Goal: Task Accomplishment & Management: Manage account settings

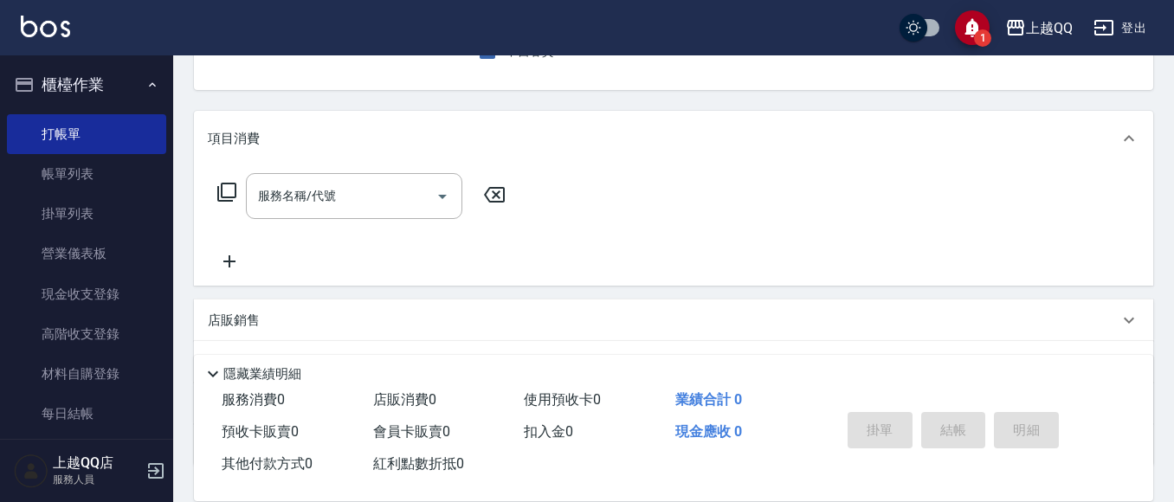
scroll to position [87, 0]
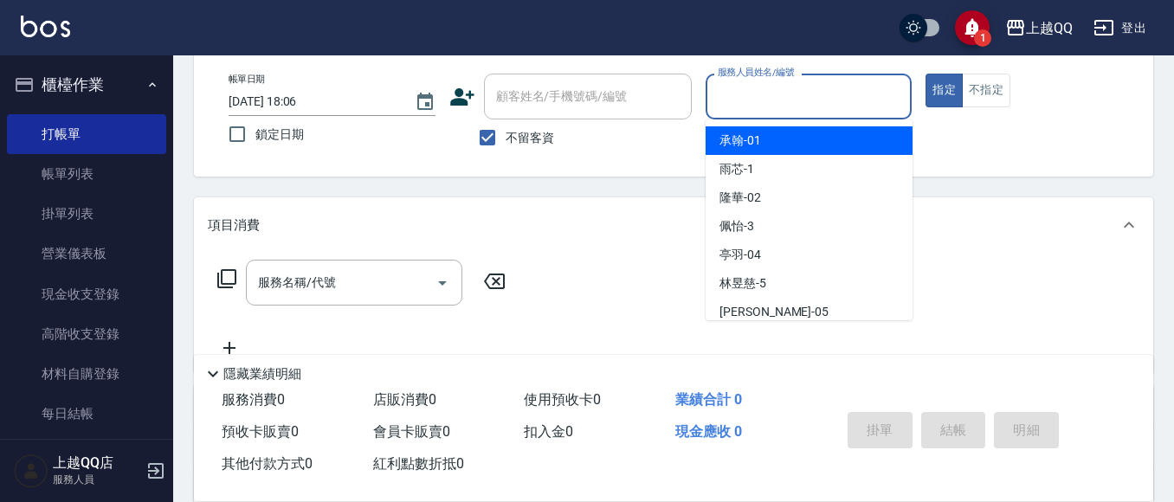
click at [791, 87] on div "服務人員姓名/編號 服務人員姓名/編號" at bounding box center [809, 97] width 207 height 46
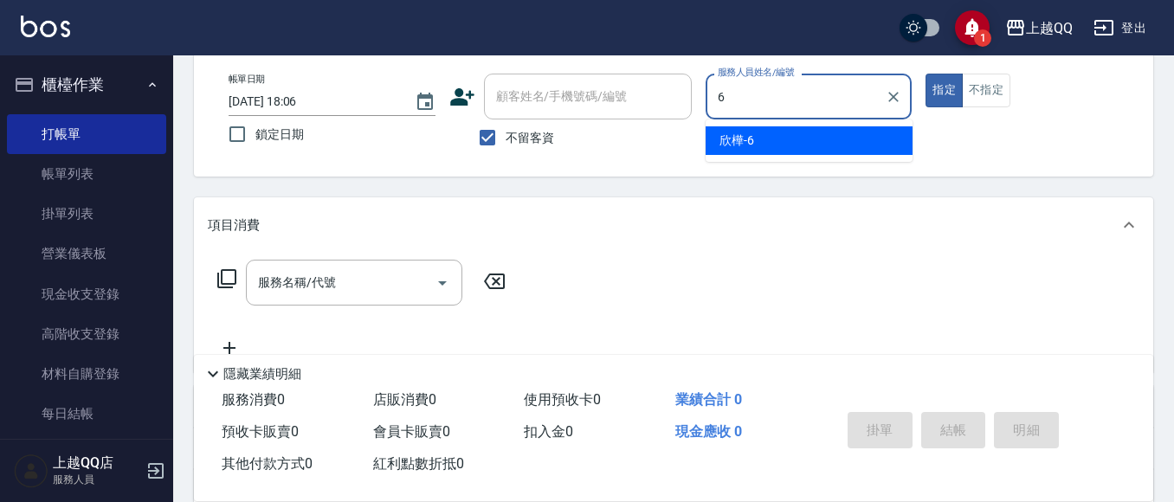
type input "6"
type button "true"
type input "欣樺-6"
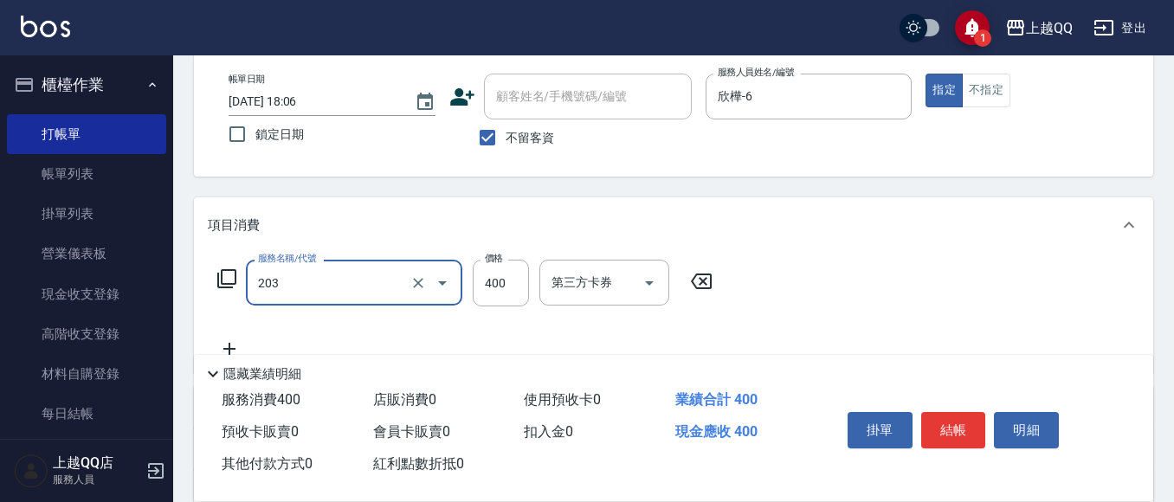
type input "指定單剪(203)"
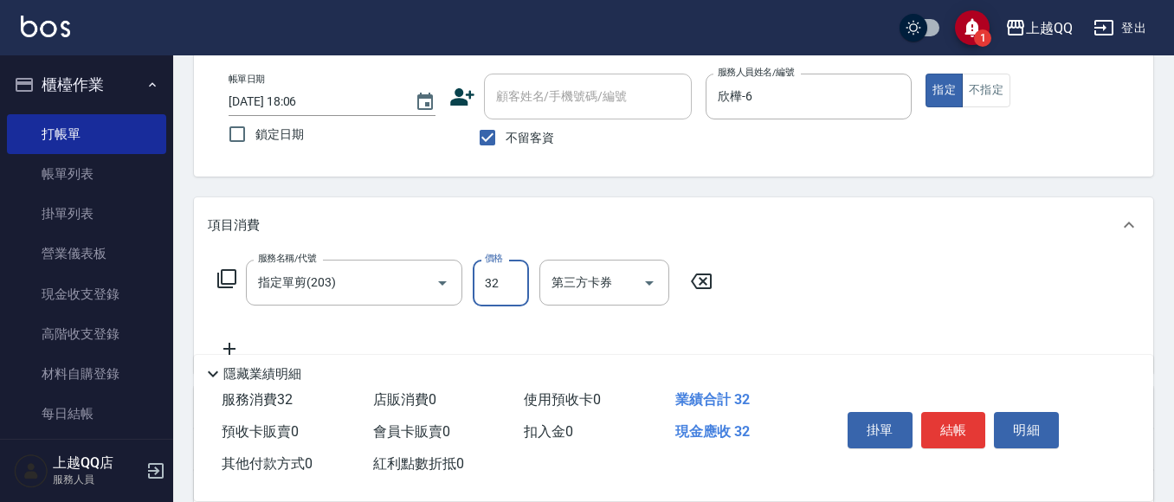
type input "320"
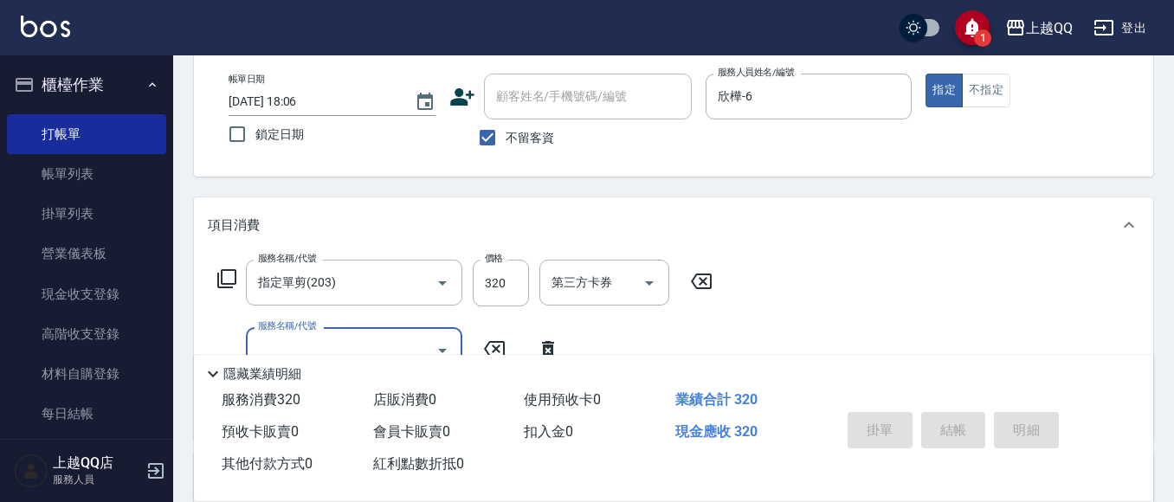
type input "2025/08/19 19:24"
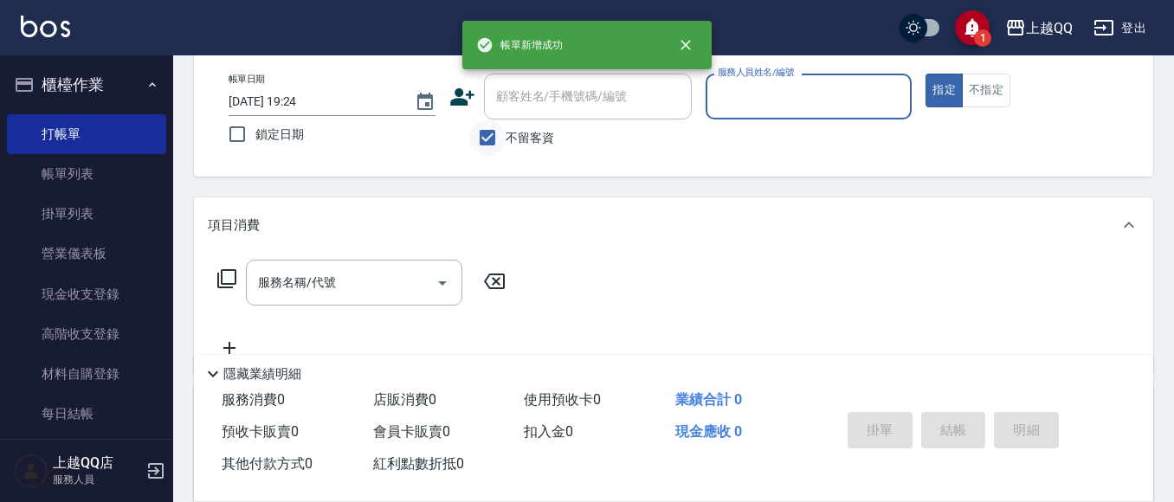
click at [492, 129] on input "不留客資" at bounding box center [487, 137] width 36 height 36
checkbox input "false"
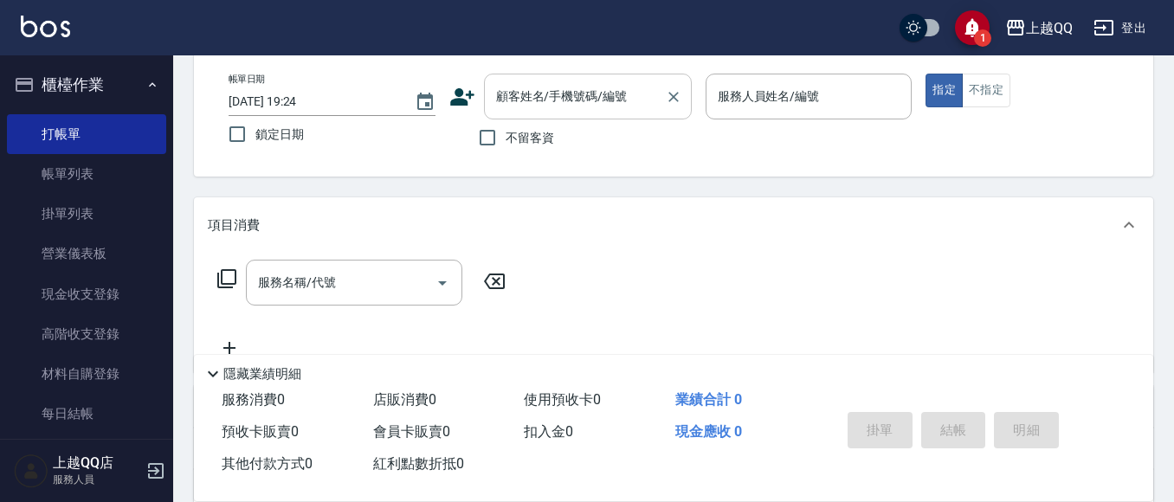
click at [503, 107] on input "顧客姓名/手機號碼/編號" at bounding box center [575, 96] width 166 height 30
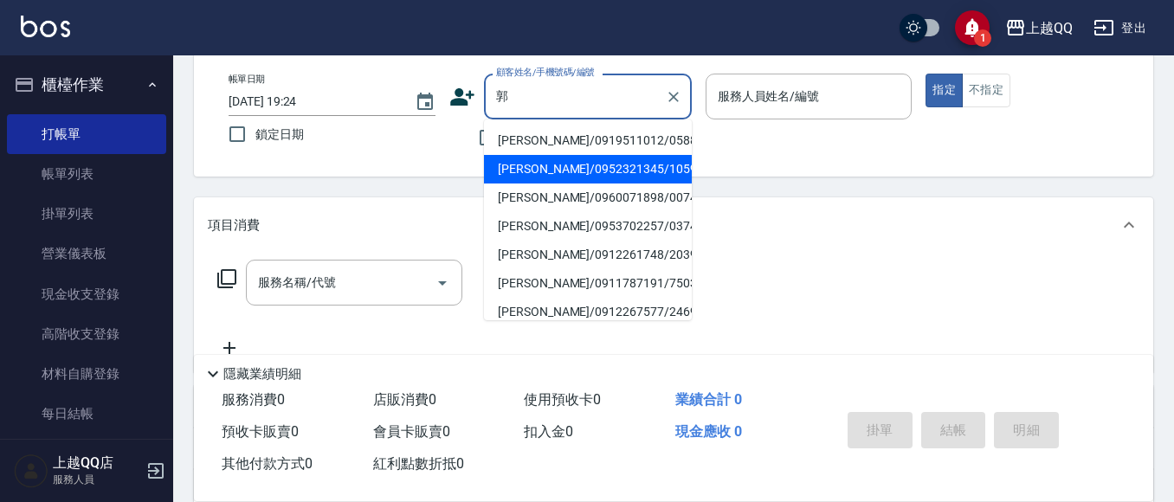
click at [538, 165] on li "郭芝雯/0952321345/1059" at bounding box center [588, 169] width 208 height 29
type input "郭芝雯/0952321345/1059"
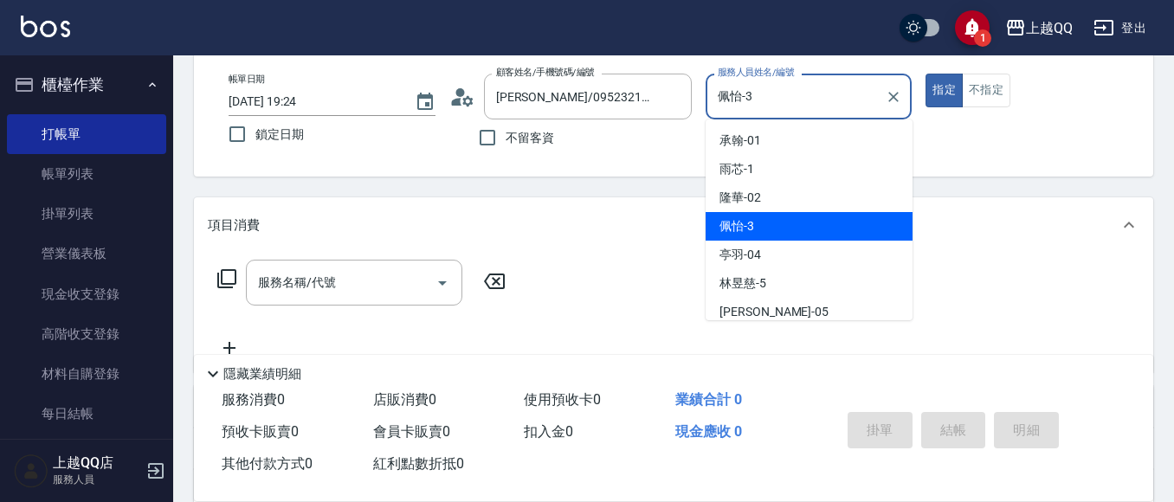
drag, startPoint x: 752, startPoint y: 96, endPoint x: 546, endPoint y: 25, distance: 217.2
click at [623, 117] on div "帳單日期 2025/08/19 19:24 鎖定日期 顧客姓名/手機號碼/編號 郭芝雯/0952321345/1059 顧客姓名/手機號碼/編號 不留客資 服…" at bounding box center [674, 115] width 918 height 82
type input "欣樺-6"
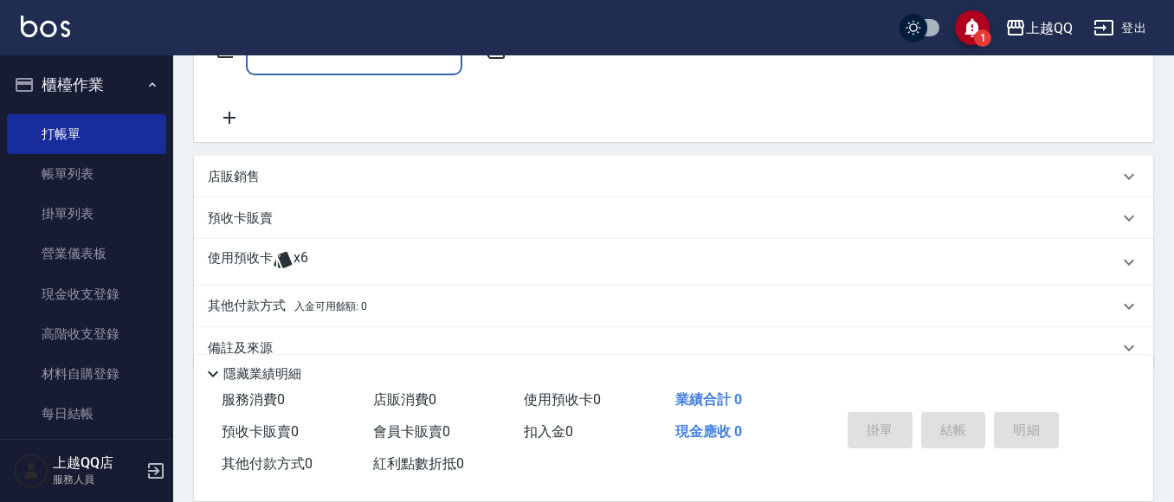
scroll to position [350, 0]
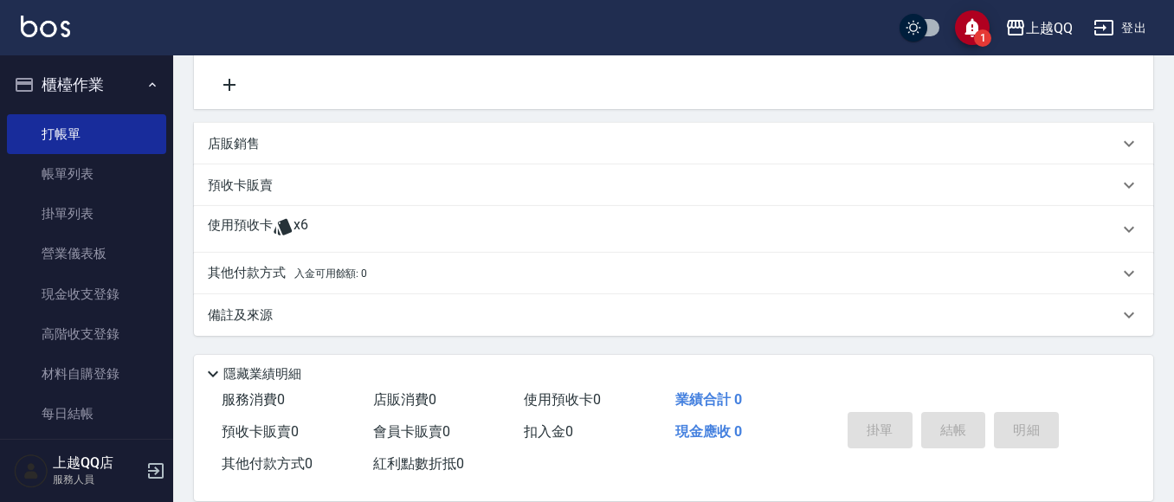
click at [263, 229] on p "使用預收卡" at bounding box center [240, 229] width 65 height 26
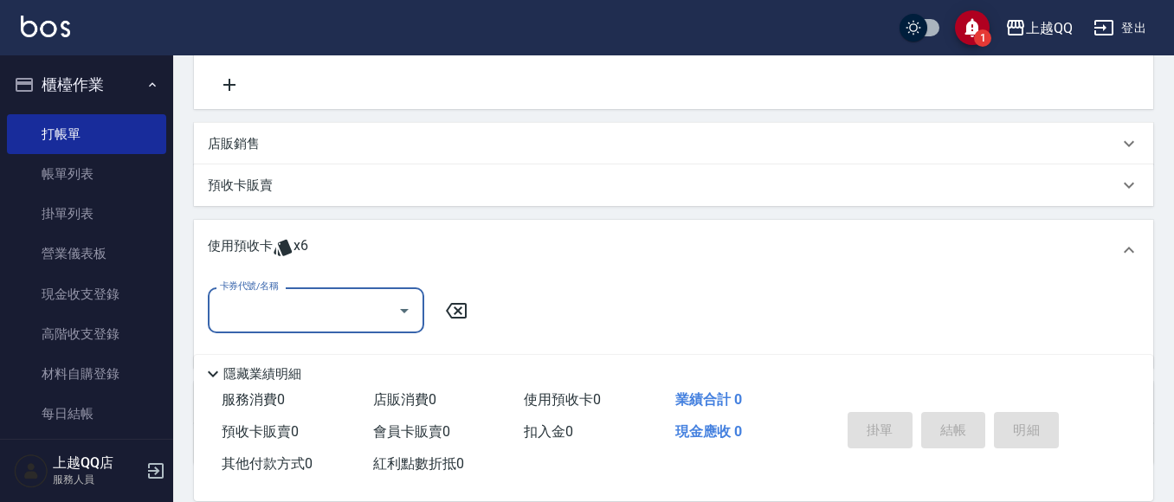
scroll to position [0, 0]
click at [352, 322] on input "卡券代號/名稱" at bounding box center [303, 310] width 175 height 30
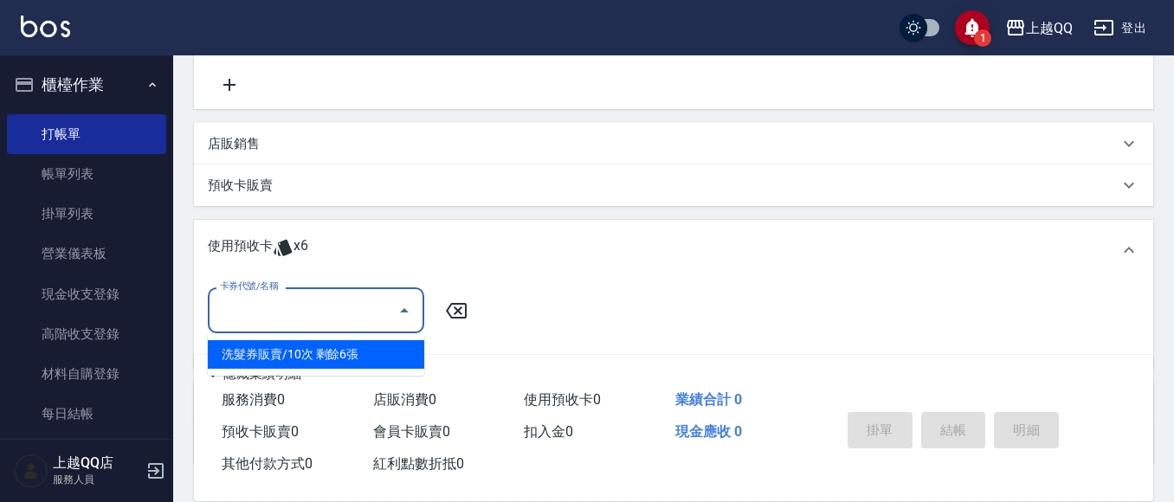
click at [372, 354] on div "洗髮券販賣/10次 剩餘6張" at bounding box center [316, 354] width 216 height 29
type input "洗髮券販賣/10次"
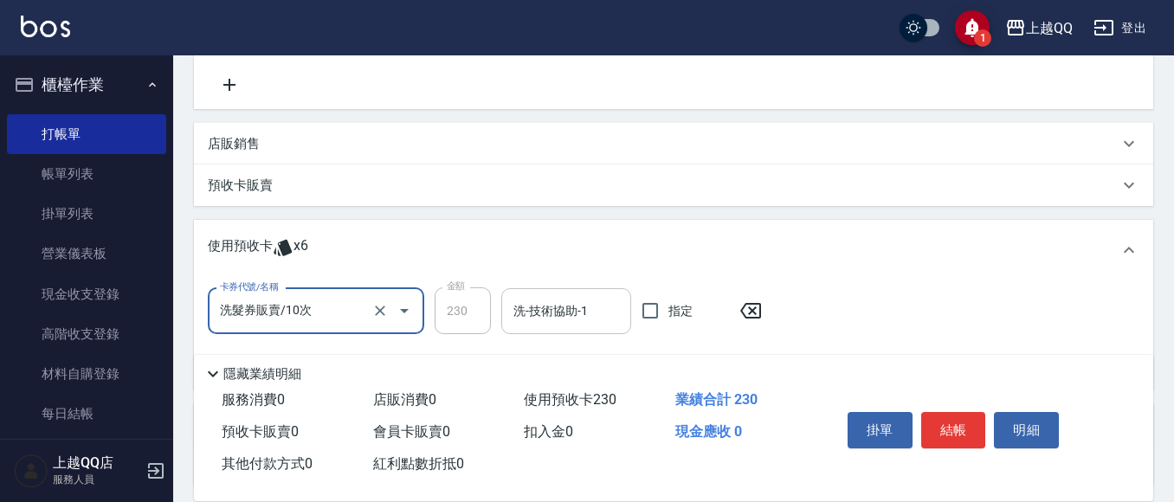
click at [544, 304] on div "洗-技術協助-1 洗-技術協助-1" at bounding box center [566, 311] width 130 height 46
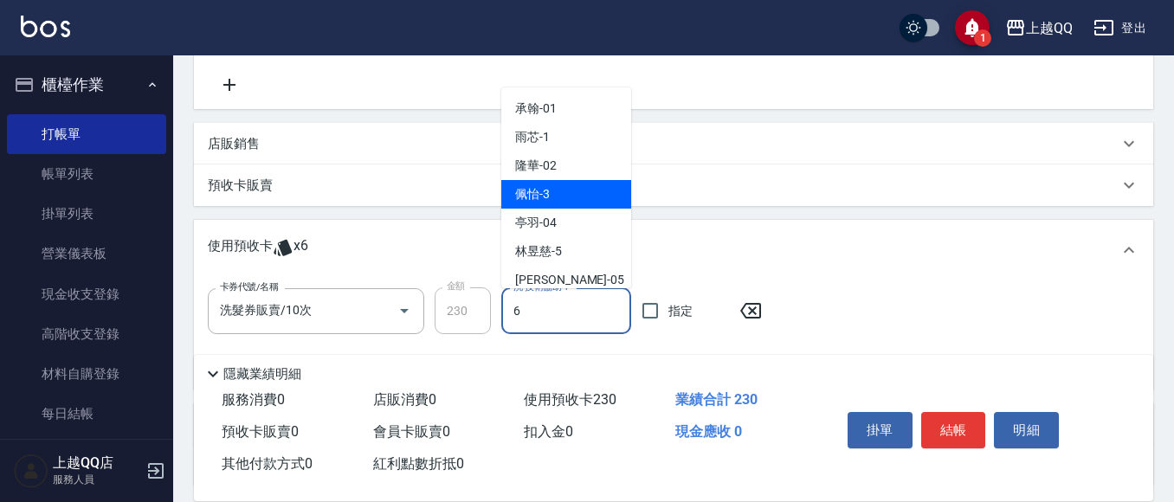
type input "欣樺-6"
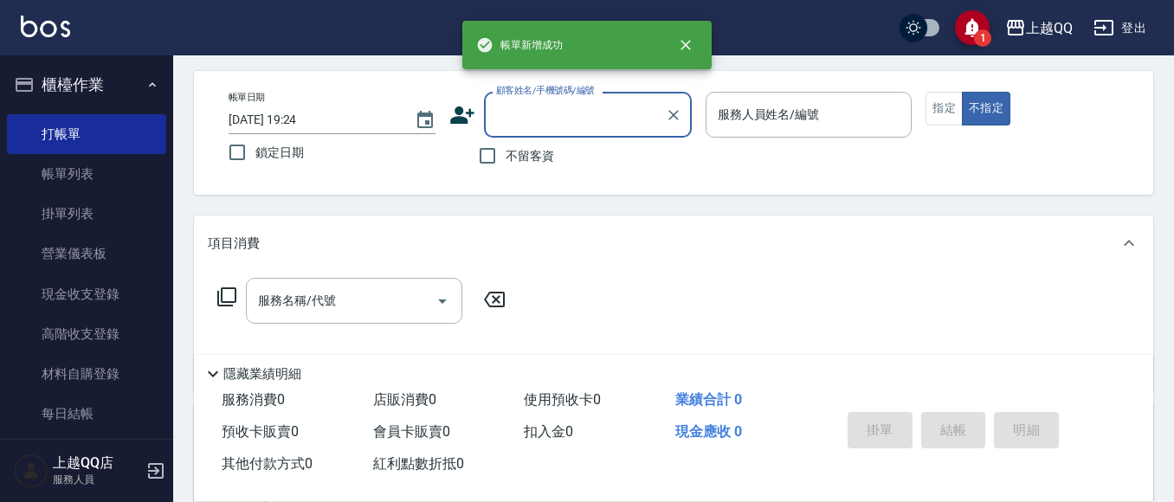
scroll to position [94, 0]
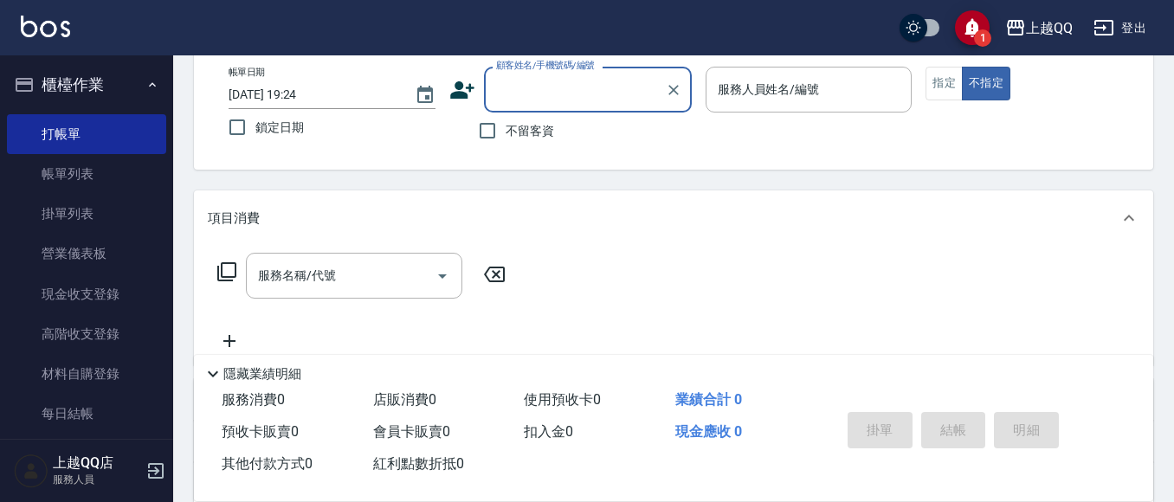
drag, startPoint x: 509, startPoint y: 119, endPoint x: 652, endPoint y: 118, distance: 142.9
click at [511, 119] on label "不留客資" at bounding box center [511, 131] width 85 height 36
click at [506, 119] on input "不留客資" at bounding box center [487, 131] width 36 height 36
checkbox input "true"
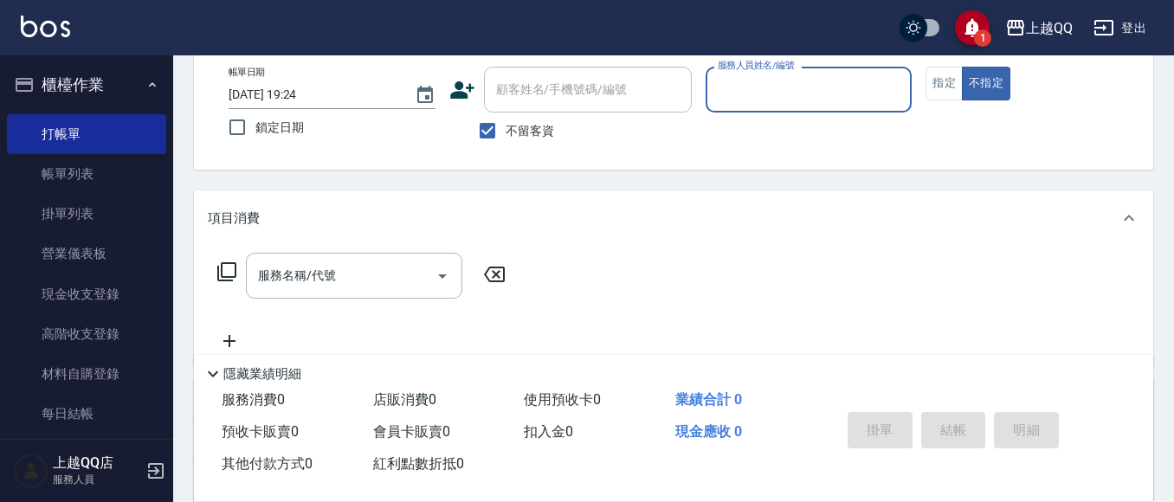
click at [726, 105] on input "服務人員姓名/編號" at bounding box center [809, 89] width 191 height 30
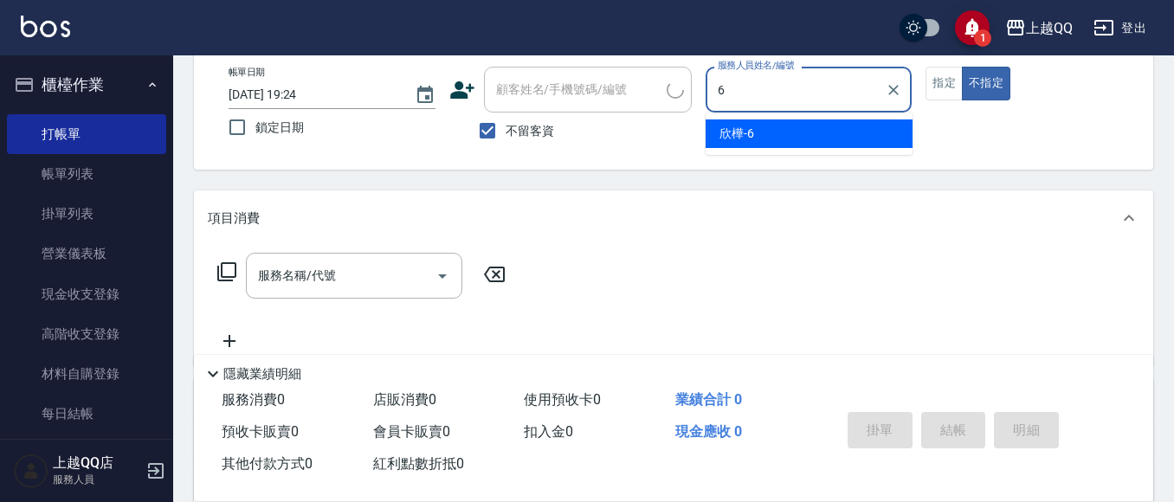
type input "欣樺-6"
type button "false"
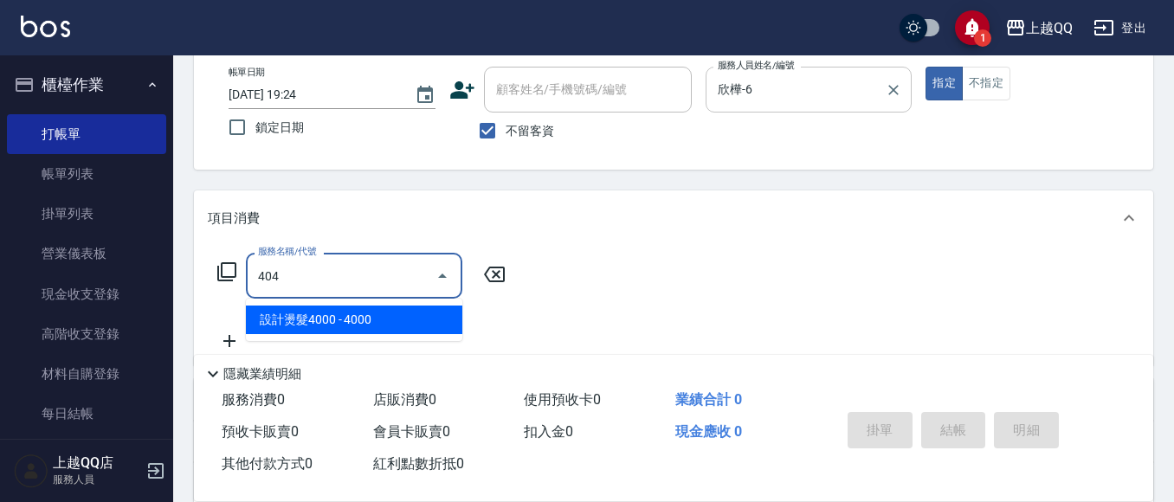
type input "設計染髮(404)"
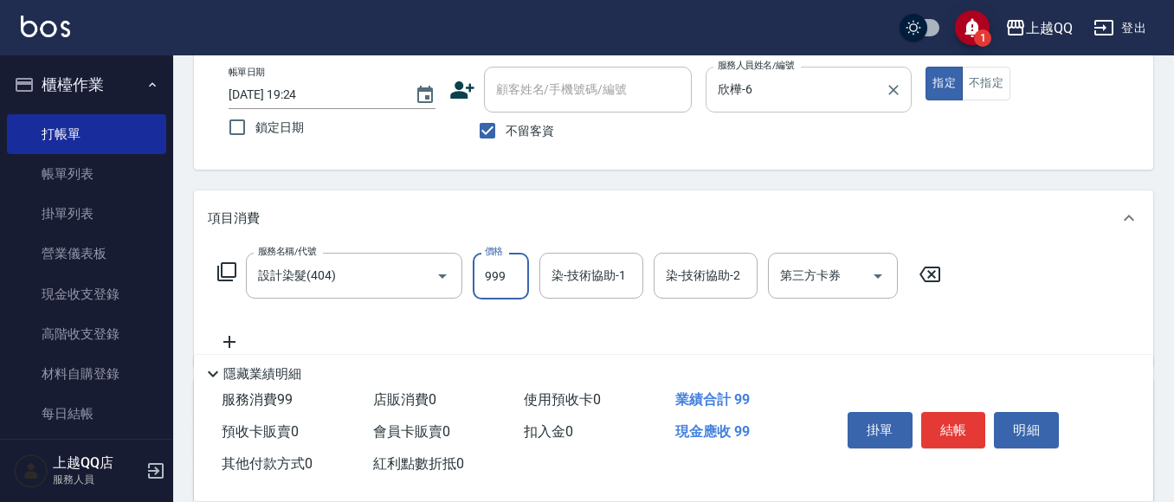
type input "999"
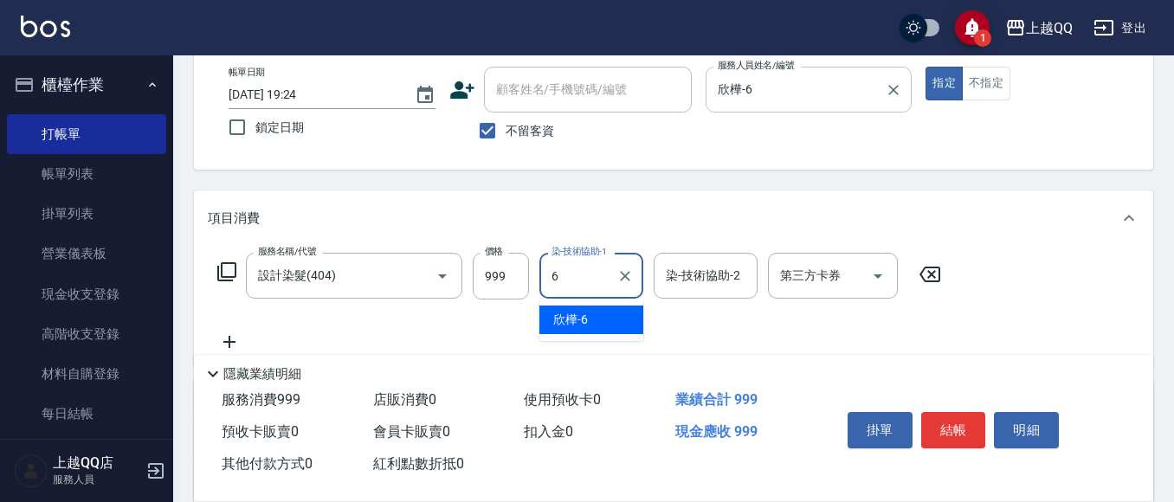
type input "欣樺-6"
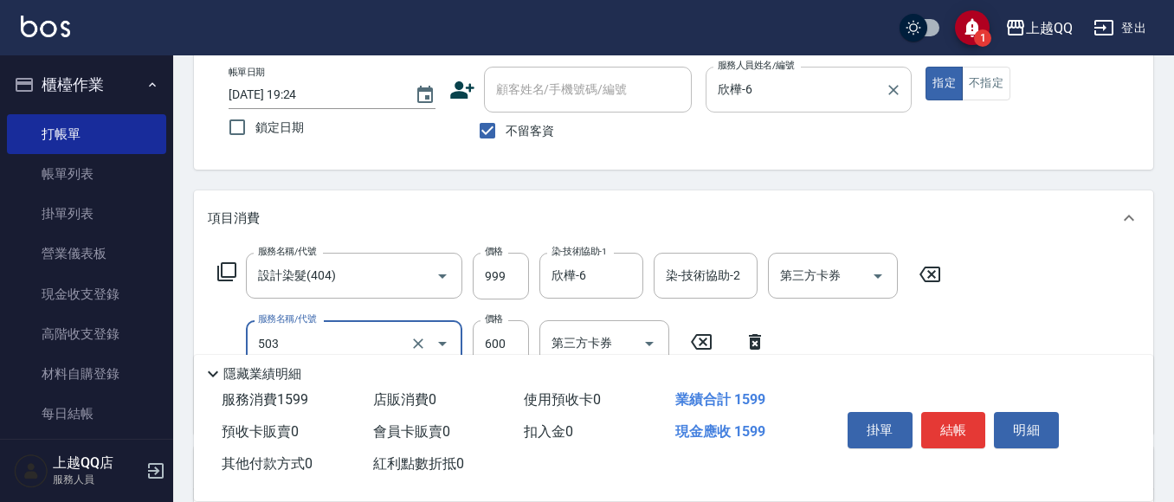
type input "小麥蛋白護髮(503)"
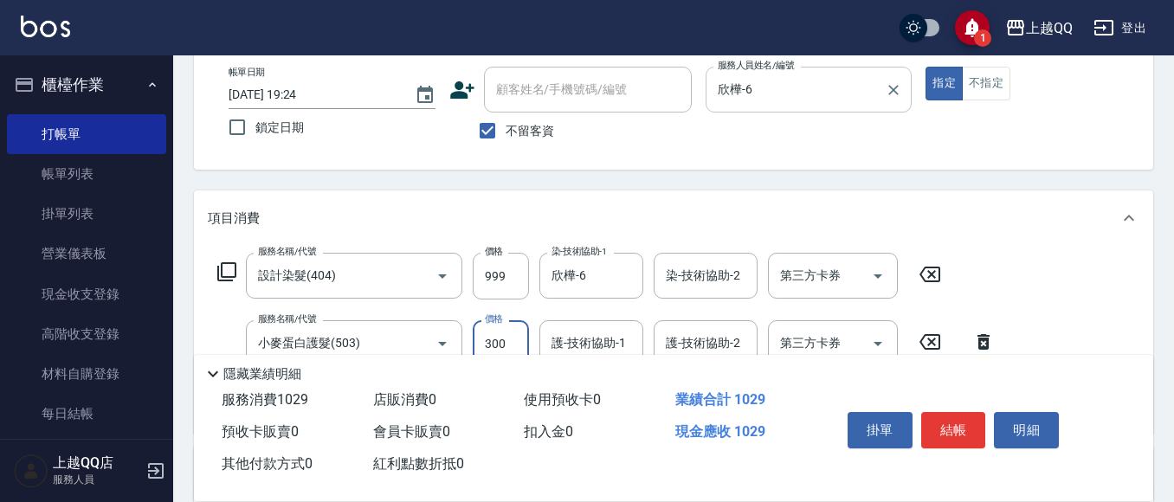
type input "300"
type input "欣樺-6"
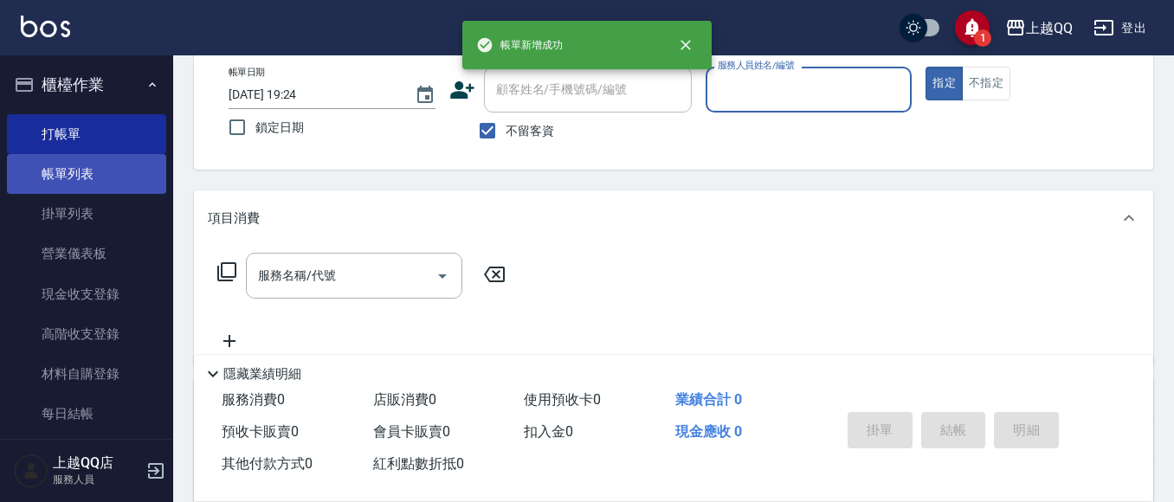
click at [67, 182] on link "帳單列表" at bounding box center [86, 174] width 159 height 40
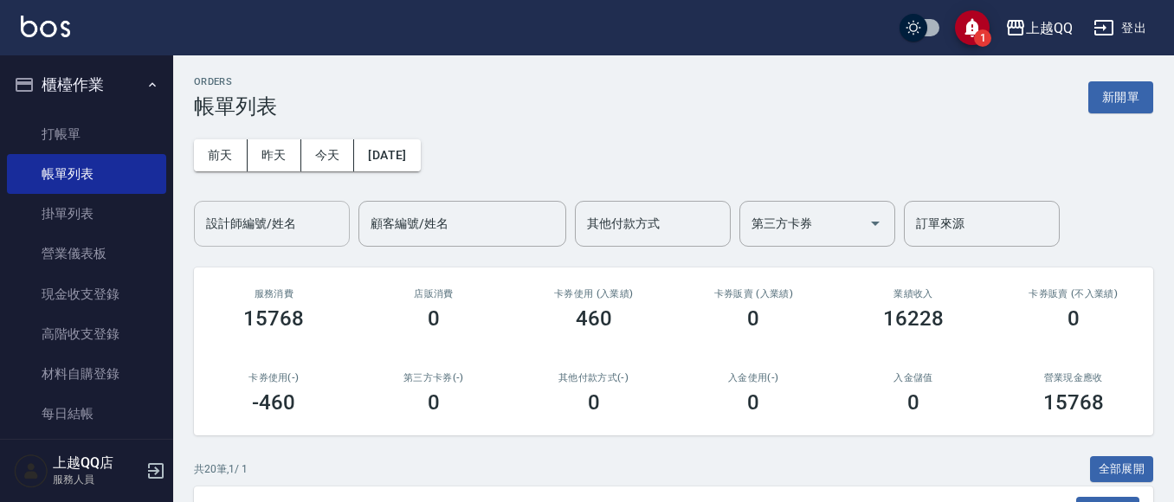
drag, startPoint x: 272, startPoint y: 234, endPoint x: 350, endPoint y: 43, distance: 205.8
click at [274, 227] on input "設計師編號/姓名" at bounding box center [272, 224] width 140 height 30
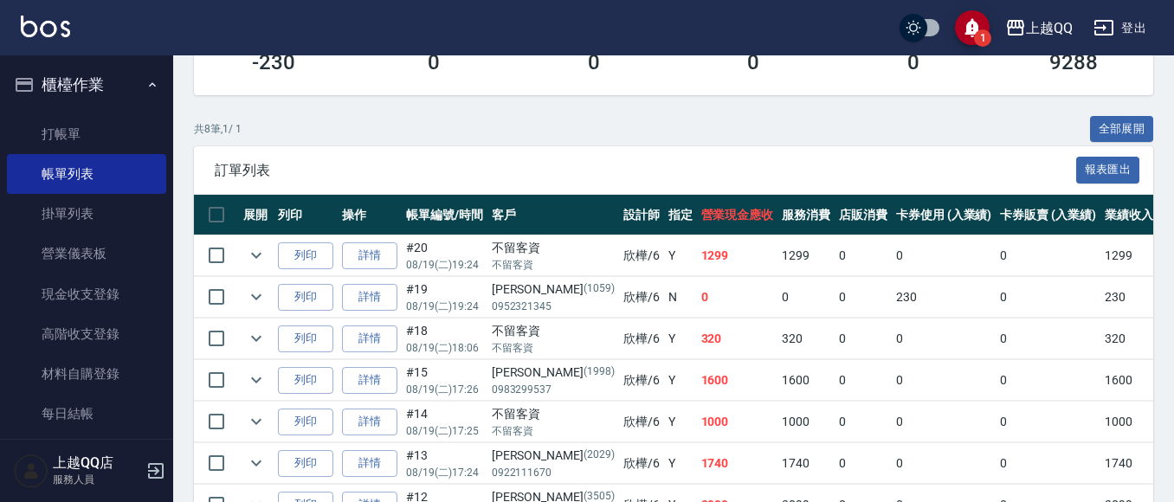
scroll to position [418, 0]
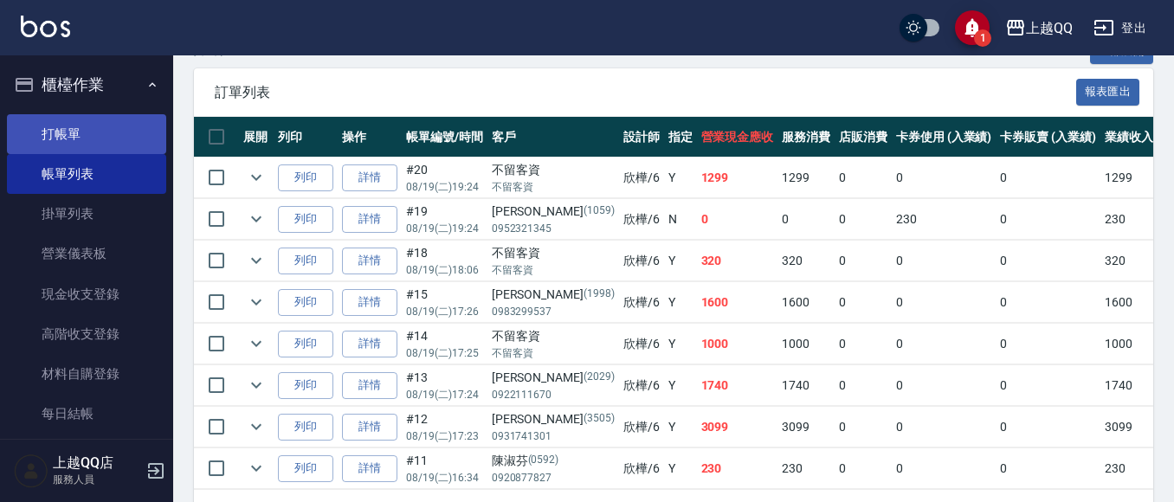
type input "欣樺-6"
click at [68, 124] on link "打帳單" at bounding box center [86, 134] width 159 height 40
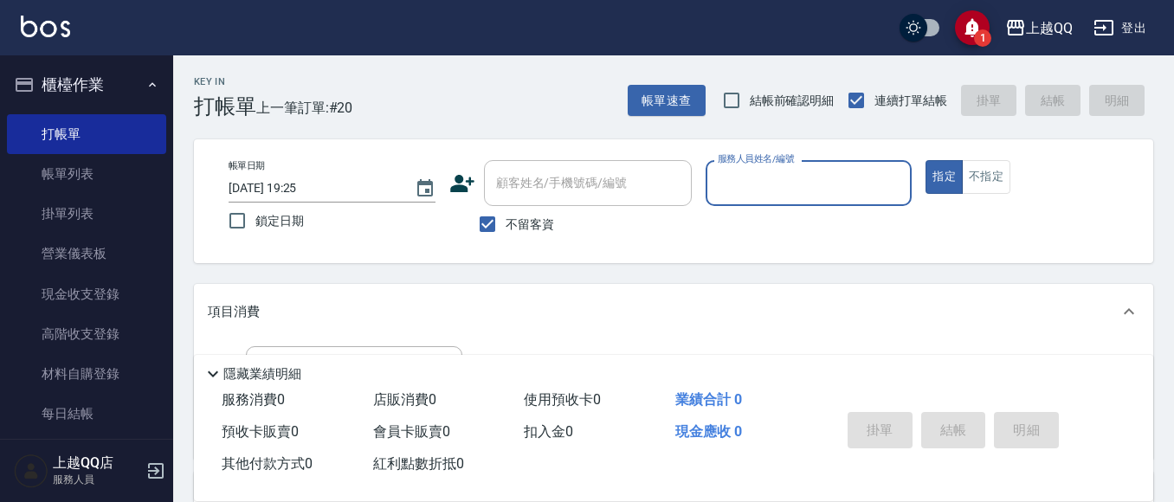
click at [492, 221] on input "不留客資" at bounding box center [487, 224] width 36 height 36
checkbox input "false"
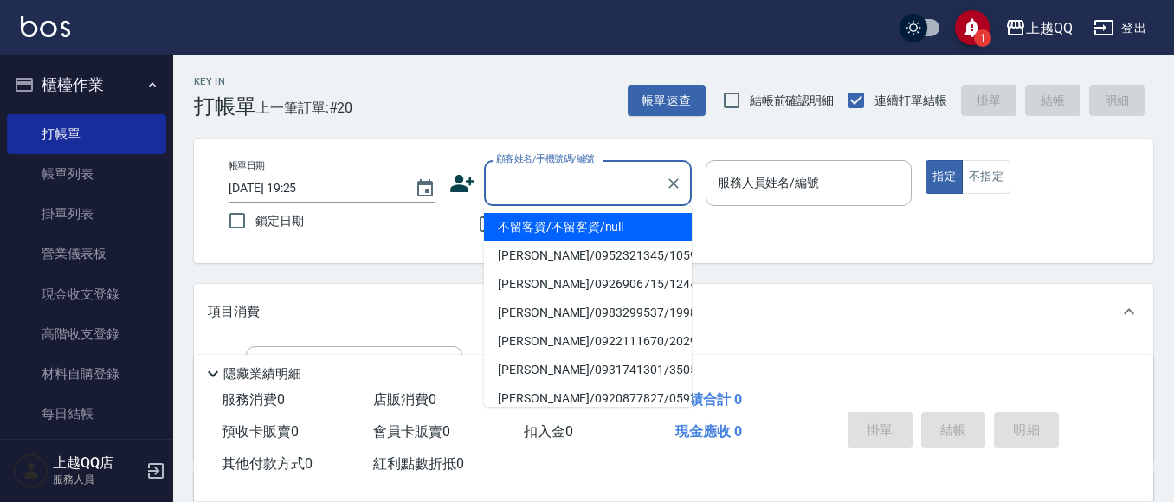
click at [546, 181] on input "顧客姓名/手機號碼/編號" at bounding box center [575, 183] width 166 height 30
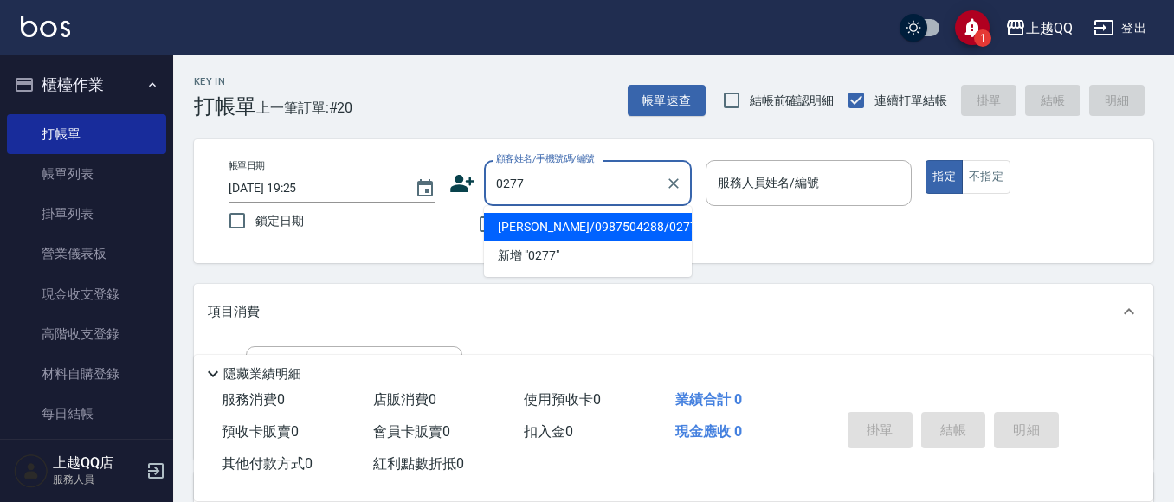
type input "尤美蓉/0987504288/0277"
click at [926, 160] on button "指定" at bounding box center [944, 177] width 37 height 34
type button "true"
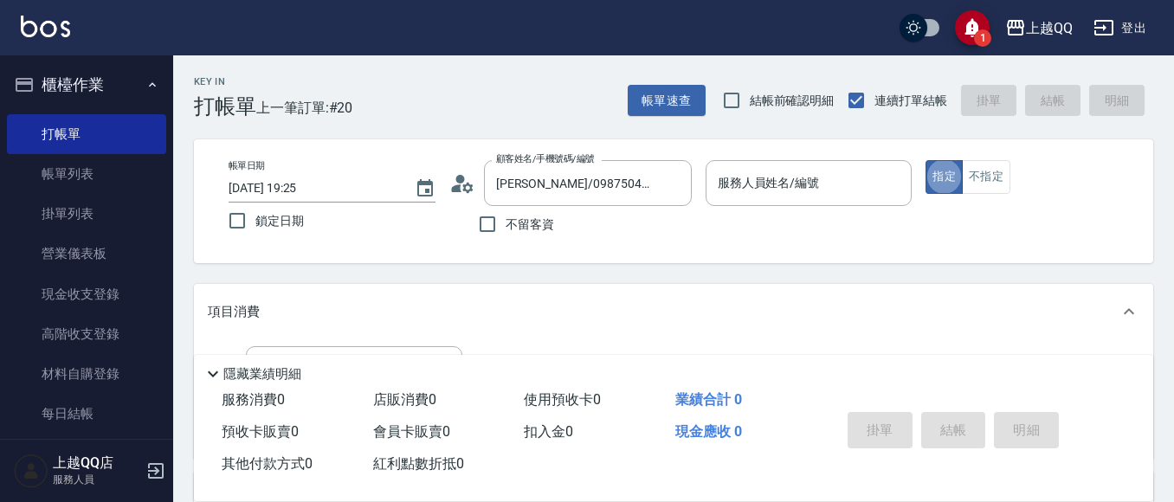
type input "欣樺-6"
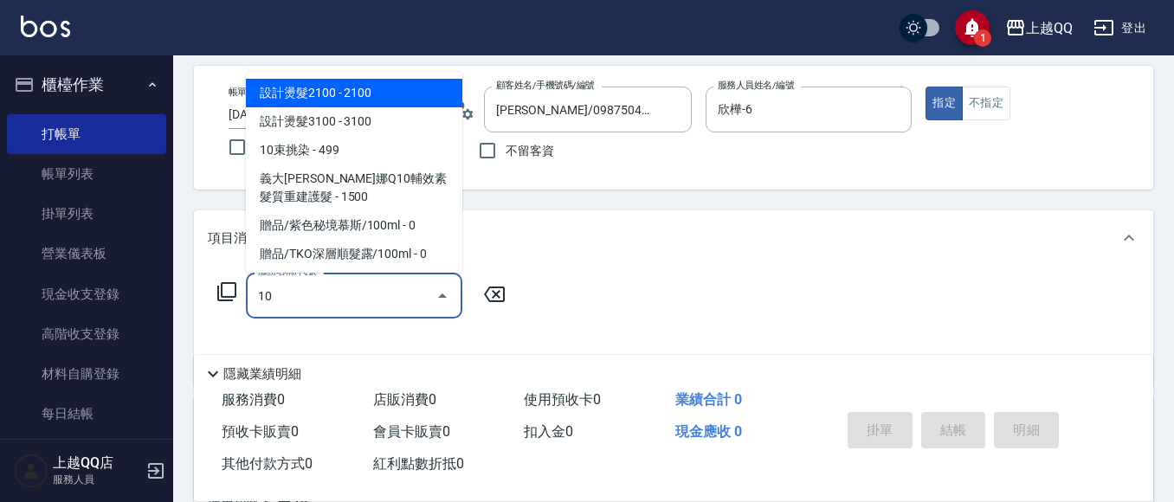
scroll to position [173, 0]
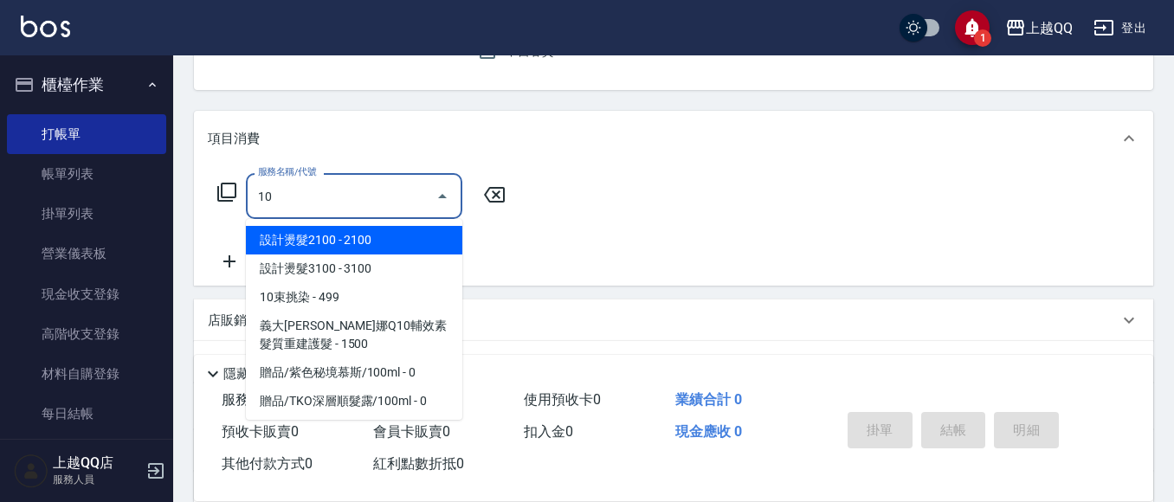
type input "1"
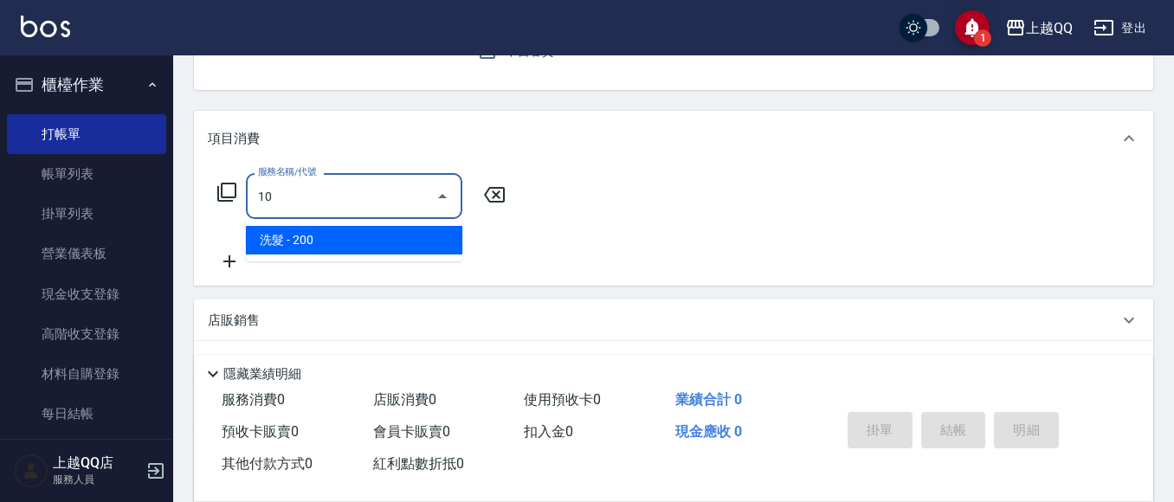
type input "1"
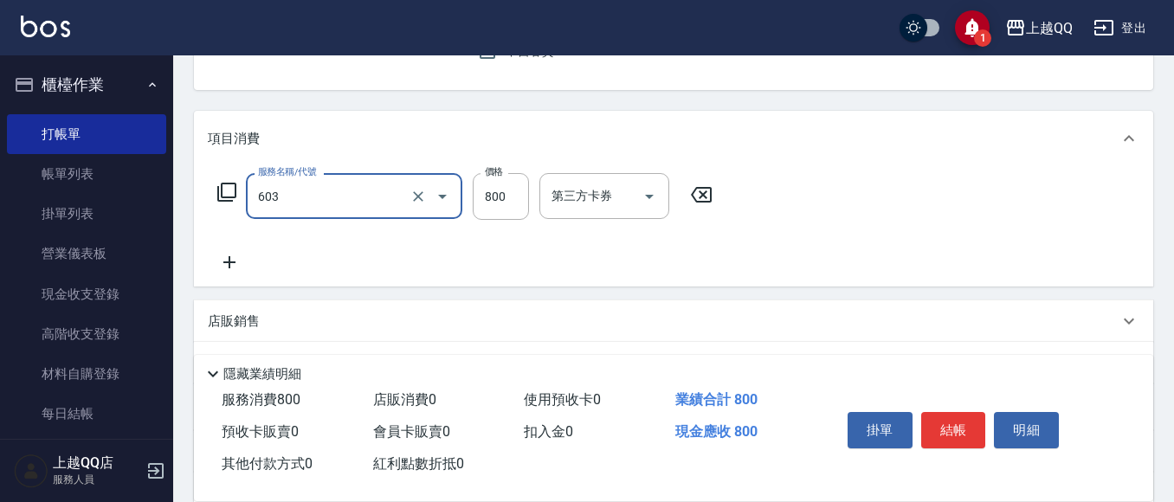
type input "髮原素頭皮保健護理洗(603)"
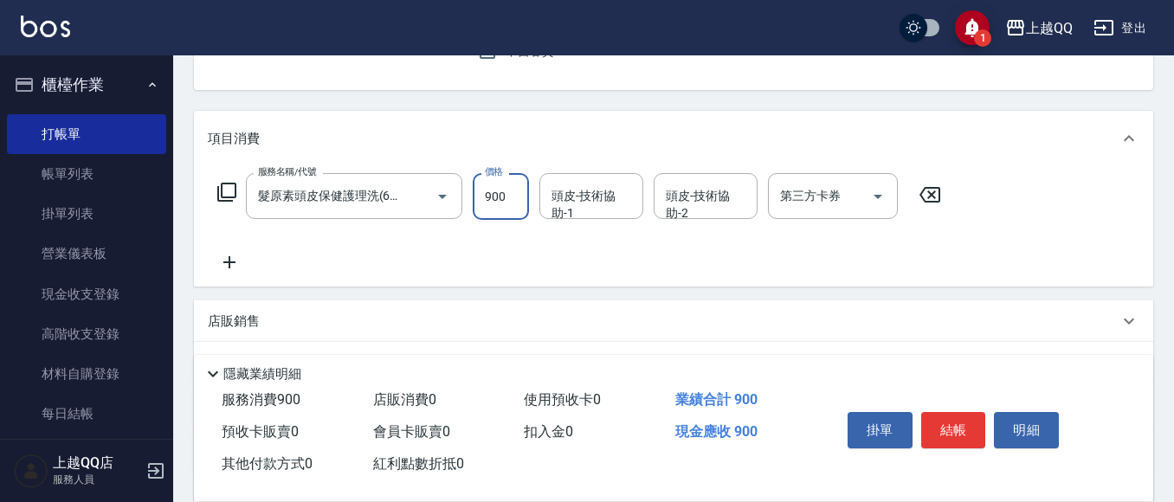
type input "900"
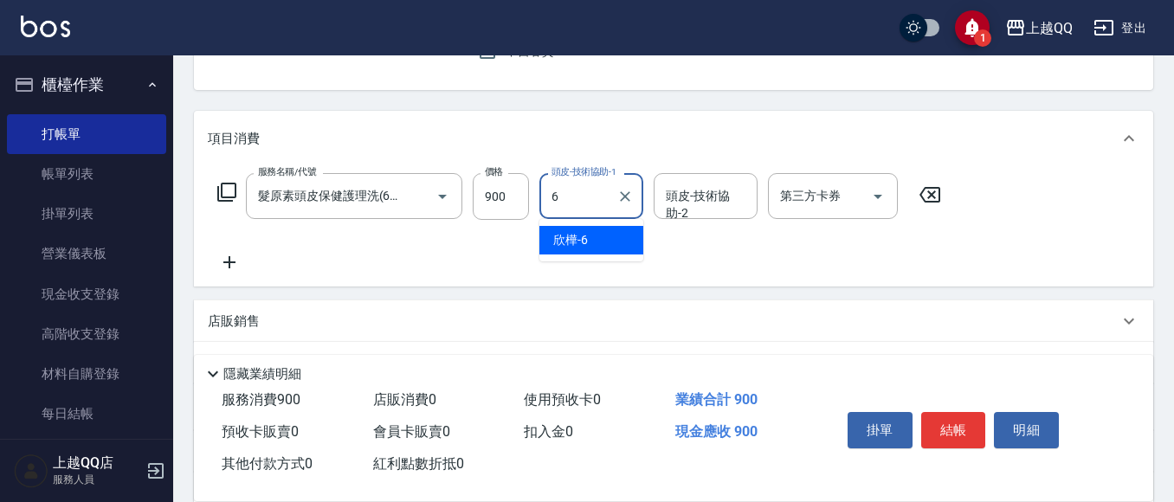
type input "欣樺-6"
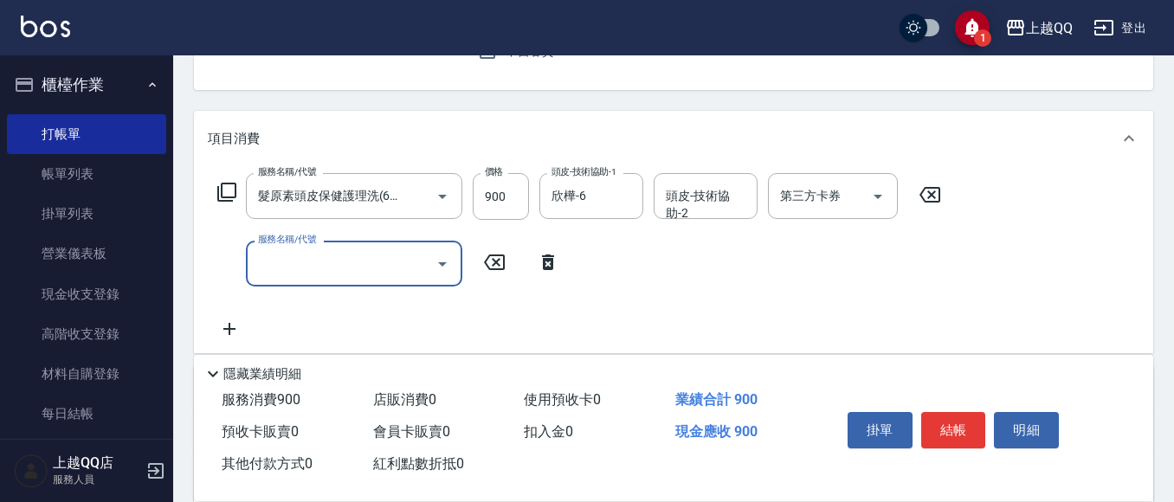
scroll to position [0, 0]
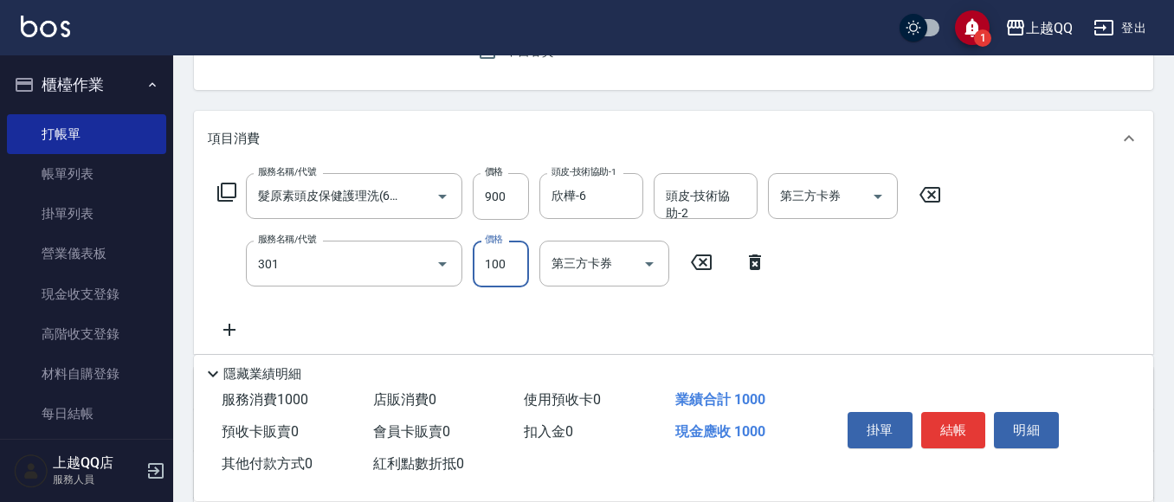
type input "補燙(301)"
type input "300"
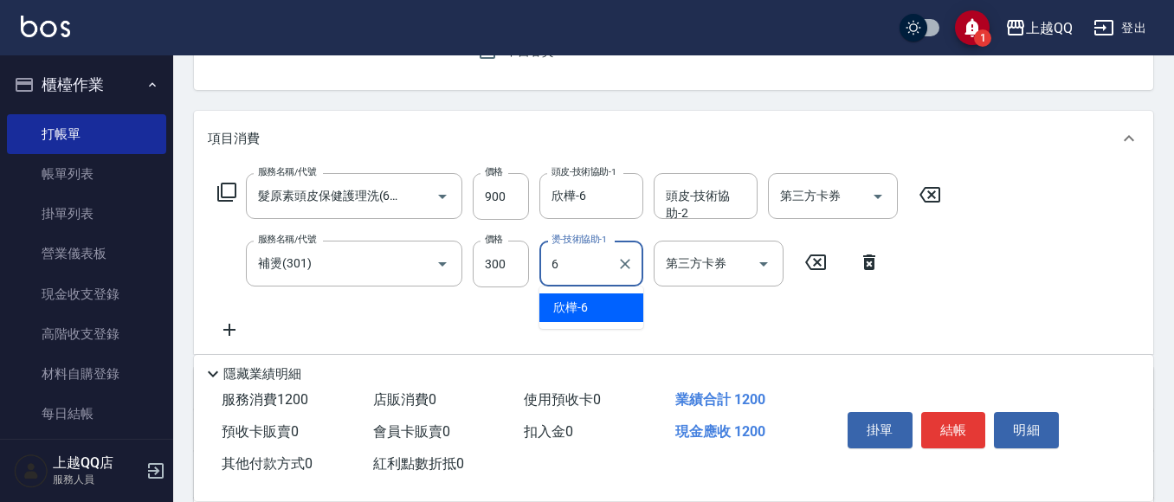
type input "欣樺-6"
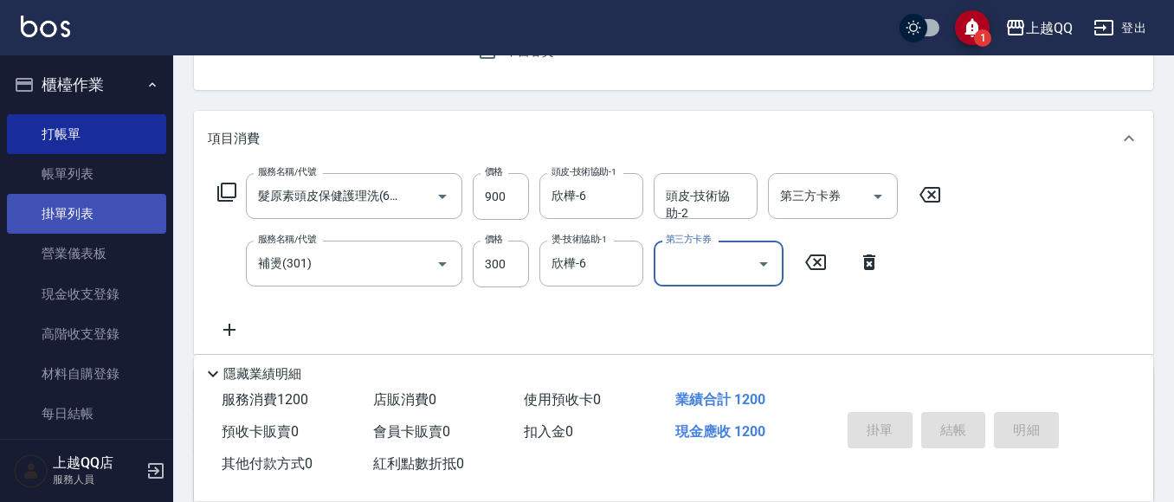
type input "2025/08/19 19:43"
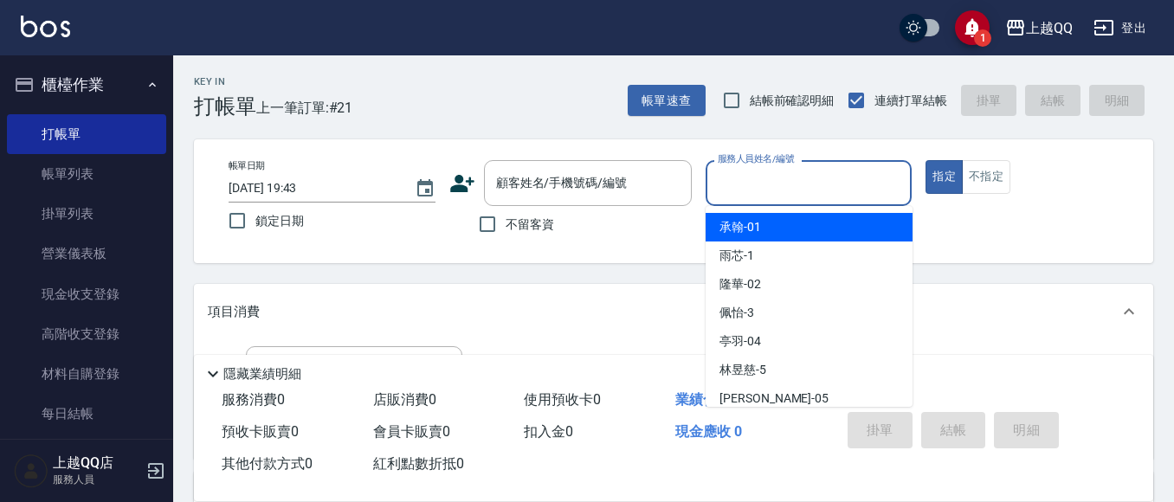
click at [877, 188] on input "服務人員姓名/編號" at bounding box center [809, 183] width 191 height 30
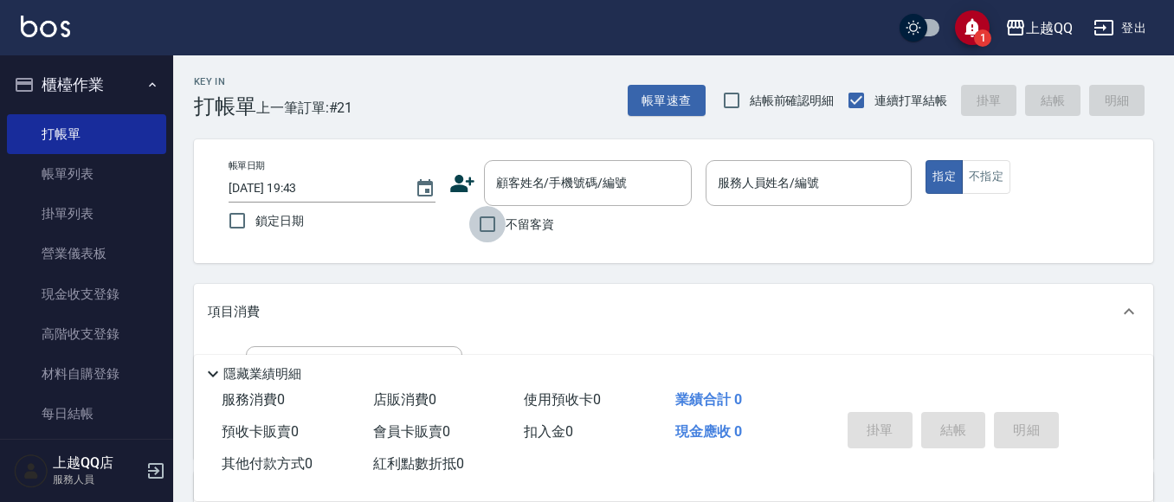
click at [500, 228] on input "不留客資" at bounding box center [487, 224] width 36 height 36
checkbox input "true"
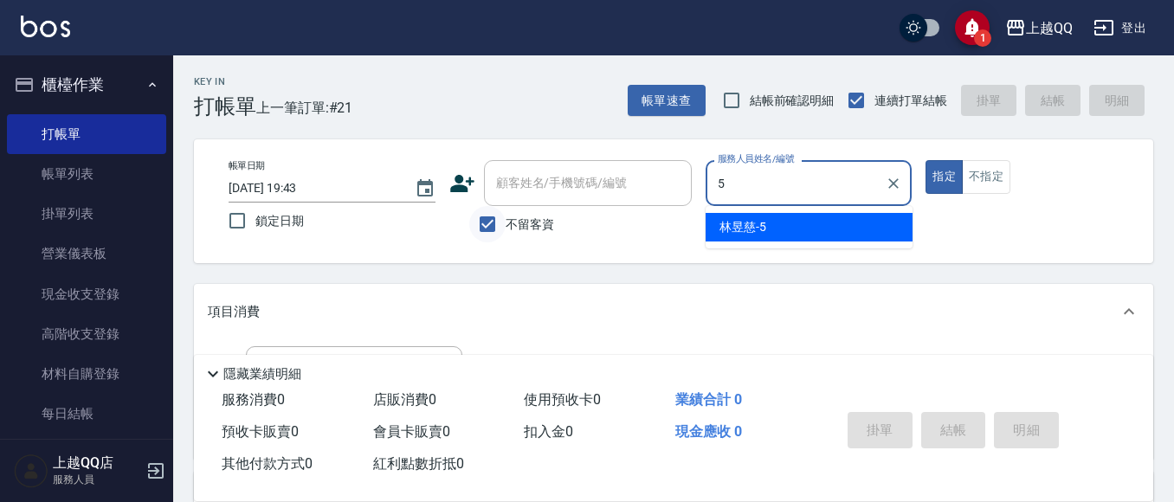
type input "[PERSON_NAME]5"
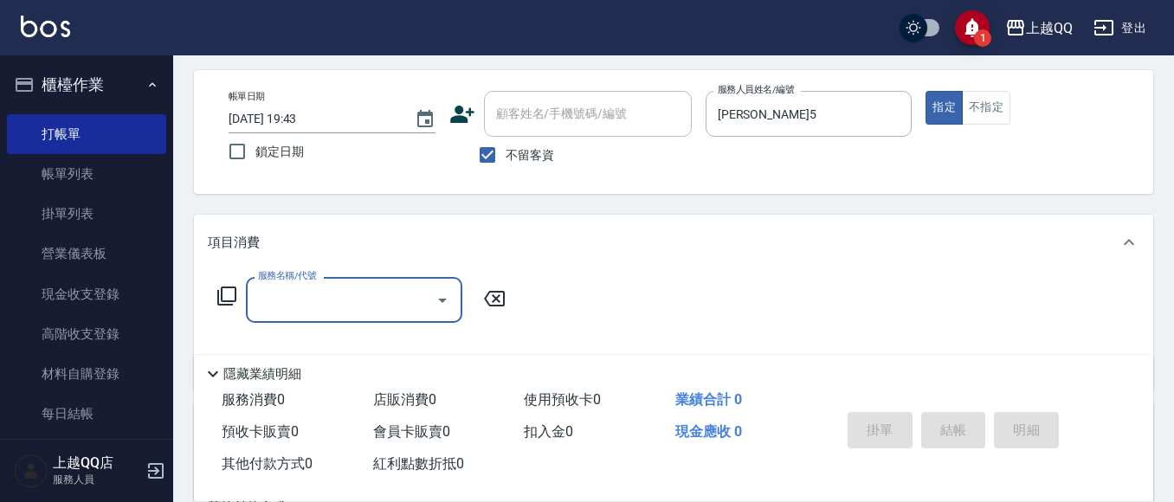
scroll to position [173, 0]
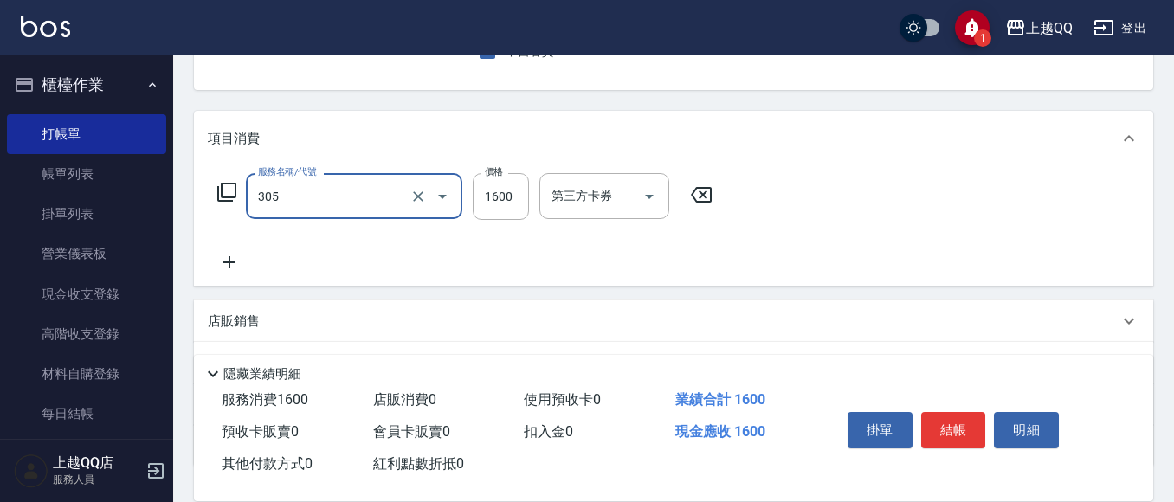
type input "設計燙髮1600(305)"
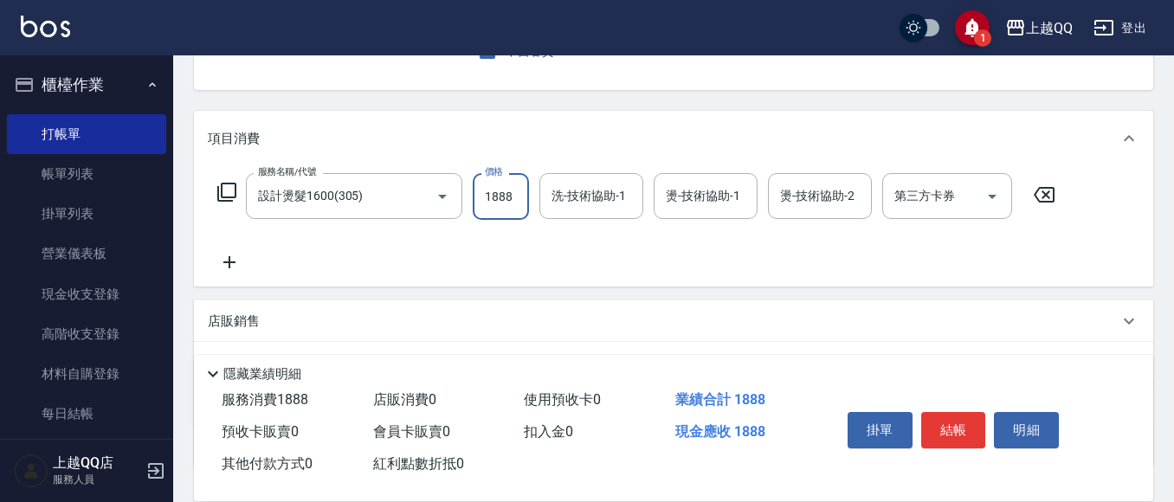
type input "1888"
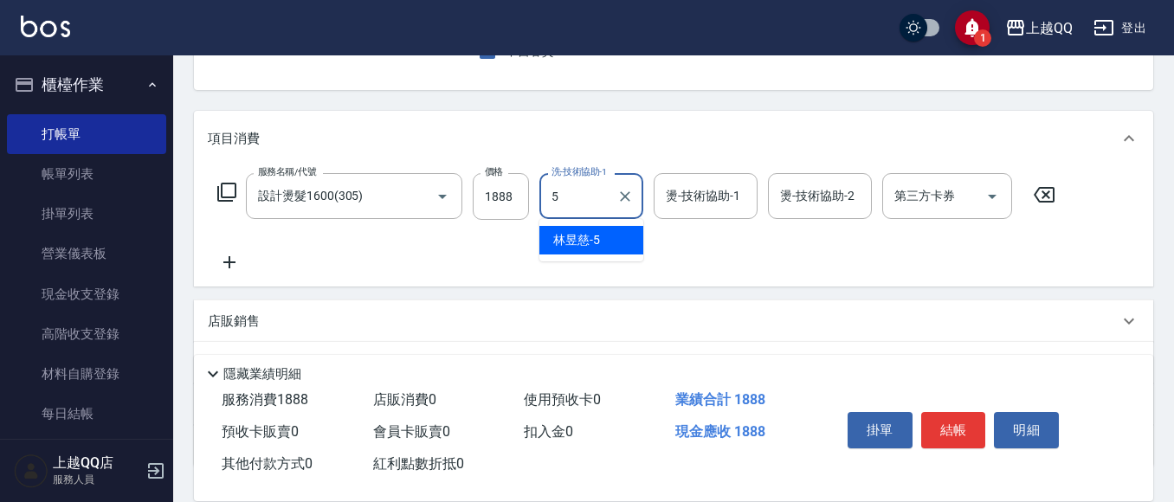
type input "[PERSON_NAME]5"
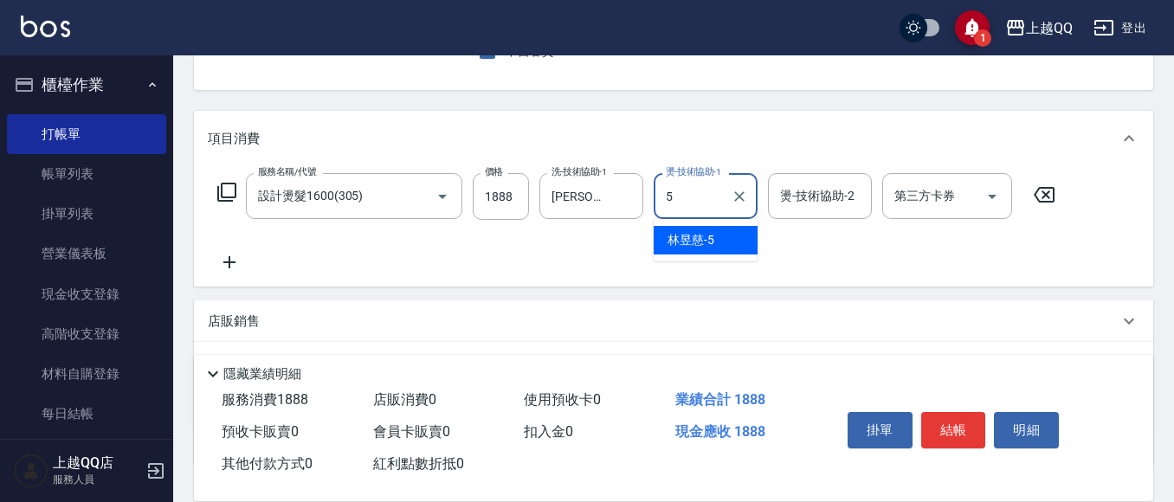
type input "[PERSON_NAME]5"
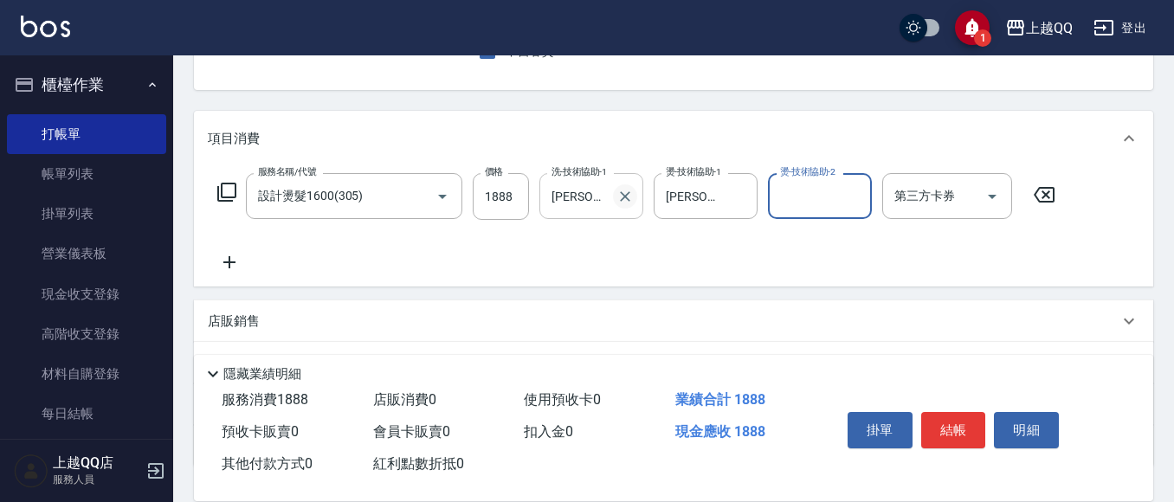
click at [625, 199] on icon "Clear" at bounding box center [625, 196] width 17 height 17
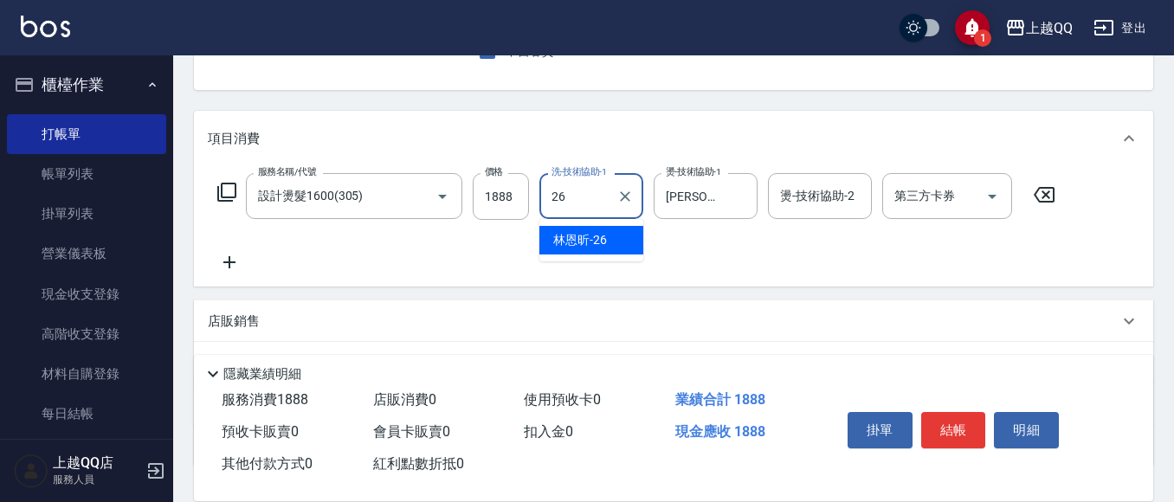
type input "林恩昕-26"
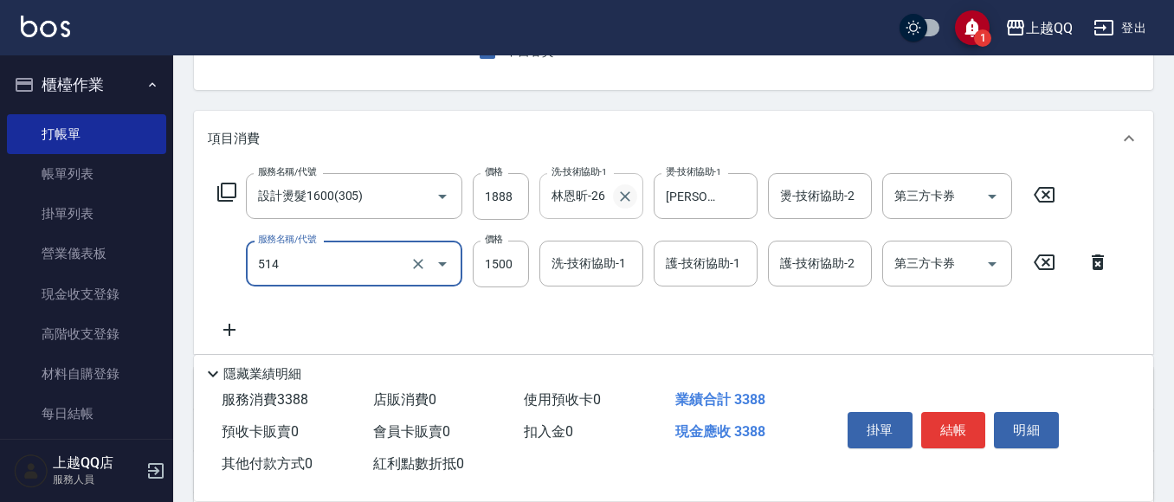
type input "[PERSON_NAME]5G護髮/單次(514)"
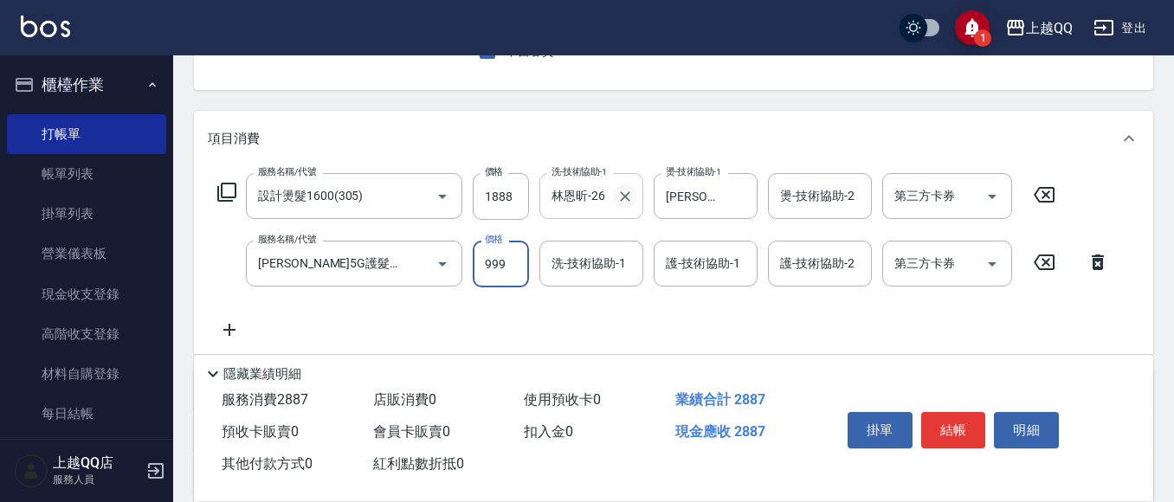
type input "999"
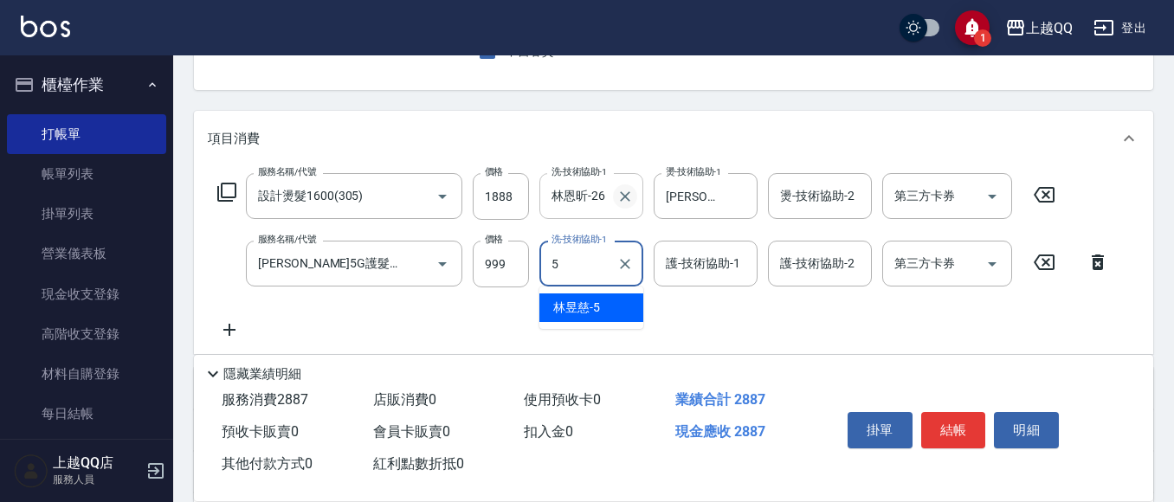
type input "[PERSON_NAME]5"
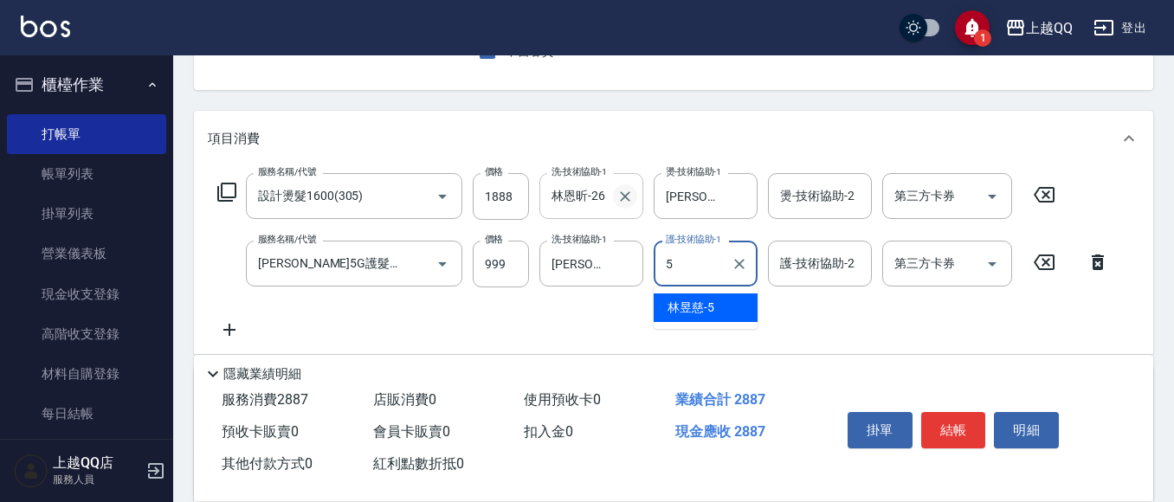
type input "[PERSON_NAME]5"
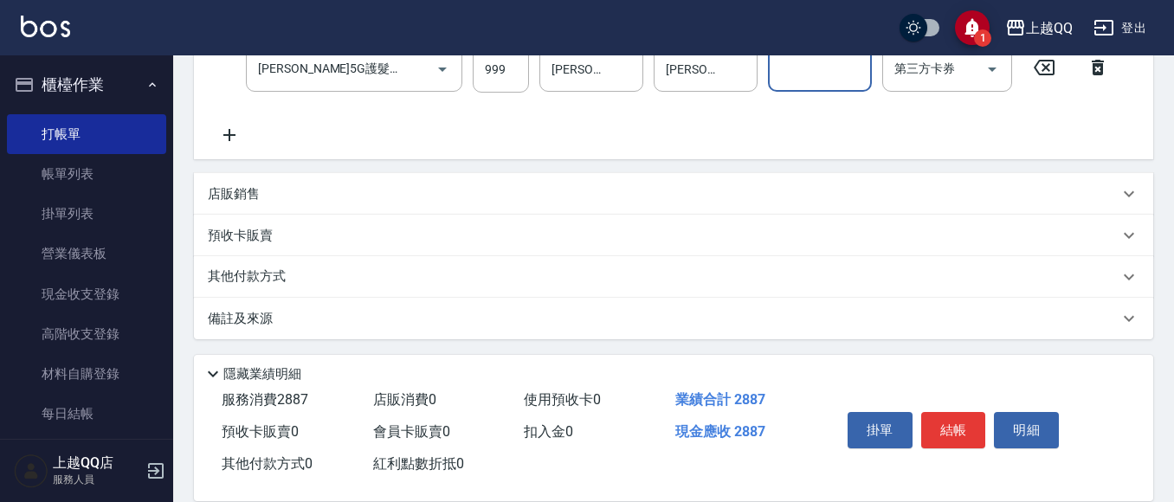
scroll to position [371, 0]
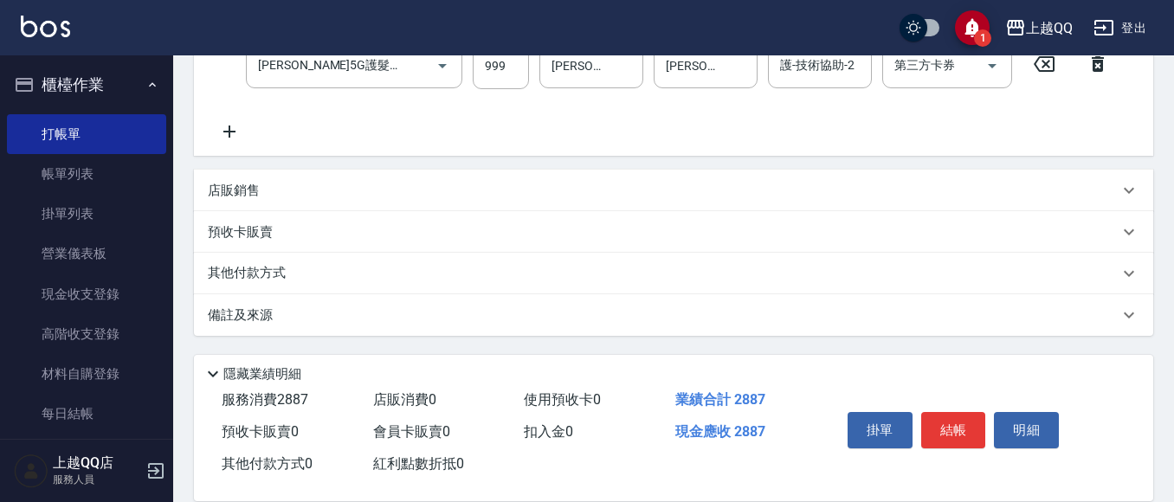
click at [490, 182] on div "店販銷售" at bounding box center [663, 191] width 911 height 18
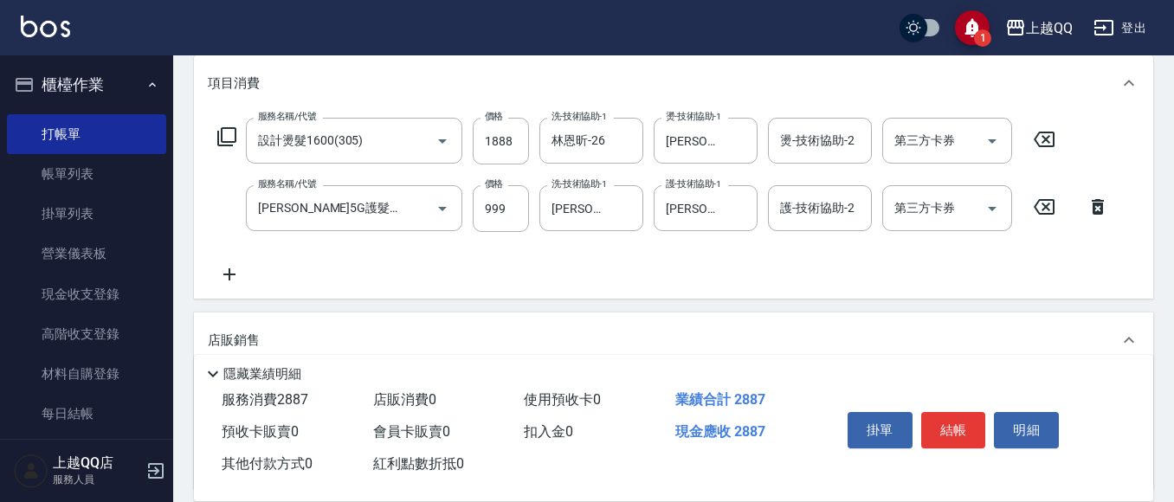
scroll to position [198, 0]
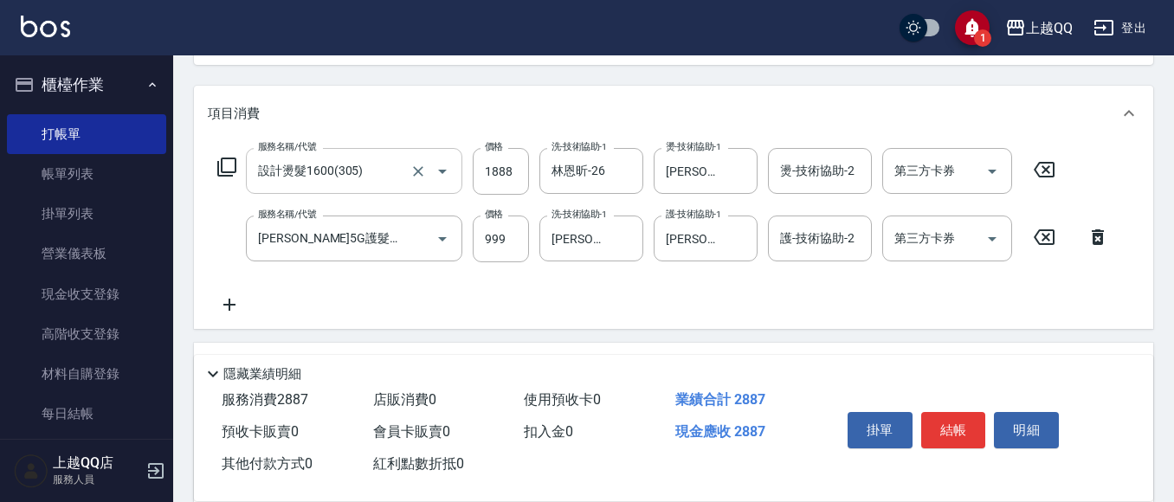
click at [431, 172] on button "Open" at bounding box center [443, 172] width 28 height 28
click at [428, 171] on button "Clear" at bounding box center [418, 171] width 24 height 24
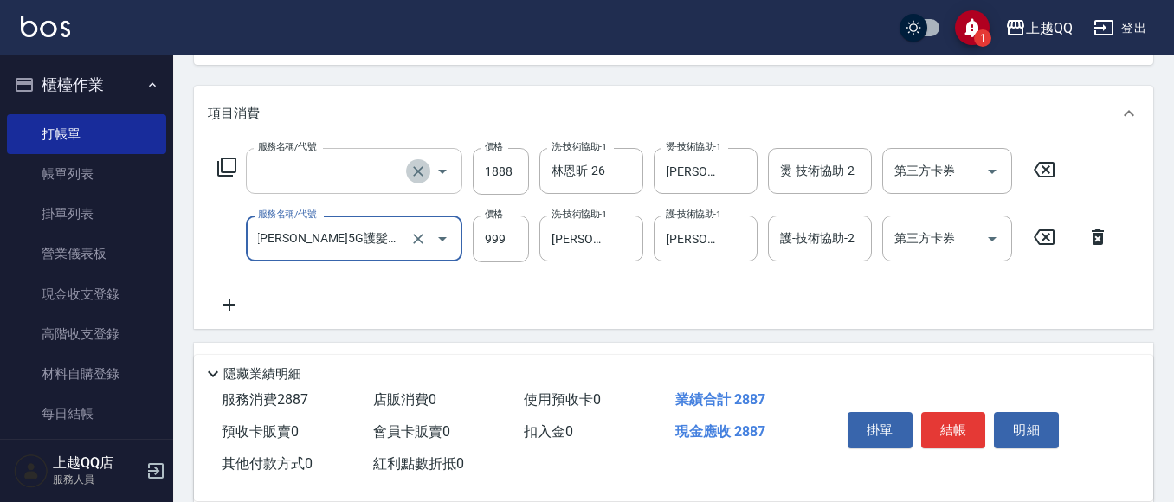
scroll to position [0, 0]
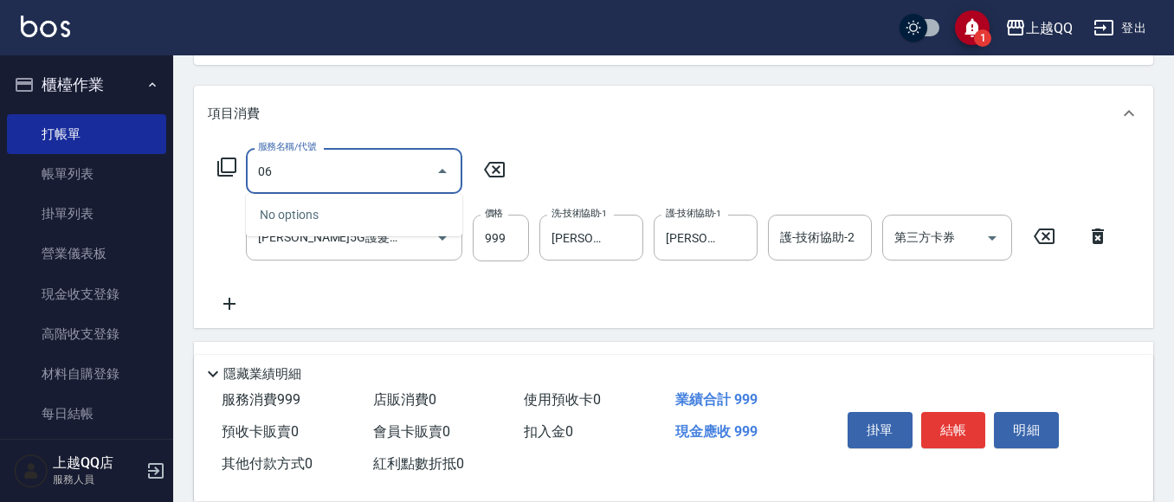
type input "0"
type input "設計燙髮2100(306)"
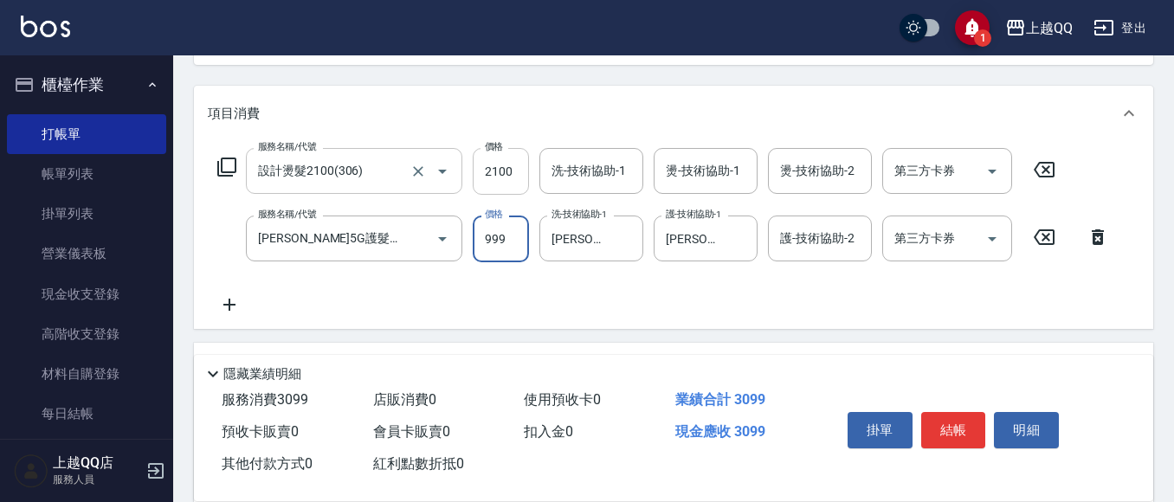
click at [521, 178] on input "2100" at bounding box center [501, 171] width 56 height 47
type input "2388"
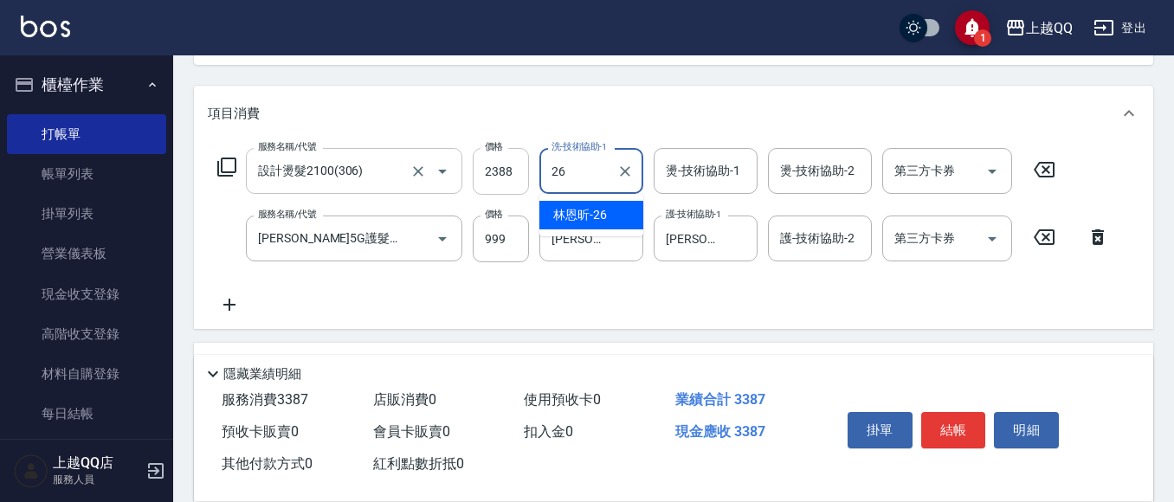
type input "林恩昕-26"
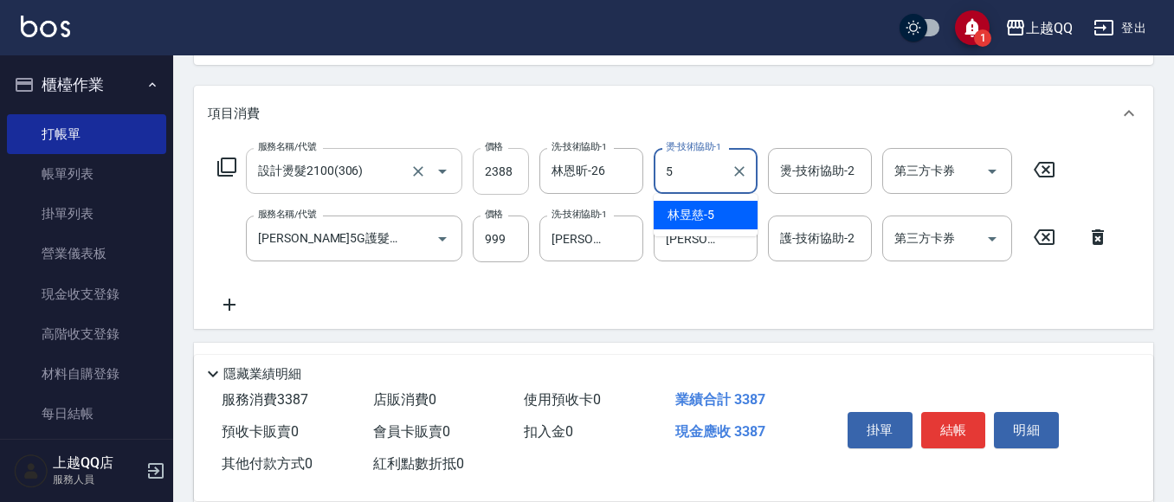
type input "[PERSON_NAME]5"
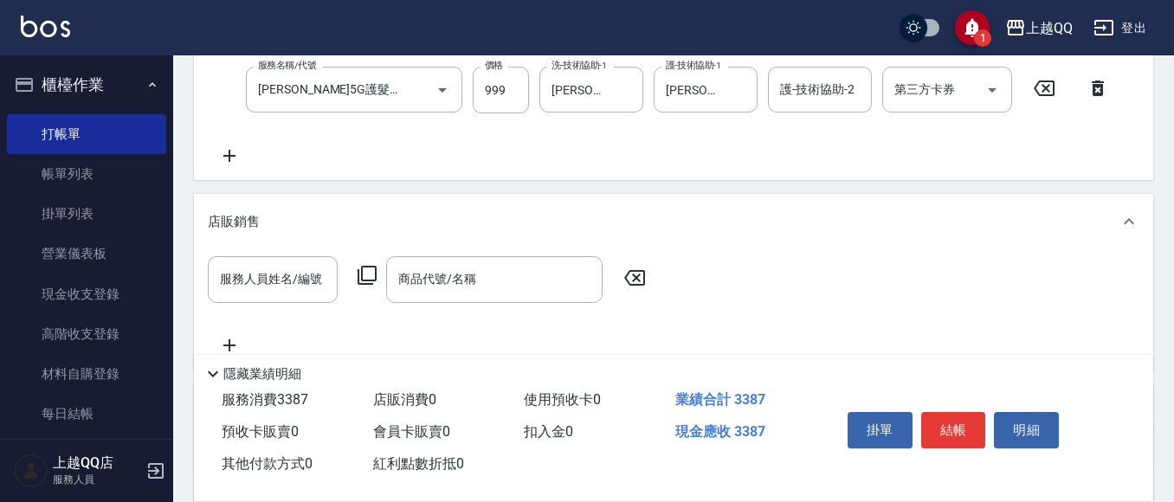
scroll to position [371, 0]
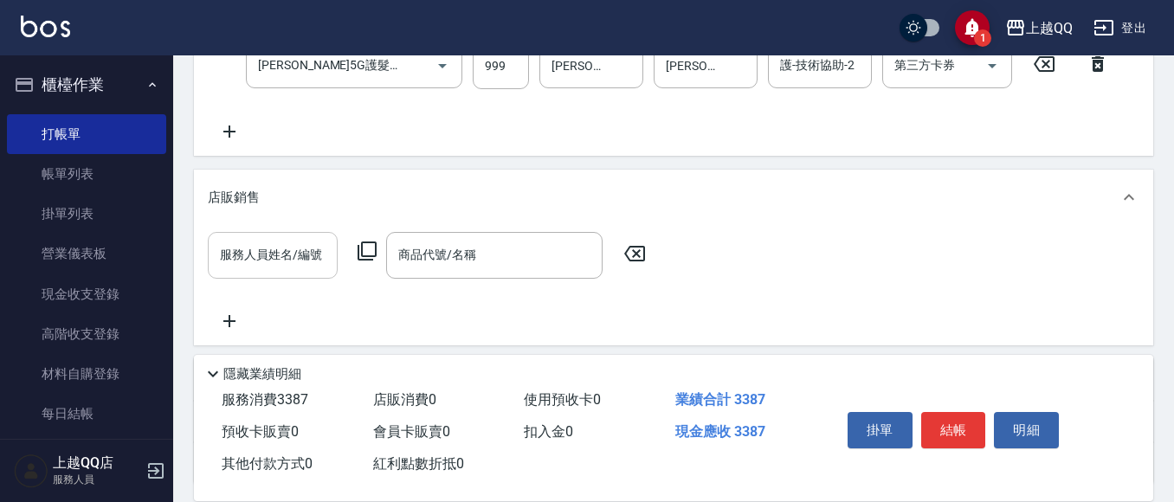
click at [257, 249] on input "服務人員姓名/編號" at bounding box center [273, 255] width 114 height 30
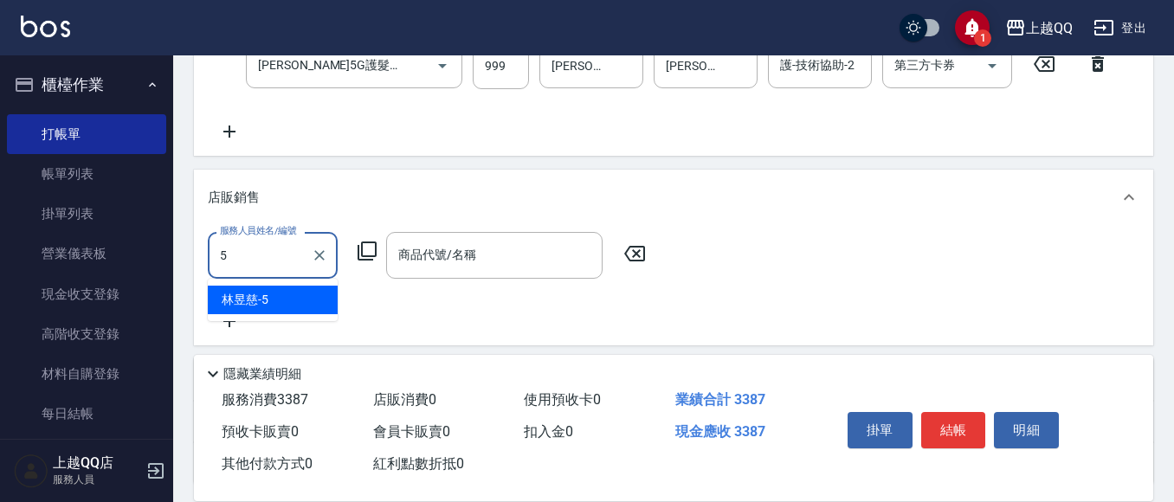
type input "[PERSON_NAME]5"
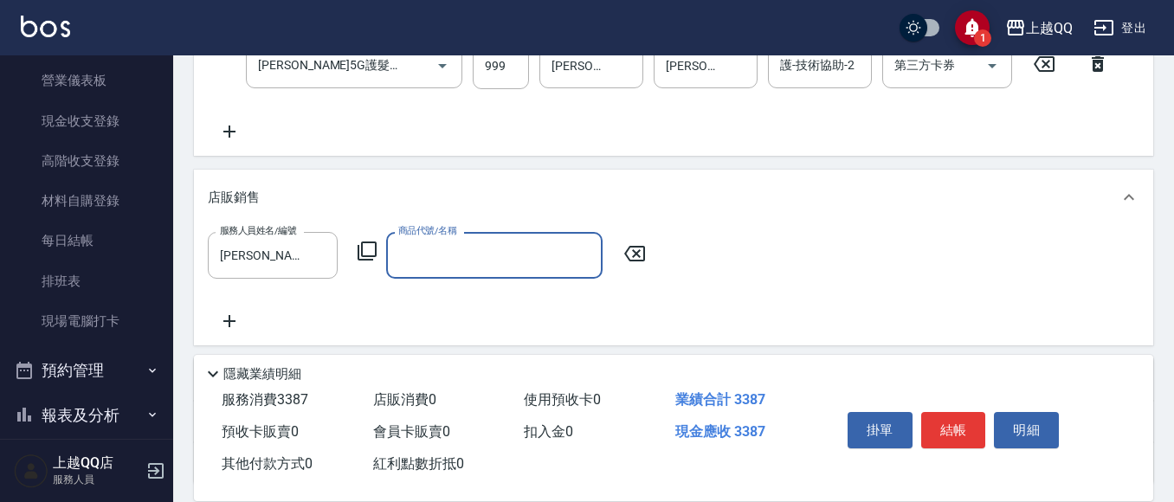
click at [361, 255] on icon at bounding box center [367, 251] width 19 height 19
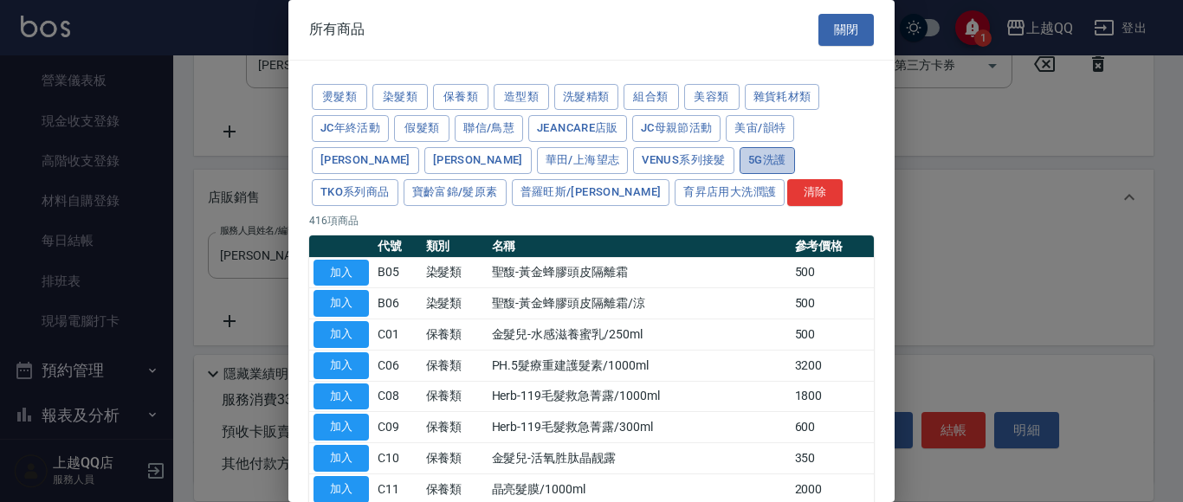
click at [739, 151] on button "5G洗護" at bounding box center [766, 160] width 55 height 27
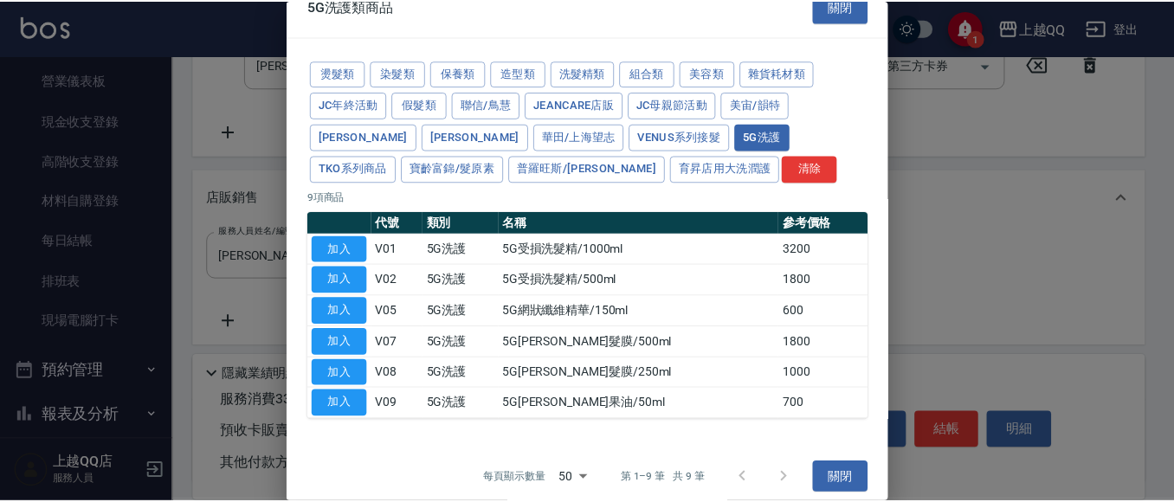
scroll to position [36, 0]
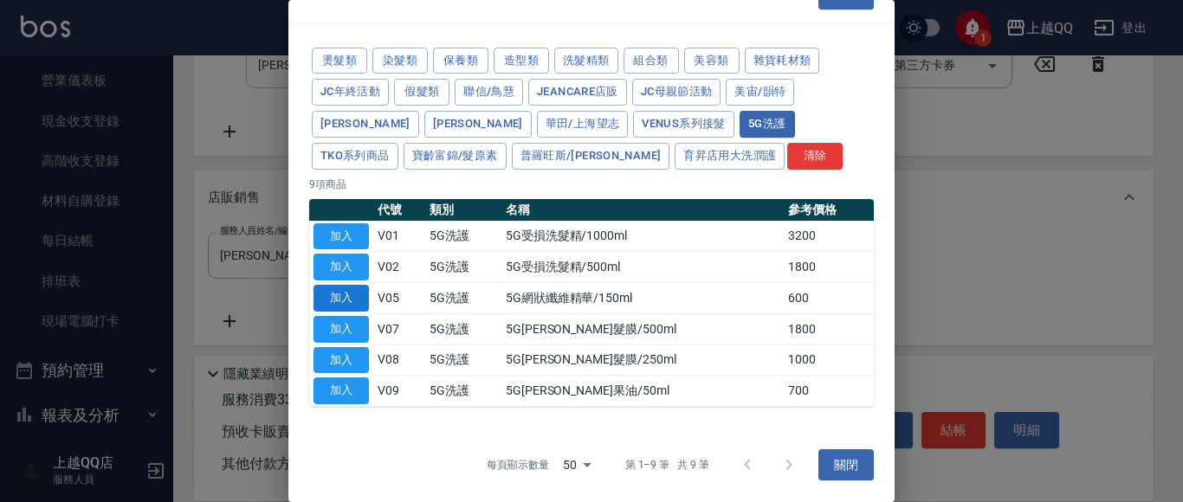
click at [351, 302] on button "加入" at bounding box center [340, 298] width 55 height 27
type input "5G網狀纖維精華/150ml"
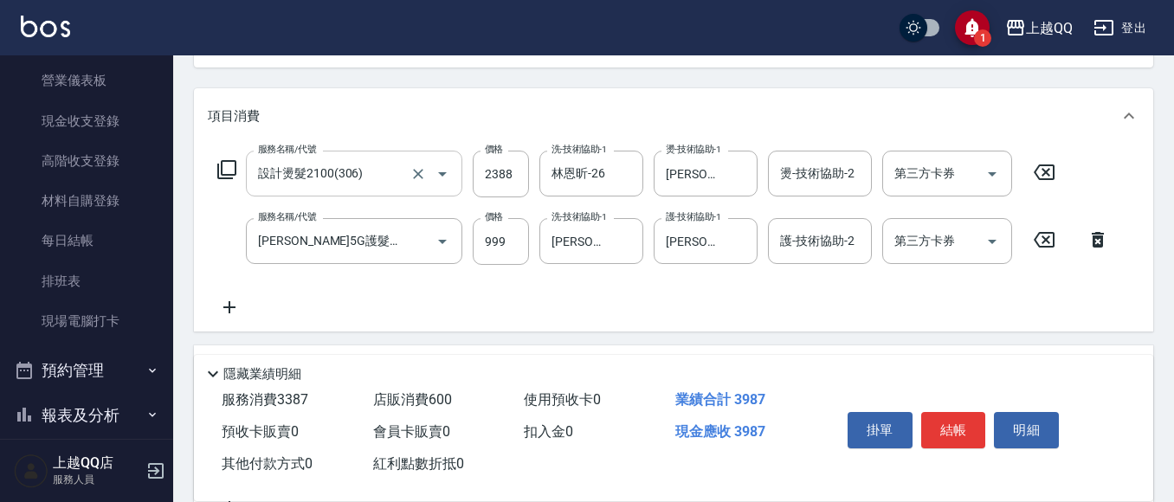
scroll to position [458, 0]
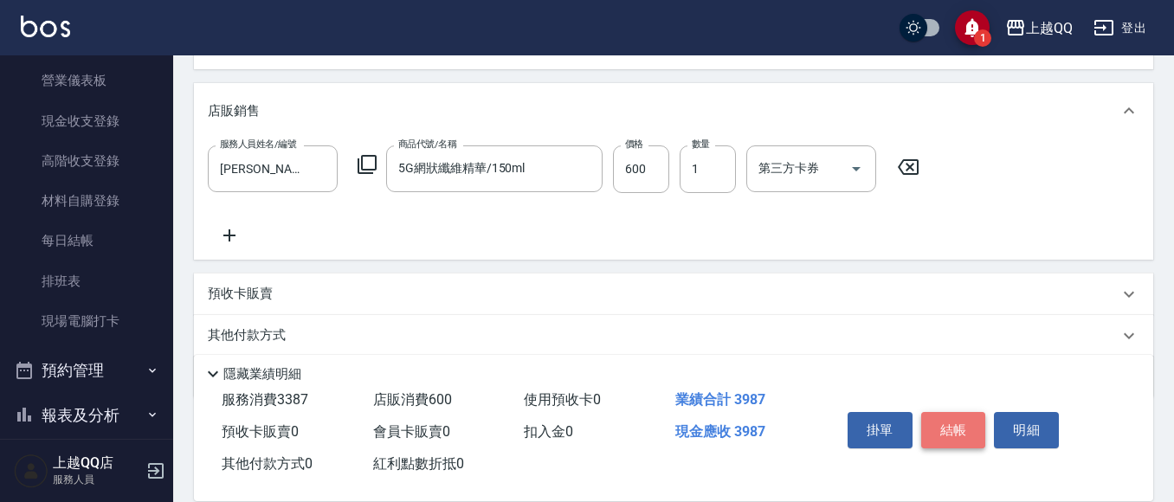
click at [957, 423] on button "結帳" at bounding box center [953, 430] width 65 height 36
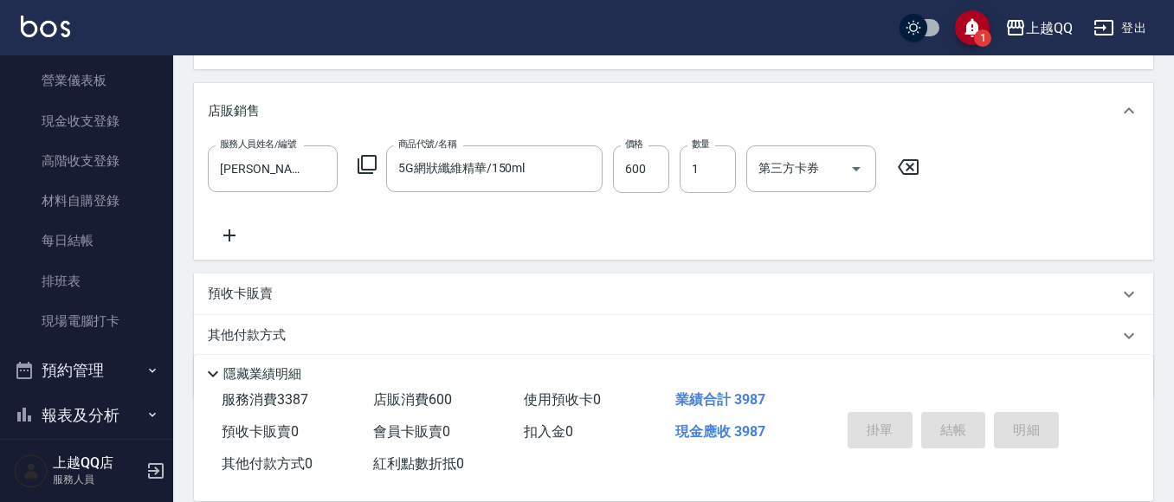
type input "2025/08/19 19:52"
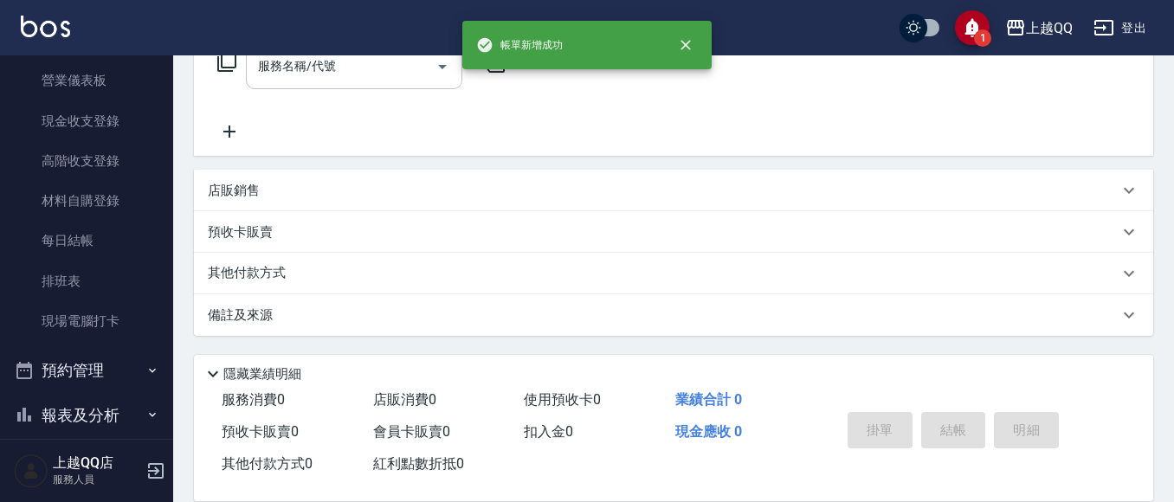
scroll to position [0, 0]
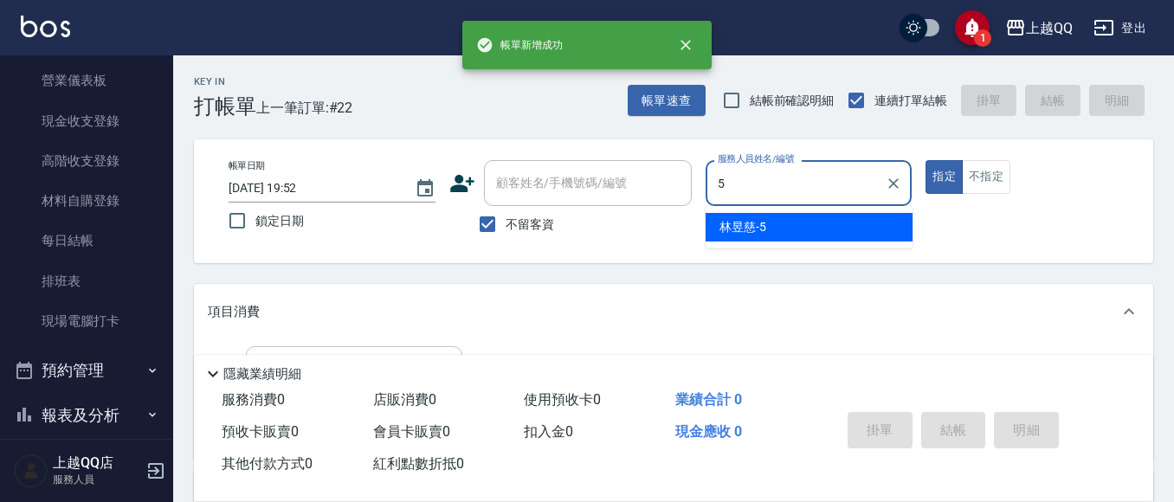
type input "[PERSON_NAME]5"
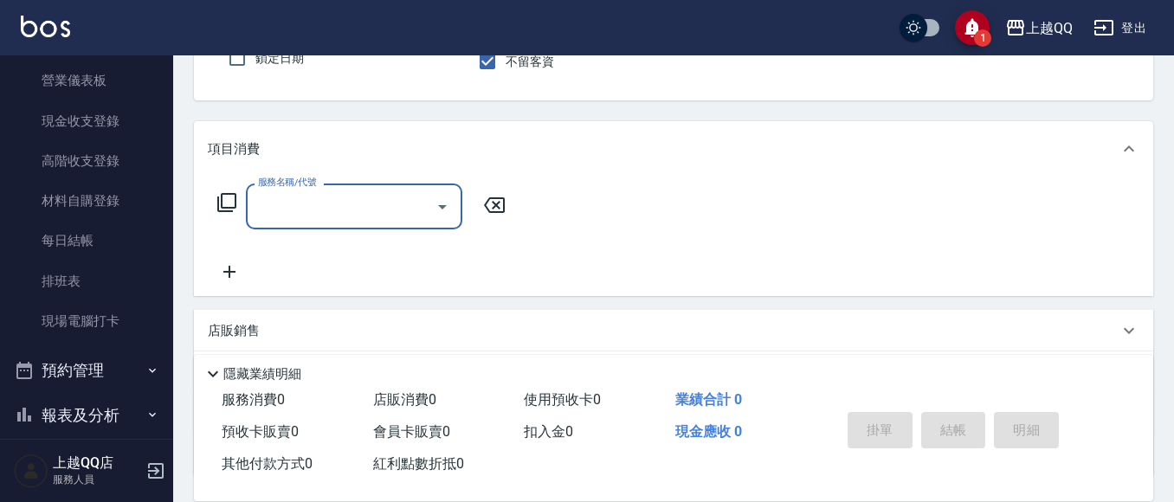
scroll to position [173, 0]
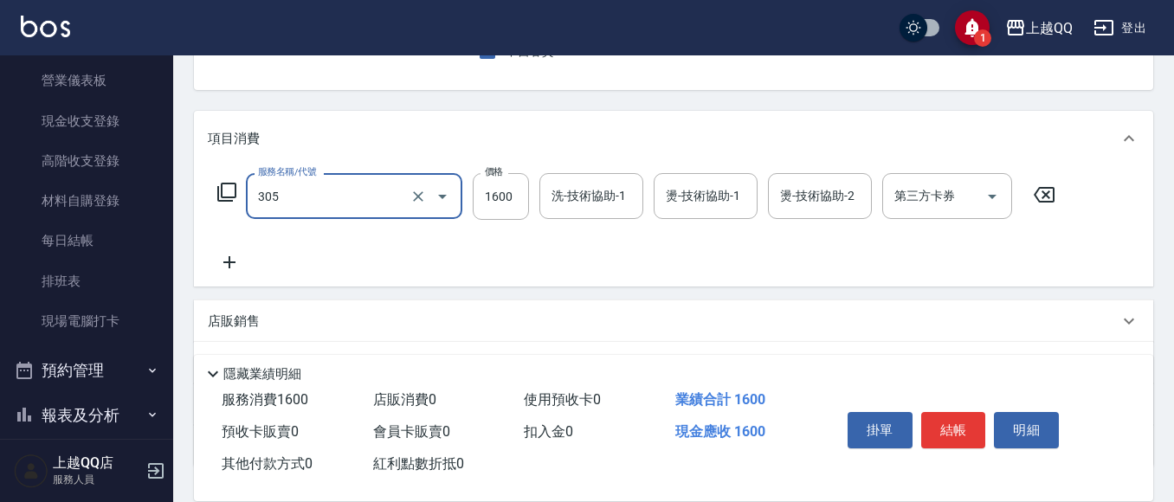
type input "設計燙髮1600(305)"
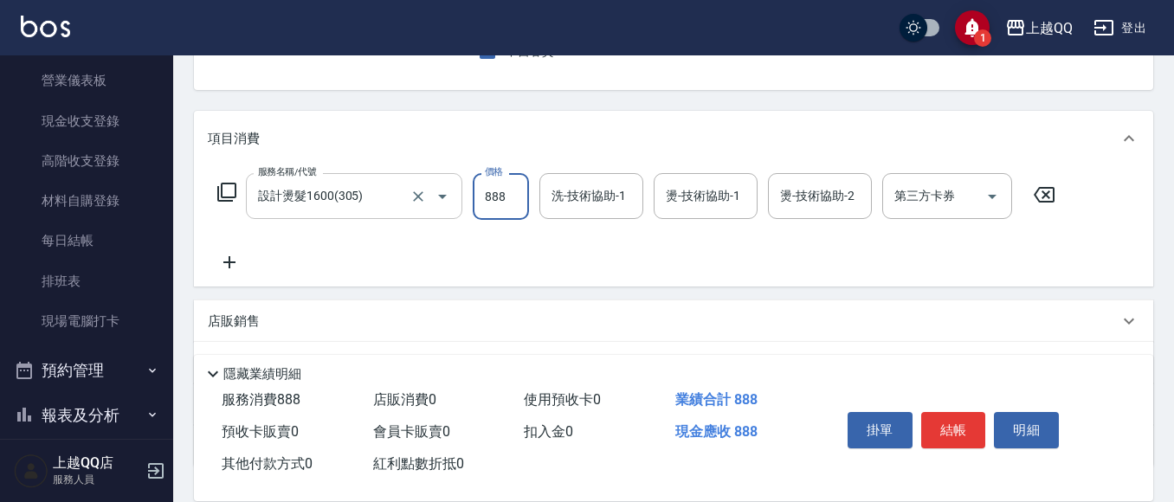
type input "888"
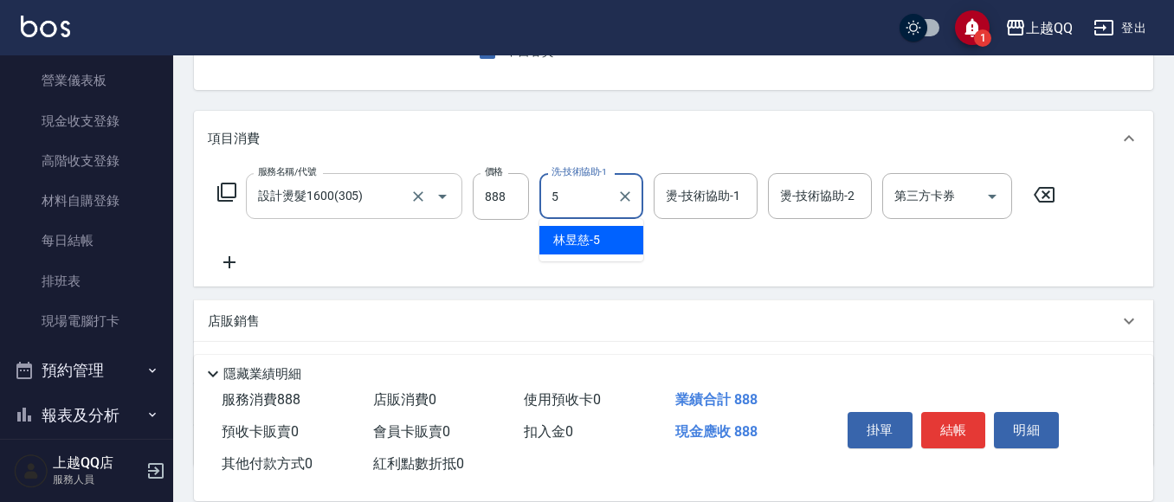
type input "[PERSON_NAME]5"
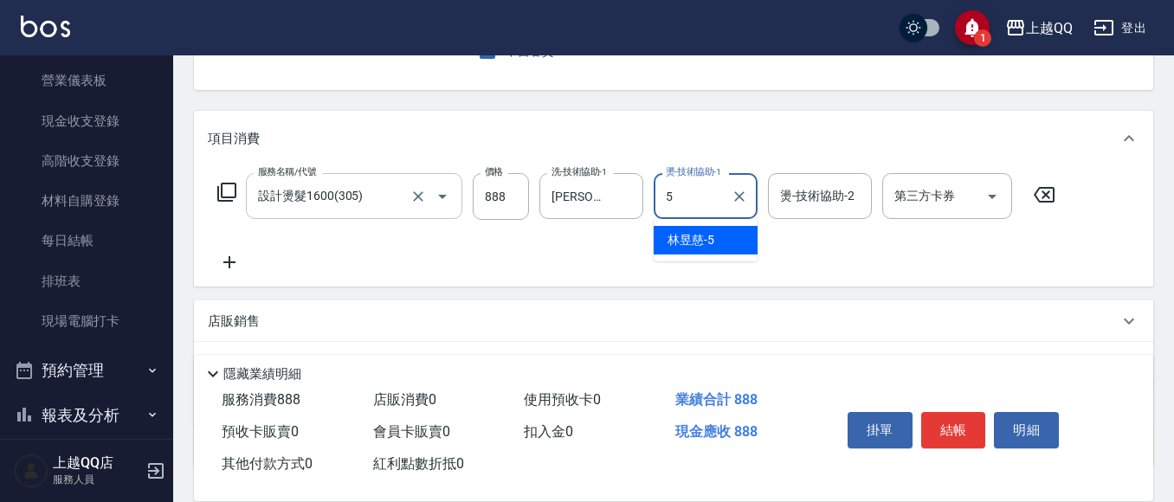
type input "[PERSON_NAME]5"
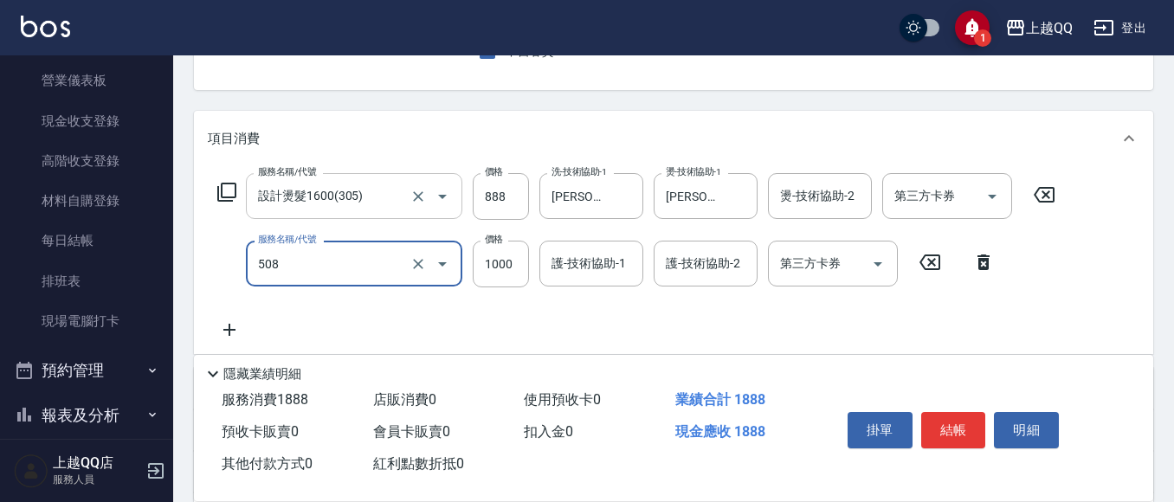
type input "PH.5髪療重建護髮(508)"
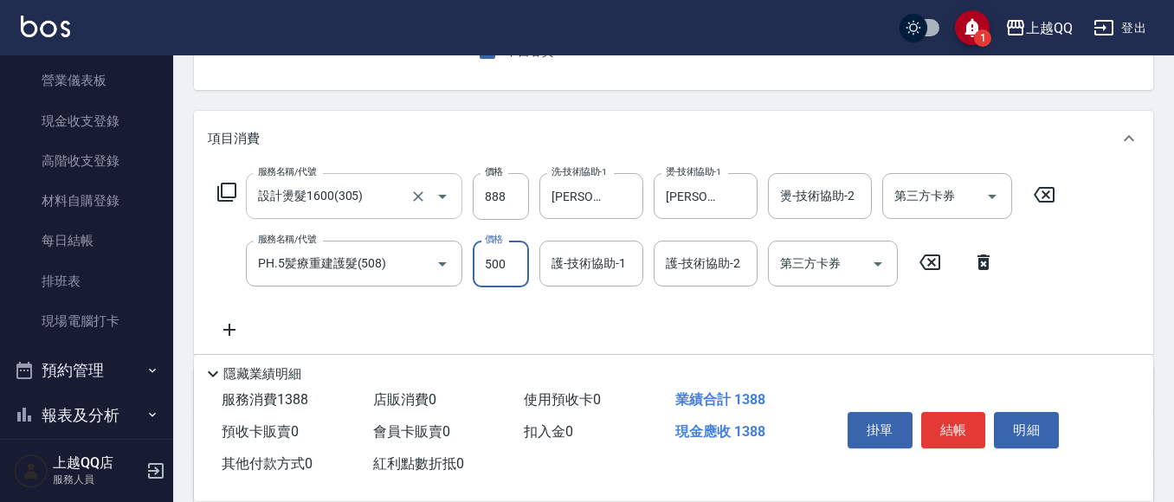
type input "500"
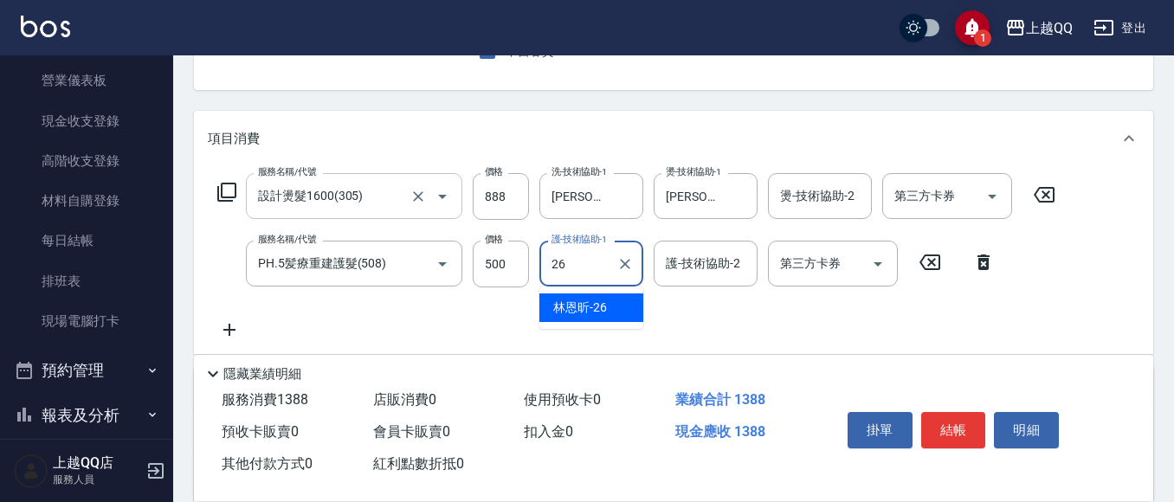
type input "林恩昕-26"
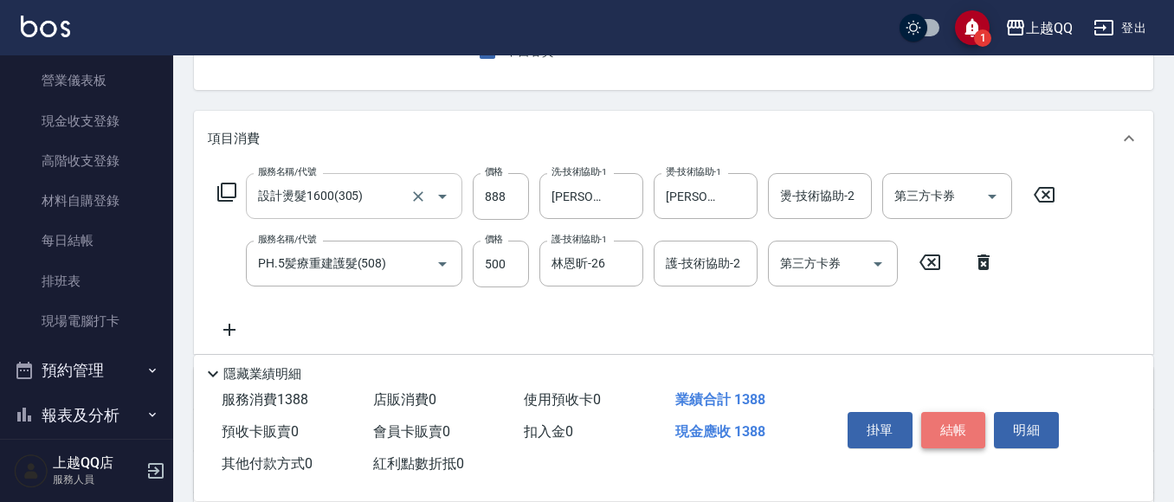
click at [970, 424] on button "結帳" at bounding box center [953, 430] width 65 height 36
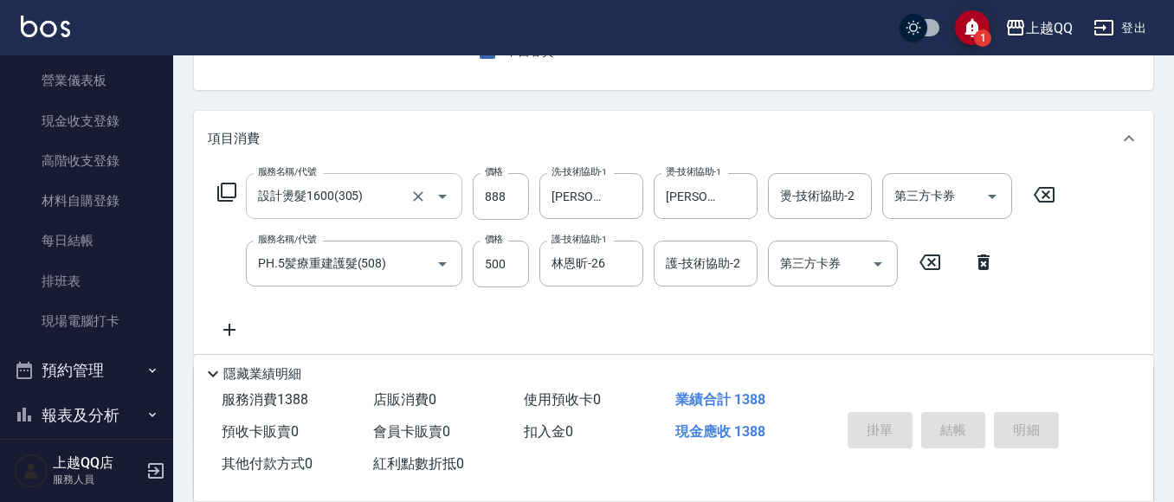
type input "[DATE] 19:53"
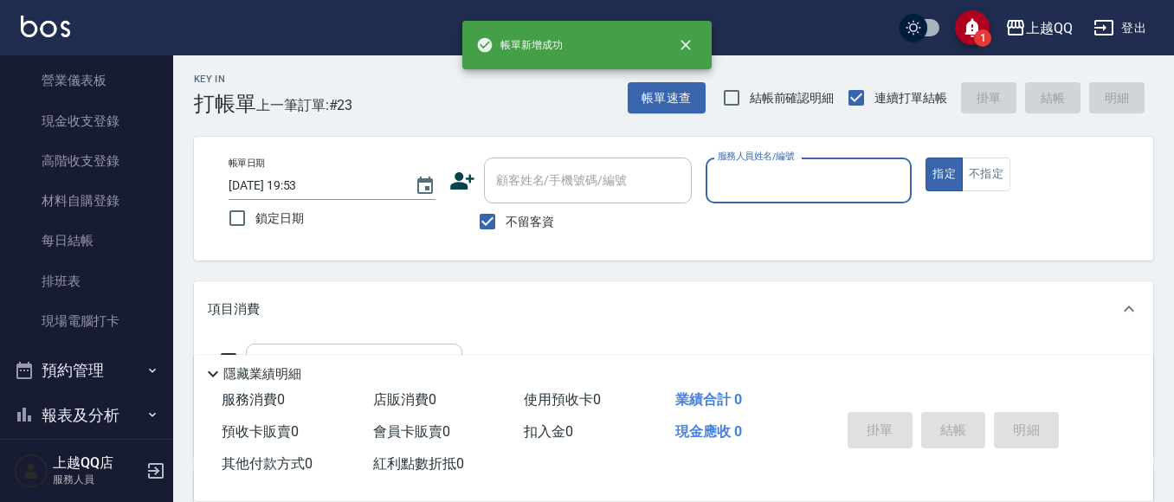
scroll to position [0, 0]
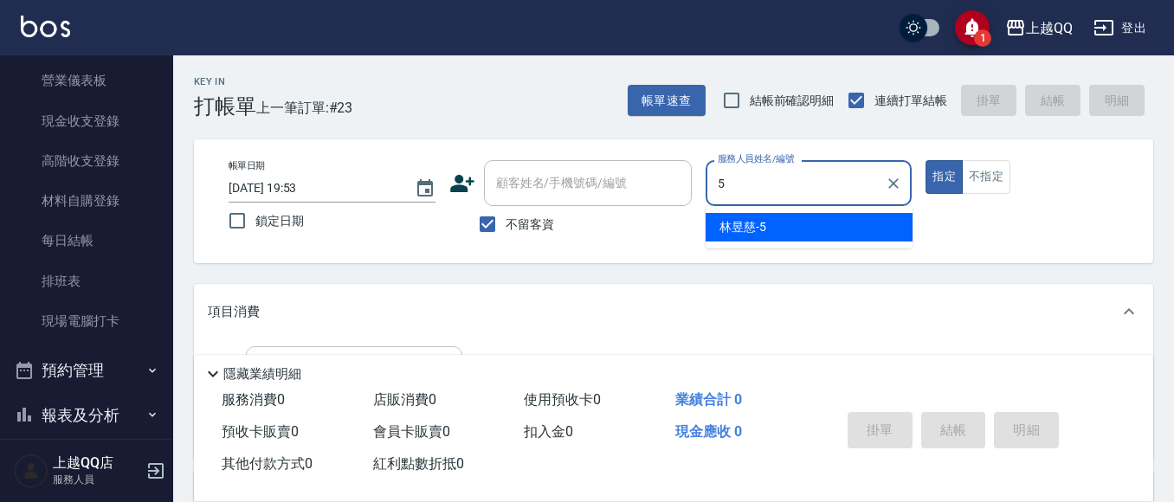
type input "[PERSON_NAME]5"
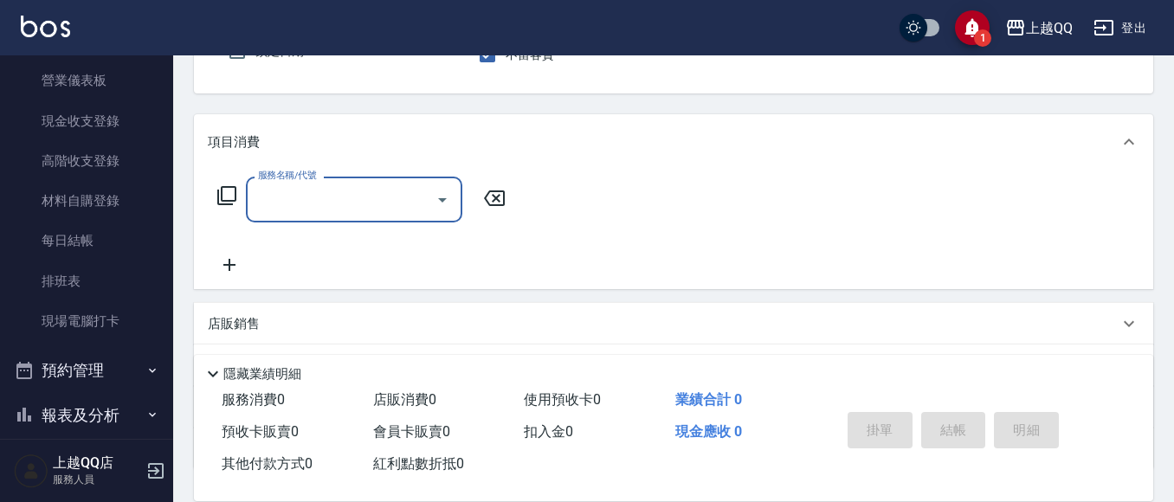
scroll to position [173, 0]
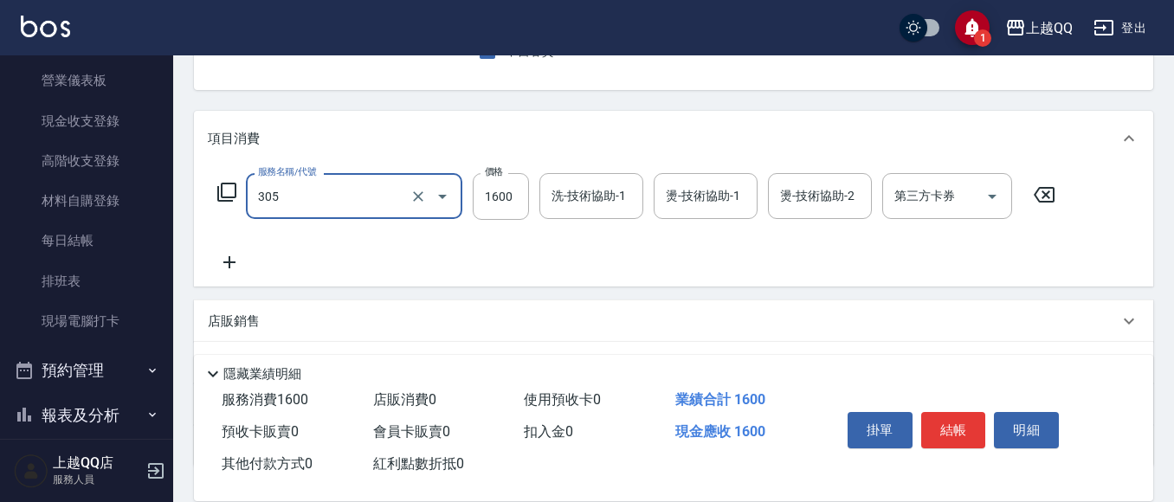
type input "設計燙髮1600(305)"
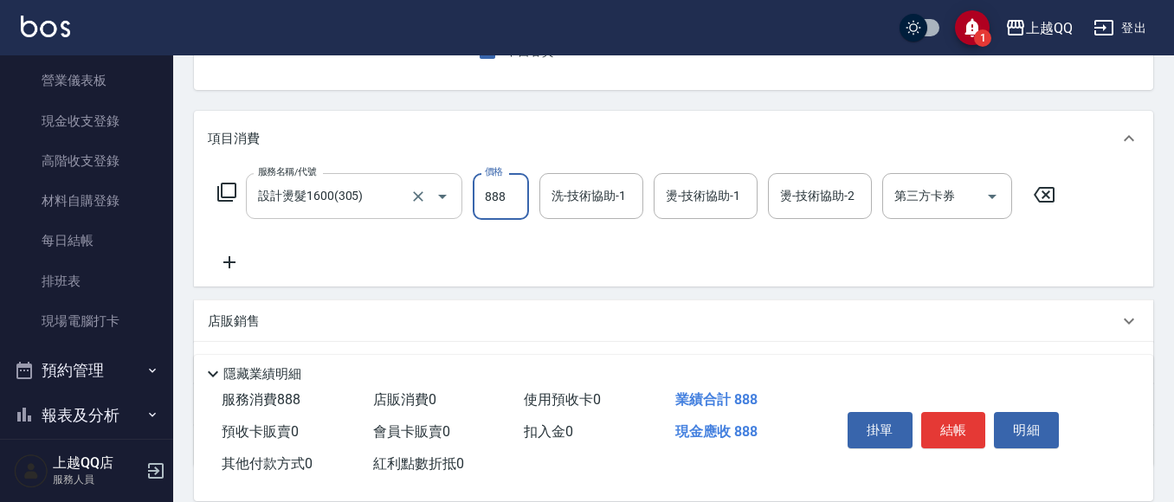
type input "888"
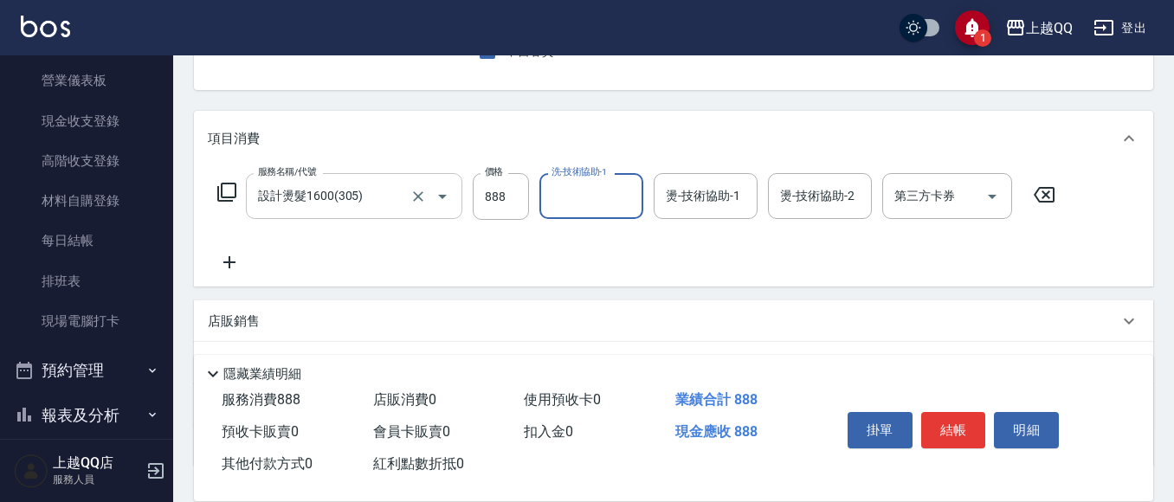
type input "5"
type input "林恩昕-26"
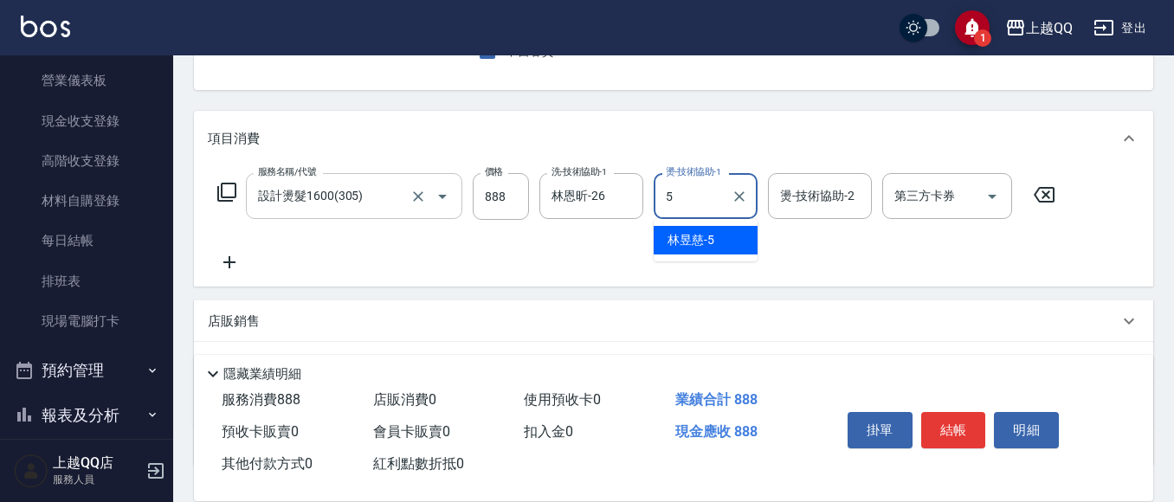
type input "[PERSON_NAME]5"
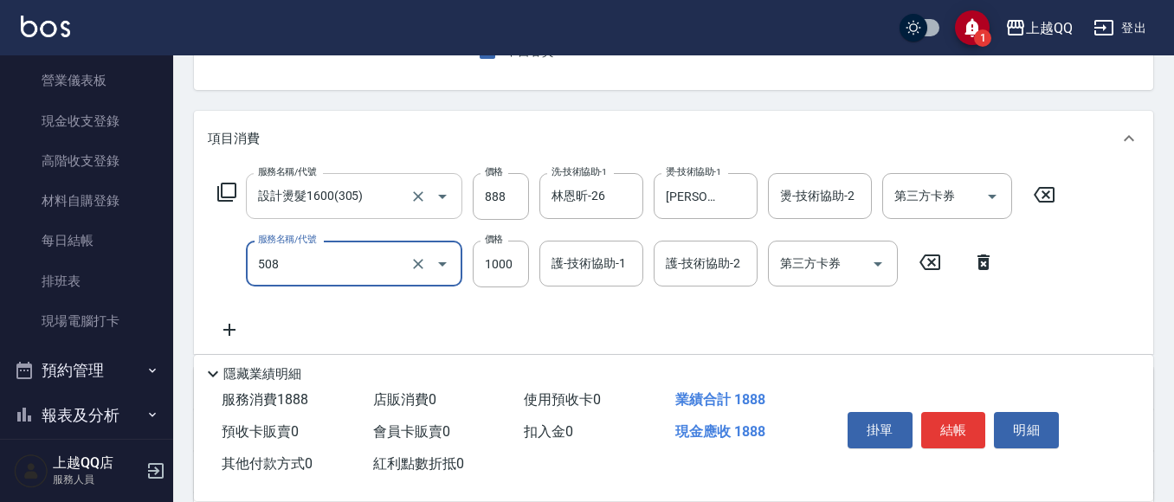
type input "PH.5髪療重建護髮(508)"
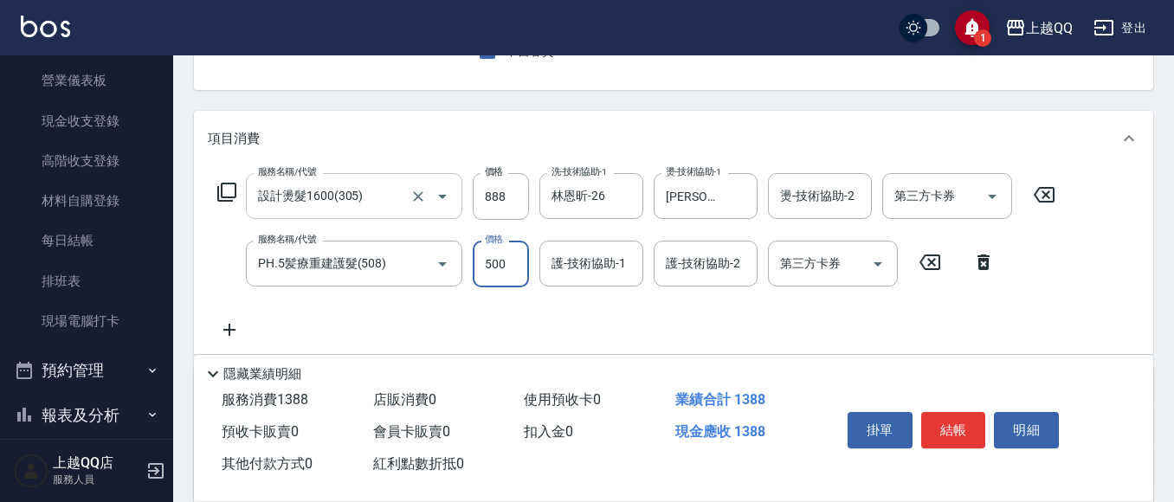
type input "500"
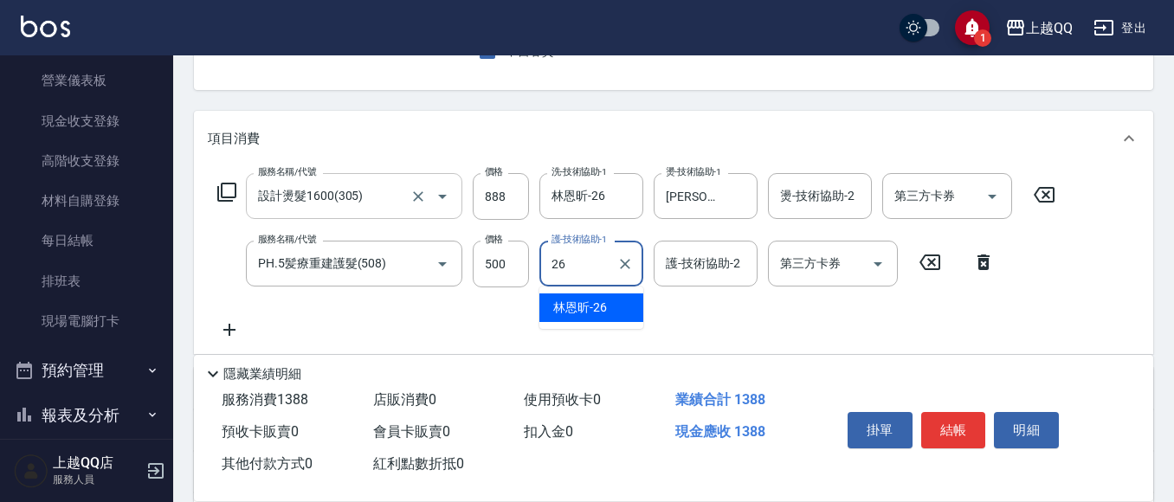
type input "林恩昕-26"
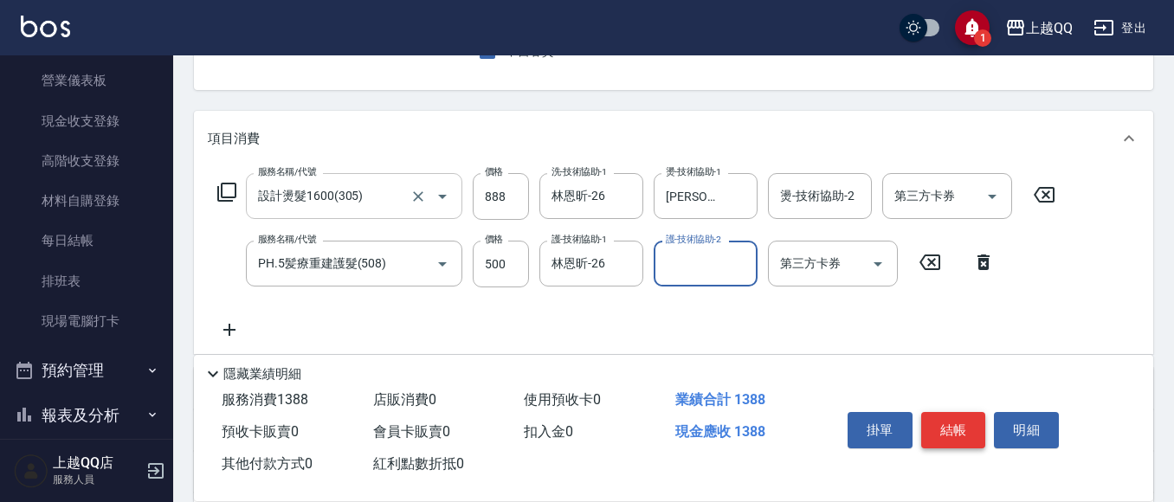
click at [958, 426] on button "結帳" at bounding box center [953, 430] width 65 height 36
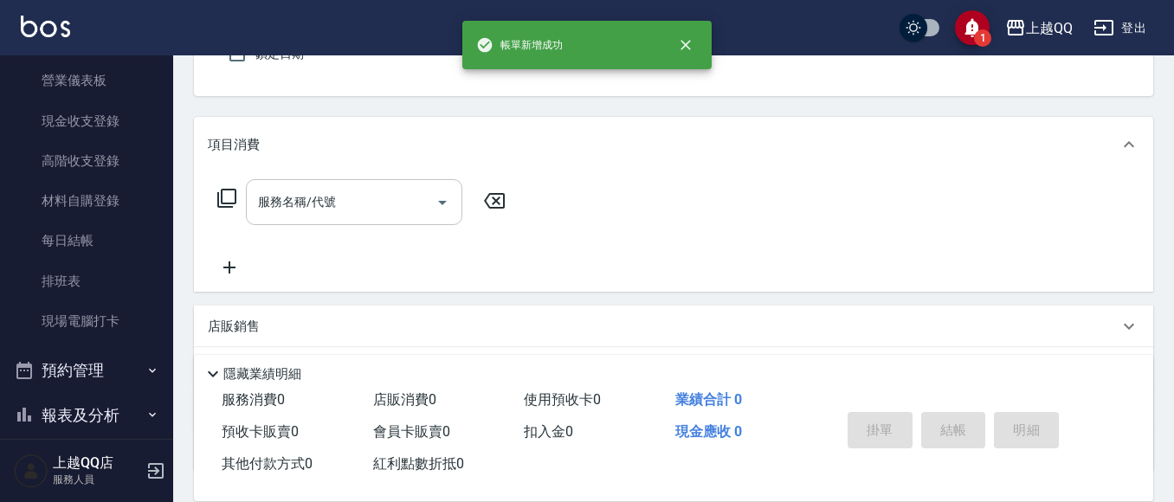
scroll to position [0, 0]
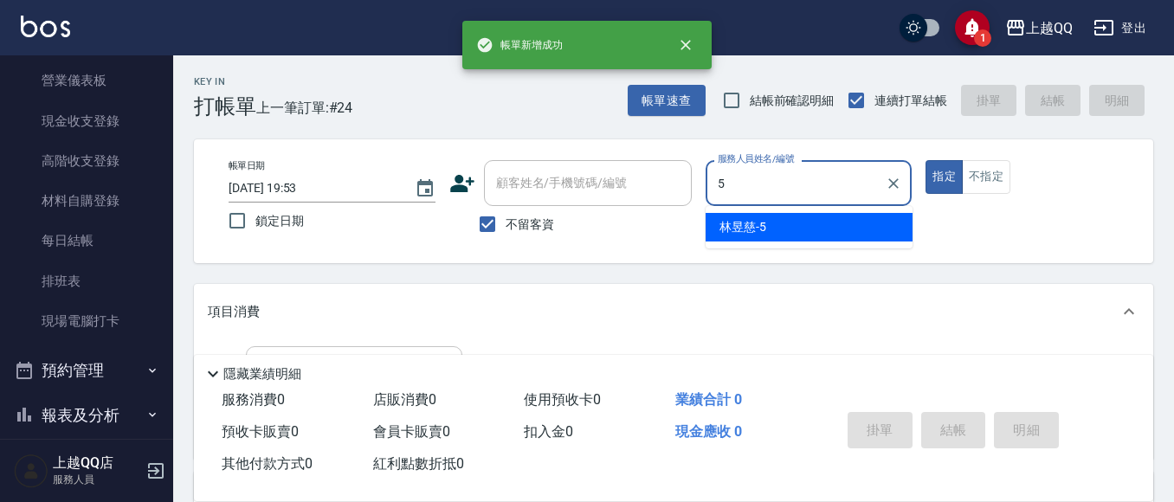
type input "[PERSON_NAME]5"
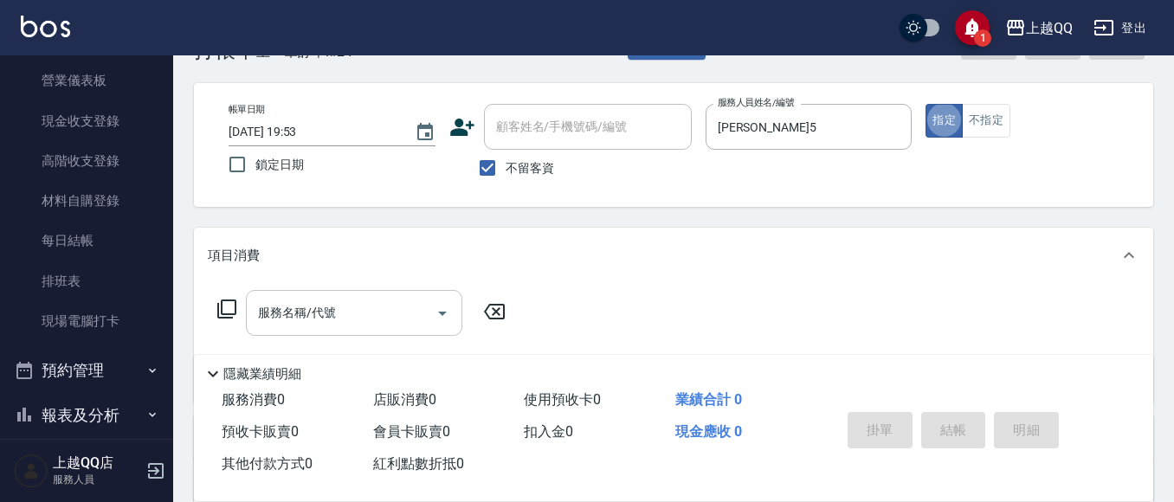
scroll to position [87, 0]
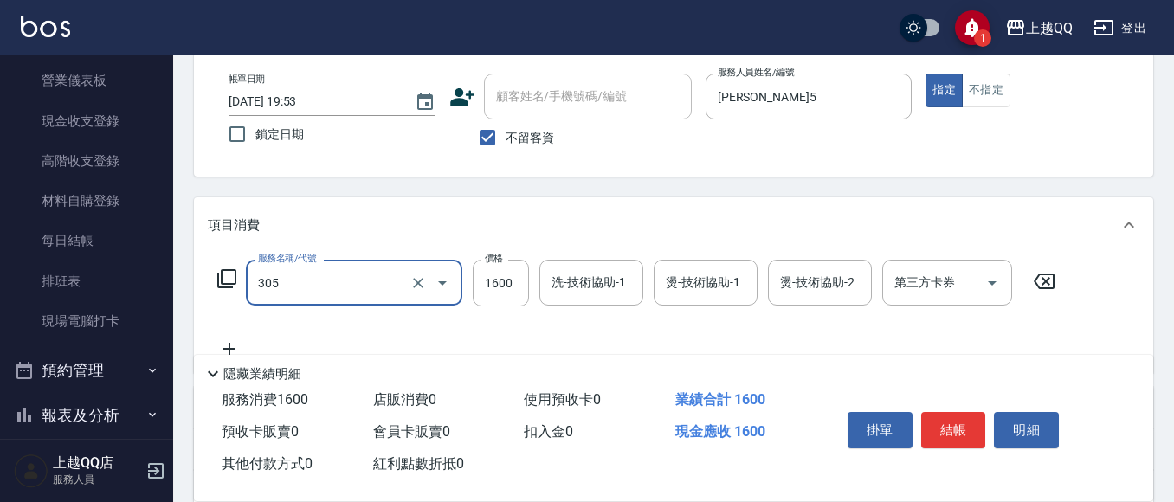
type input "設計燙髮1600(305)"
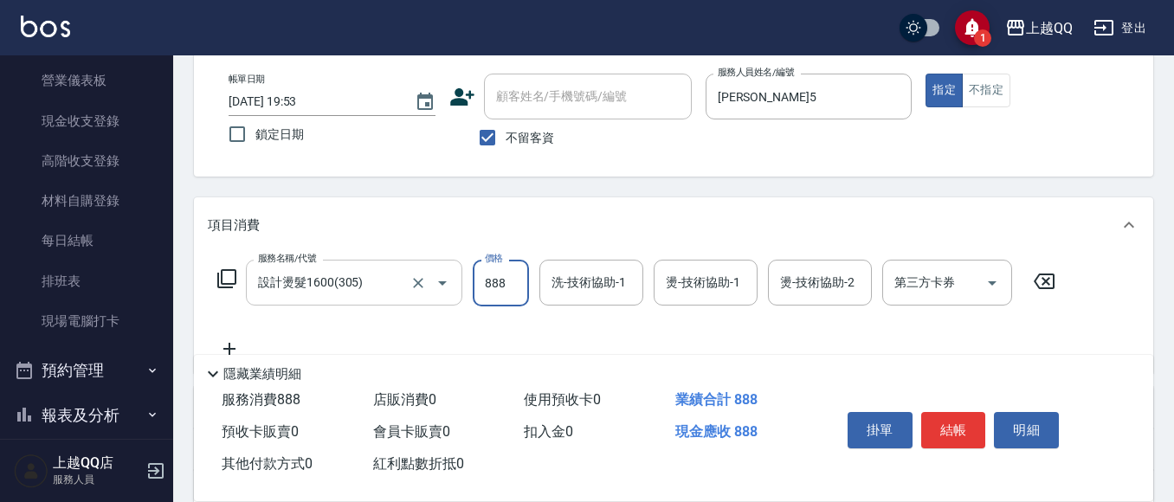
type input "888"
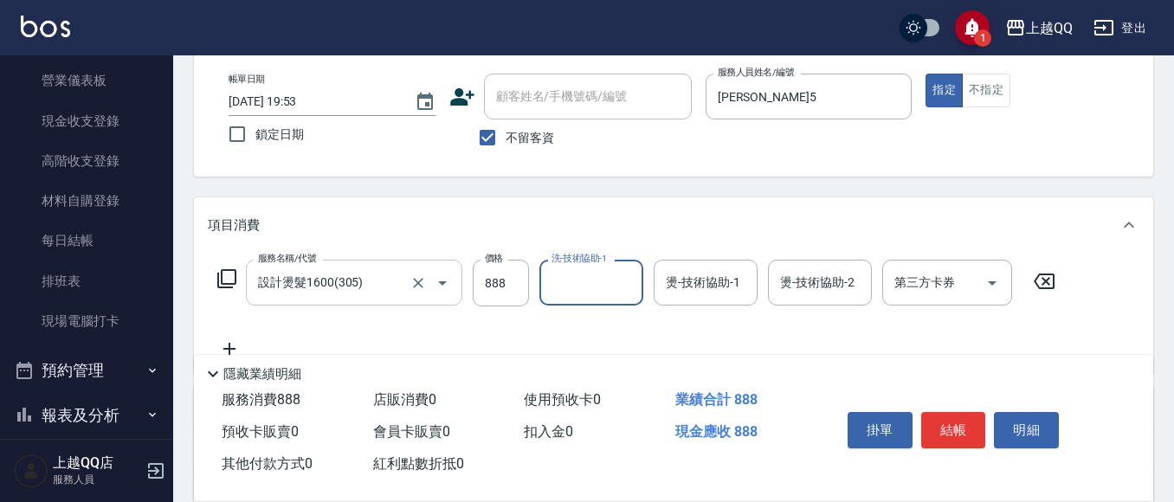
type input "5"
type input "林恩昕-26"
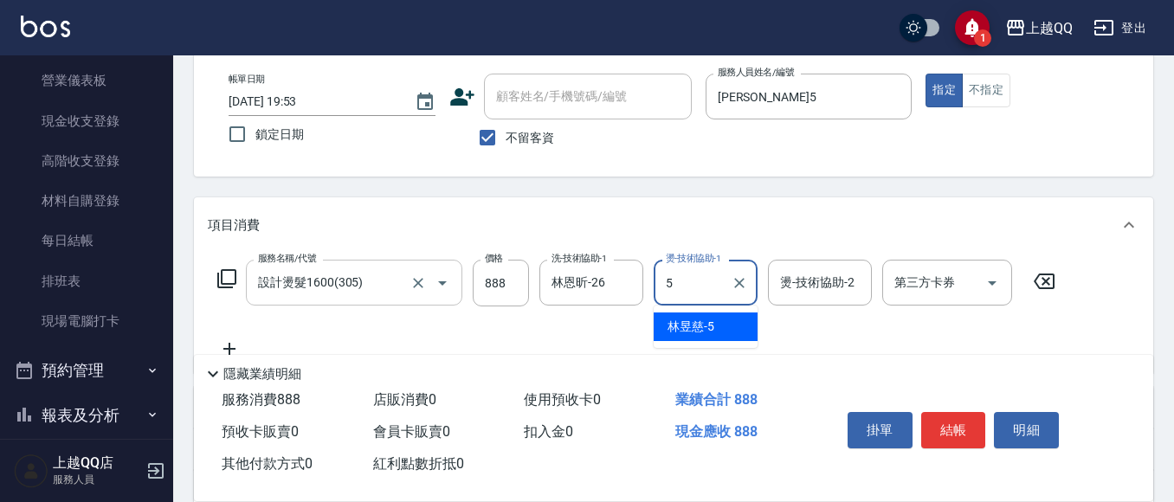
type input "[PERSON_NAME]5"
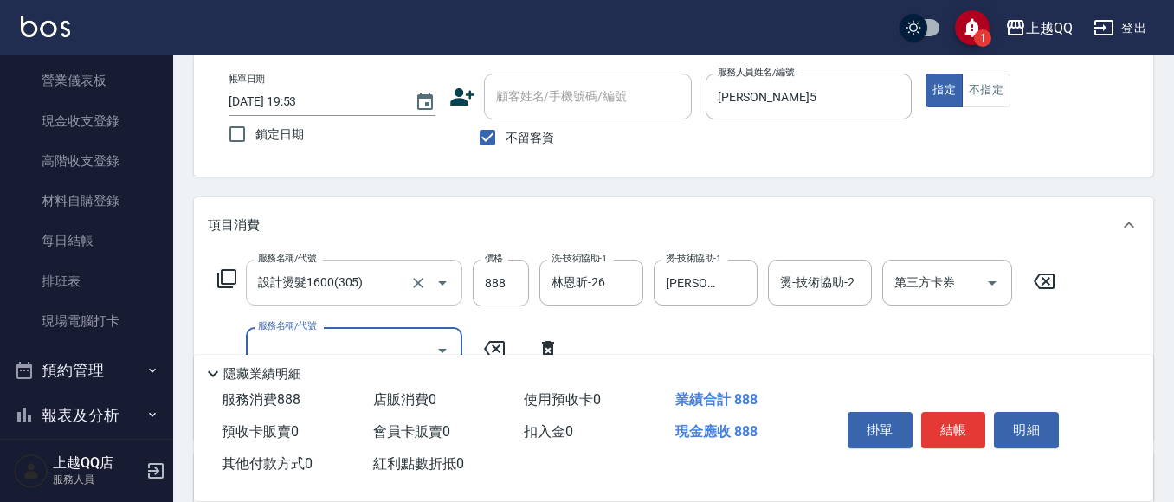
type input "5"
type input "設計染髮/網路(405)"
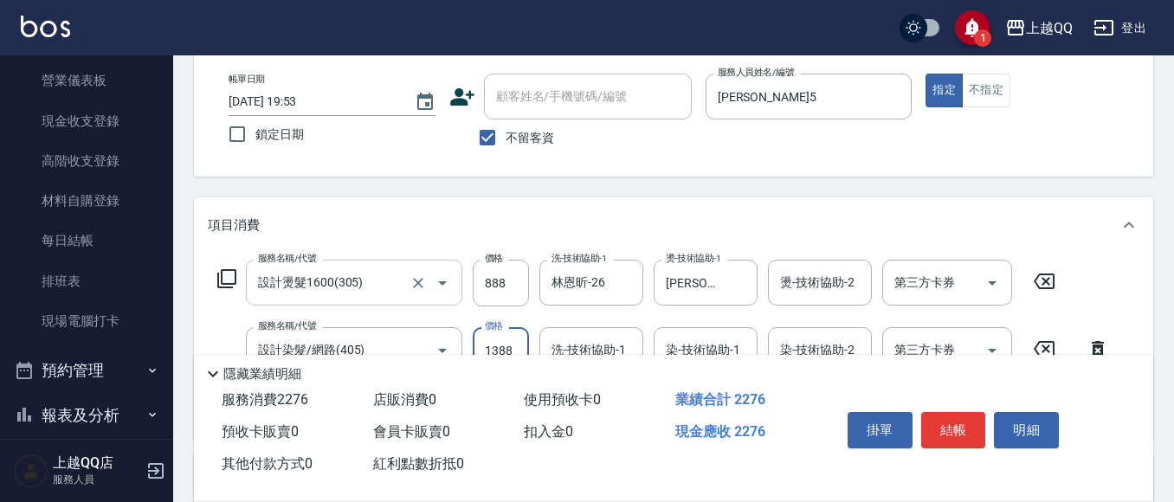
type input "1388"
type input "5"
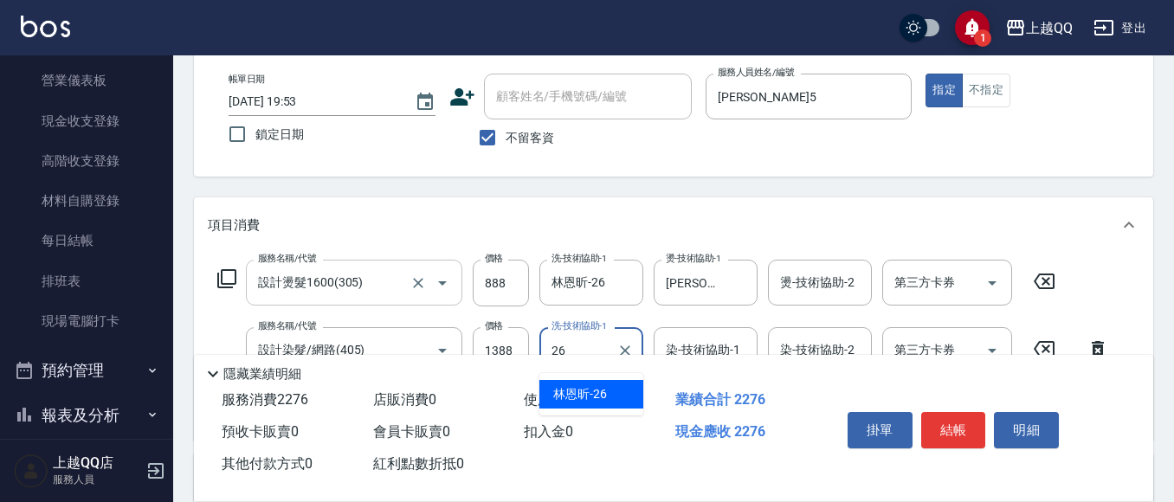
type input "林恩昕-26"
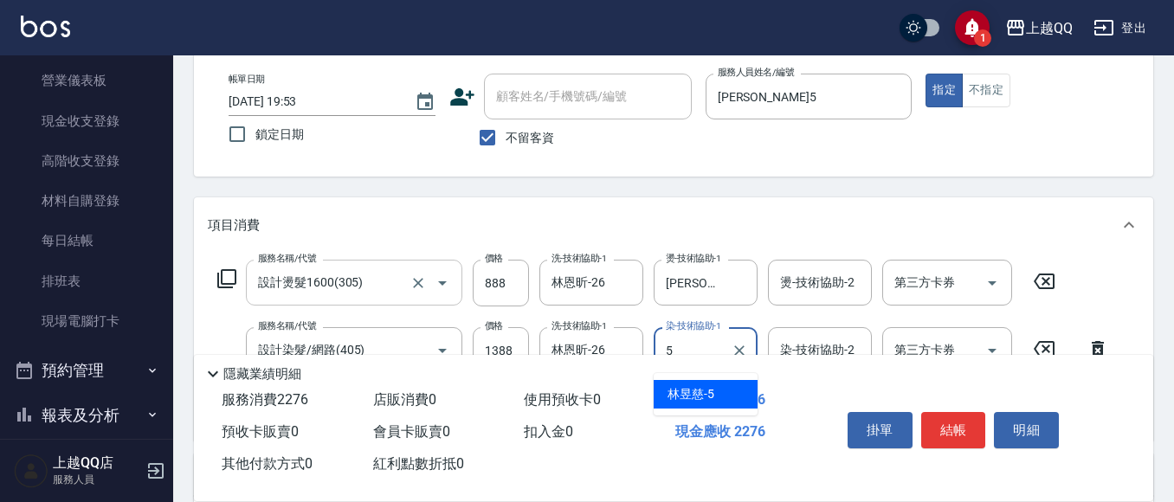
type input "[PERSON_NAME]5"
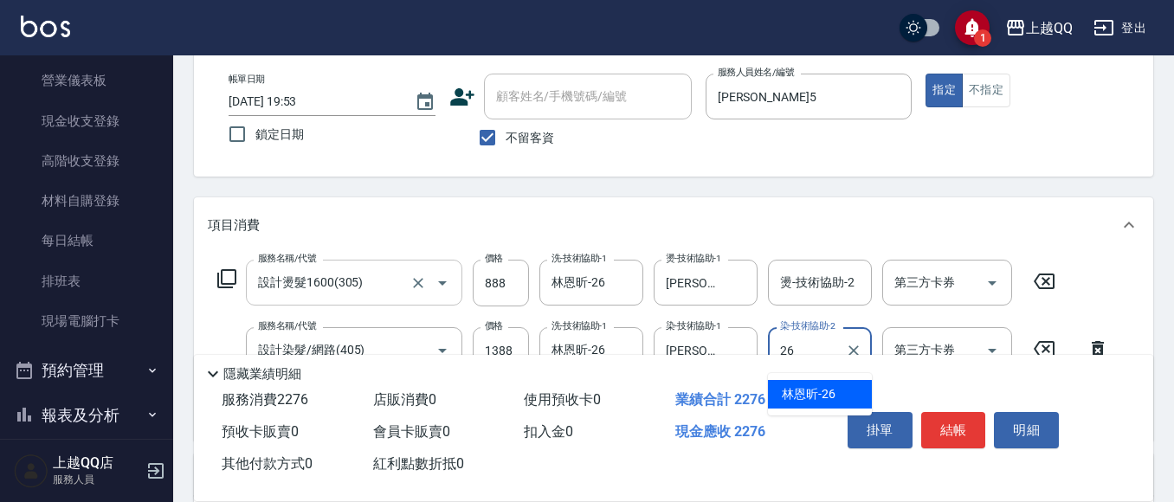
type input "林恩昕-26"
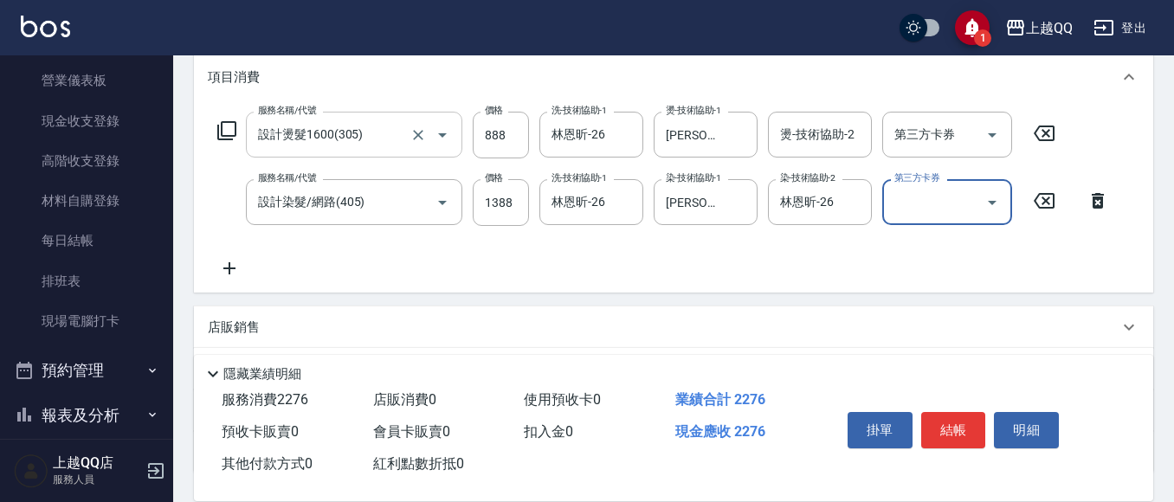
scroll to position [260, 0]
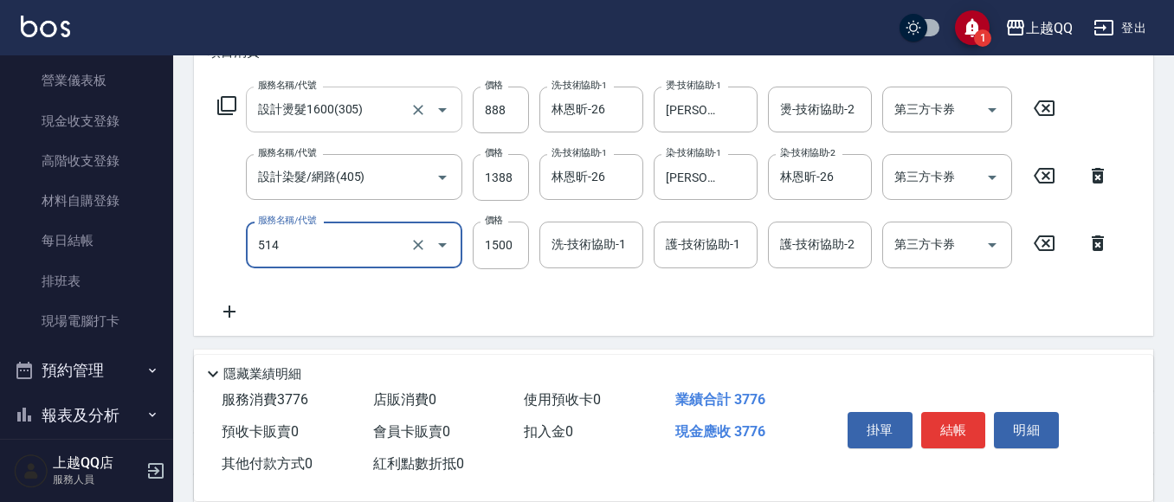
type input "[PERSON_NAME]5G護髮/單次(514)"
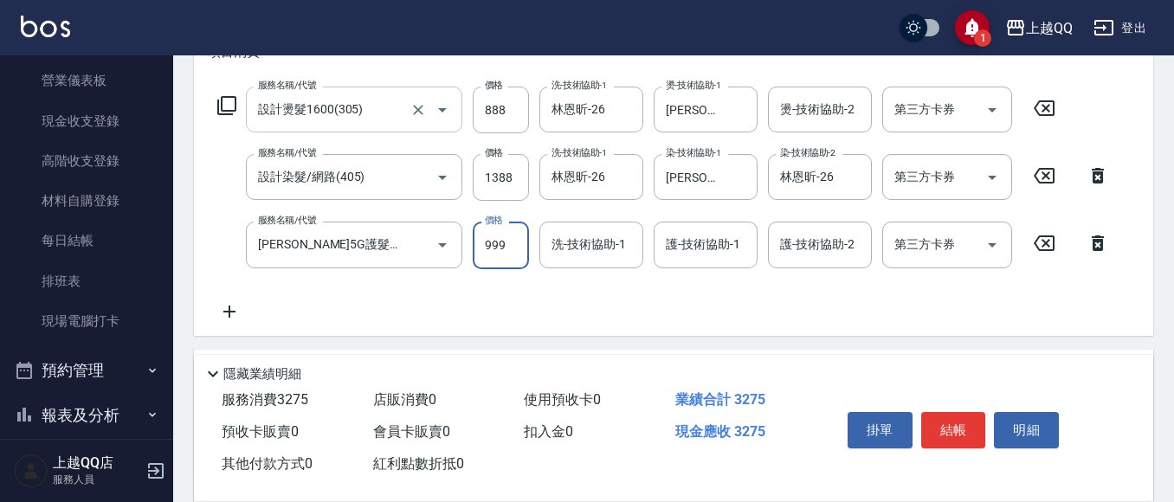
type input "999"
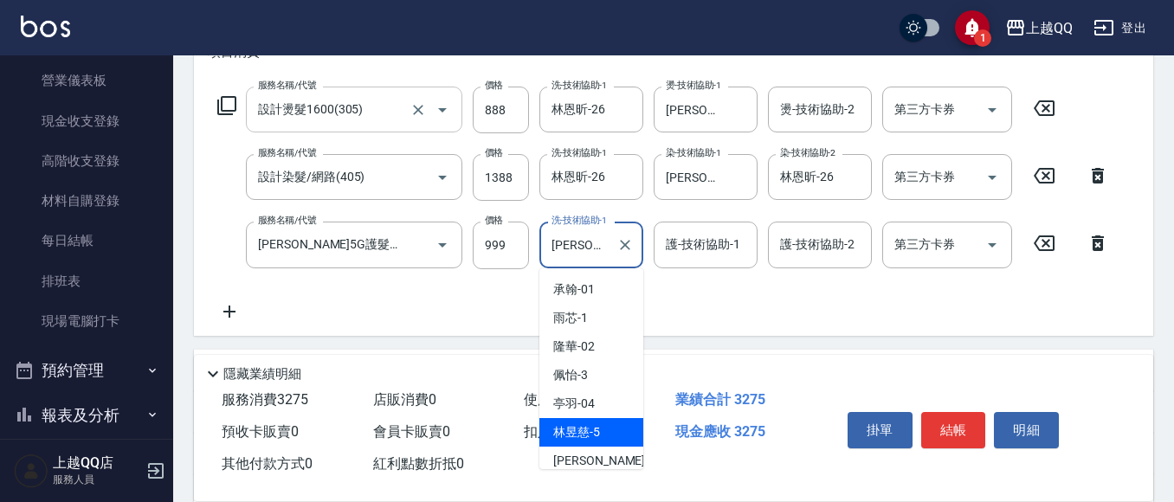
click at [584, 236] on input "[PERSON_NAME]5" at bounding box center [578, 244] width 62 height 30
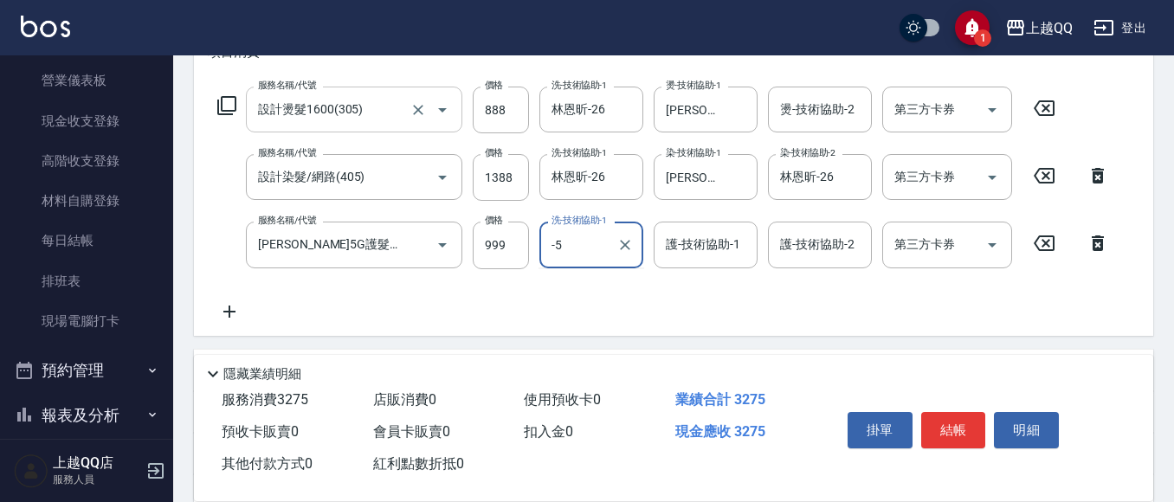
click at [607, 239] on input "-5" at bounding box center [578, 244] width 62 height 30
type input "-"
type input "林恩昕-26"
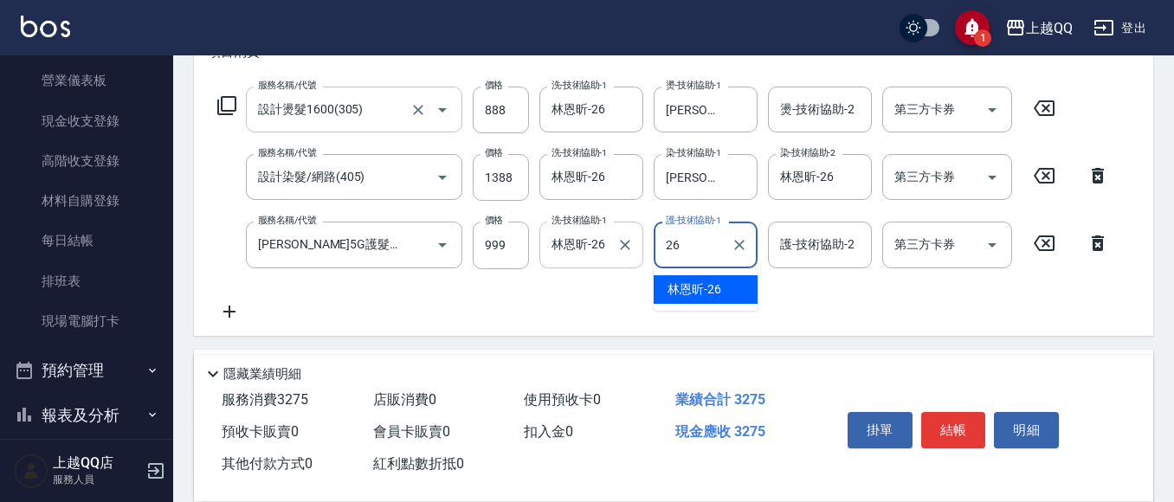
type input "林恩昕-26"
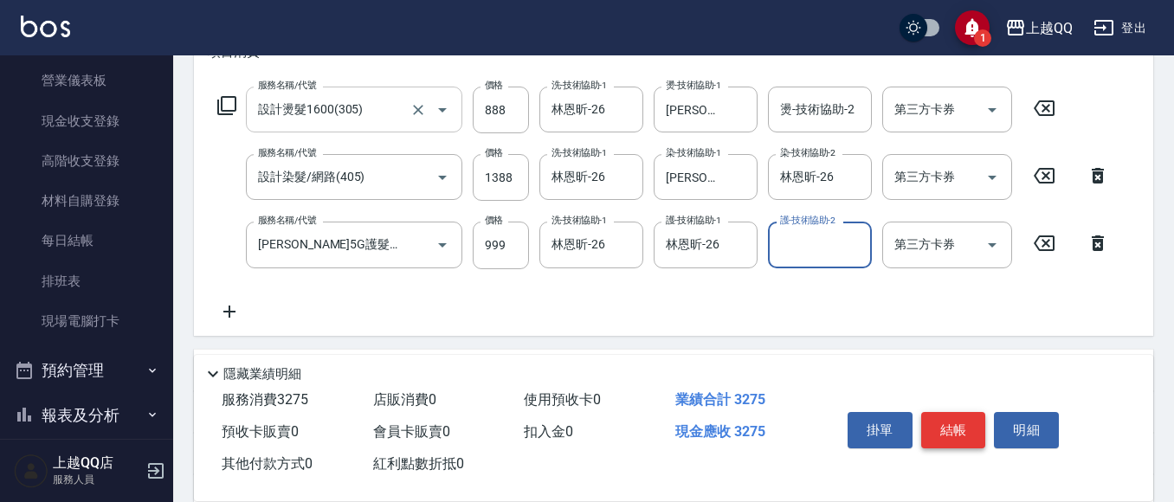
click at [964, 429] on button "結帳" at bounding box center [953, 430] width 65 height 36
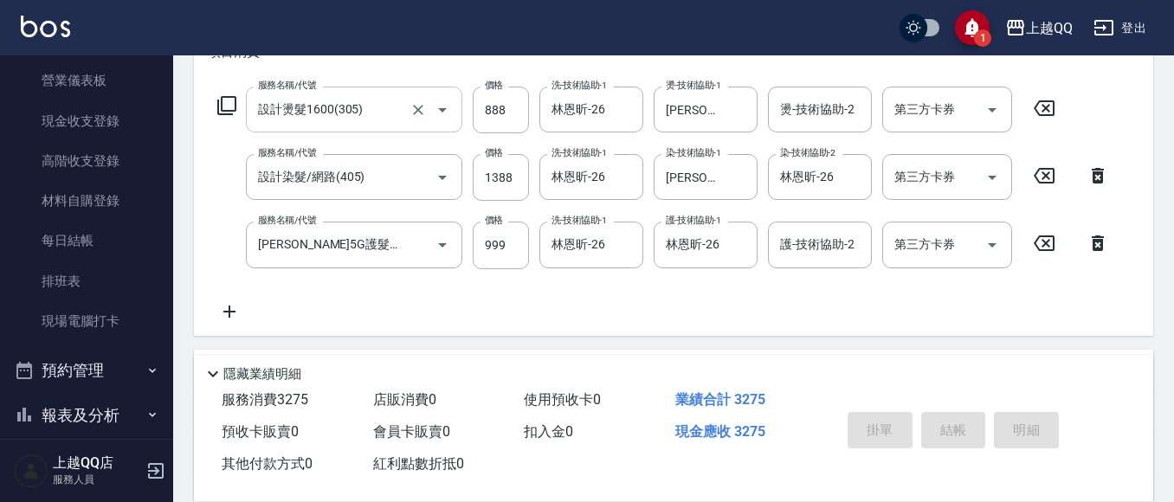
type input "2025/08/19 19:55"
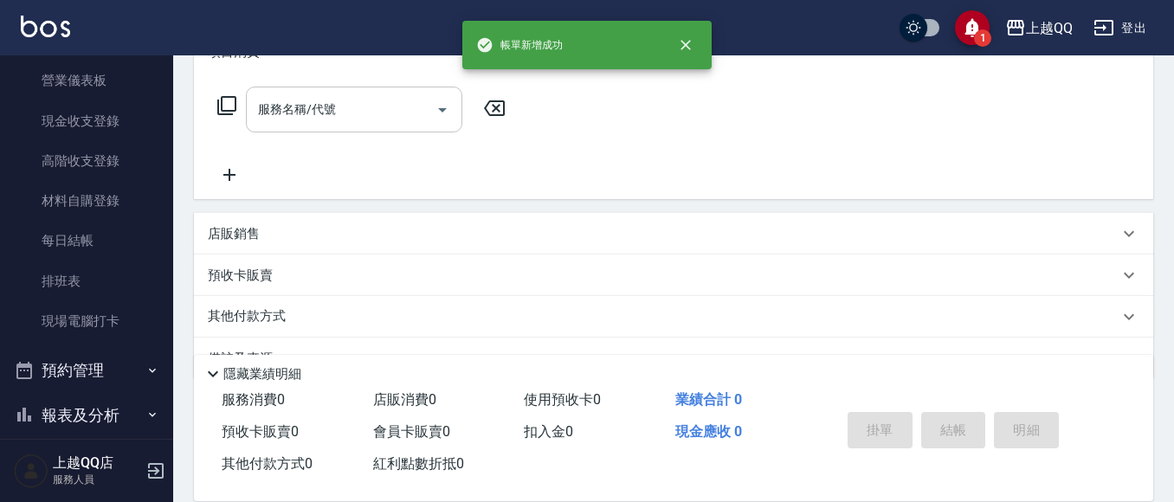
scroll to position [0, 0]
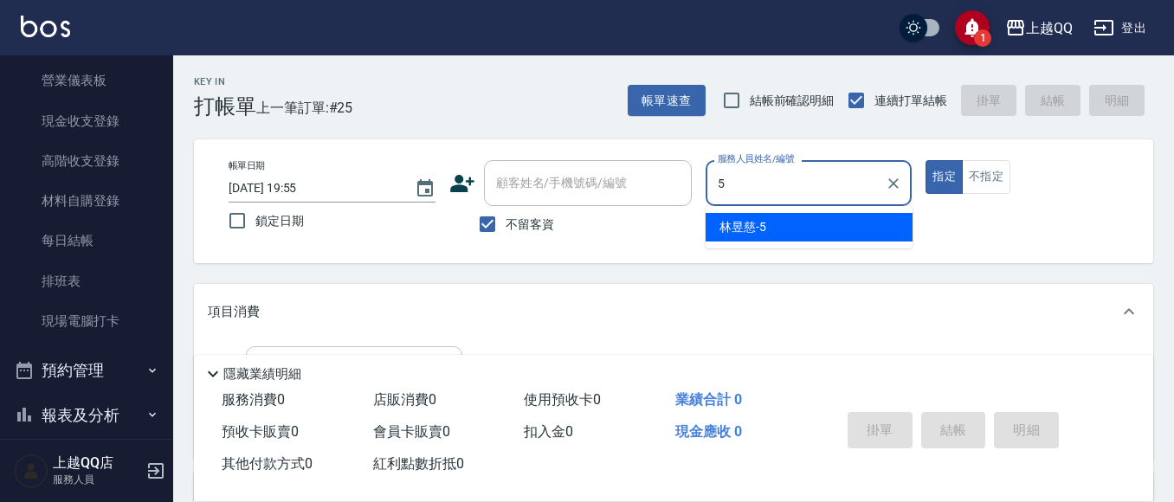
type input "[PERSON_NAME]5"
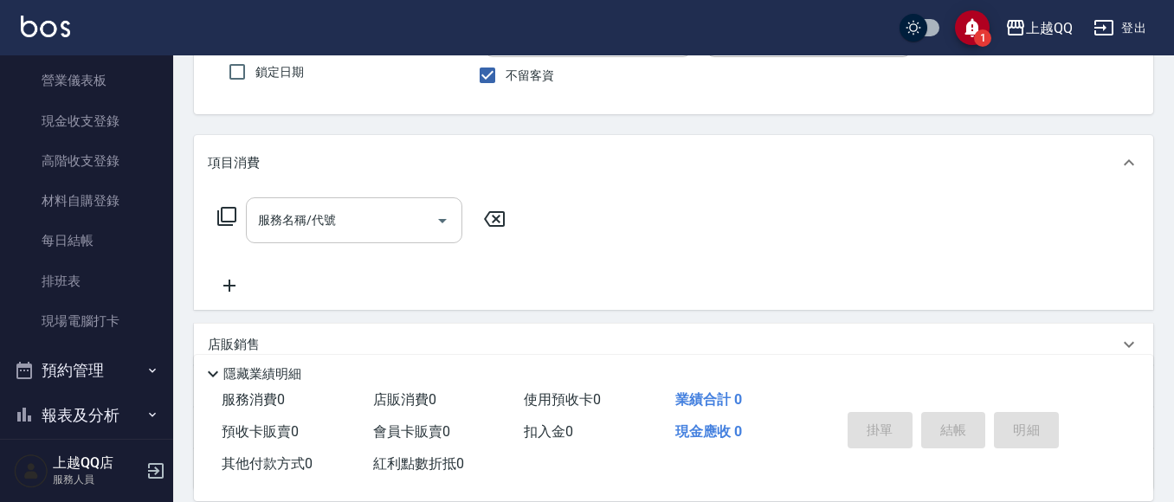
scroll to position [173, 0]
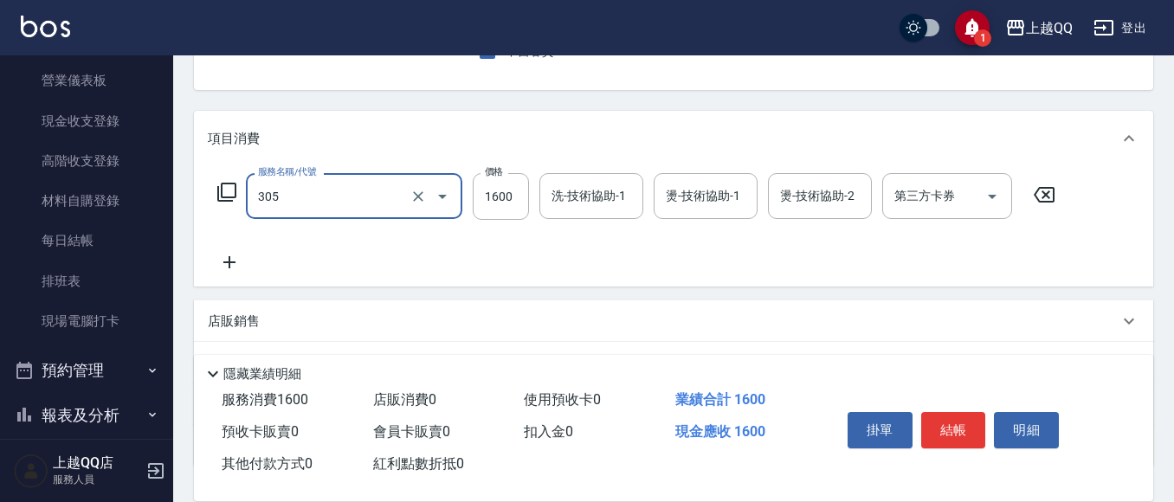
type input "設計燙髮1600(305)"
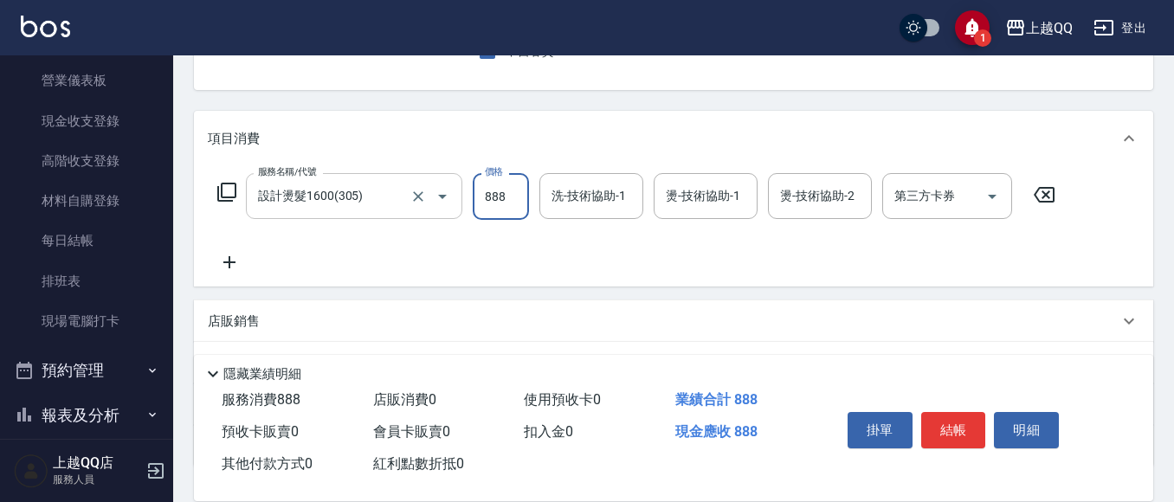
type input "888"
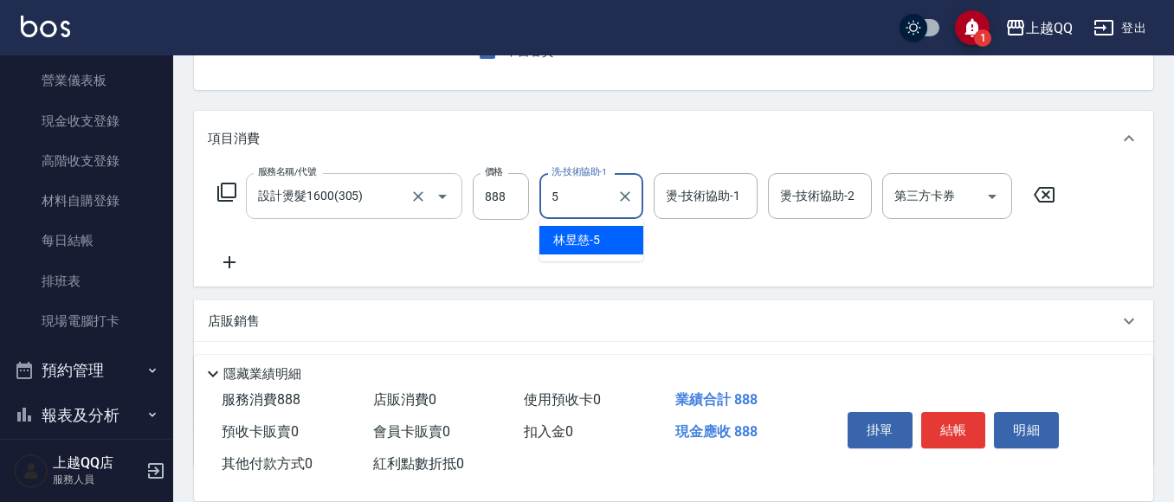
type input "[PERSON_NAME]5"
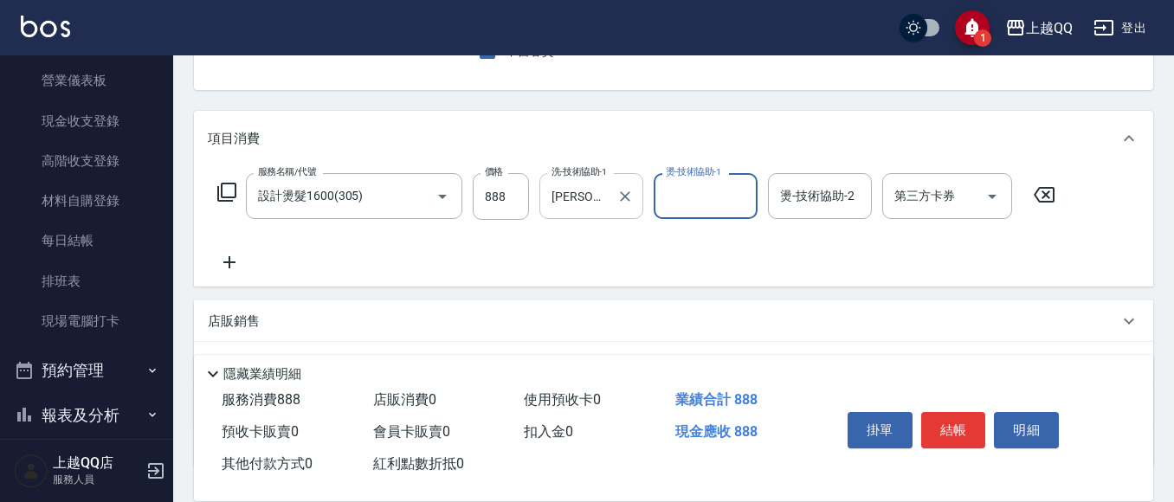
click at [595, 211] on input "[PERSON_NAME]5" at bounding box center [578, 196] width 62 height 30
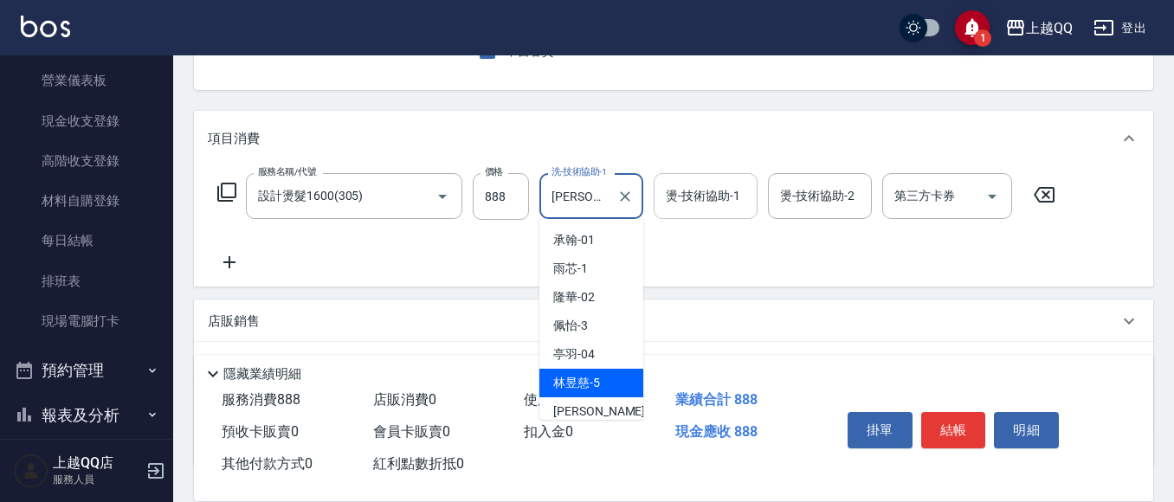
click at [709, 202] on div "燙-技術協助-1 燙-技術協助-1" at bounding box center [706, 196] width 104 height 46
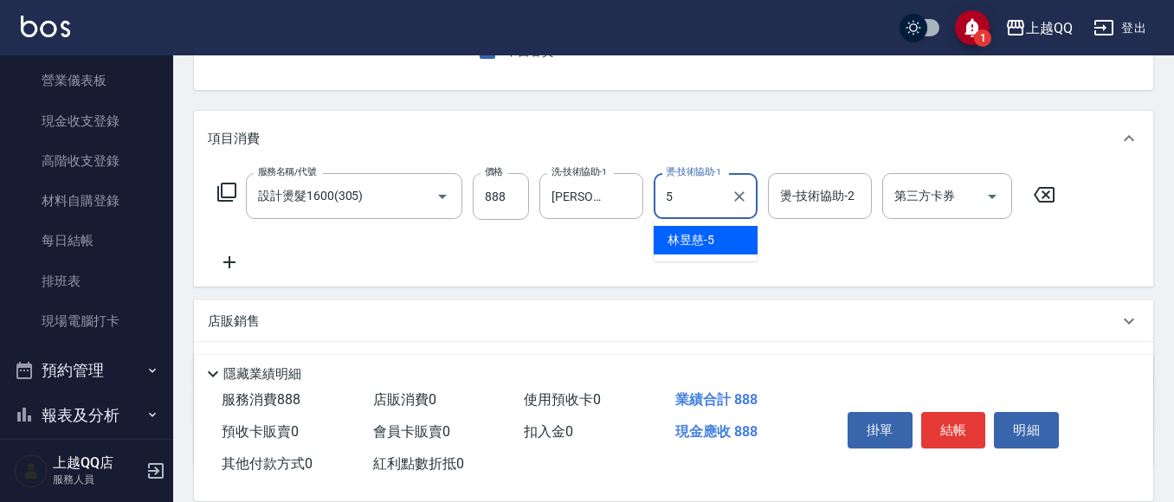
type input "[PERSON_NAME]5"
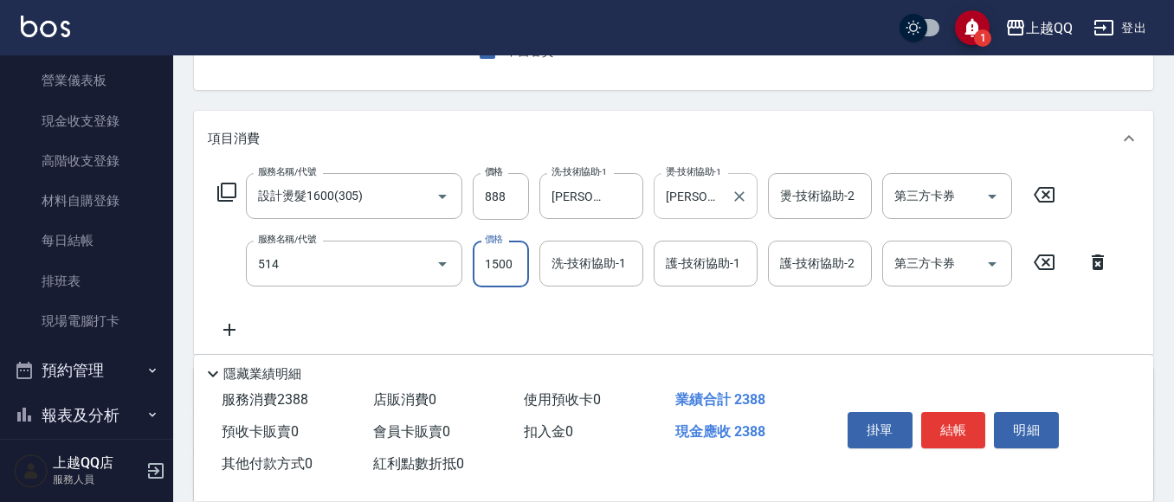
type input "[PERSON_NAME]5G護髮/單次(514)"
type input "999"
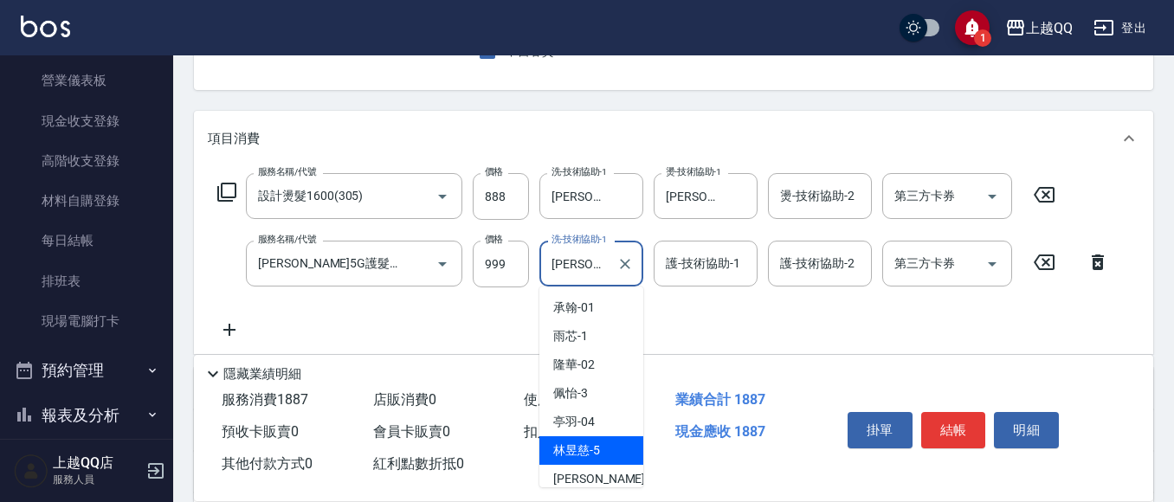
click at [608, 262] on input "[PERSON_NAME]5" at bounding box center [578, 264] width 62 height 30
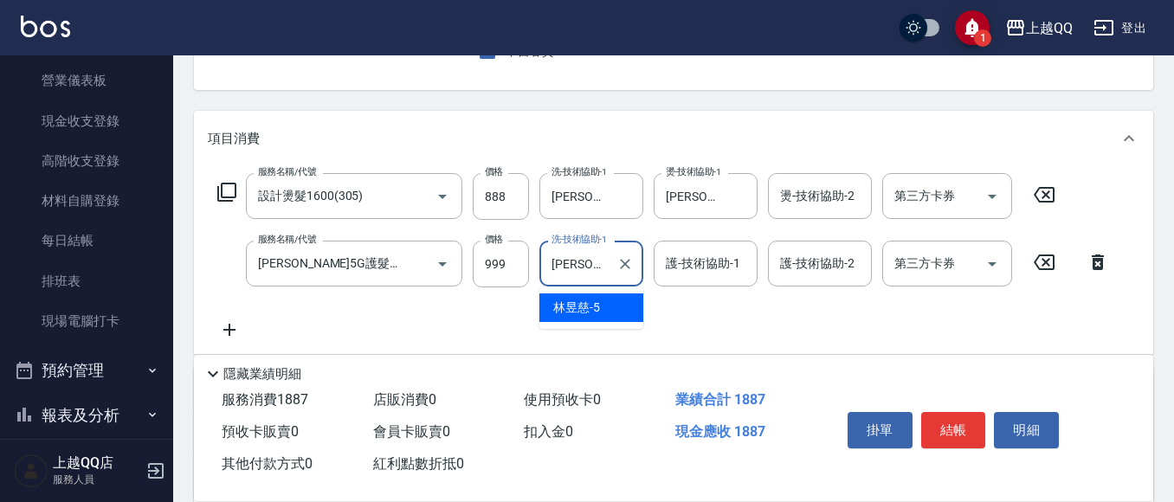
type input "林"
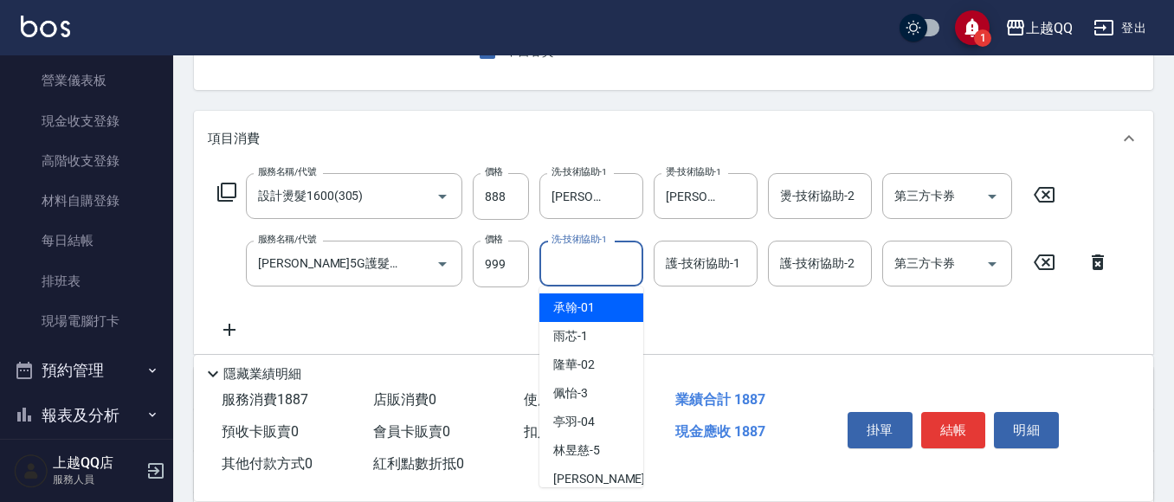
type input "3"
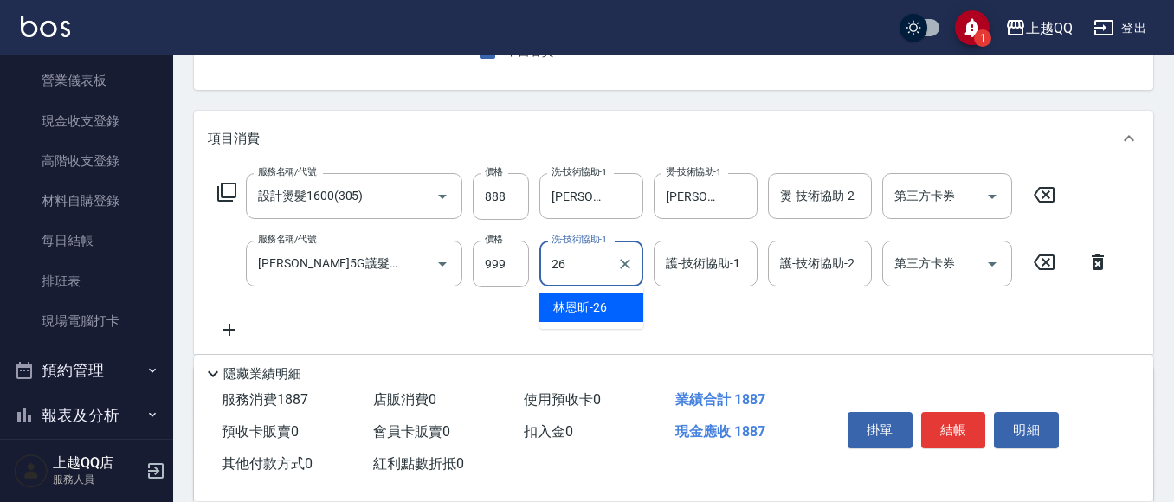
type input "林恩昕-26"
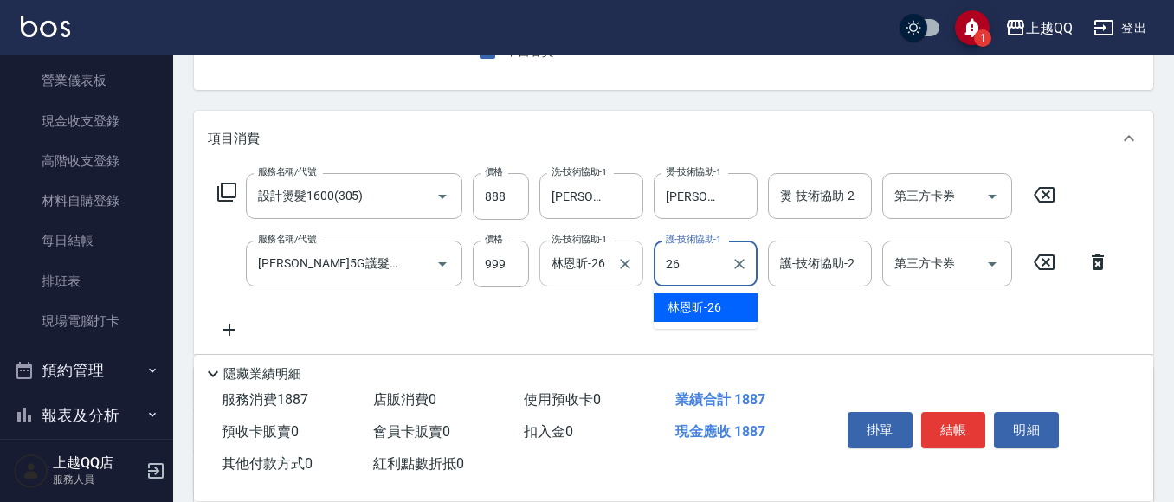
type input "林恩昕-26"
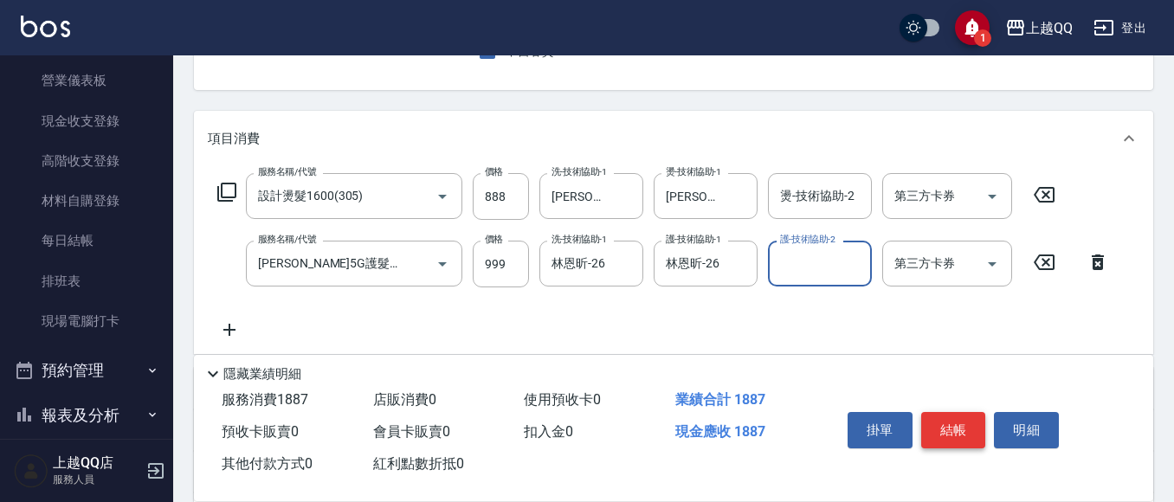
click at [932, 425] on button "結帳" at bounding box center [953, 430] width 65 height 36
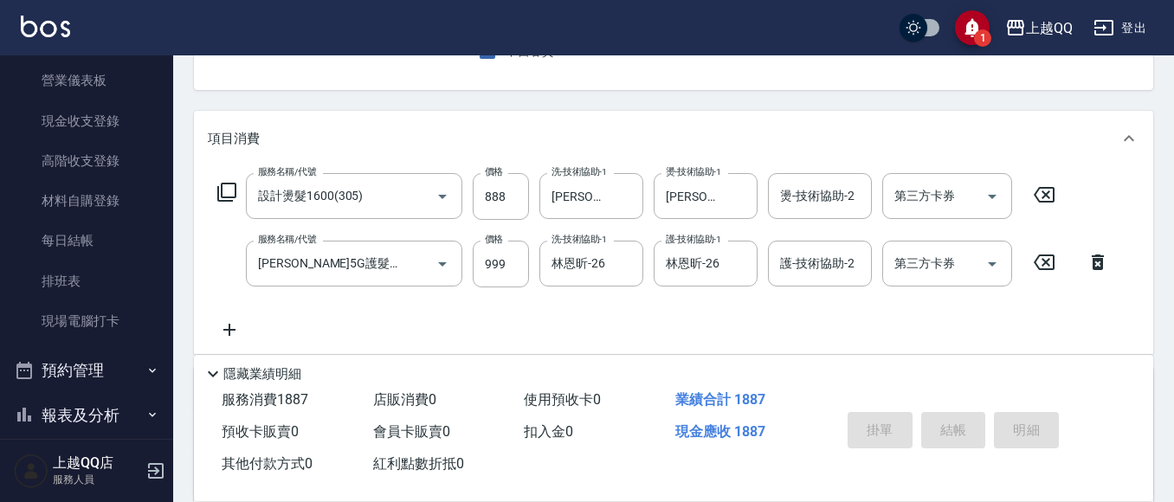
type input "2025/08/19 19:56"
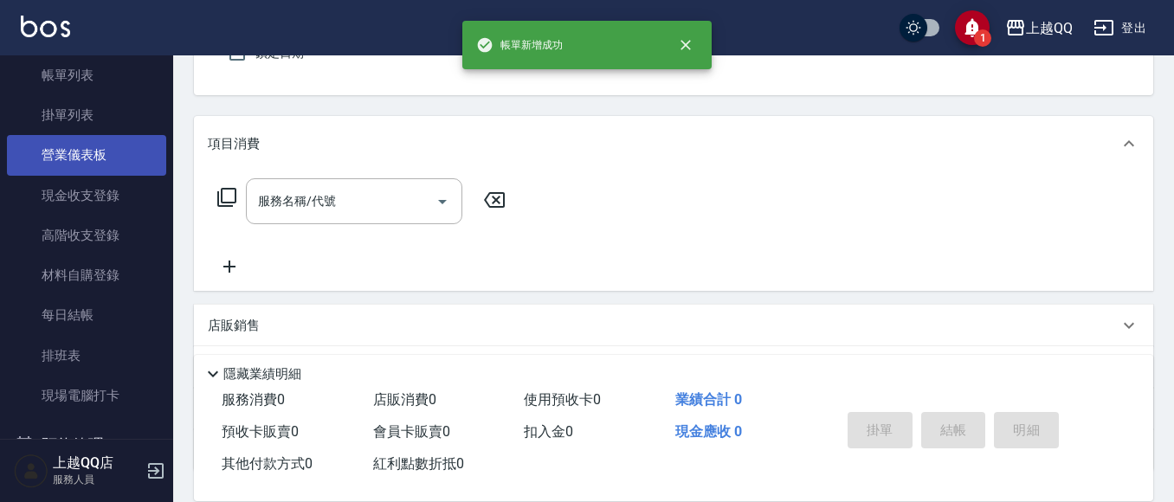
scroll to position [0, 0]
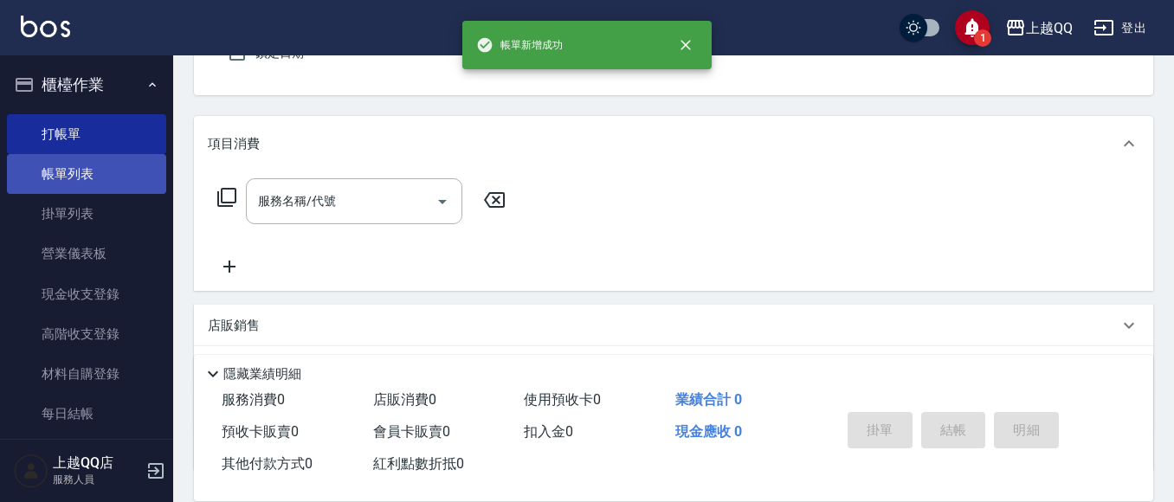
click at [70, 158] on link "帳單列表" at bounding box center [86, 174] width 159 height 40
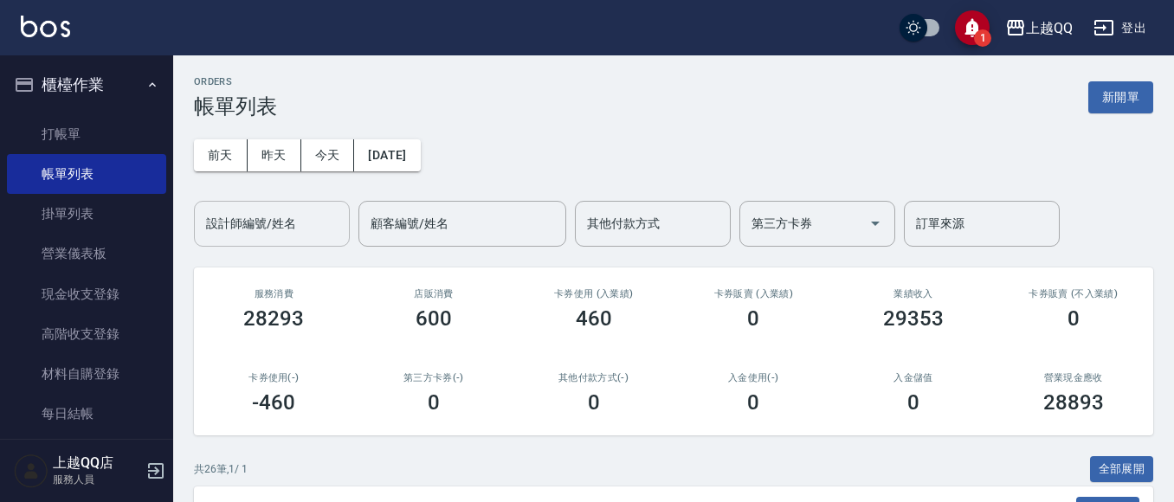
click at [331, 228] on input "設計師編號/姓名" at bounding box center [272, 224] width 140 height 30
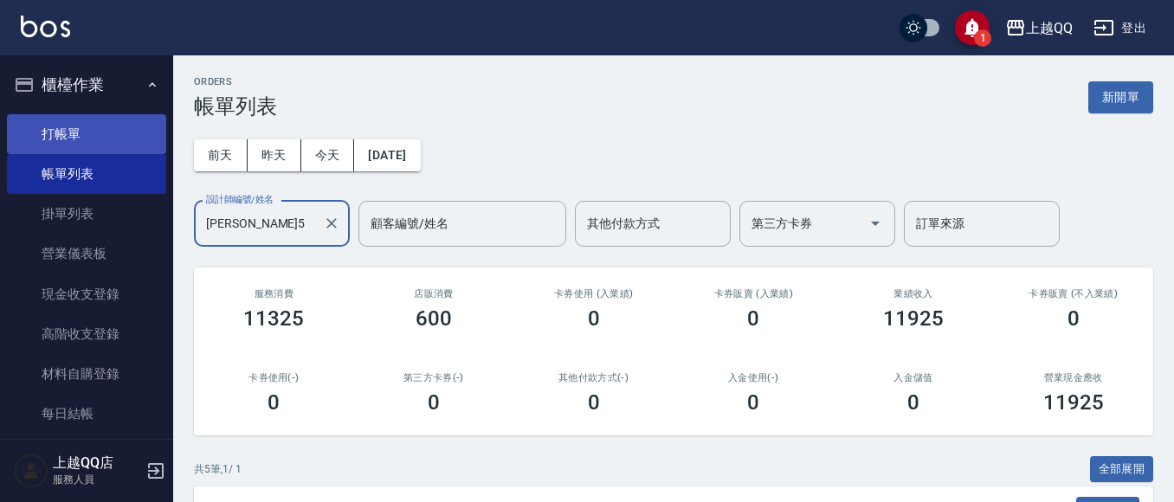
type input "[PERSON_NAME]5"
click at [66, 142] on link "打帳單" at bounding box center [86, 134] width 159 height 40
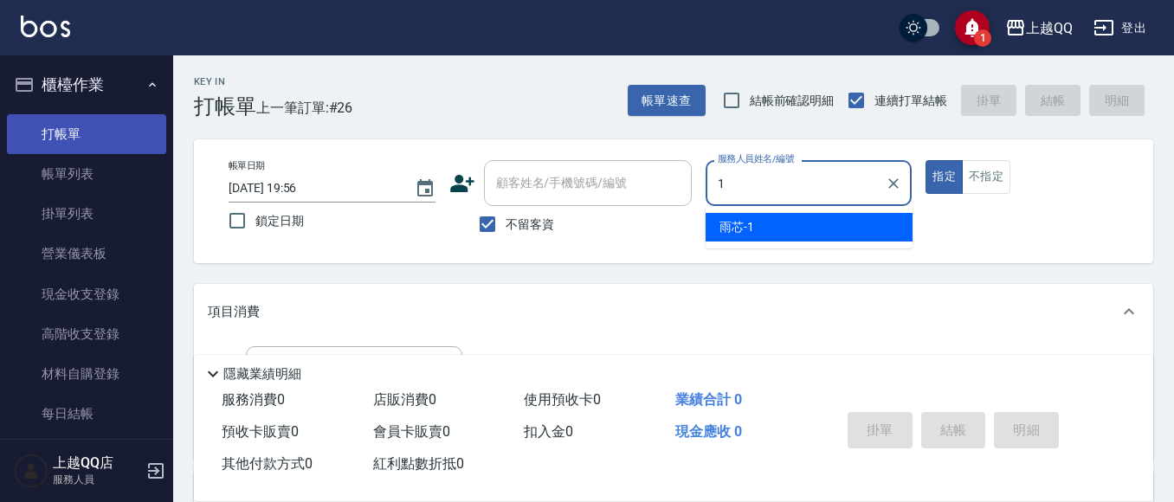
type input "雨芯-1"
type button "true"
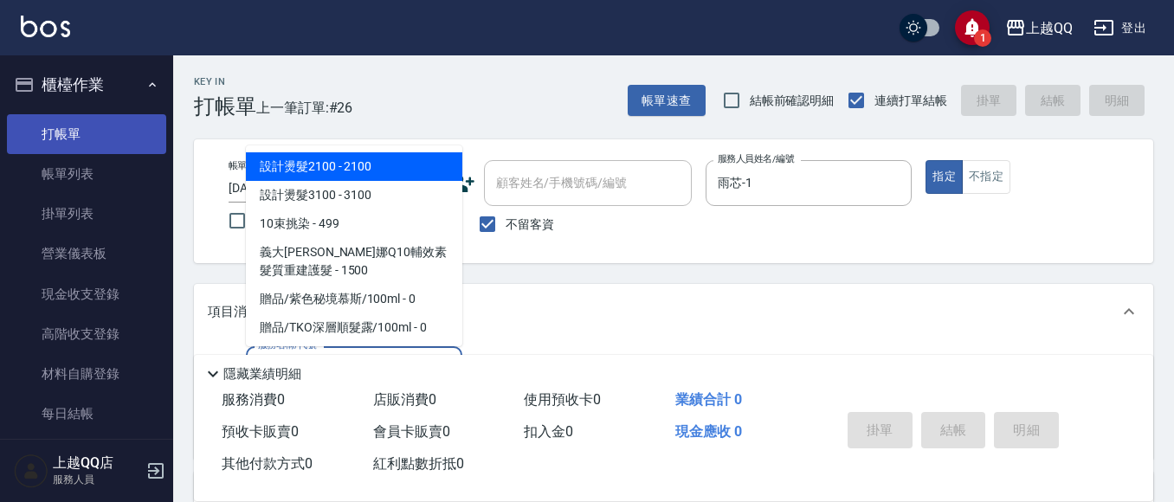
type input "1"
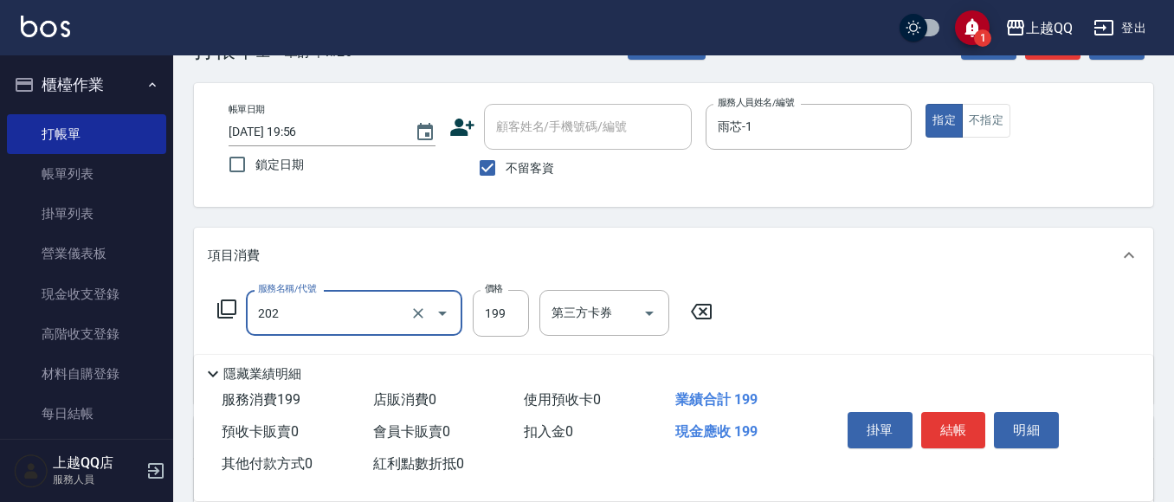
scroll to position [87, 0]
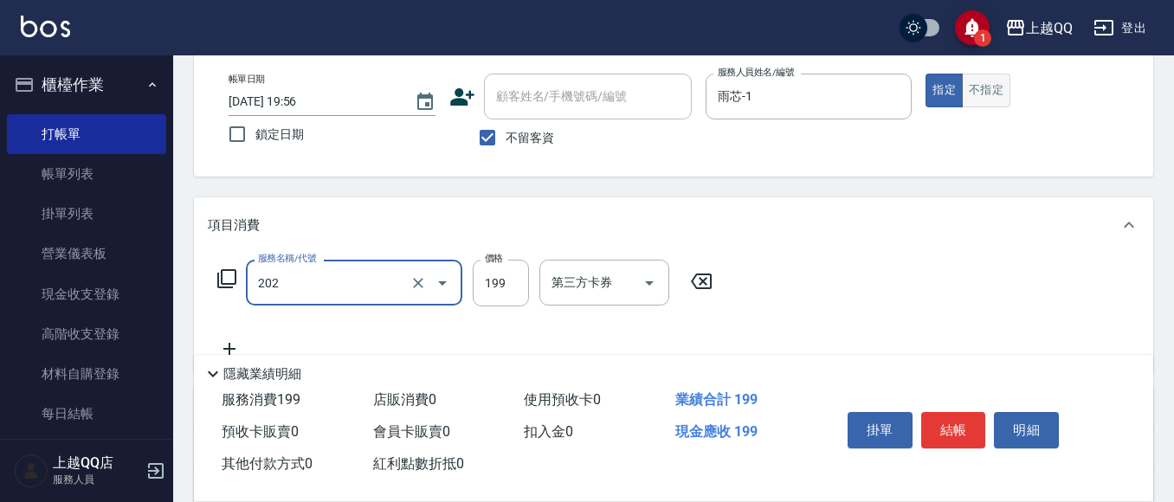
type input "不指定單剪(202)"
click at [993, 94] on button "不指定" at bounding box center [986, 91] width 48 height 34
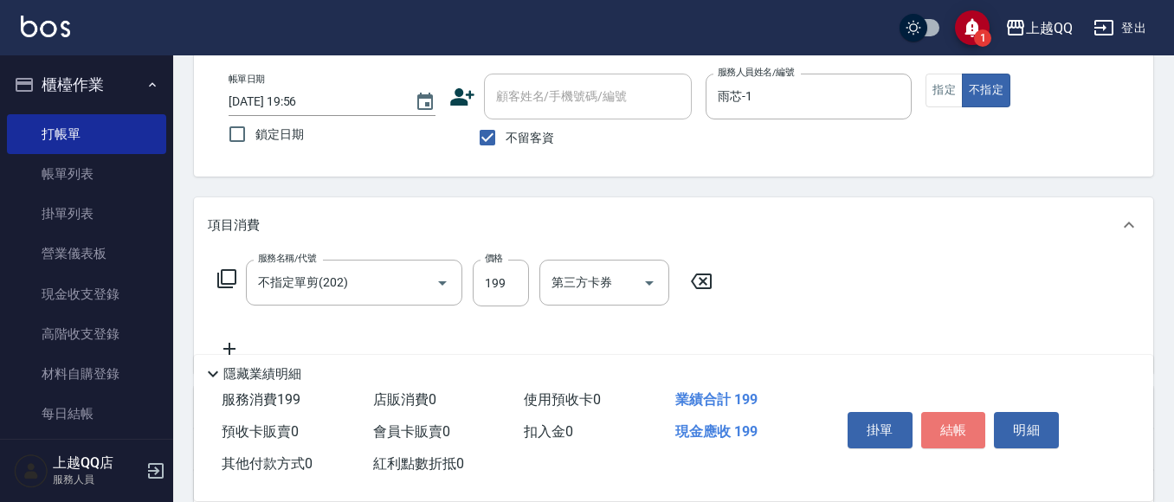
drag, startPoint x: 962, startPoint y: 430, endPoint x: 943, endPoint y: 316, distance: 115.9
click at [965, 425] on button "結帳" at bounding box center [953, 430] width 65 height 36
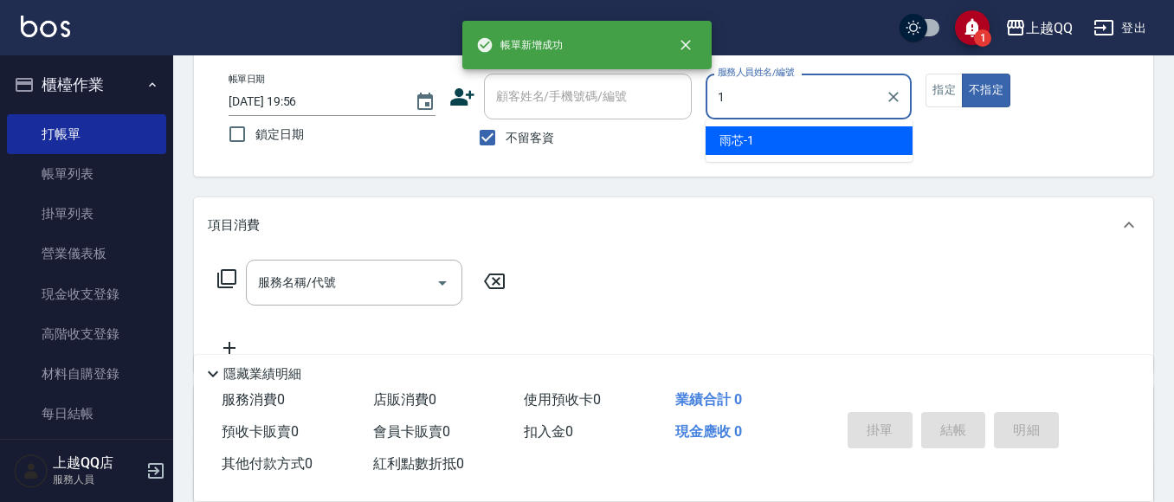
type input "雨芯-1"
type button "false"
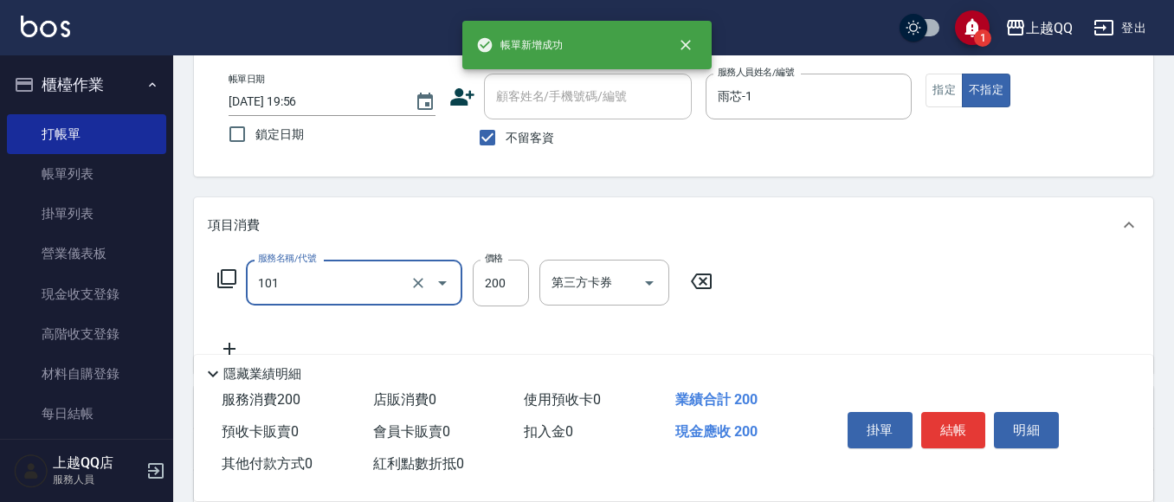
type input "洗髮(101)"
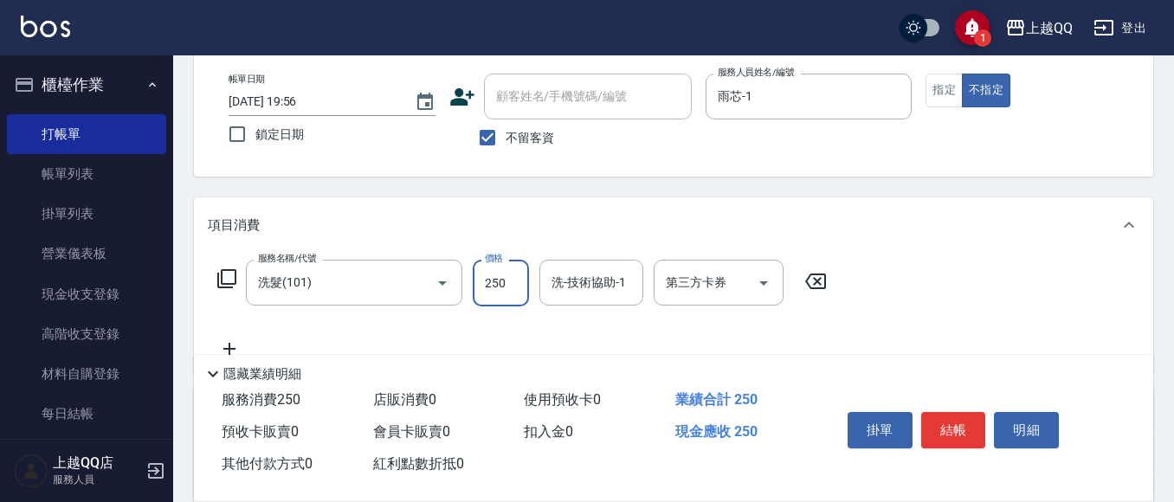
type input "250"
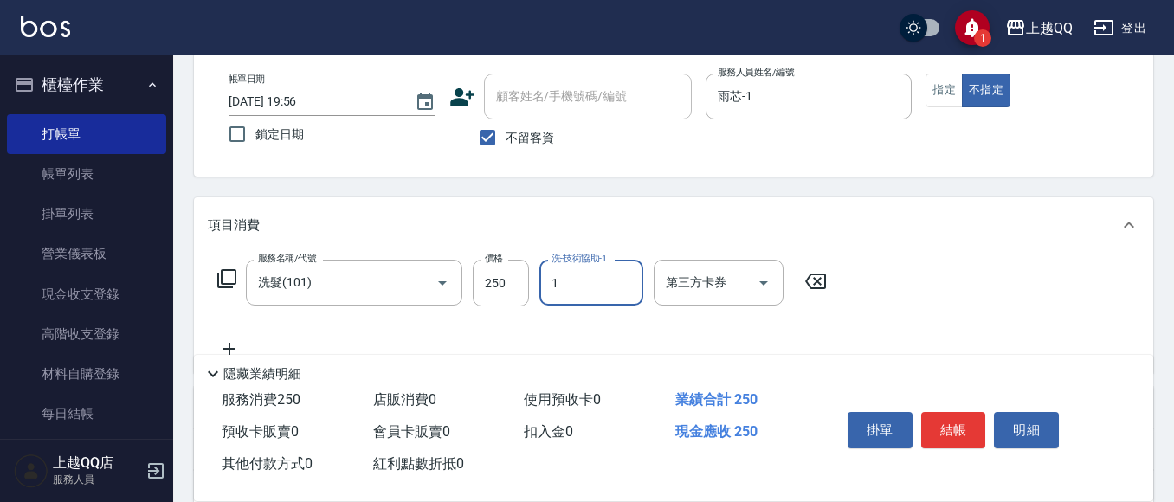
type input "雨芯-1"
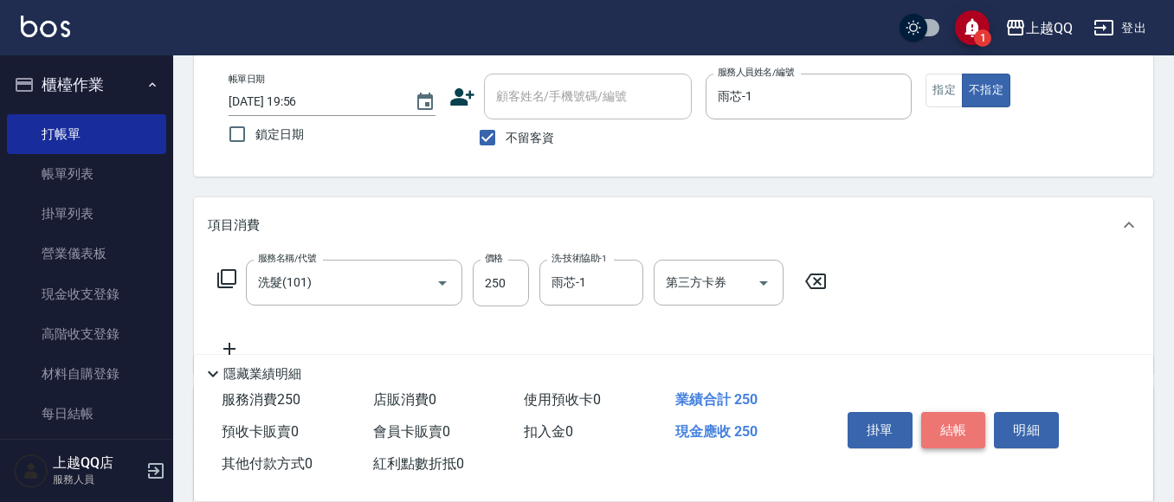
click at [929, 415] on button "結帳" at bounding box center [953, 430] width 65 height 36
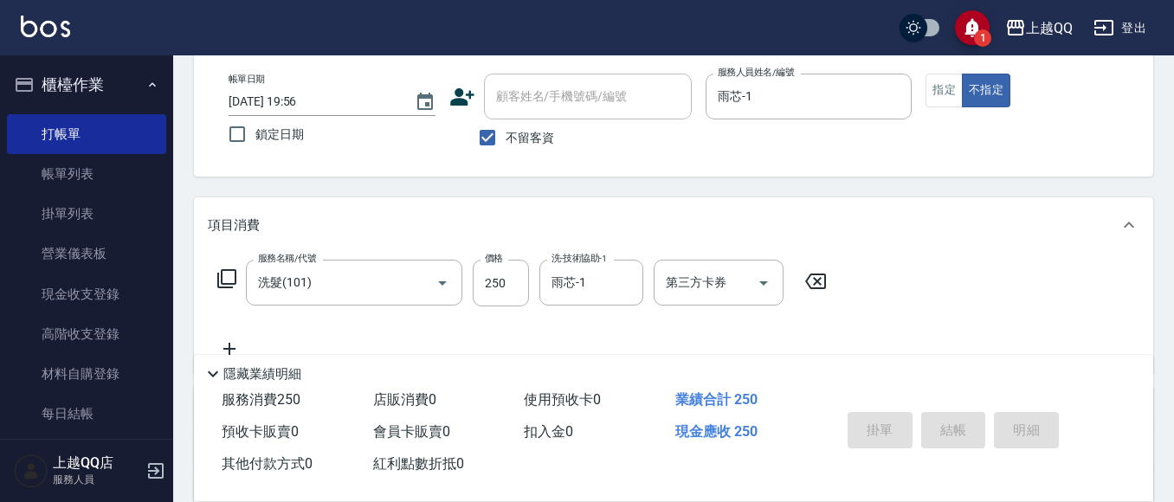
type input "2025/08/19 19:57"
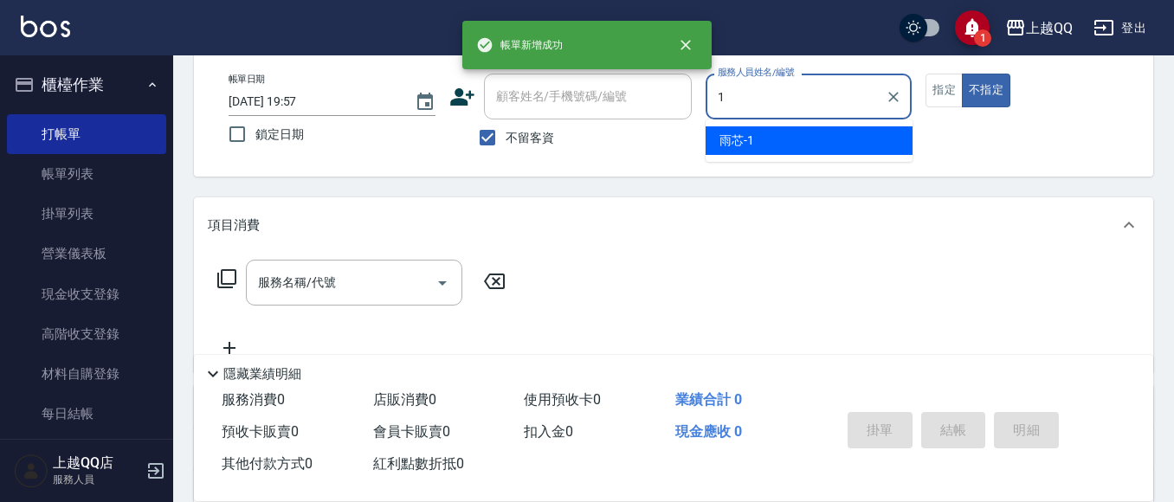
type input "雨芯-1"
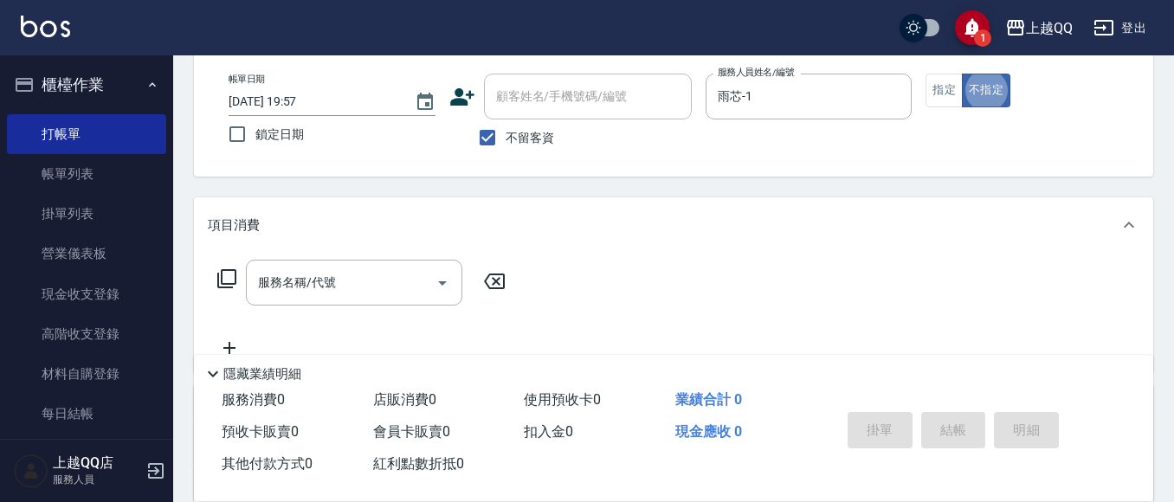
click at [234, 282] on icon at bounding box center [226, 278] width 21 height 21
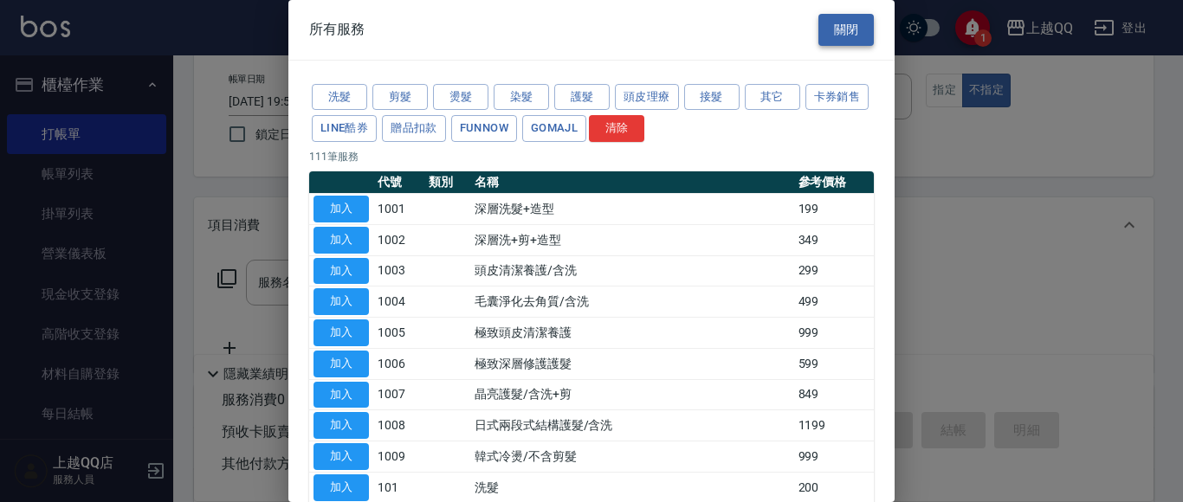
click at [818, 28] on button "關閉" at bounding box center [845, 30] width 55 height 32
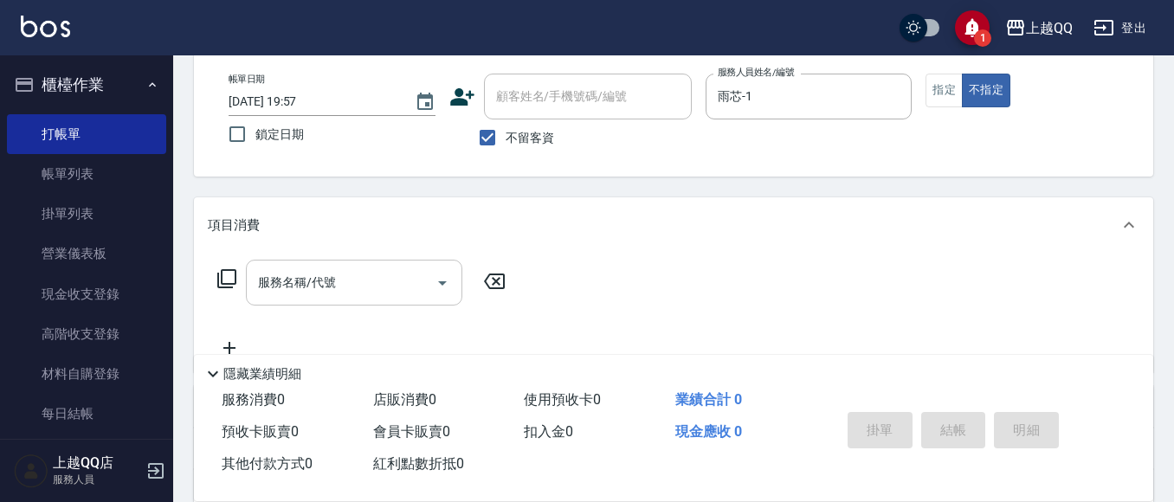
click at [371, 269] on input "服務名稱/代號" at bounding box center [341, 283] width 175 height 30
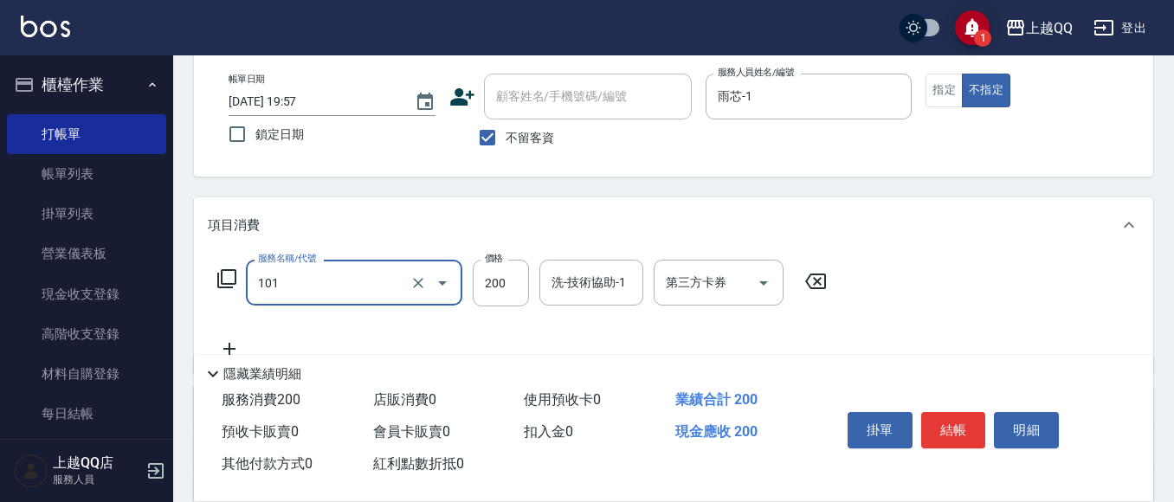
type input "洗髮(101)"
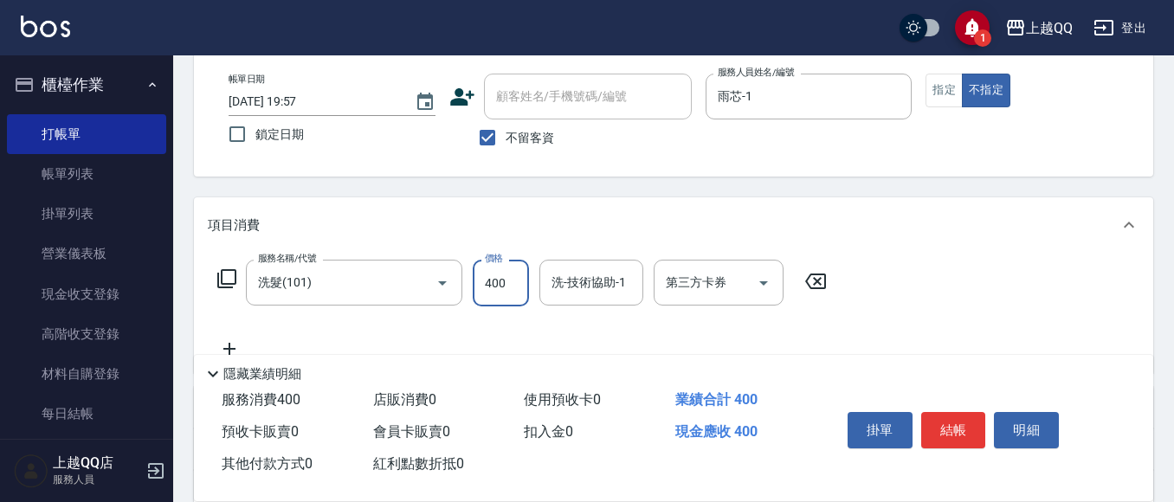
type input "400"
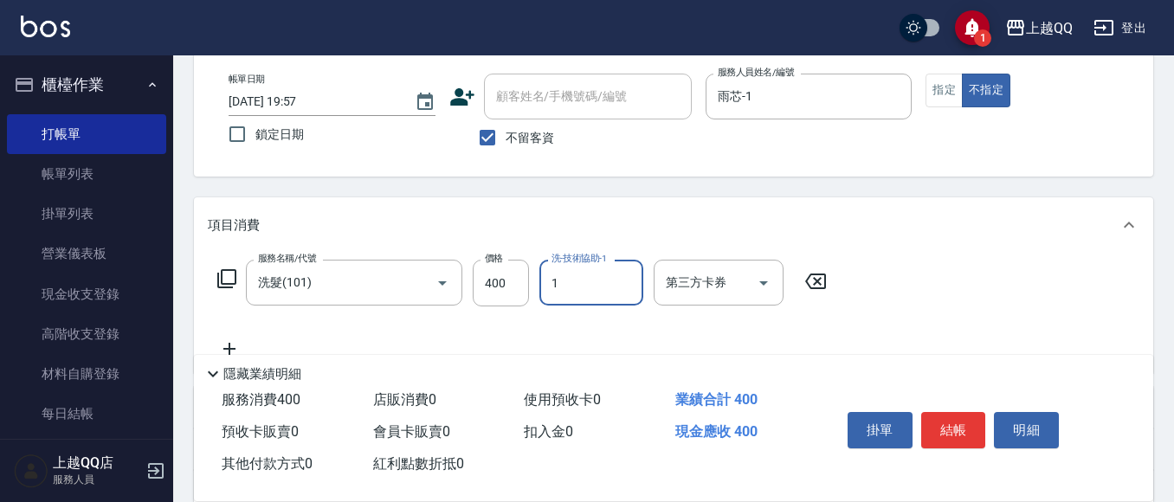
type input "雨芯-1"
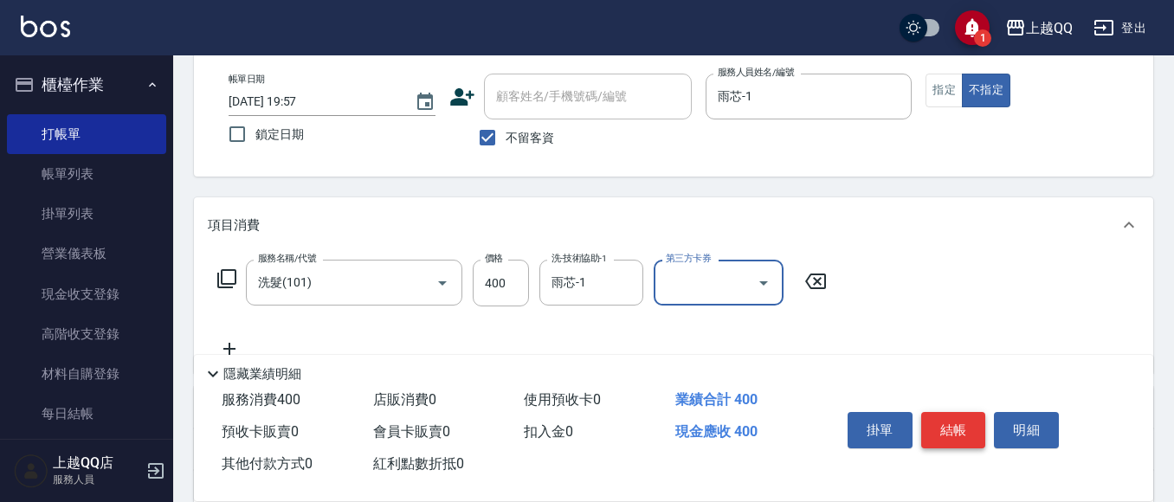
click at [978, 420] on button "結帳" at bounding box center [953, 430] width 65 height 36
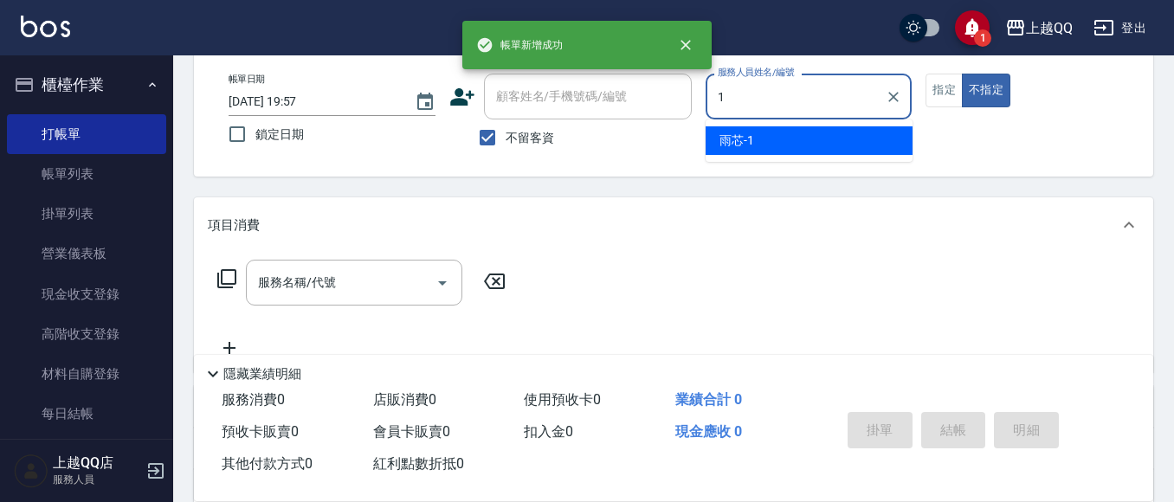
type input "雨芯-1"
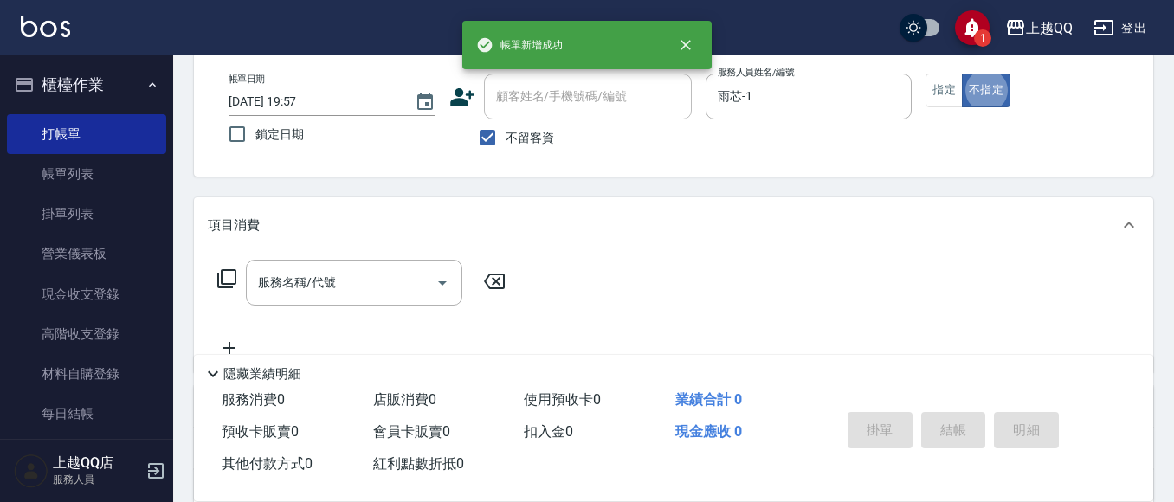
click at [226, 270] on icon at bounding box center [226, 278] width 19 height 19
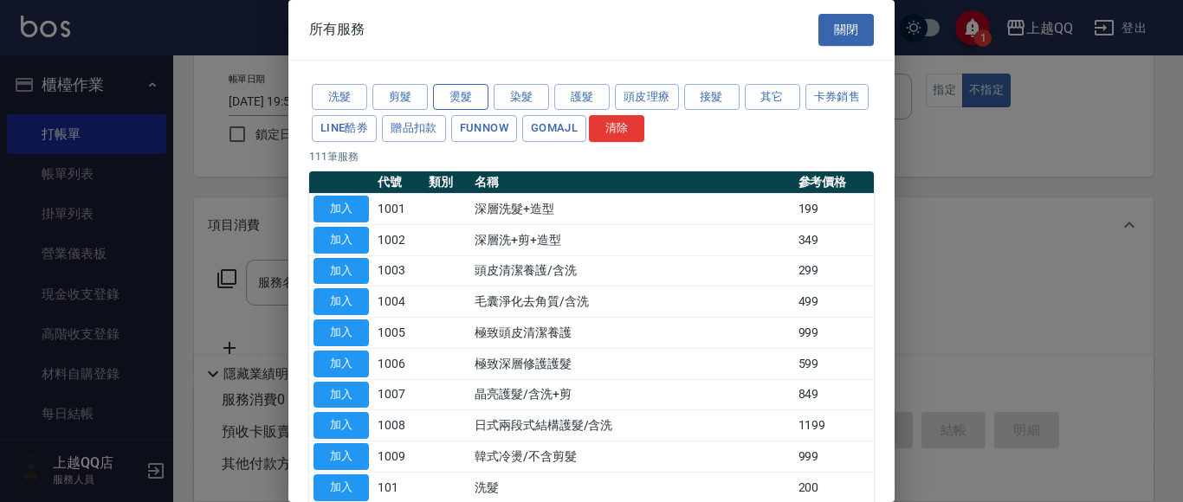
click at [470, 103] on button "燙髮" at bounding box center [460, 97] width 55 height 27
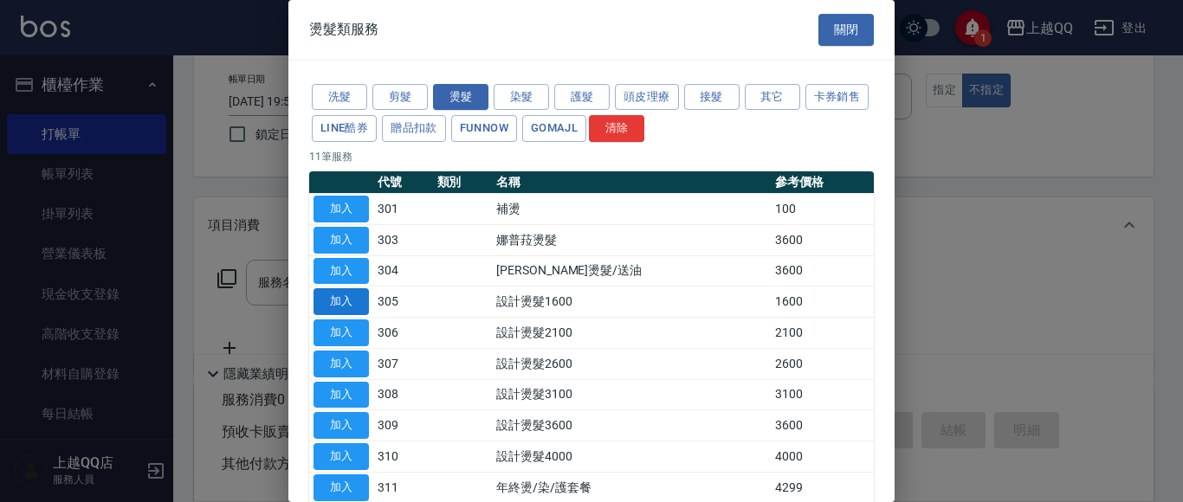
click at [332, 306] on button "加入" at bounding box center [340, 301] width 55 height 27
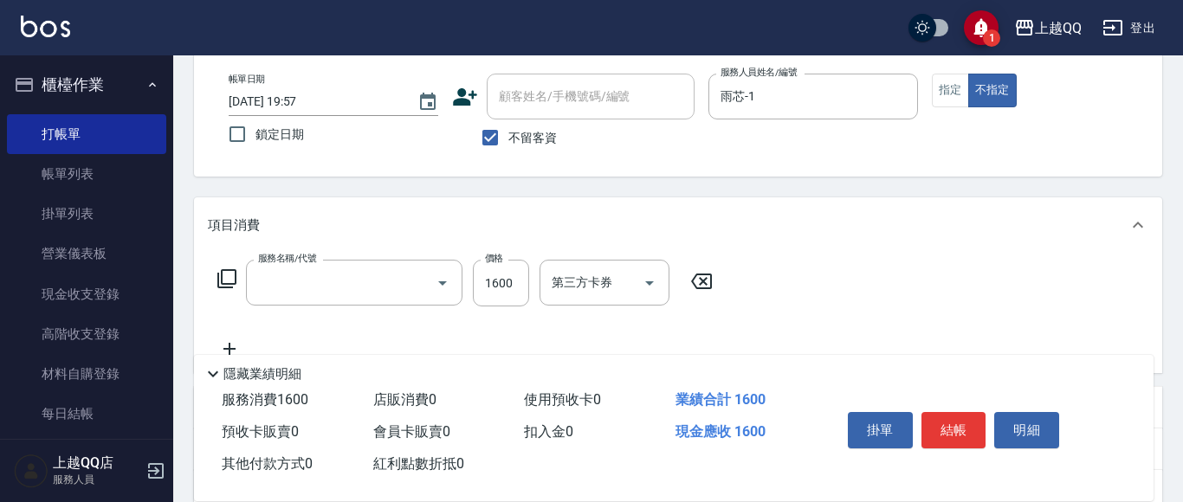
type input "設計燙髮1600(305)"
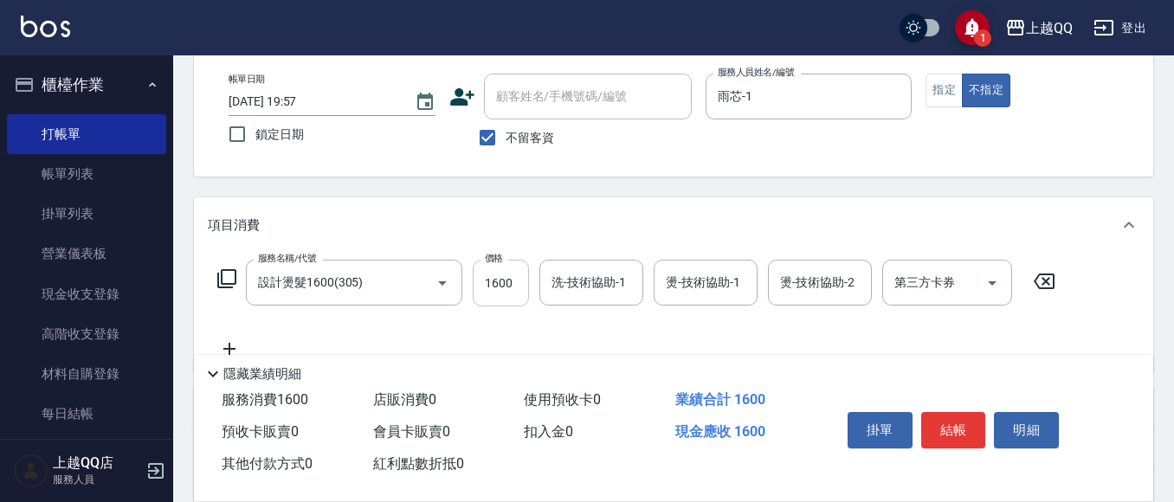
click at [524, 293] on input "1600" at bounding box center [501, 283] width 56 height 47
type input "999"
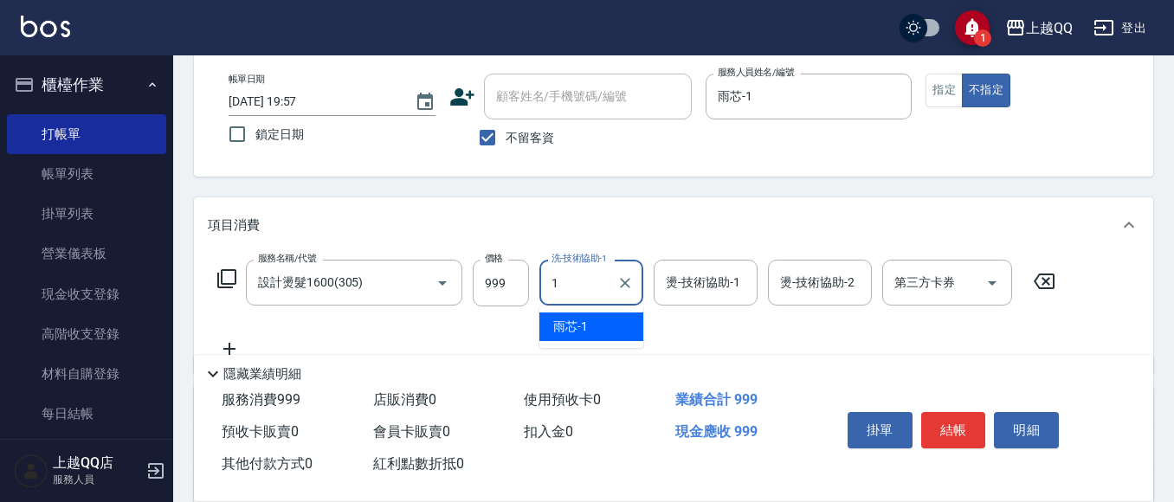
type input "雨芯-1"
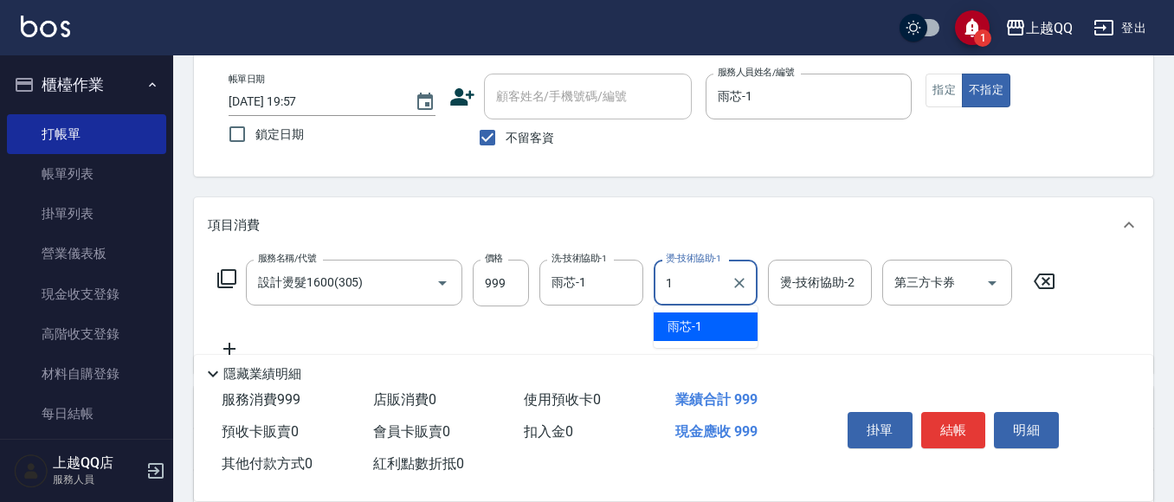
type input "雨芯-1"
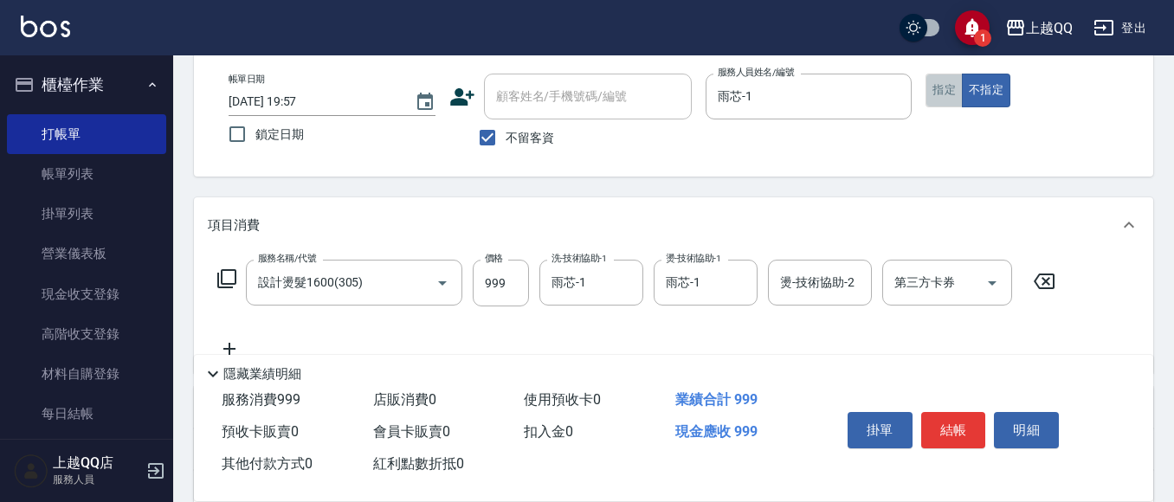
click at [944, 91] on button "指定" at bounding box center [944, 91] width 37 height 34
drag, startPoint x: 954, startPoint y: 412, endPoint x: 915, endPoint y: 309, distance: 110.2
click at [955, 412] on button "結帳" at bounding box center [953, 430] width 65 height 36
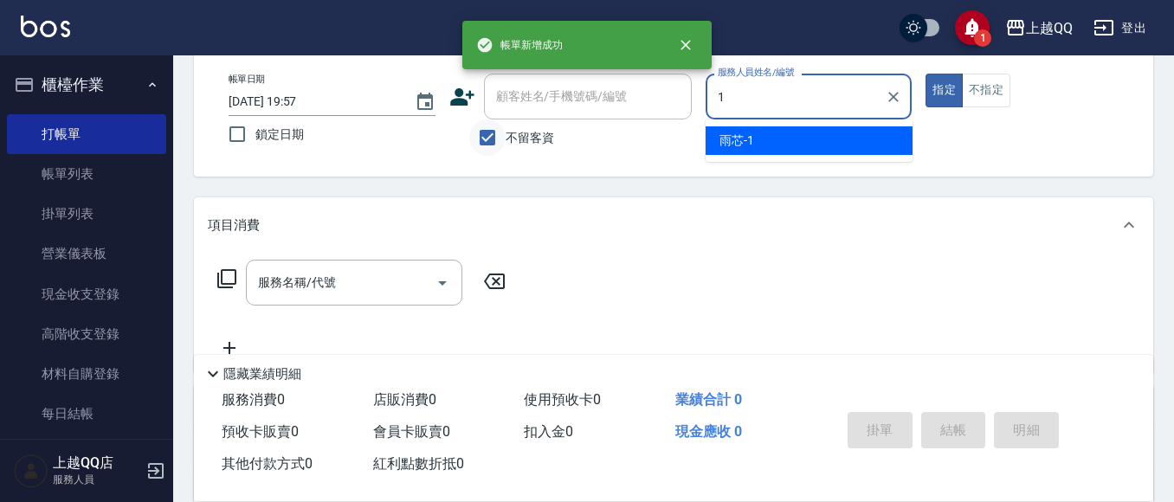
type input "雨芯-1"
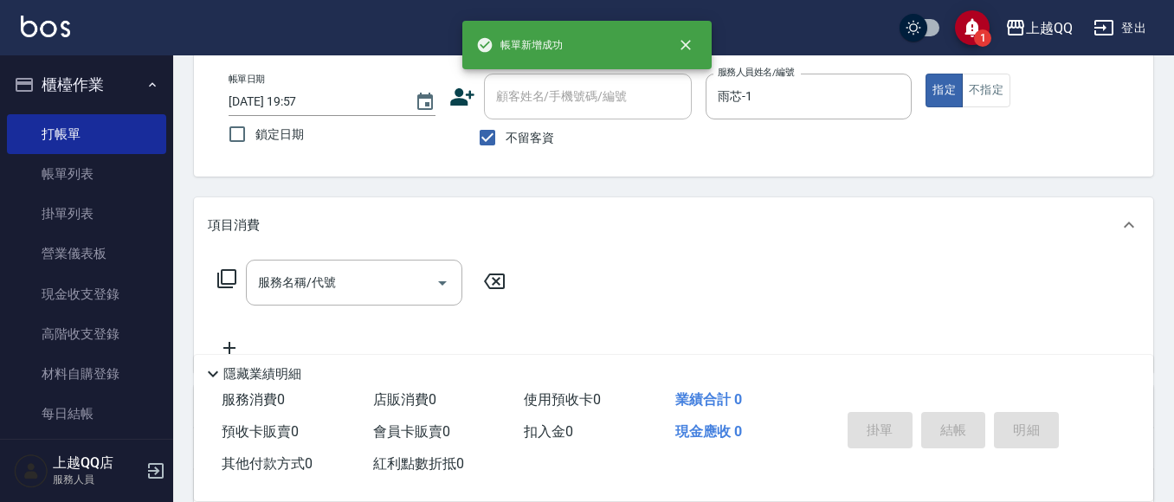
click at [225, 287] on icon at bounding box center [226, 278] width 19 height 19
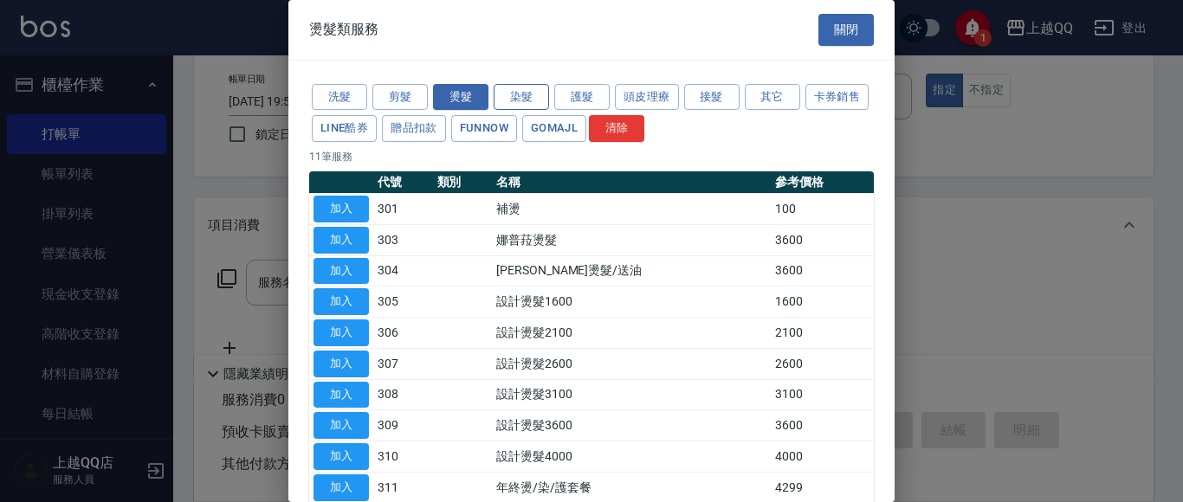
click at [510, 94] on button "染髮" at bounding box center [521, 97] width 55 height 27
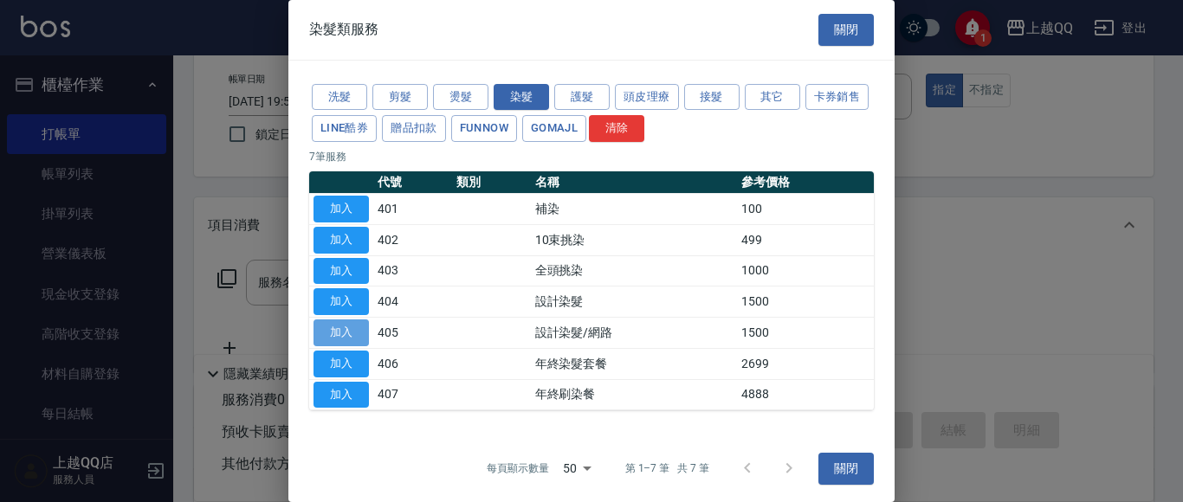
click at [345, 340] on button "加入" at bounding box center [340, 333] width 55 height 27
type input "設計染髮/網路(405)"
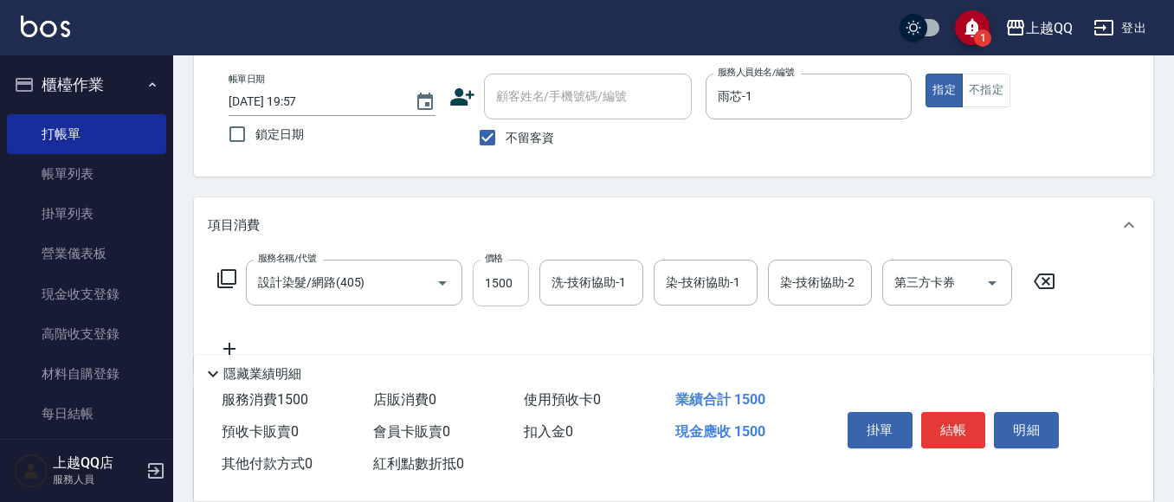
click at [508, 277] on input "1500" at bounding box center [501, 283] width 56 height 47
type input "999"
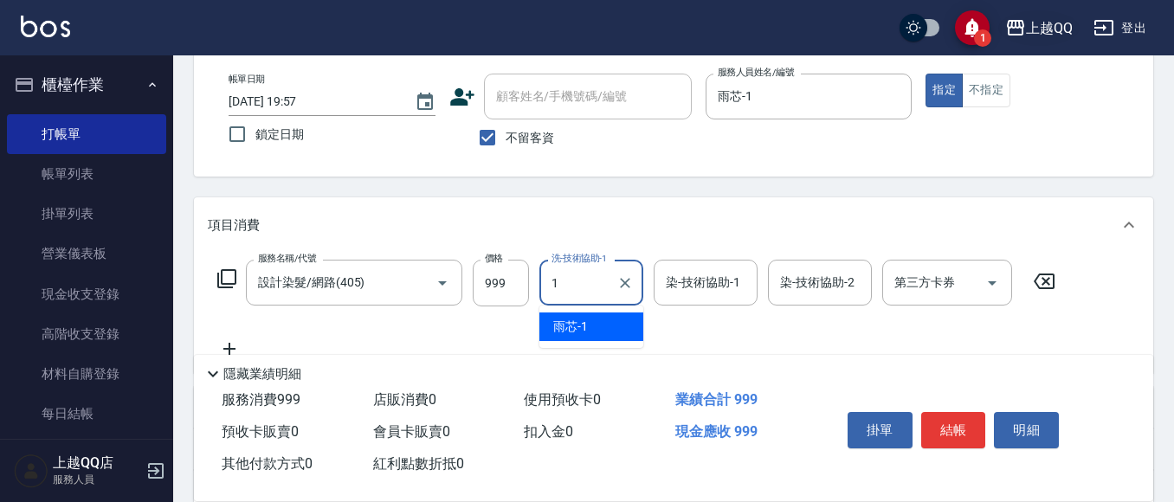
type input "雨芯-1"
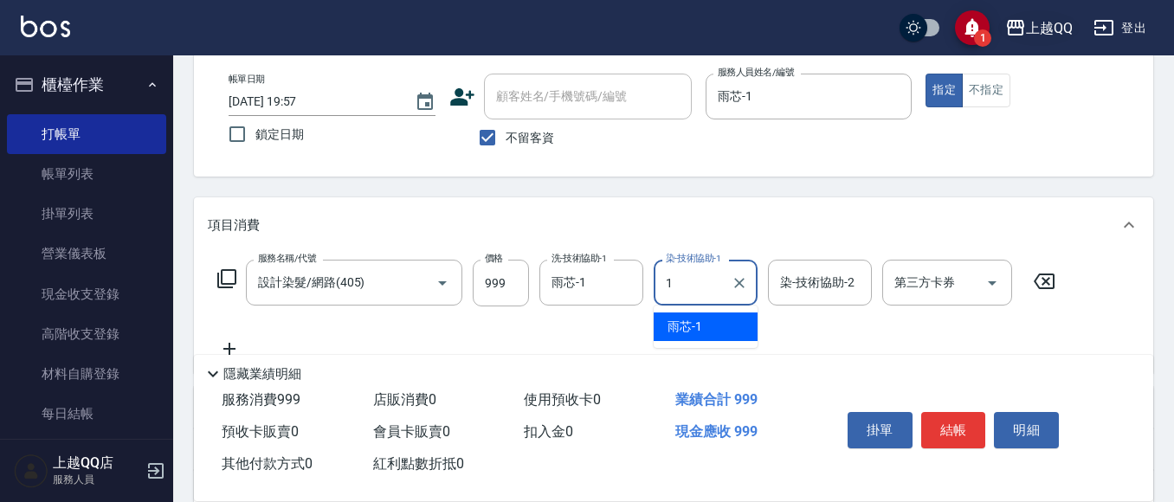
type input "雨芯-1"
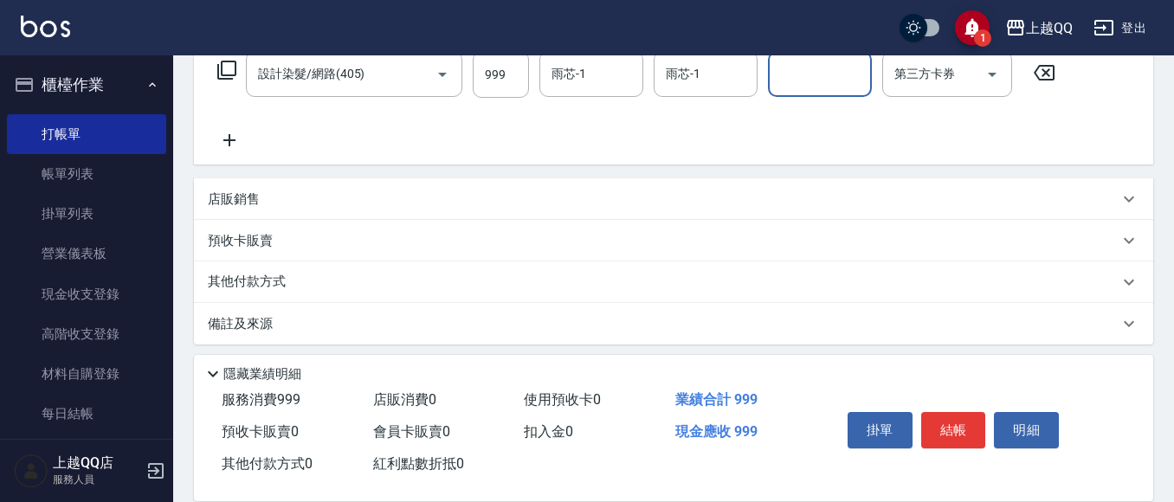
scroll to position [304, 0]
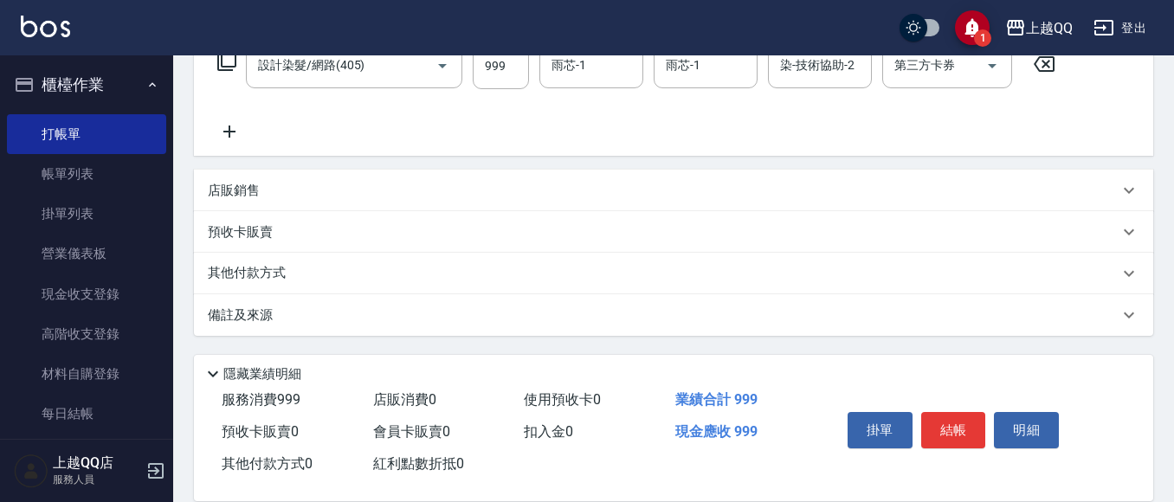
click at [288, 183] on div "店販銷售" at bounding box center [663, 191] width 911 height 18
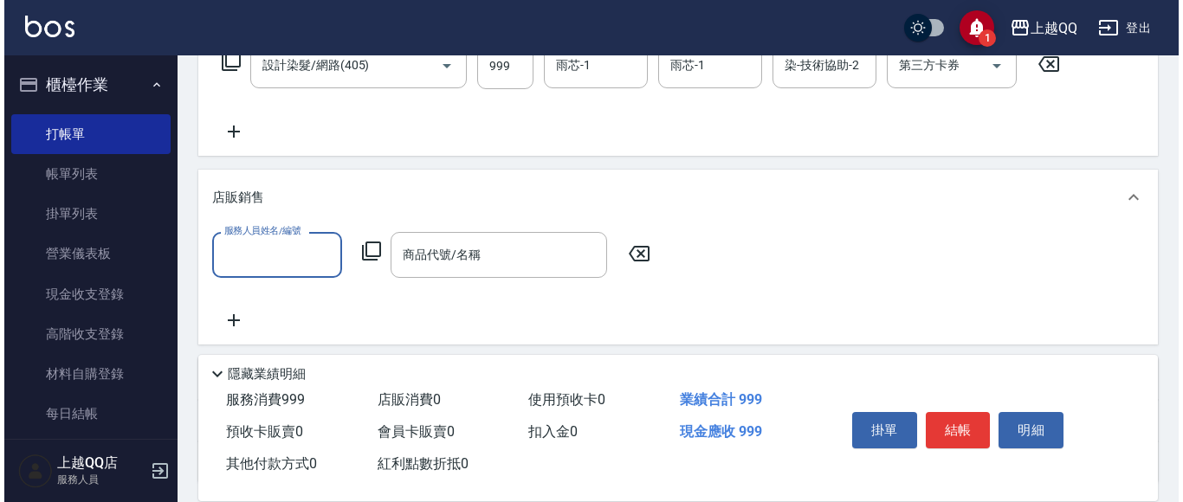
scroll to position [0, 0]
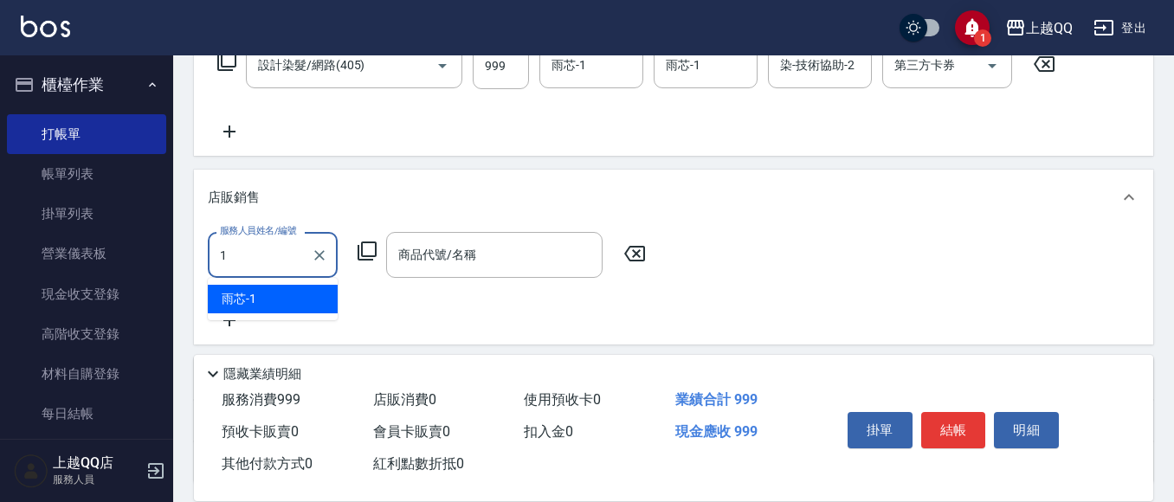
type input "雨芯-1"
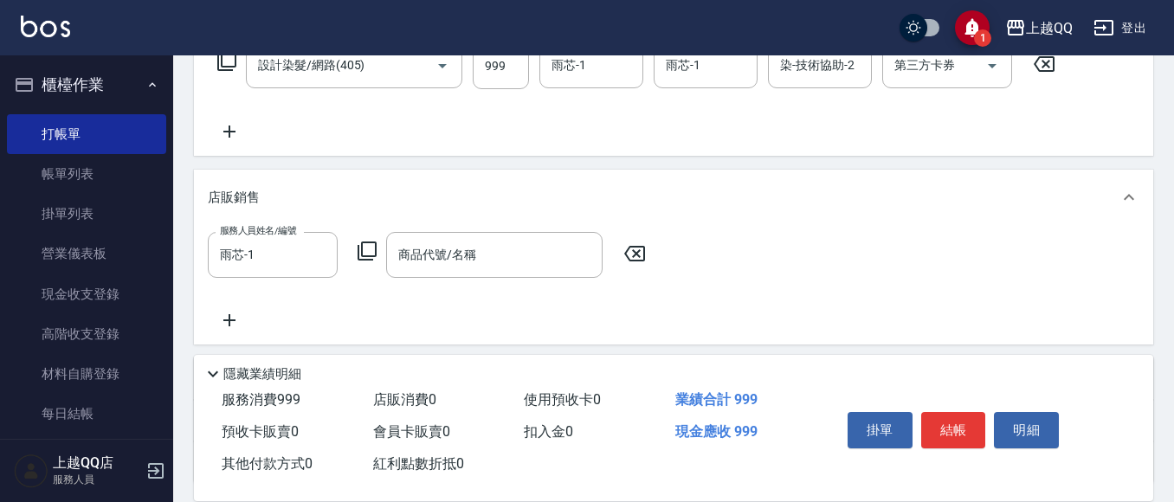
click at [370, 244] on icon at bounding box center [367, 251] width 21 height 21
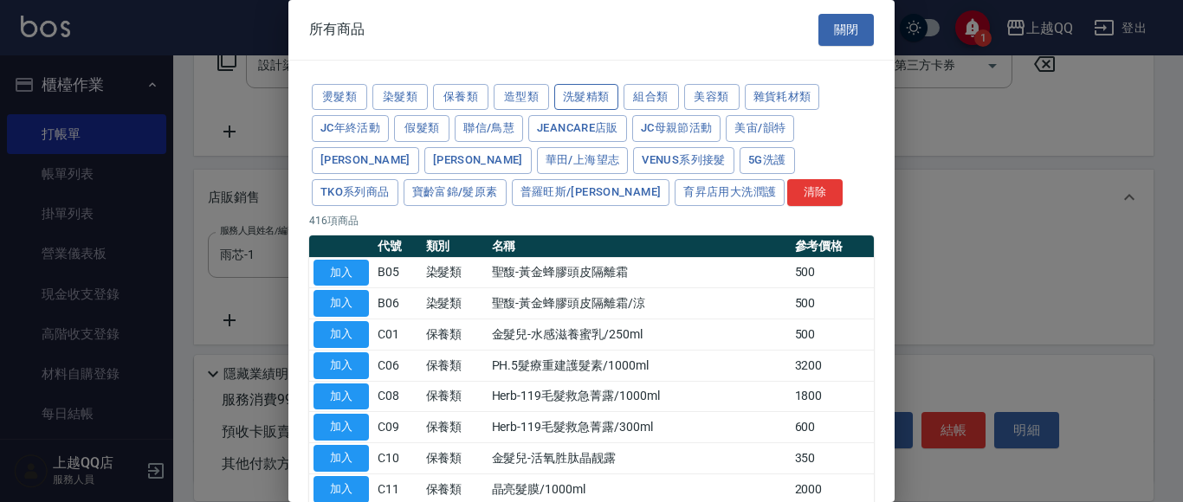
click at [609, 95] on button "洗髮精類" at bounding box center [586, 97] width 64 height 27
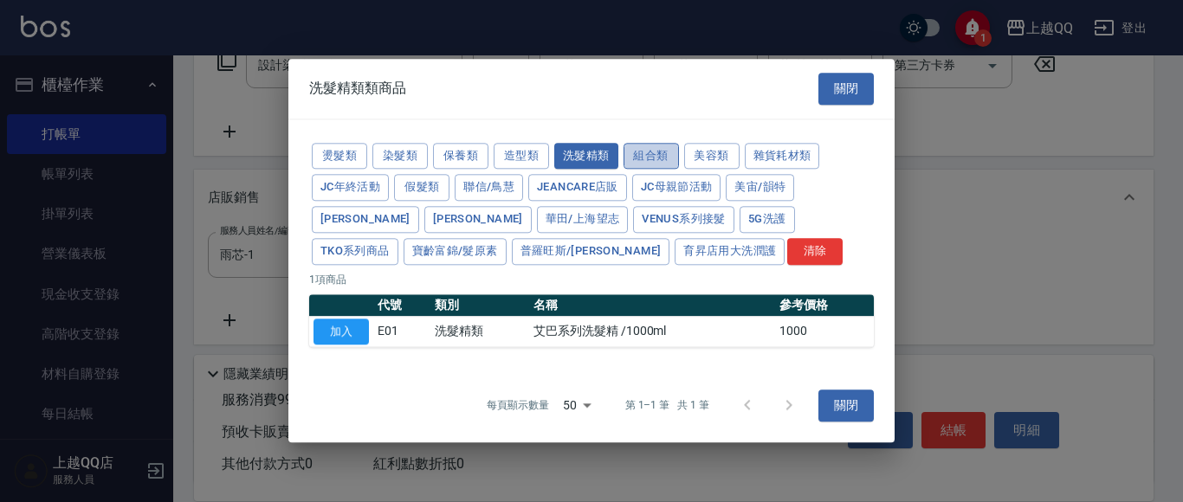
click at [649, 145] on button "組合類" at bounding box center [650, 156] width 55 height 27
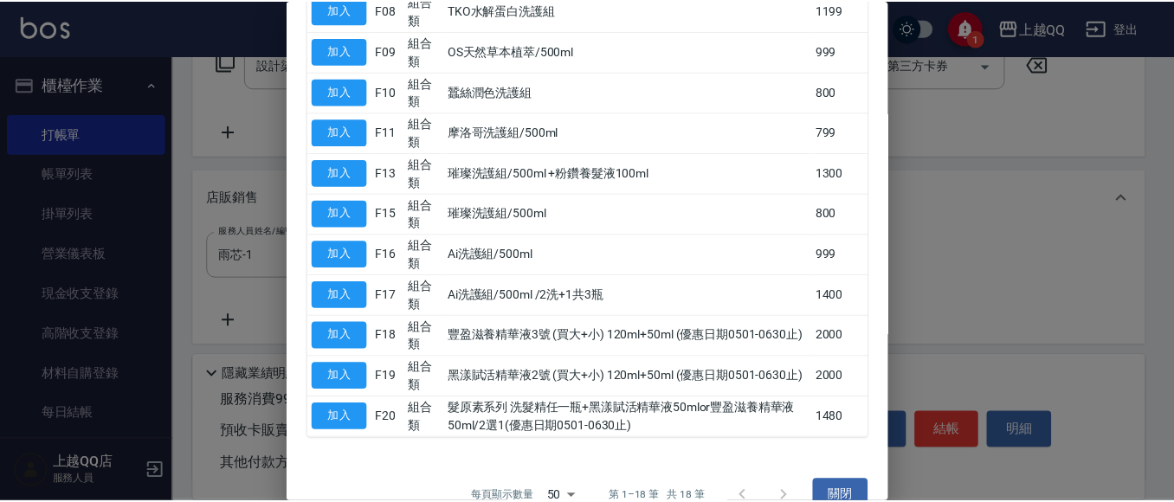
scroll to position [584, 0]
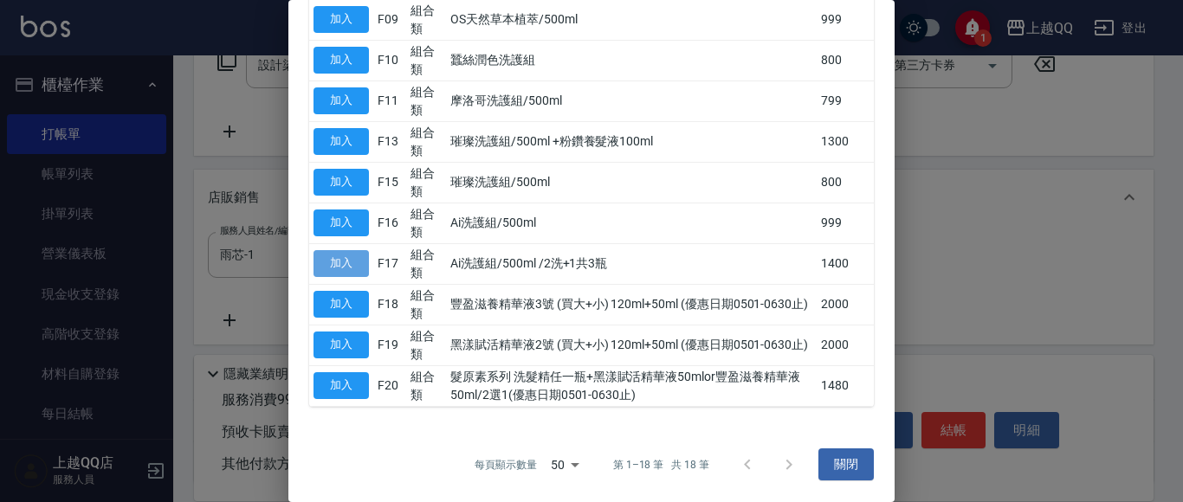
click at [326, 263] on button "加入" at bounding box center [340, 263] width 55 height 27
type input "Ai洗護組/500ml /2洗+1共3瓶"
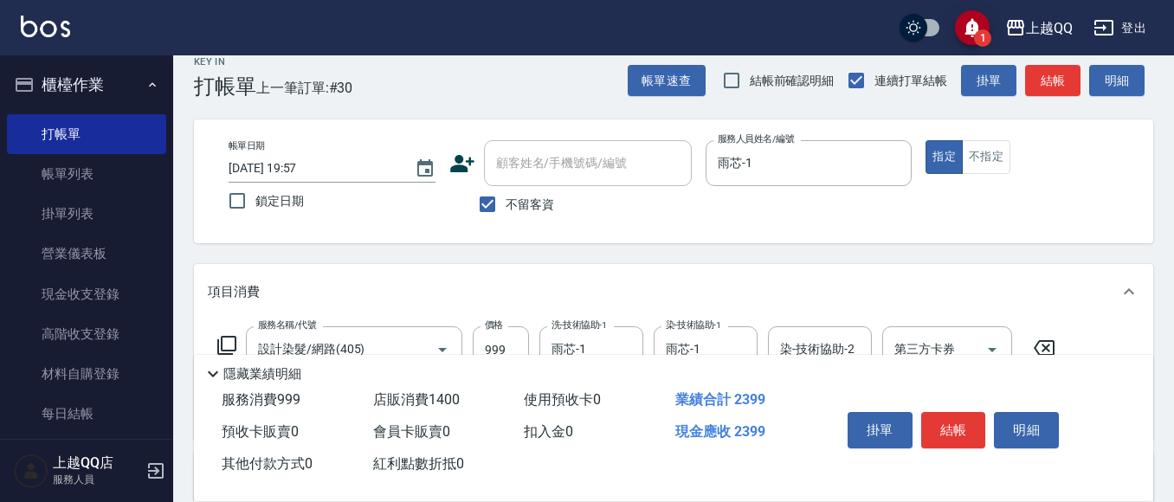
scroll to position [0, 0]
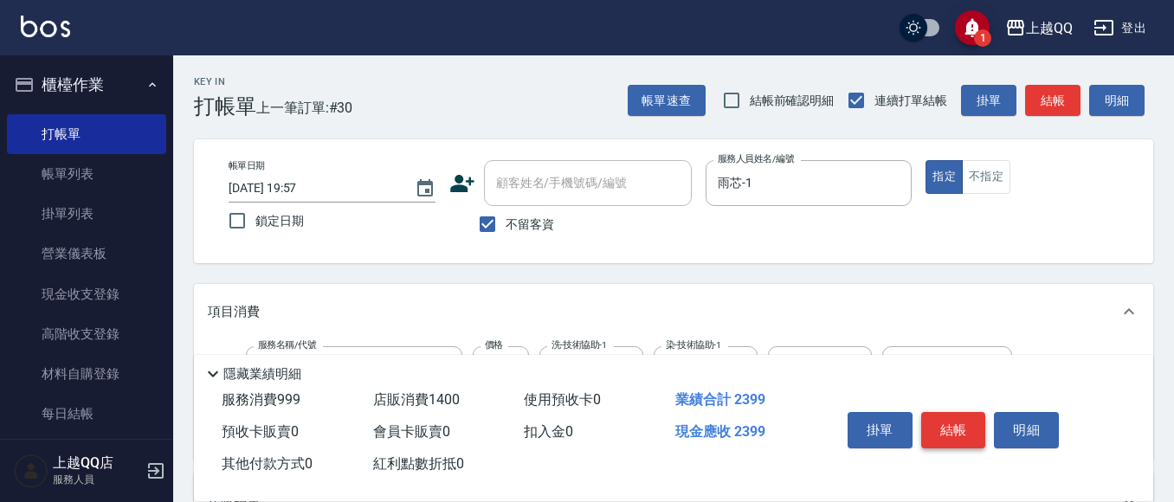
click at [944, 413] on button "結帳" at bounding box center [953, 430] width 65 height 36
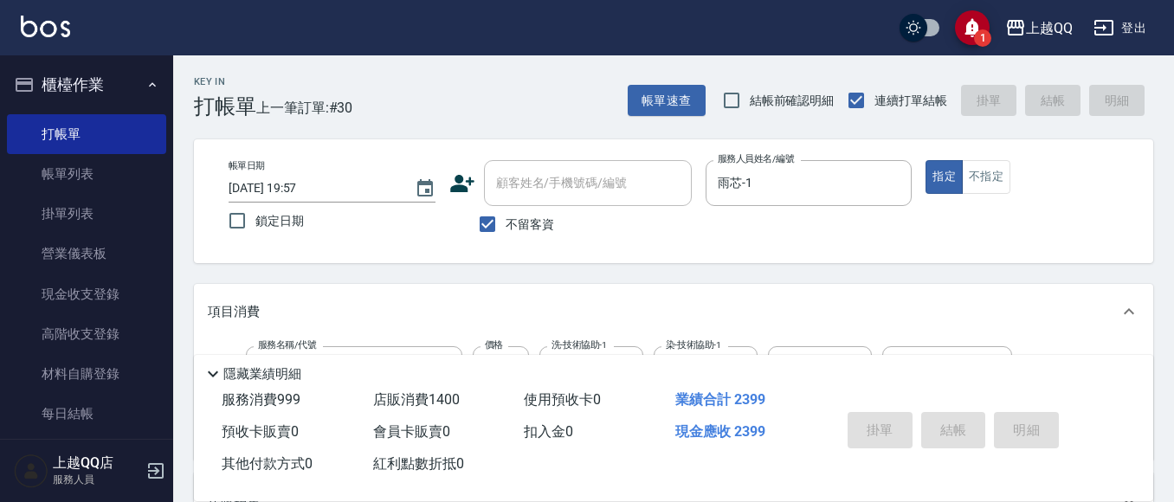
type input "2025/08/19 19:58"
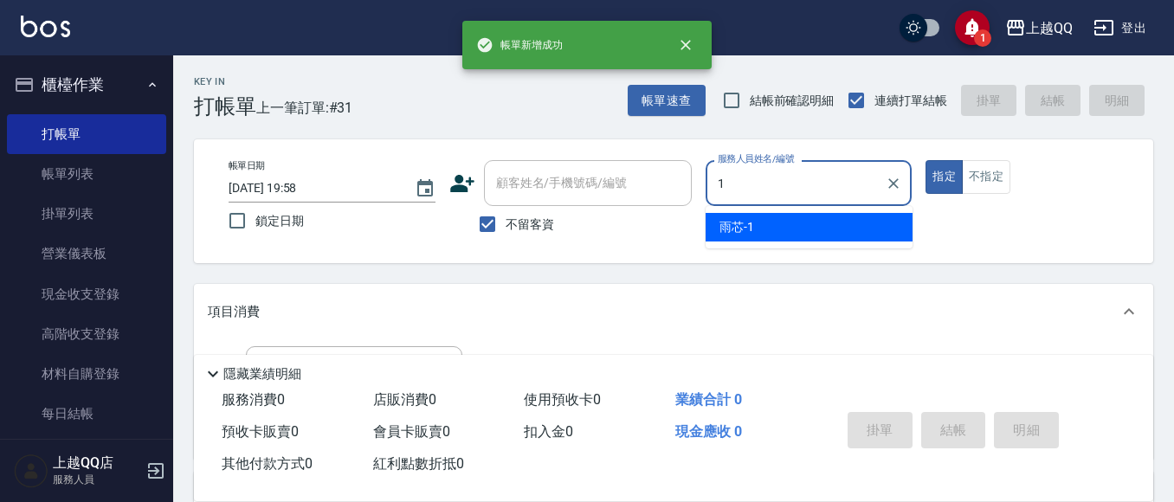
type input "雨芯-1"
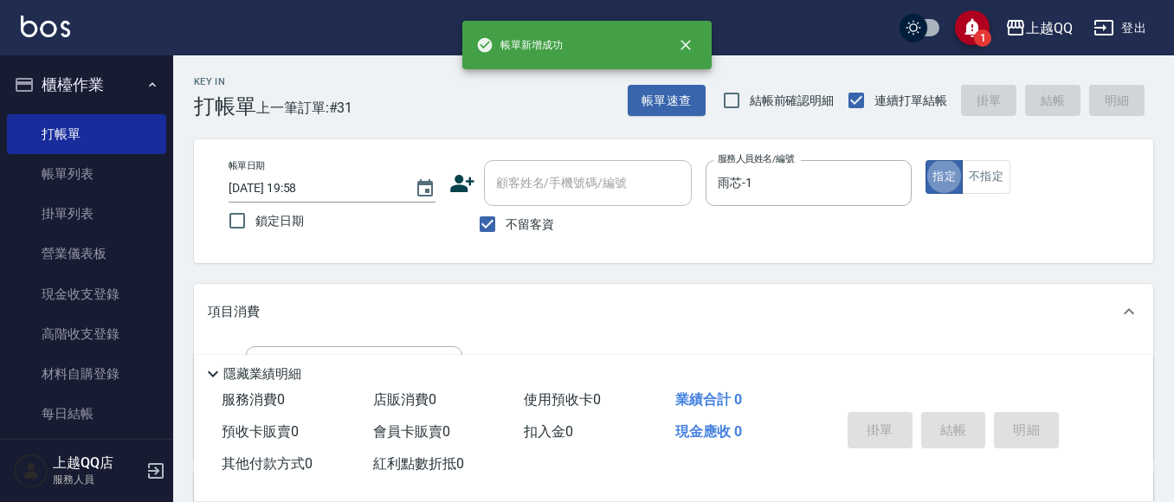
scroll to position [87, 0]
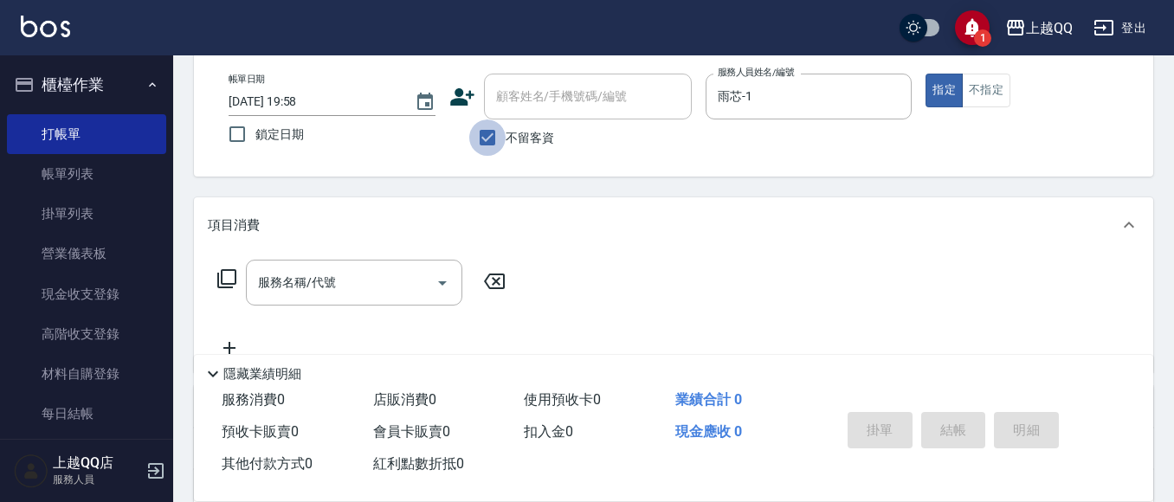
click at [488, 136] on input "不留客資" at bounding box center [487, 137] width 36 height 36
checkbox input "false"
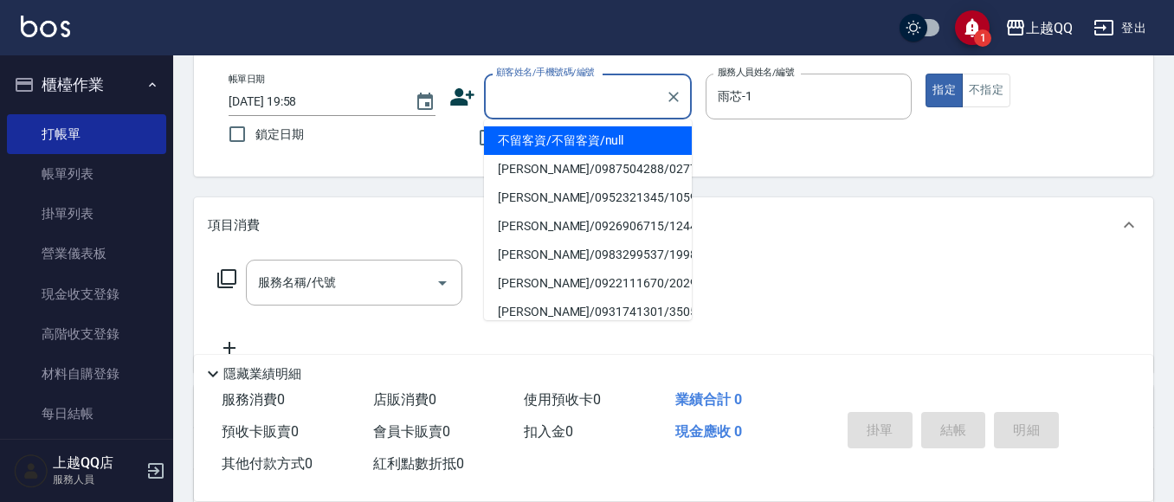
click at [512, 87] on div "顧客姓名/手機號碼/編號 顧客姓名/手機號碼/編號" at bounding box center [588, 97] width 208 height 46
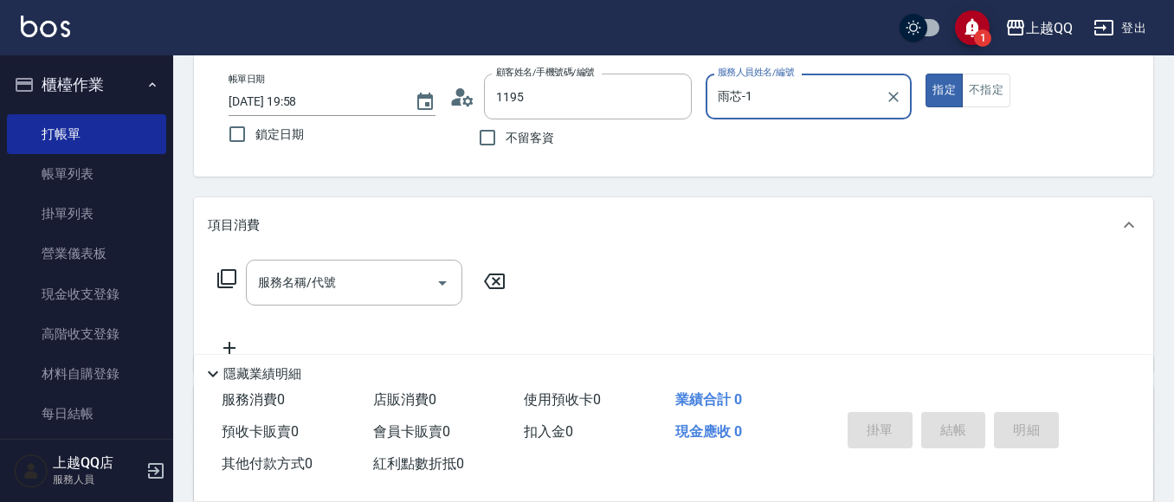
type input "陳秋梅/0923700877/1195"
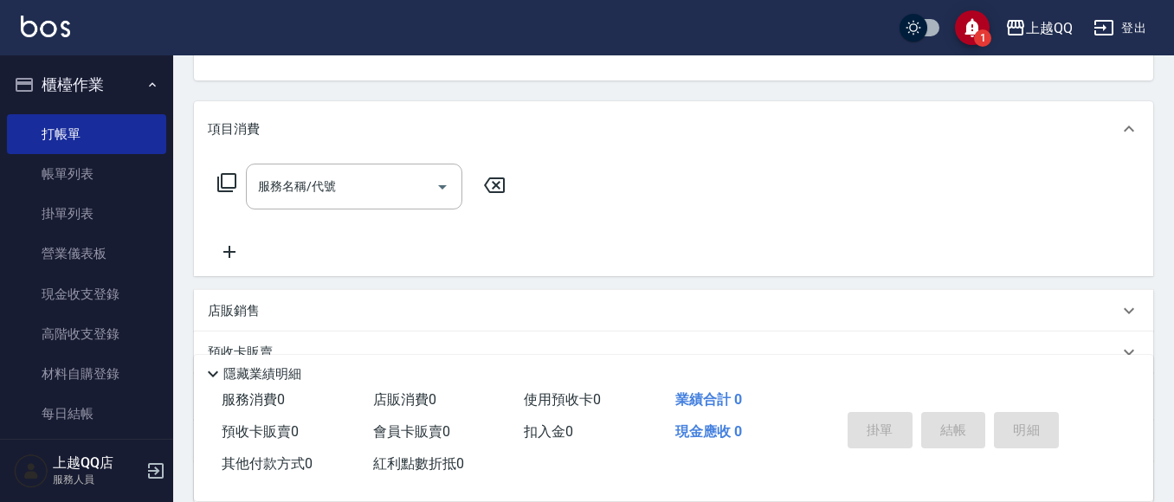
scroll to position [0, 0]
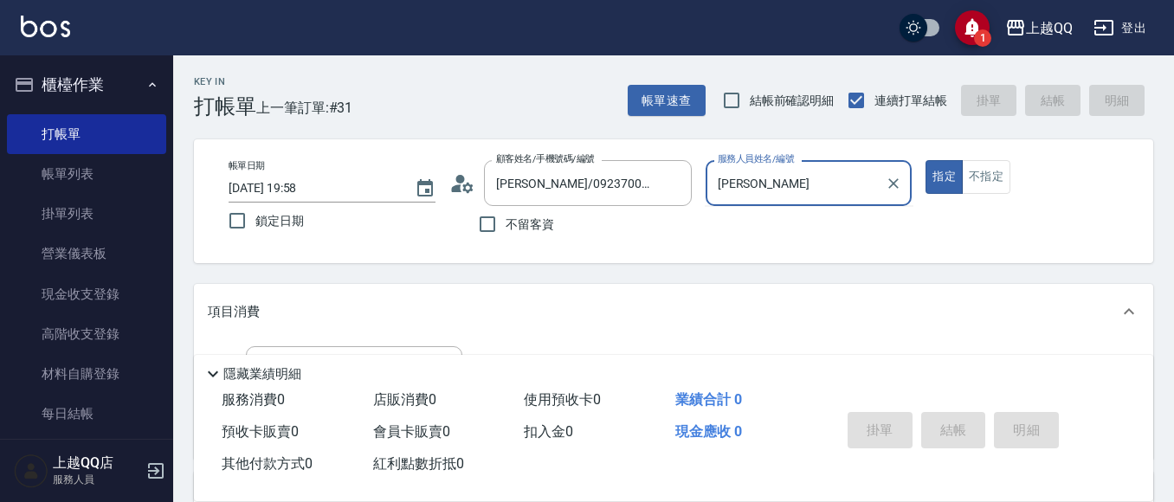
type input "孟"
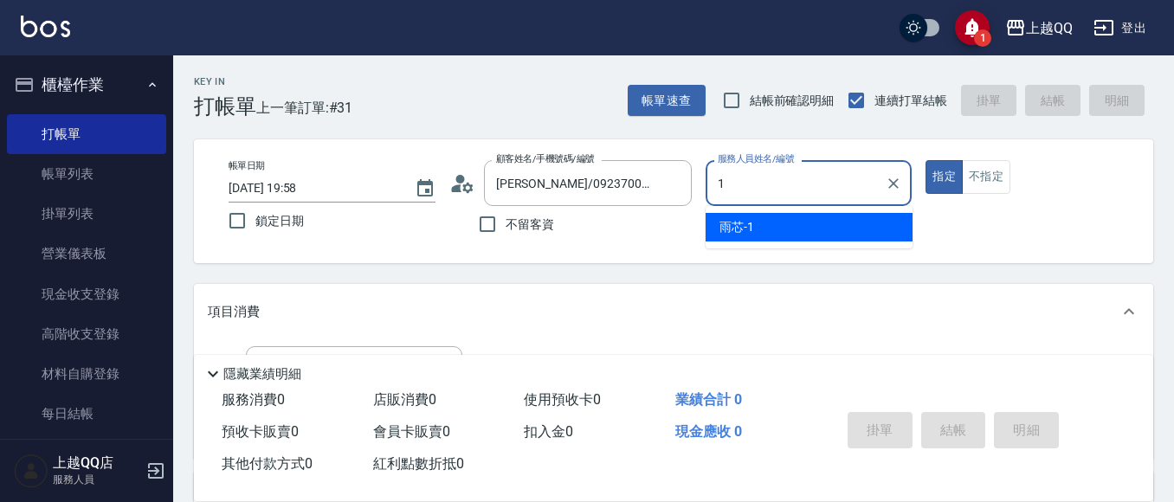
type input "雨芯-1"
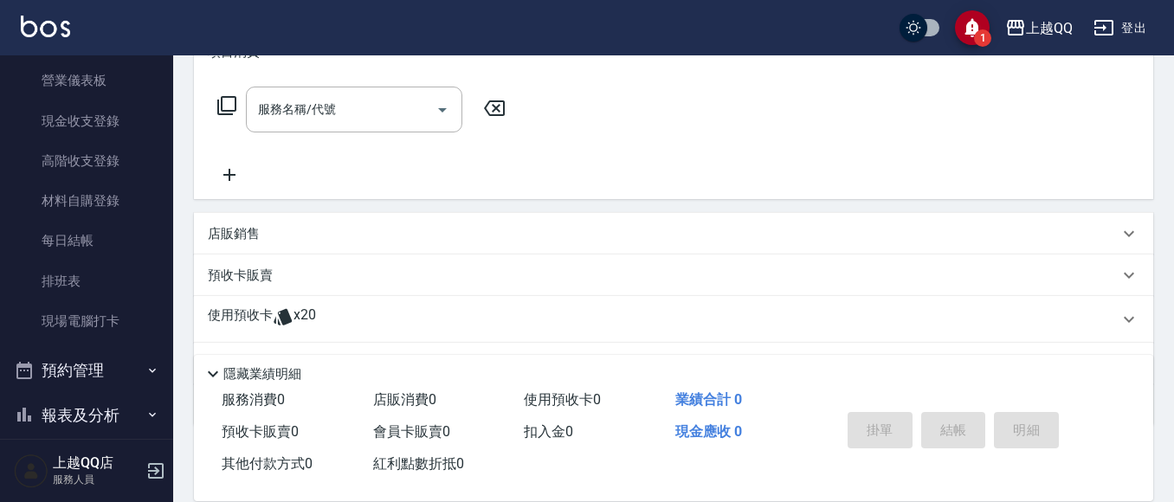
scroll to position [350, 0]
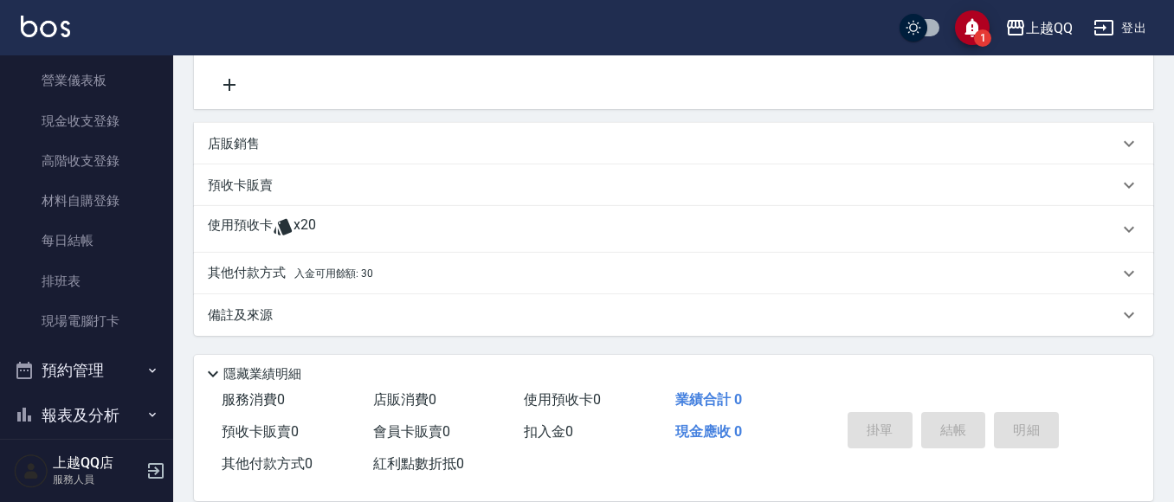
click at [292, 242] on p at bounding box center [283, 229] width 21 height 26
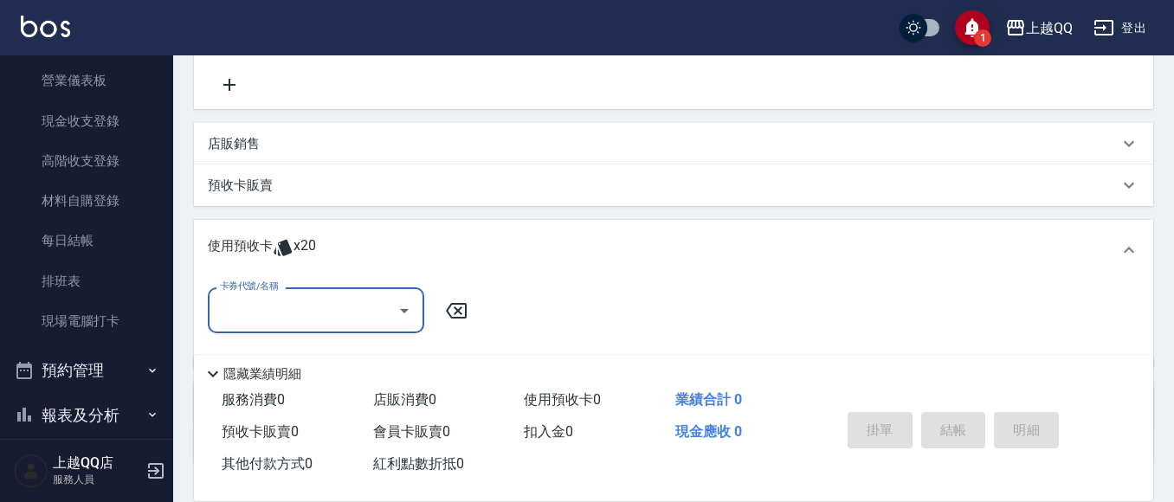
scroll to position [0, 0]
drag, startPoint x: 410, startPoint y: 301, endPoint x: 417, endPoint y: 309, distance: 11.0
click at [413, 304] on icon "Open" at bounding box center [404, 310] width 21 height 21
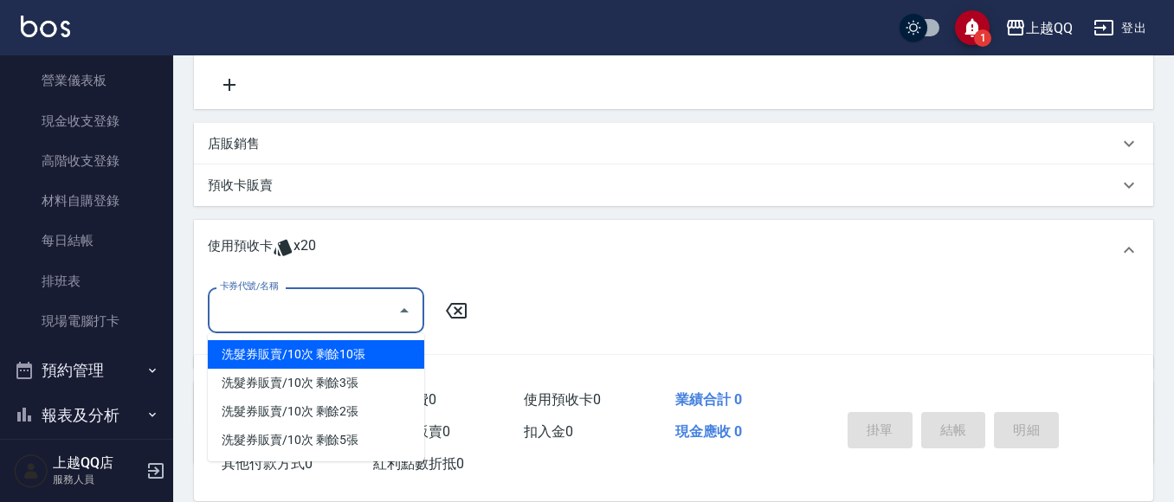
click at [346, 356] on div "洗髮券販賣/10次 剩餘10張" at bounding box center [316, 354] width 216 height 29
type input "洗髮券販賣/10次"
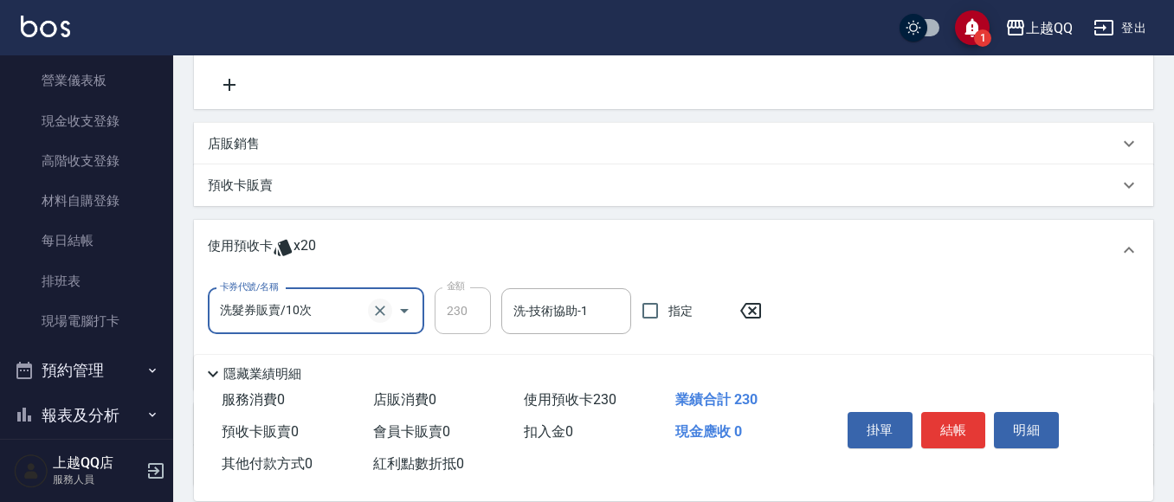
click at [384, 304] on icon "Clear" at bounding box center [379, 310] width 17 height 17
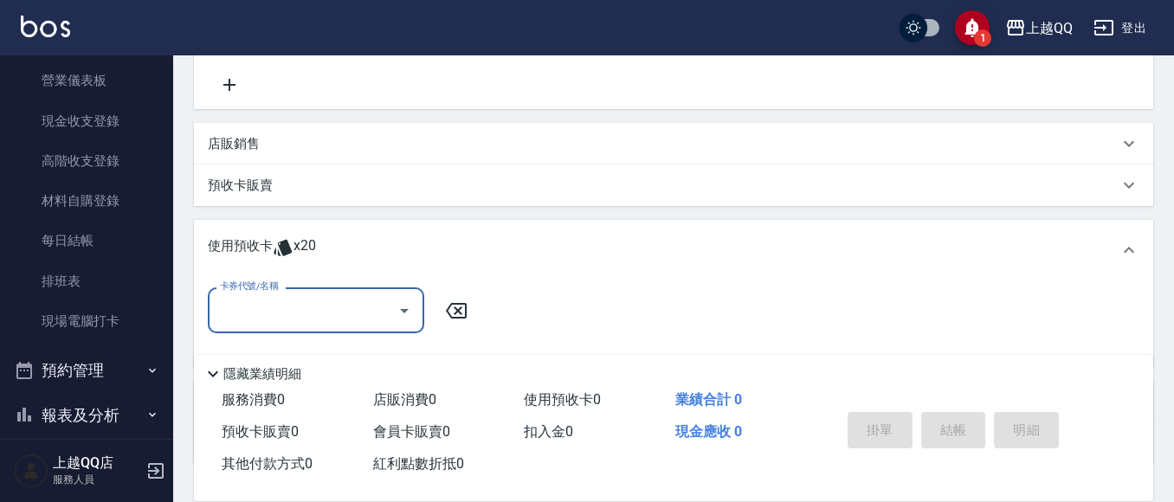
click at [392, 308] on button "Open" at bounding box center [405, 311] width 28 height 28
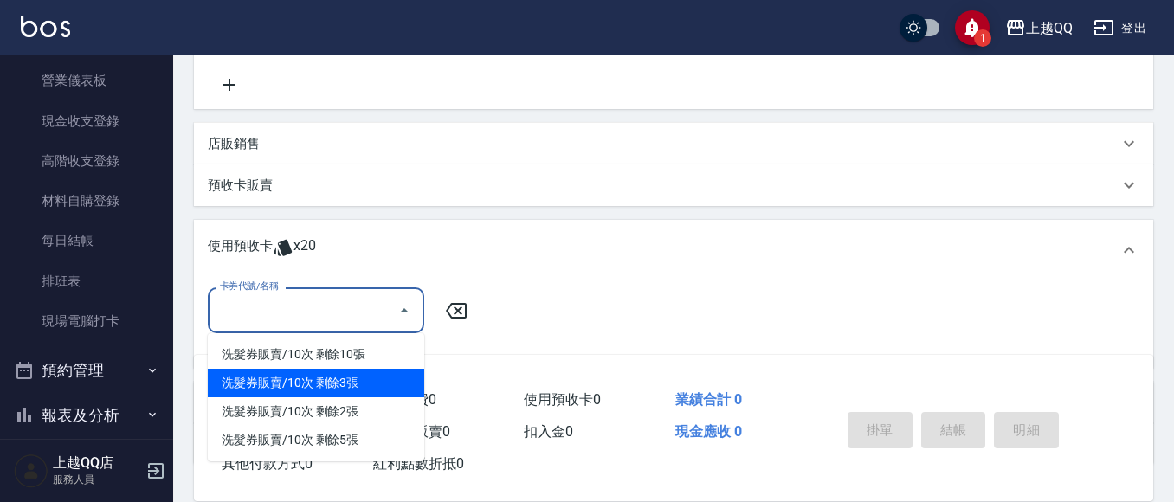
click at [340, 391] on div "洗髮券販賣/10次 剩餘3張" at bounding box center [316, 383] width 216 height 29
type input "洗髮券販賣/10次"
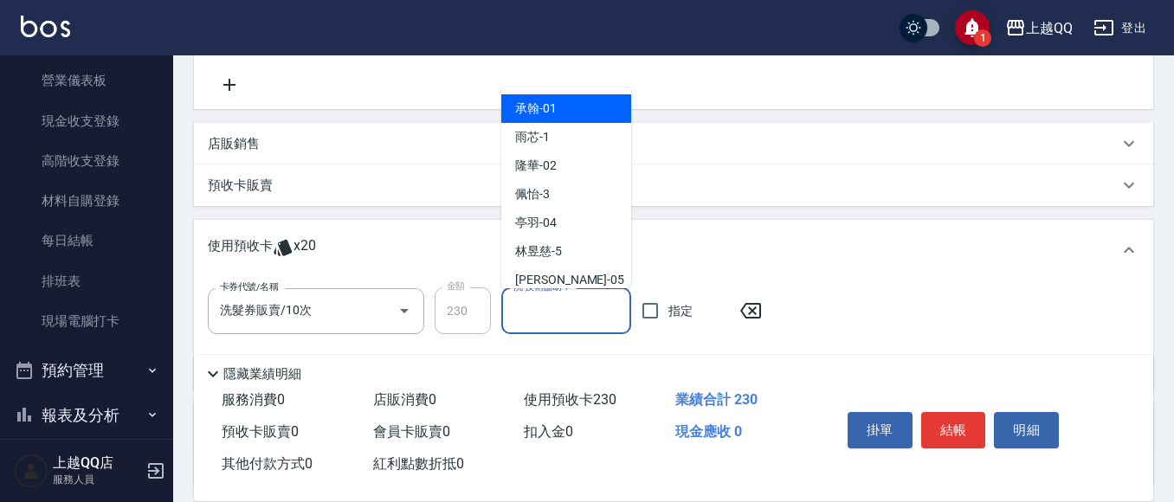
click at [515, 307] on input "洗-技術協助-1" at bounding box center [566, 311] width 114 height 30
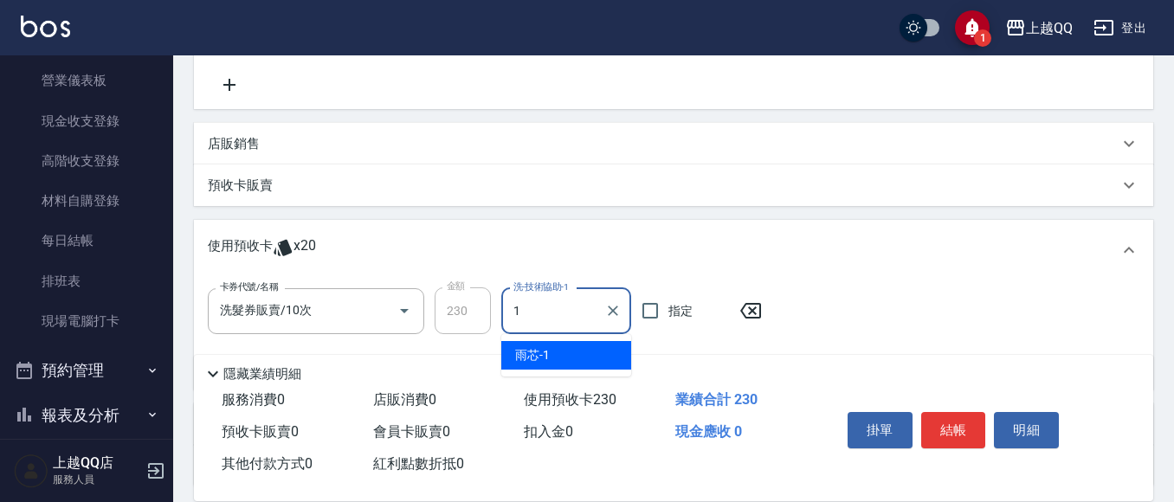
type input "雨芯-1"
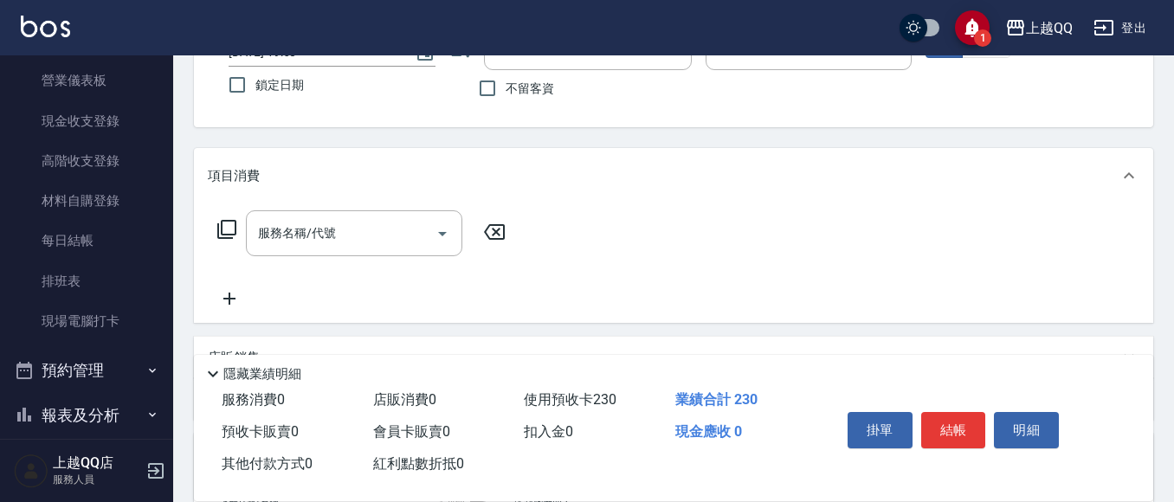
scroll to position [90, 0]
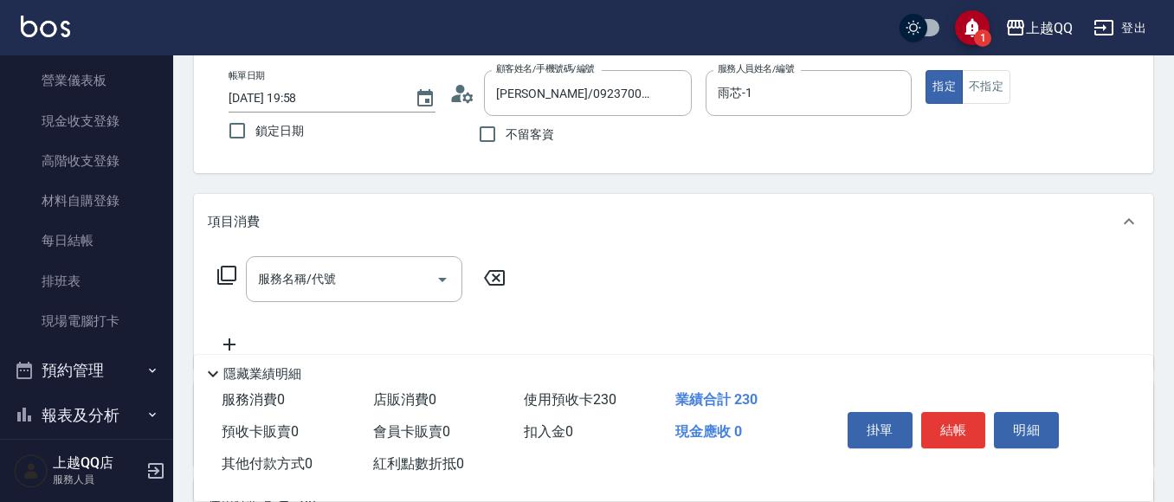
drag, startPoint x: 214, startPoint y: 281, endPoint x: 241, endPoint y: 277, distance: 27.1
click at [216, 280] on div "服務名稱/代號 服務名稱/代號" at bounding box center [362, 279] width 308 height 46
drag, startPoint x: 241, startPoint y: 277, endPoint x: 229, endPoint y: 277, distance: 12.1
click at [231, 277] on div "服務名稱/代號 服務名稱/代號" at bounding box center [362, 279] width 308 height 46
click at [229, 277] on icon at bounding box center [226, 275] width 21 height 21
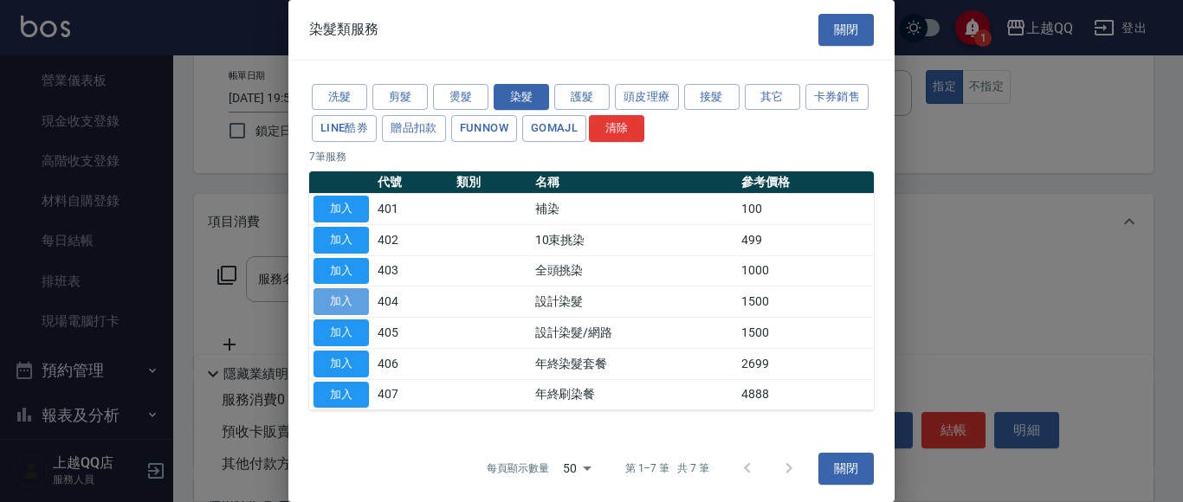
click at [326, 311] on button "加入" at bounding box center [340, 301] width 55 height 27
type input "設計染髮(404)"
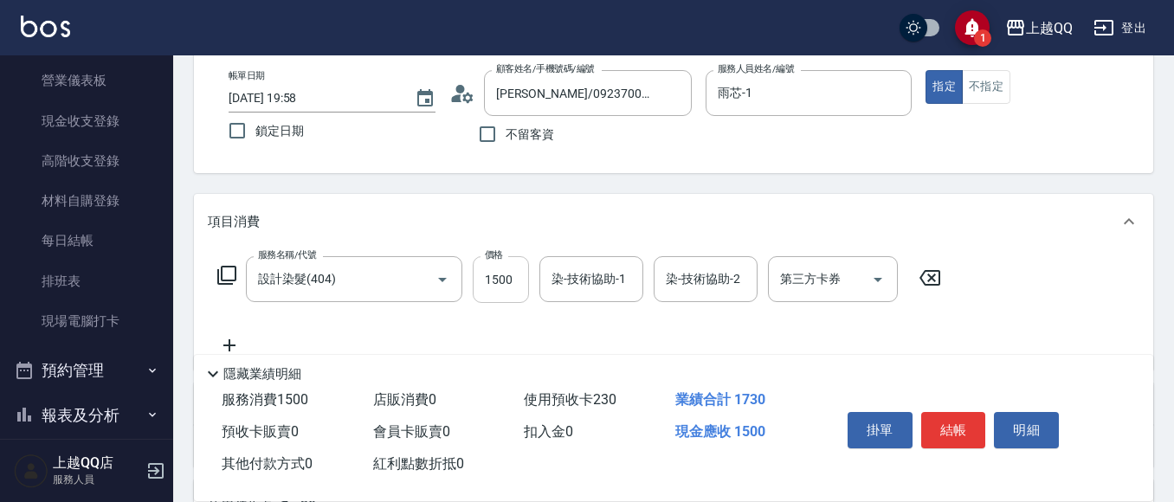
click at [520, 274] on input "1500" at bounding box center [501, 279] width 56 height 47
type input "999"
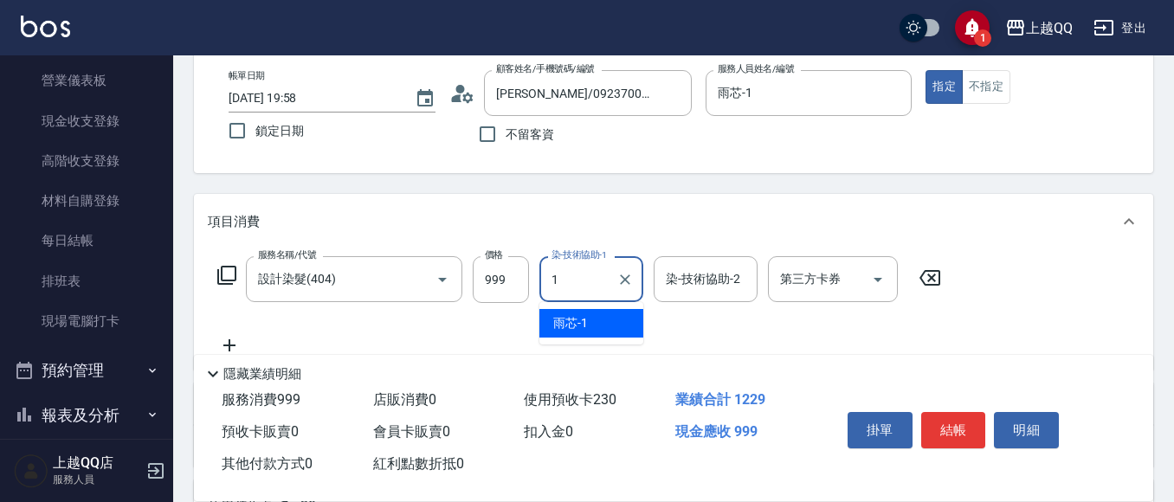
type input "雨芯-1"
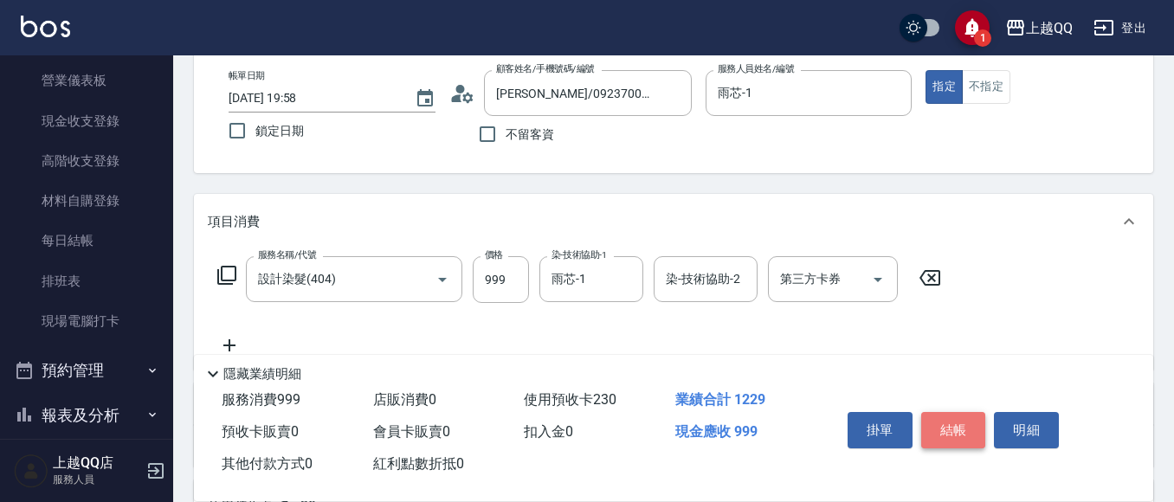
click at [955, 429] on button "結帳" at bounding box center [953, 430] width 65 height 36
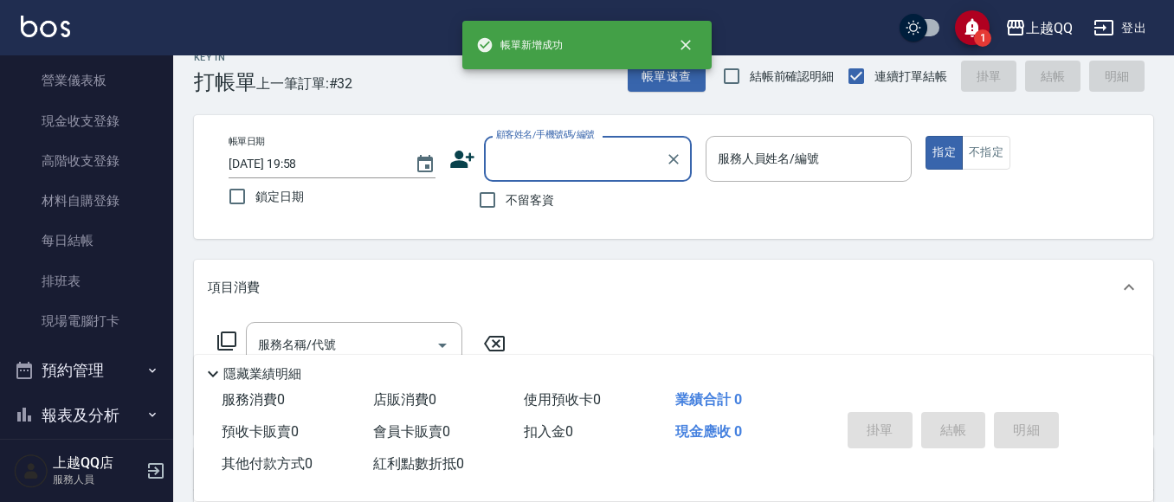
scroll to position [0, 0]
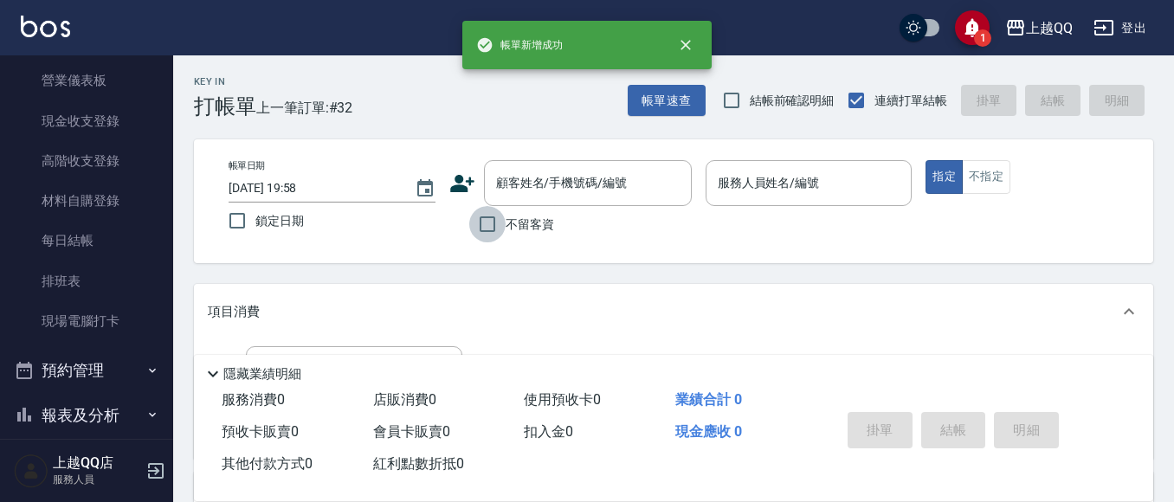
click at [476, 213] on input "不留客資" at bounding box center [487, 224] width 36 height 36
checkbox input "true"
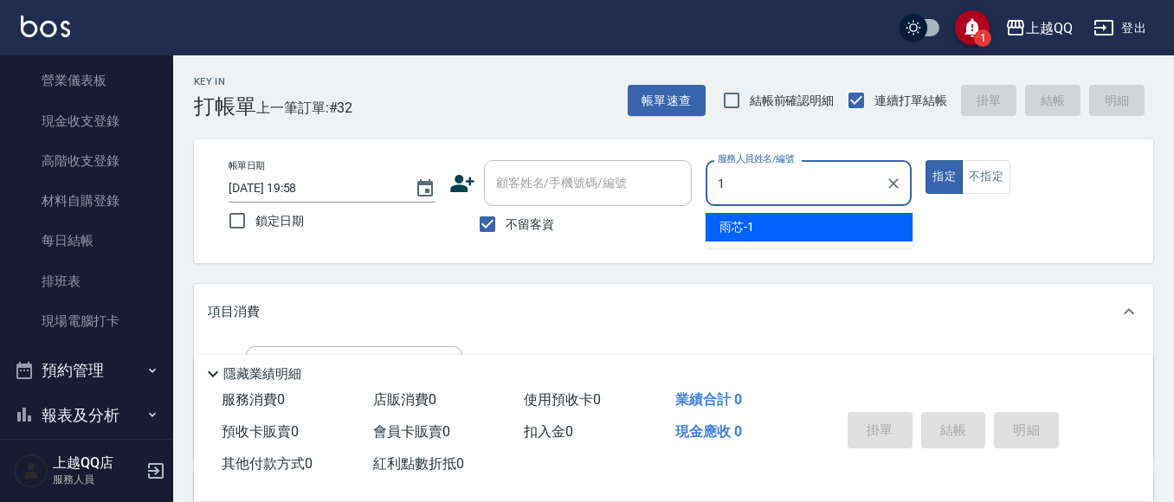
type input "雨芯-1"
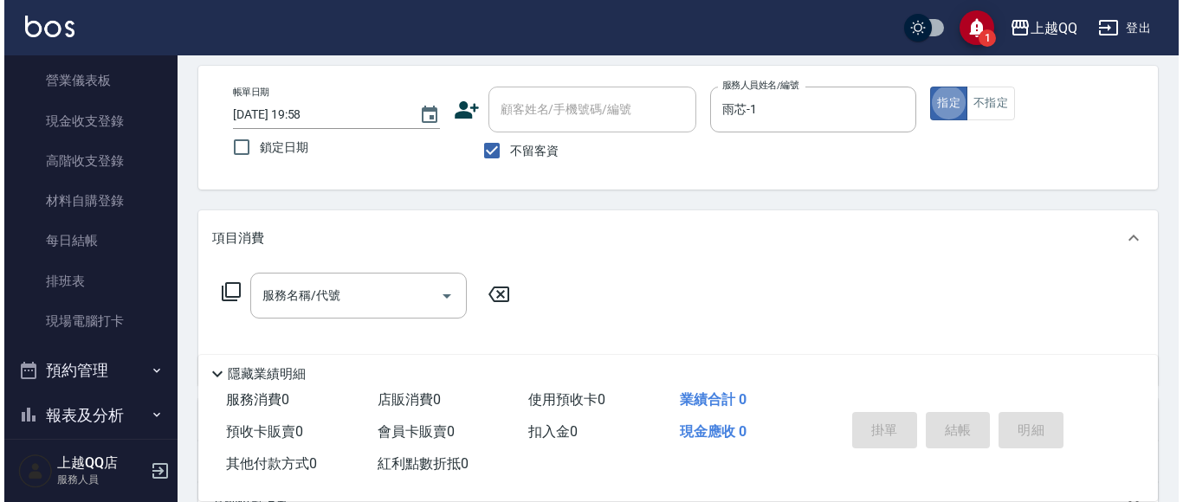
scroll to position [173, 0]
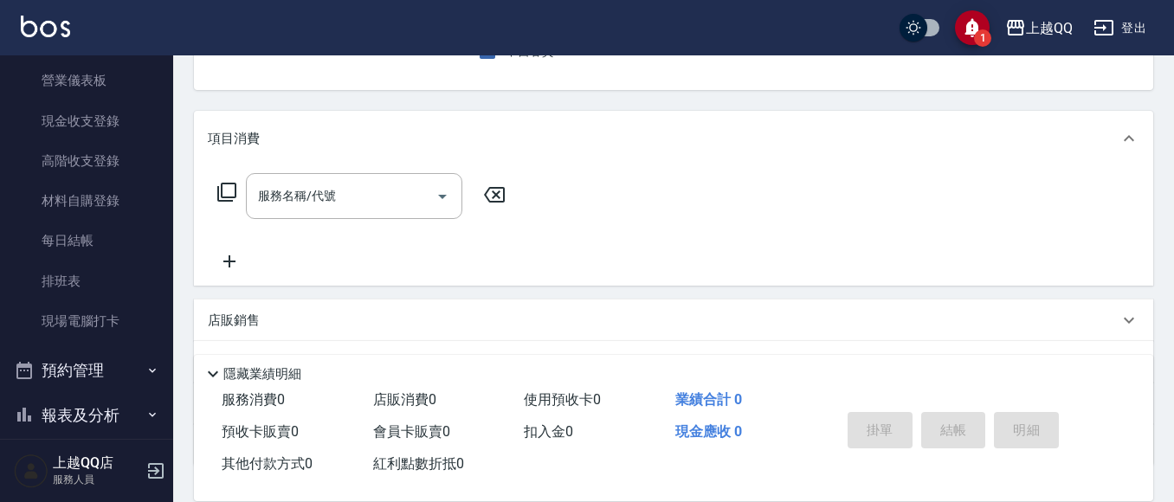
click at [221, 190] on icon at bounding box center [226, 192] width 19 height 19
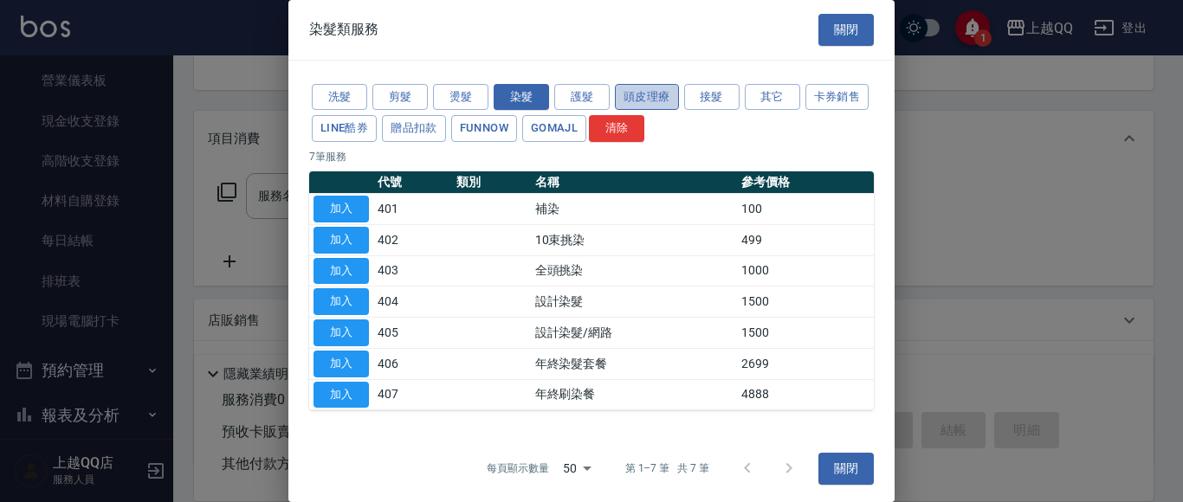
click at [665, 84] on button "頭皮理療" at bounding box center [647, 97] width 64 height 27
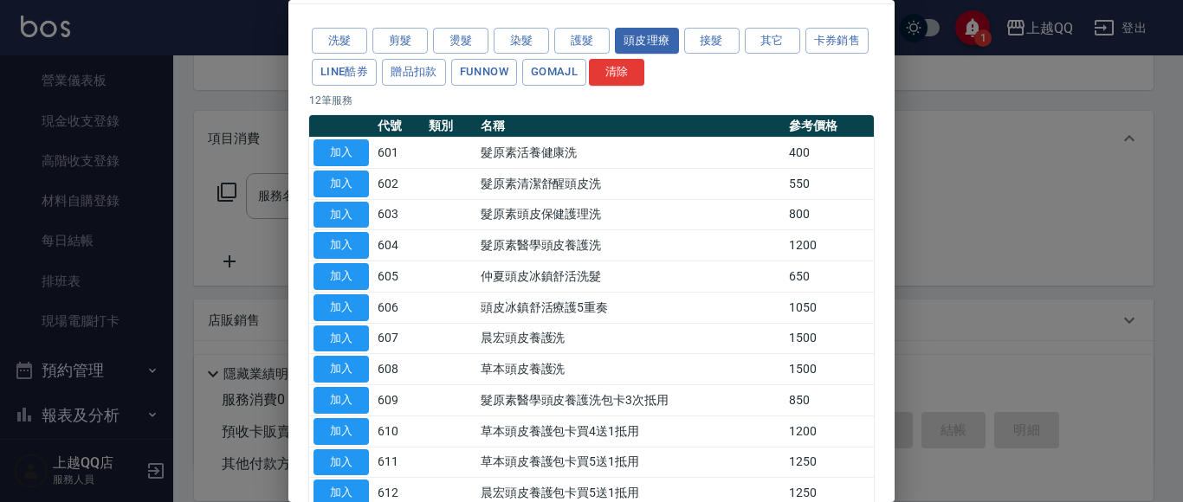
scroll to position [87, 0]
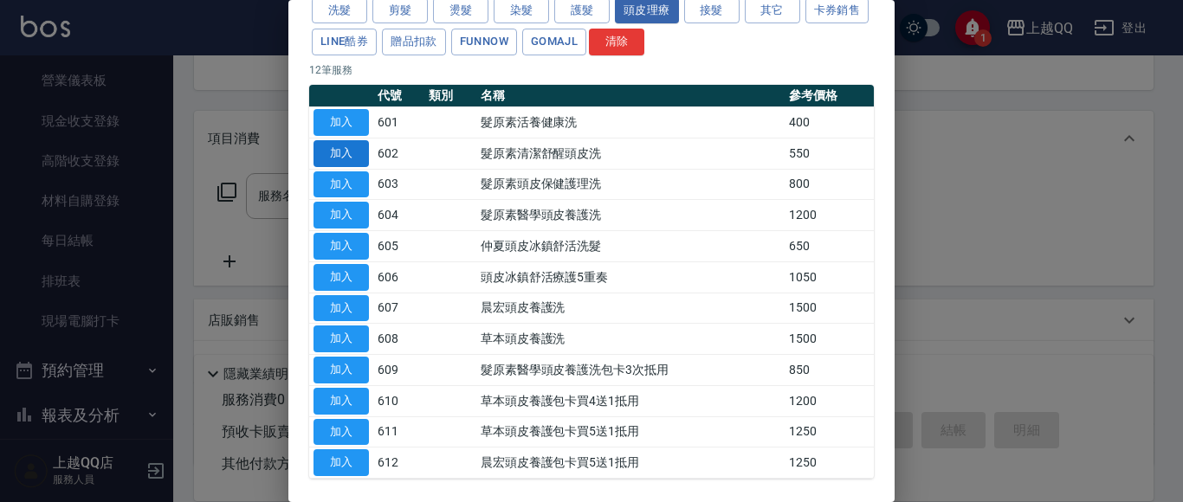
click at [356, 153] on button "加入" at bounding box center [340, 153] width 55 height 27
type input "髮原素清潔舒醒頭皮洗(602)"
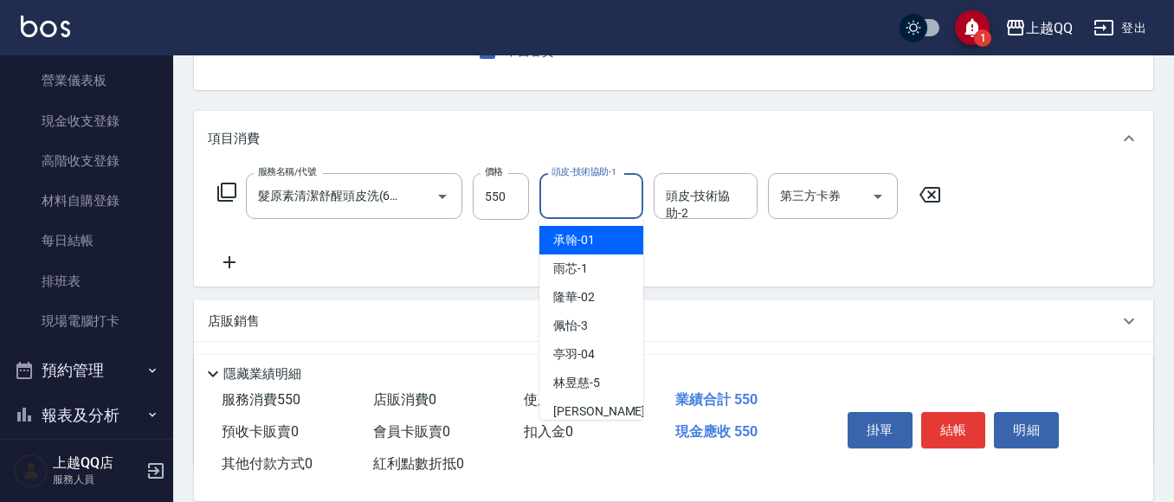
click at [587, 209] on input "頭皮-技術協助-1" at bounding box center [591, 196] width 88 height 30
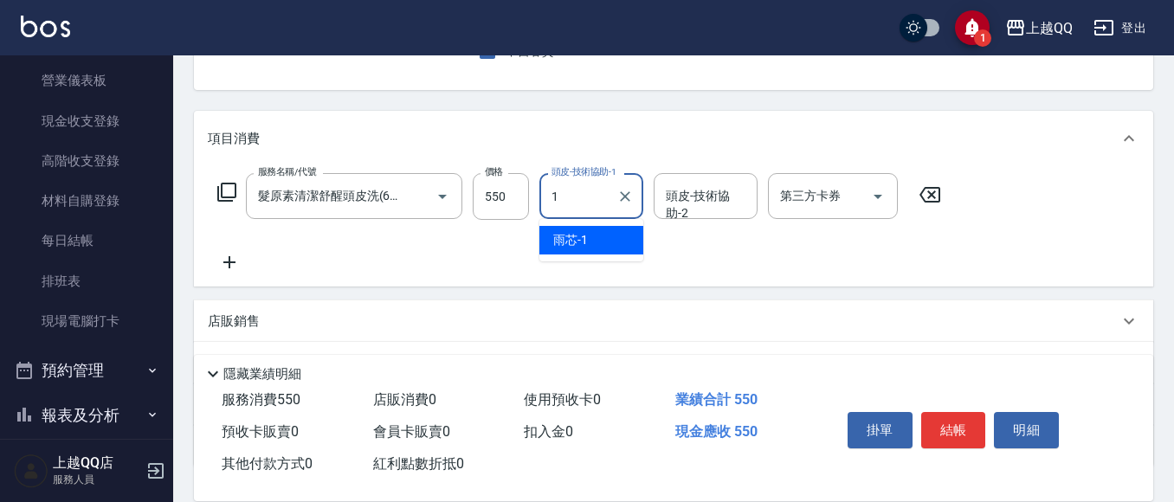
type input "雨芯-1"
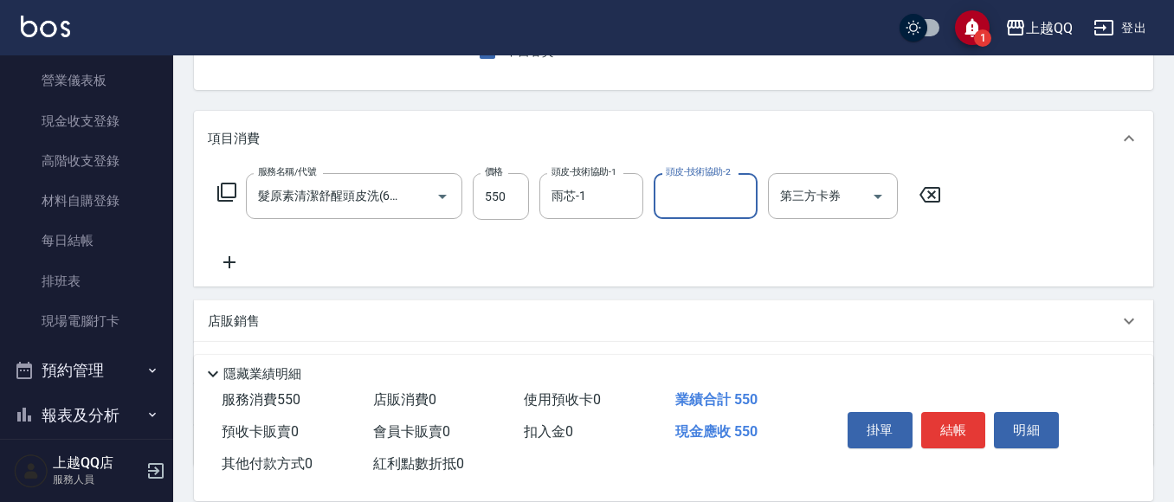
click at [219, 195] on icon at bounding box center [226, 192] width 19 height 19
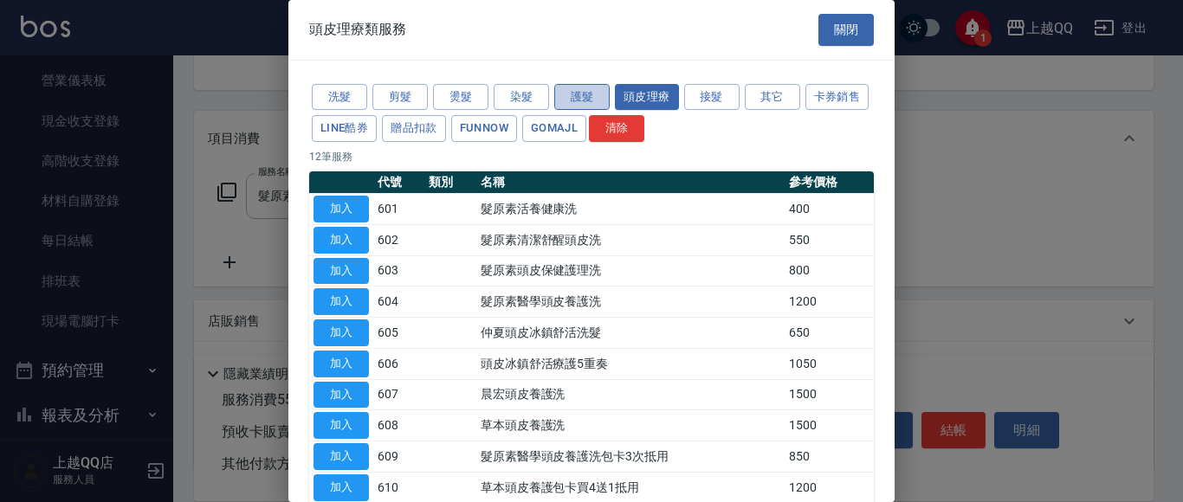
click at [566, 97] on button "護髮" at bounding box center [581, 97] width 55 height 27
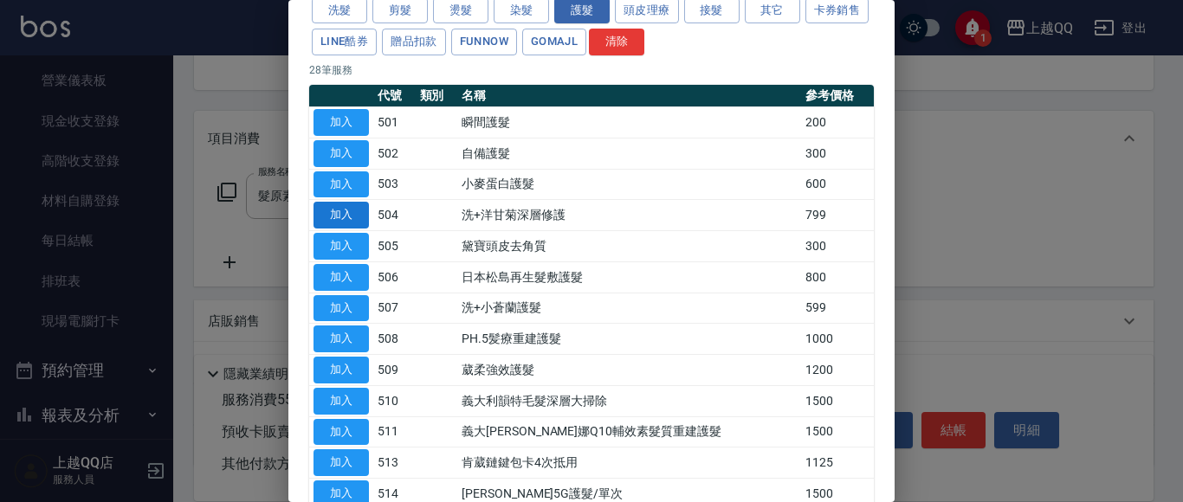
click at [362, 216] on button "加入" at bounding box center [340, 215] width 55 height 27
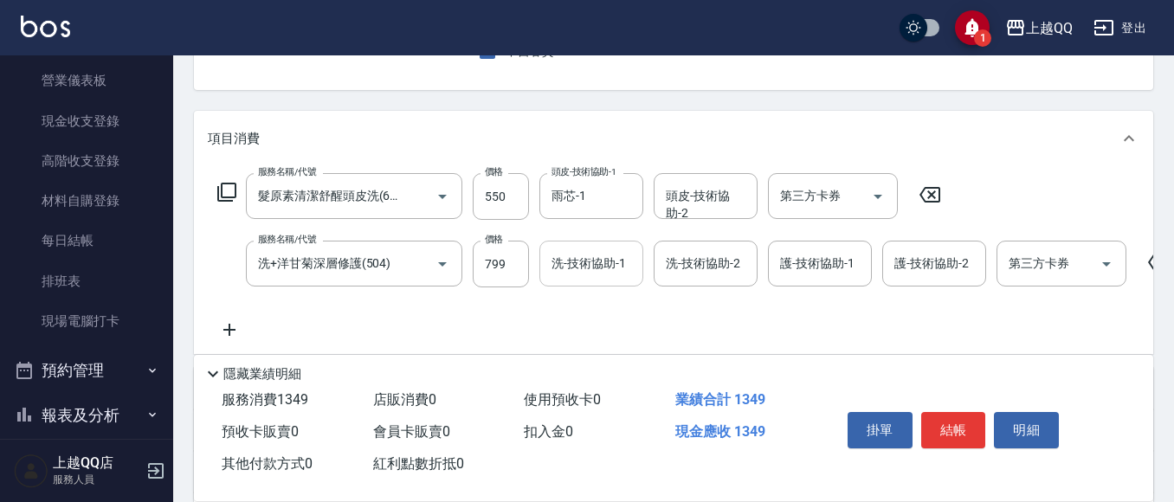
click at [565, 259] on div "洗-技術協助-1 洗-技術協助-1" at bounding box center [591, 264] width 104 height 46
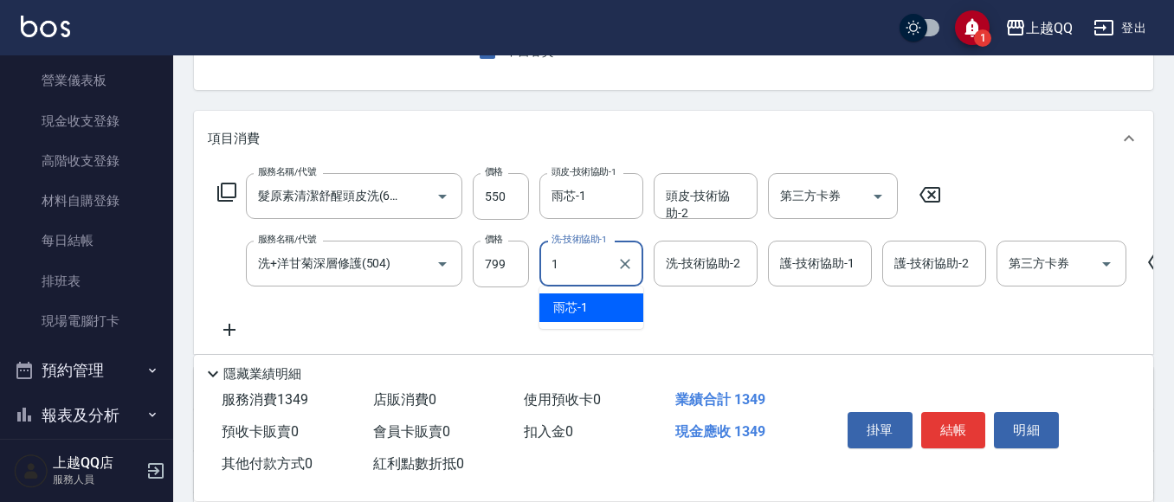
type input "雨芯-1"
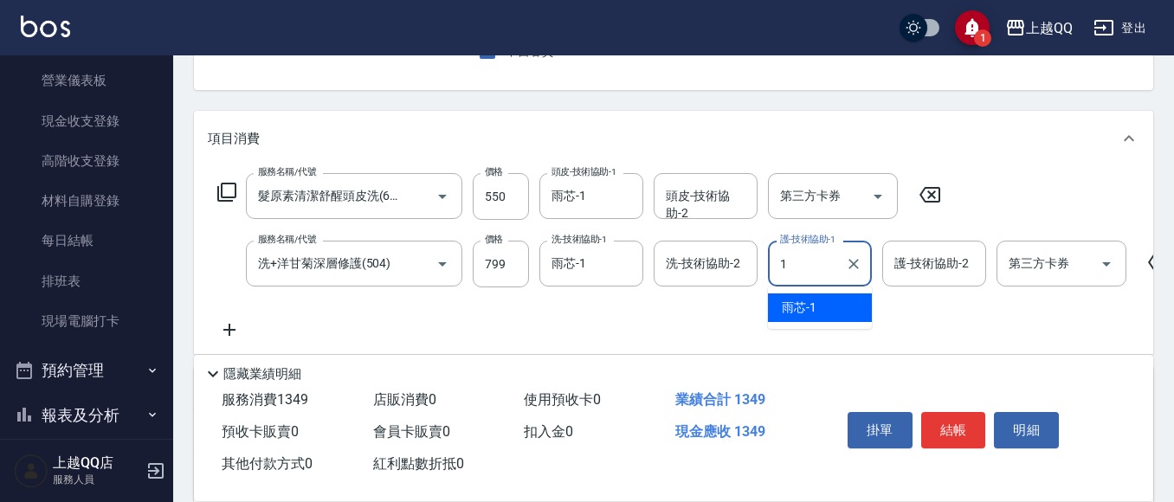
type input "雨芯-1"
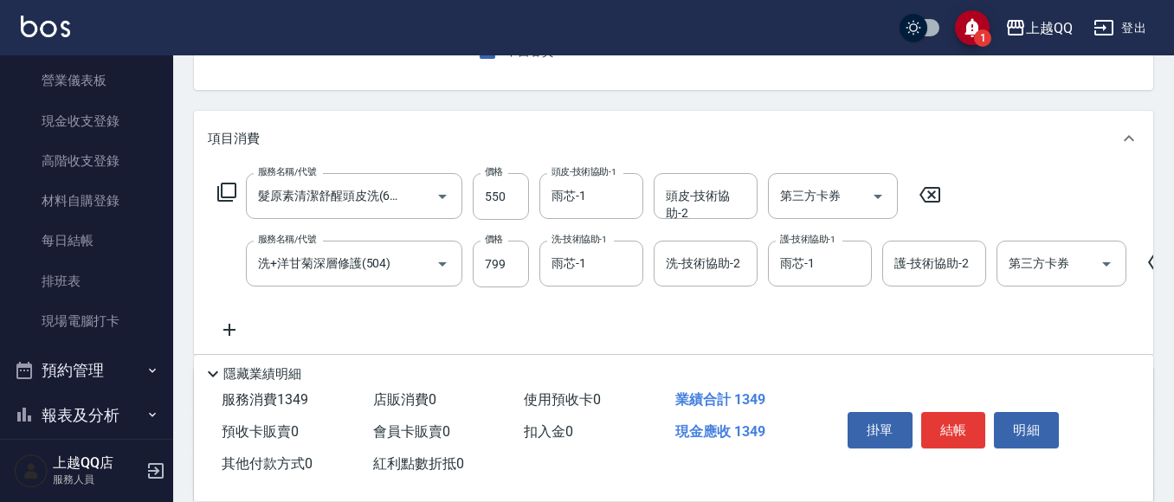
click at [216, 192] on div "服務名稱/代號 髮原素清潔舒醒頭皮洗(602) 服務名稱/代號 價格 550 價格 頭皮-技術協助-1 雨芯-1 頭皮-技術協助-1 頭皮-技術協助-2 頭皮…" at bounding box center [580, 196] width 744 height 47
click at [227, 197] on icon at bounding box center [226, 192] width 21 height 21
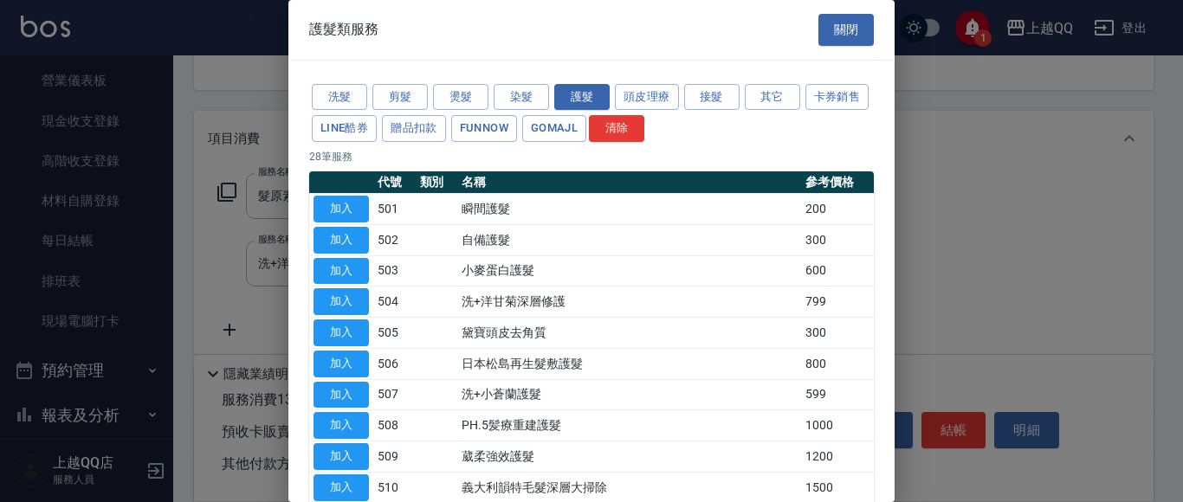
click at [741, 96] on div "洗髮 剪髮 燙髮 染髮 護髮 頭皮理療 接髮 其它 卡券銷售 LINE酷券 贈品扣款 FUNNOW GOMAJL 清除" at bounding box center [591, 113] width 565 height 64
click at [749, 96] on button "其它" at bounding box center [772, 97] width 55 height 27
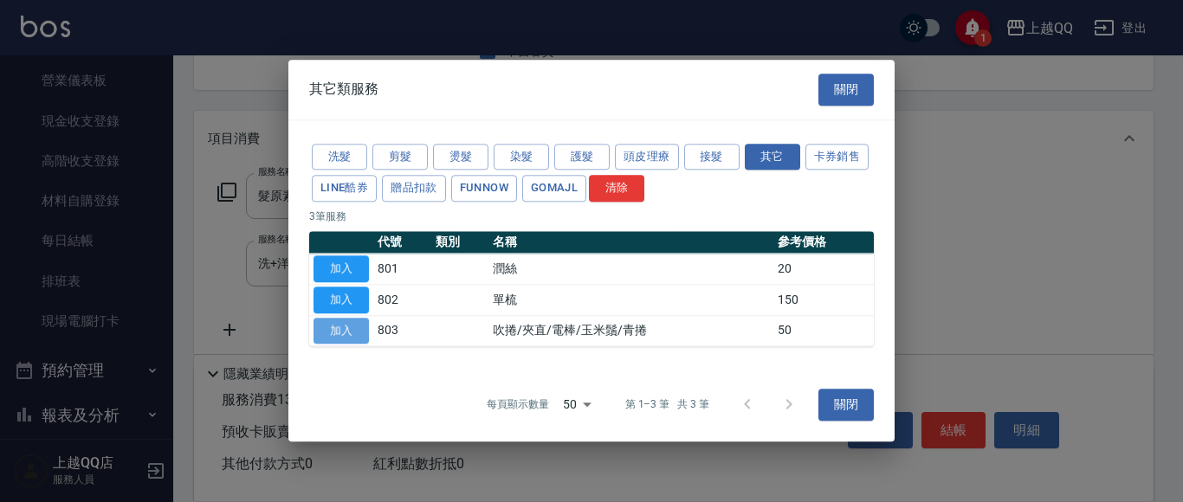
click at [327, 329] on button "加入" at bounding box center [340, 331] width 55 height 27
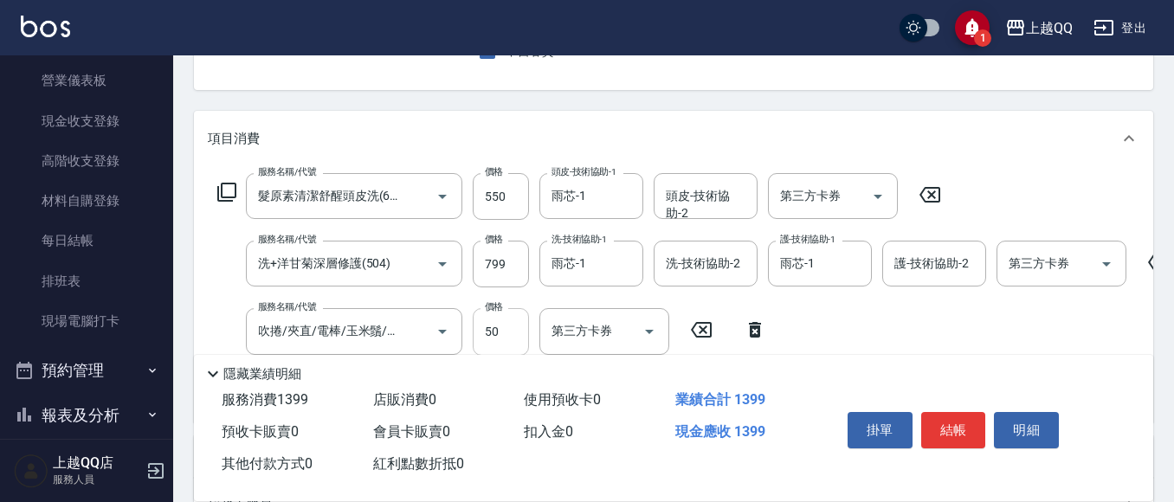
click at [507, 340] on input "50" at bounding box center [501, 331] width 56 height 47
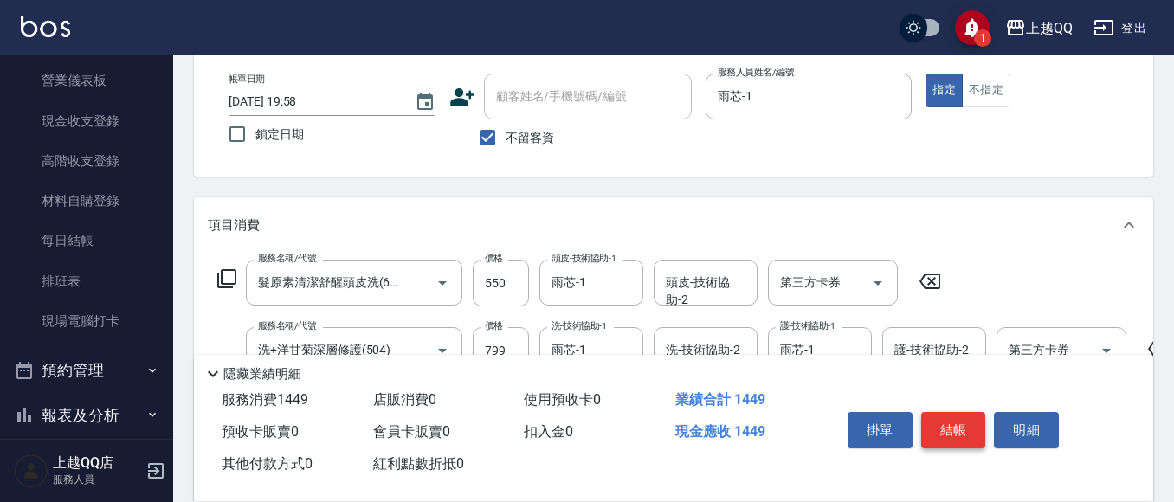
type input "100"
drag, startPoint x: 954, startPoint y: 411, endPoint x: 957, endPoint y: 401, distance: 10.7
click at [954, 412] on button "結帳" at bounding box center [953, 430] width 65 height 36
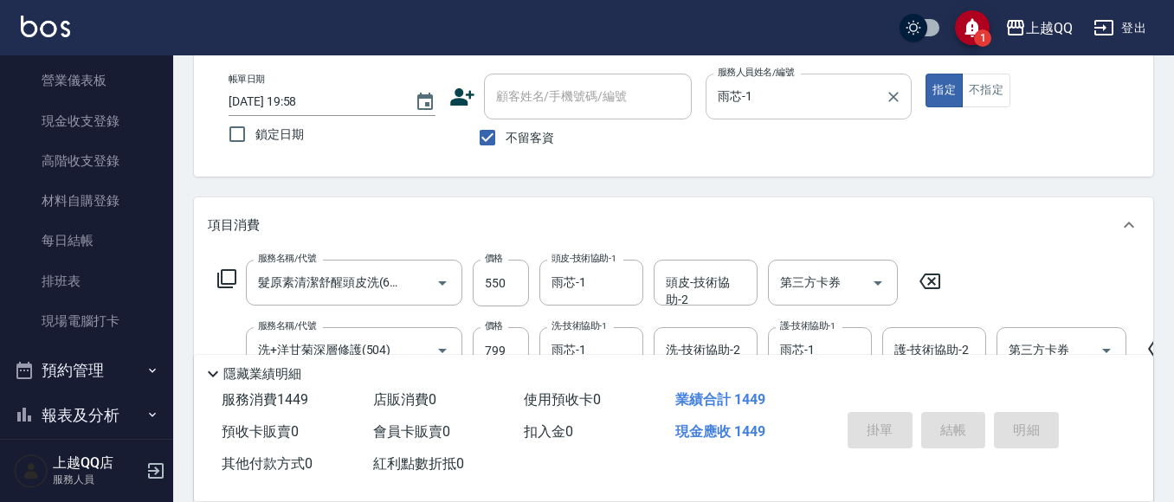
type input "2025/08/19 19:59"
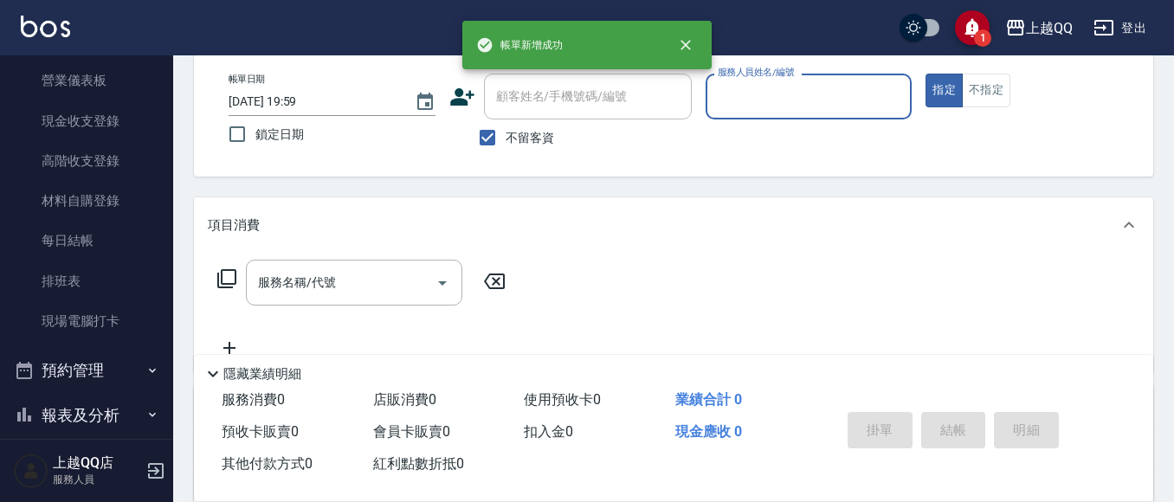
scroll to position [0, 0]
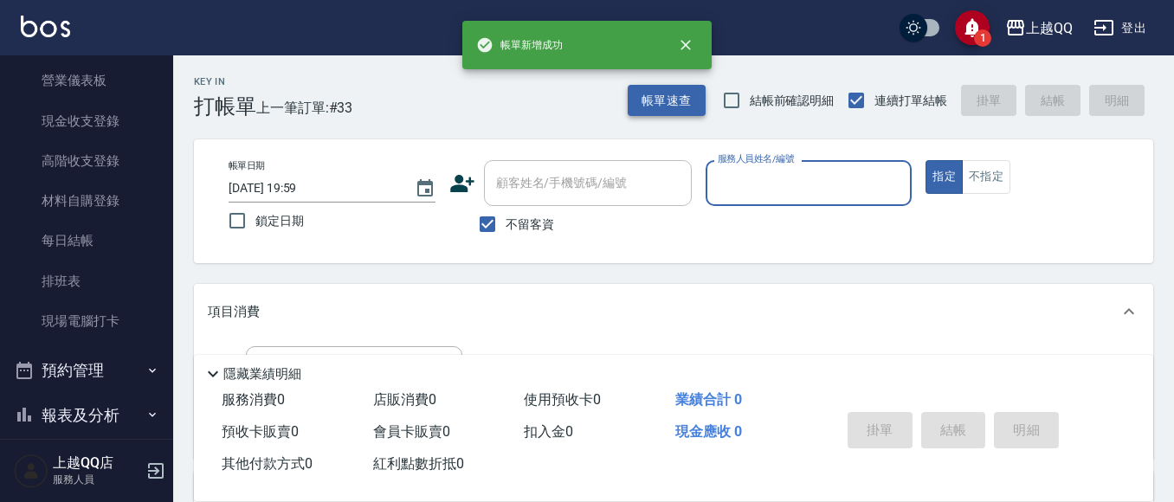
click at [661, 93] on button "帳單速查" at bounding box center [667, 101] width 78 height 32
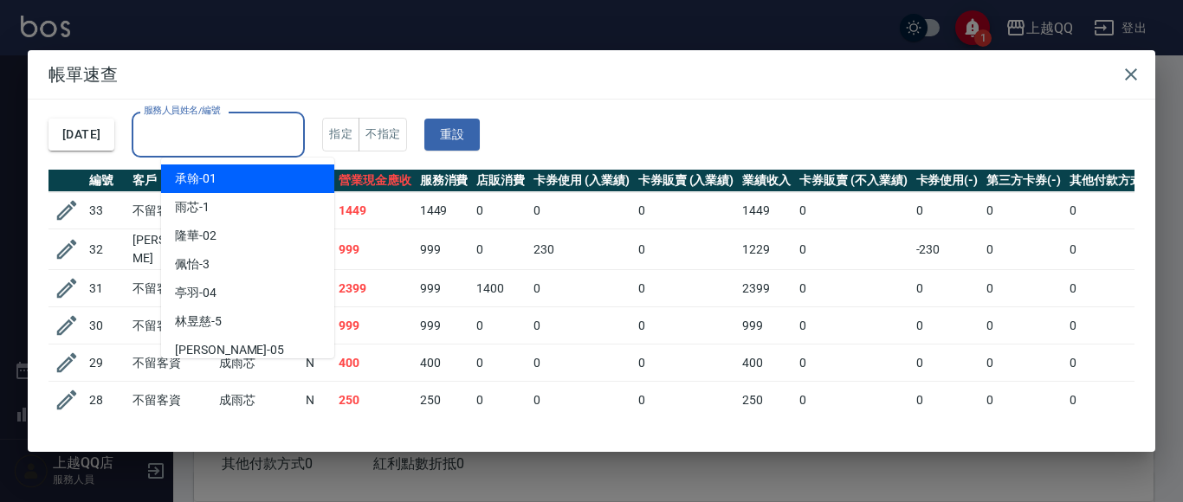
click at [273, 132] on input "服務人員姓名/編號" at bounding box center [218, 134] width 158 height 30
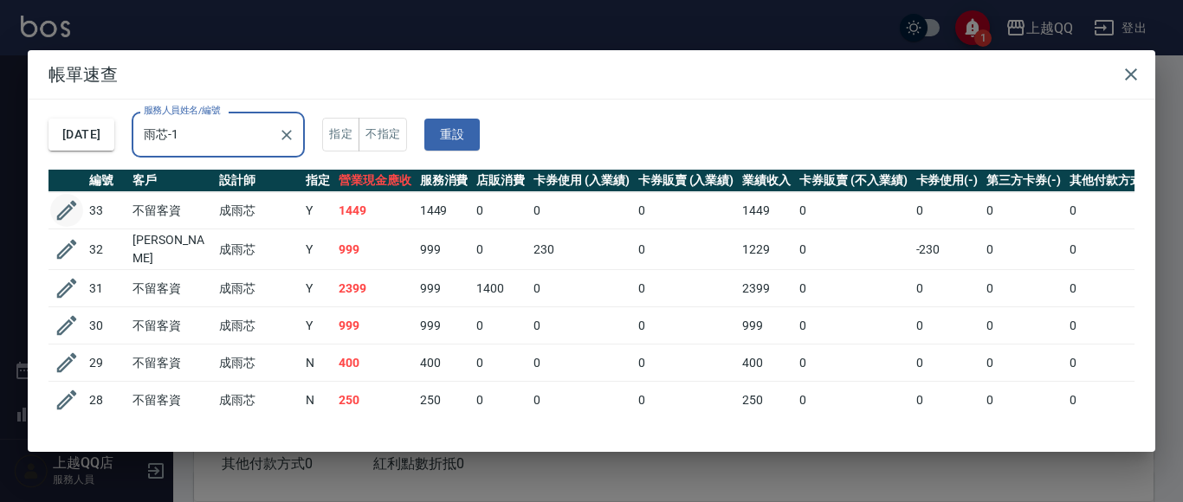
type input "雨芯-1"
click at [74, 211] on icon "button" at bounding box center [67, 210] width 26 height 26
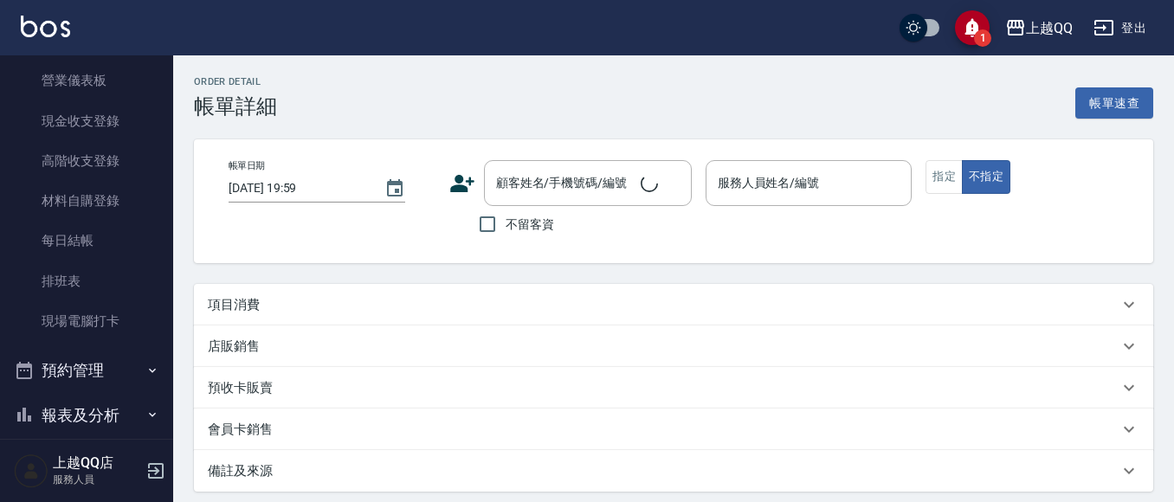
type input "2025/08/19 19:58"
checkbox input "true"
type input "雨芯-1"
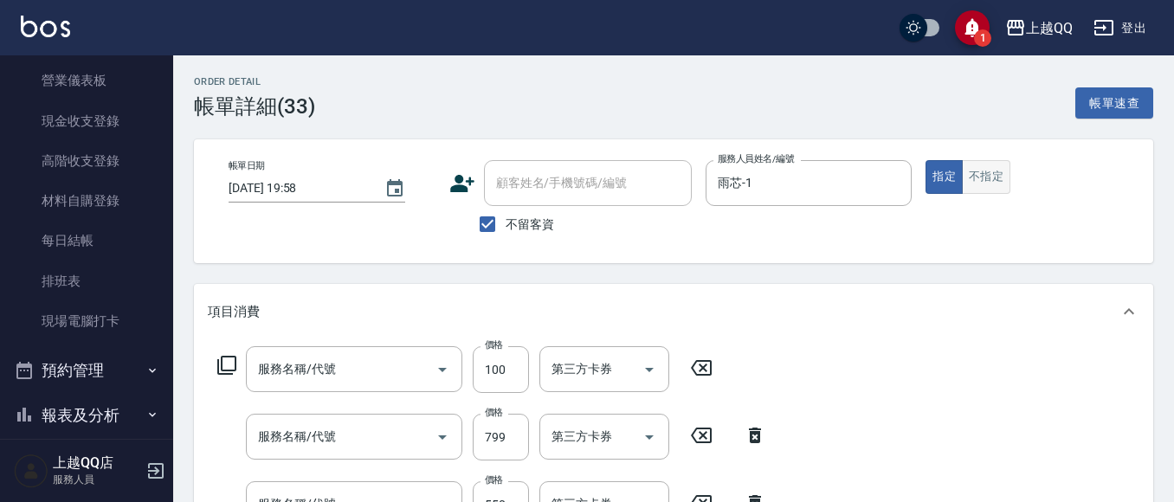
type input "吹捲/夾直/電棒/玉米鬚/青捲(803)"
type input "洗+洋甘菊深層修護(504)"
type input "髮原素清潔舒醒頭皮洗(602)"
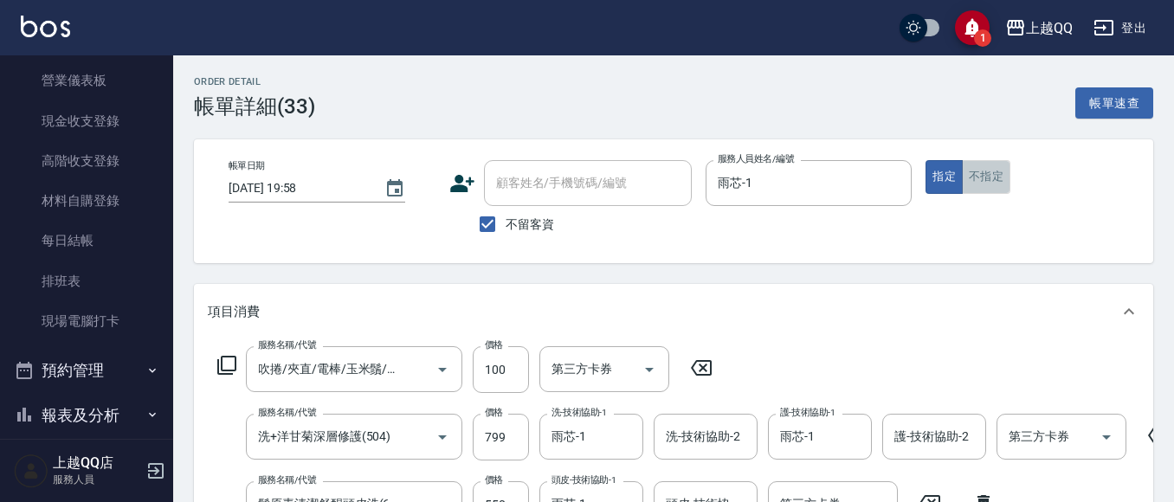
click at [1002, 166] on button "不指定" at bounding box center [986, 177] width 48 height 34
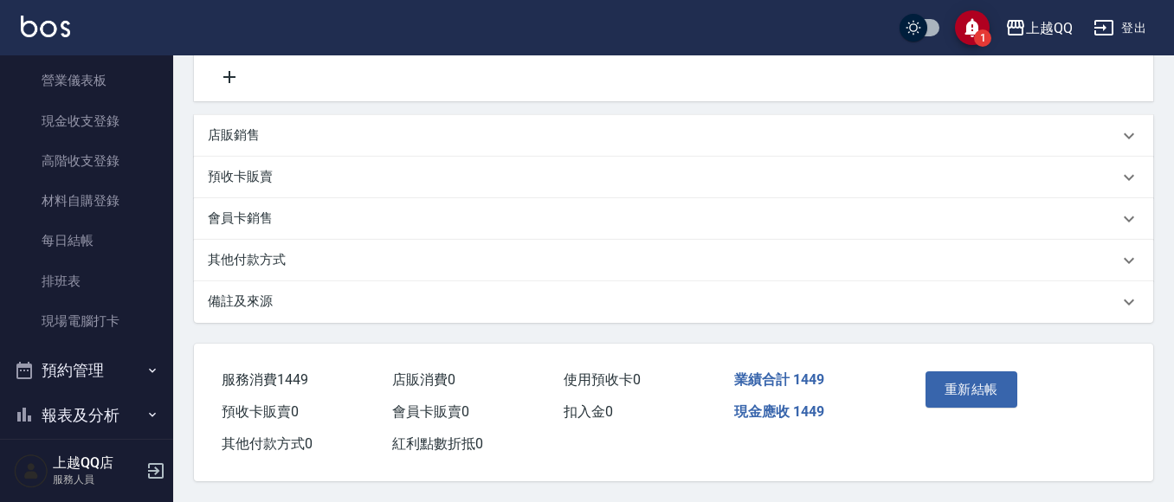
scroll to position [517, 0]
click at [994, 371] on button "重新結帳" at bounding box center [972, 389] width 92 height 36
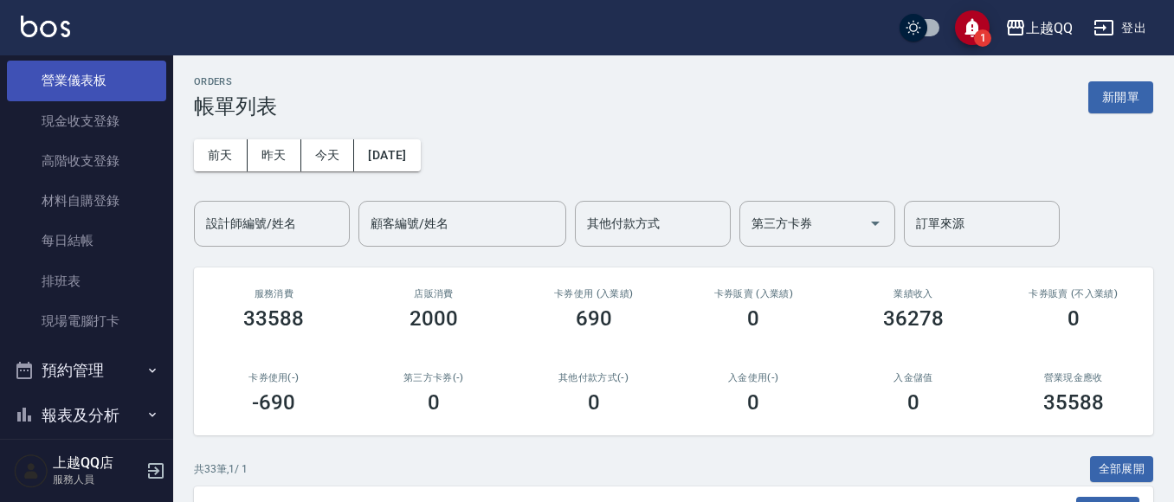
click at [68, 70] on link "營業儀表板" at bounding box center [86, 81] width 159 height 40
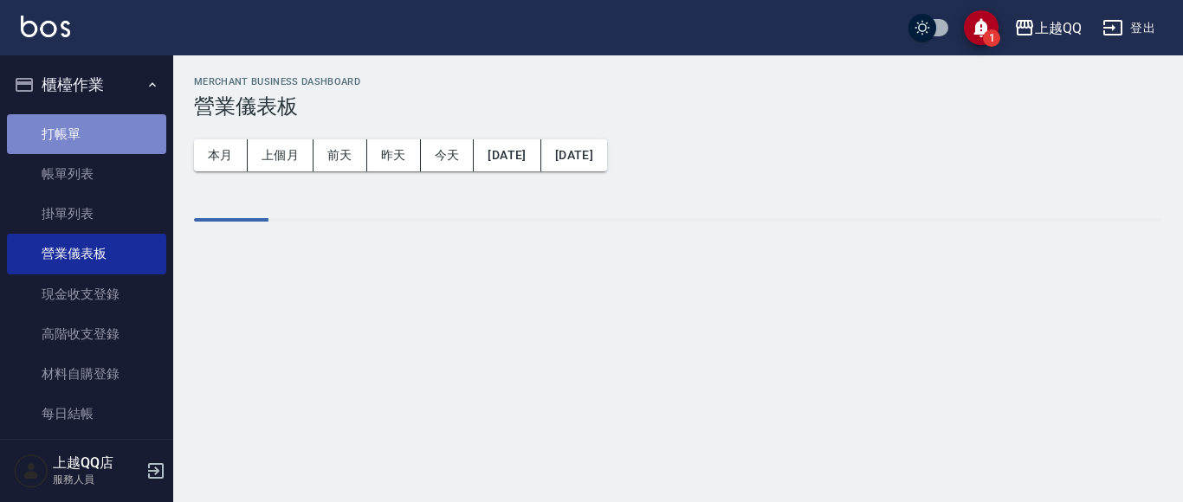
click at [133, 122] on link "打帳單" at bounding box center [86, 134] width 159 height 40
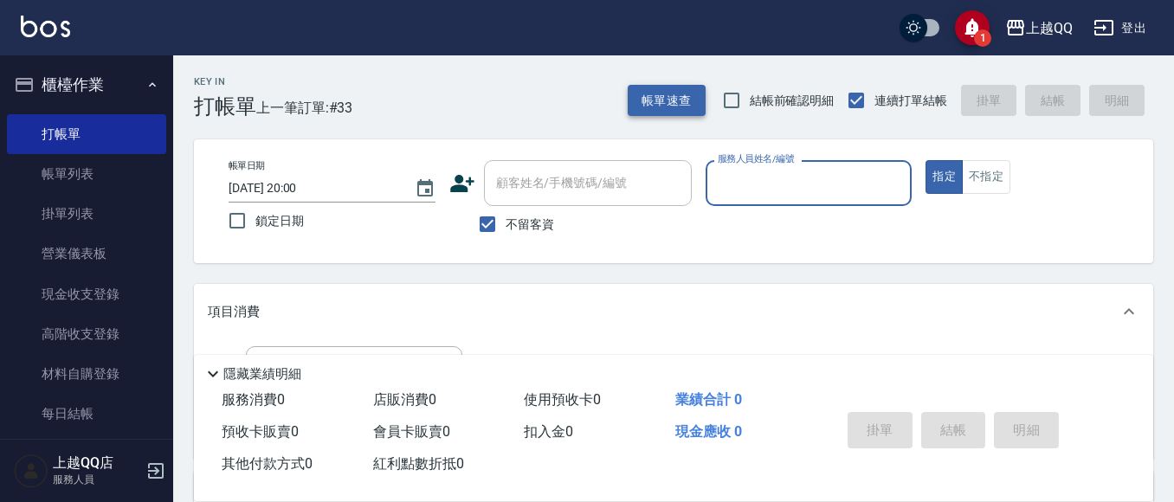
click at [631, 102] on button "帳單速查" at bounding box center [667, 101] width 78 height 32
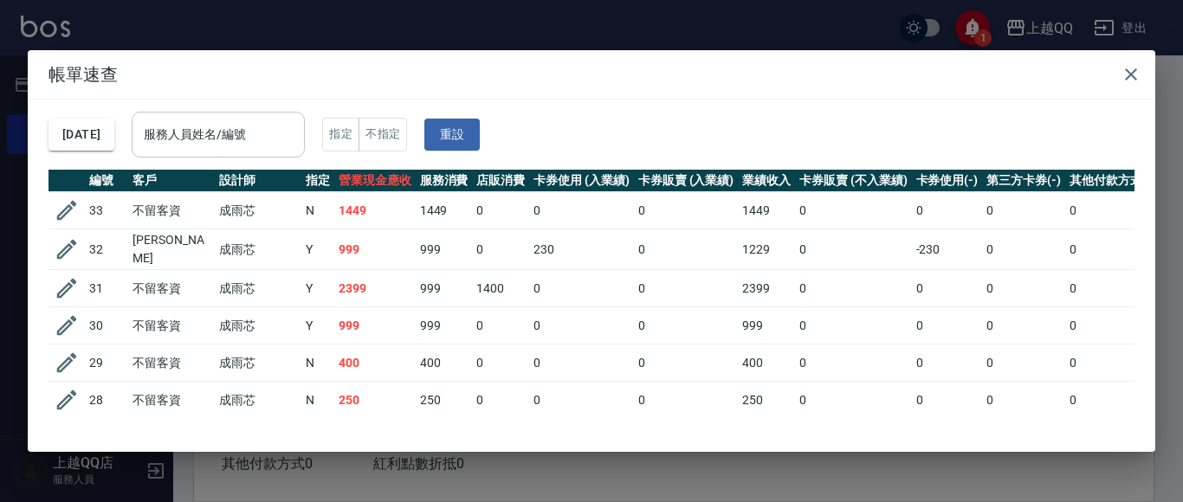
click at [188, 132] on input "服務人員姓名/編號" at bounding box center [218, 134] width 158 height 30
type input "雨芯-1"
click at [1127, 76] on icon "button" at bounding box center [1130, 74] width 21 height 21
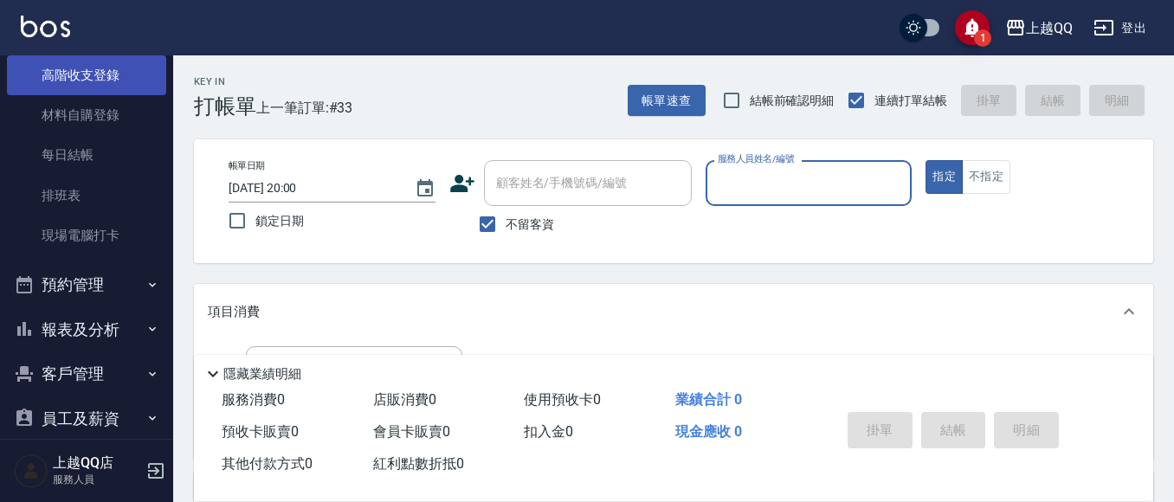
scroll to position [260, 0]
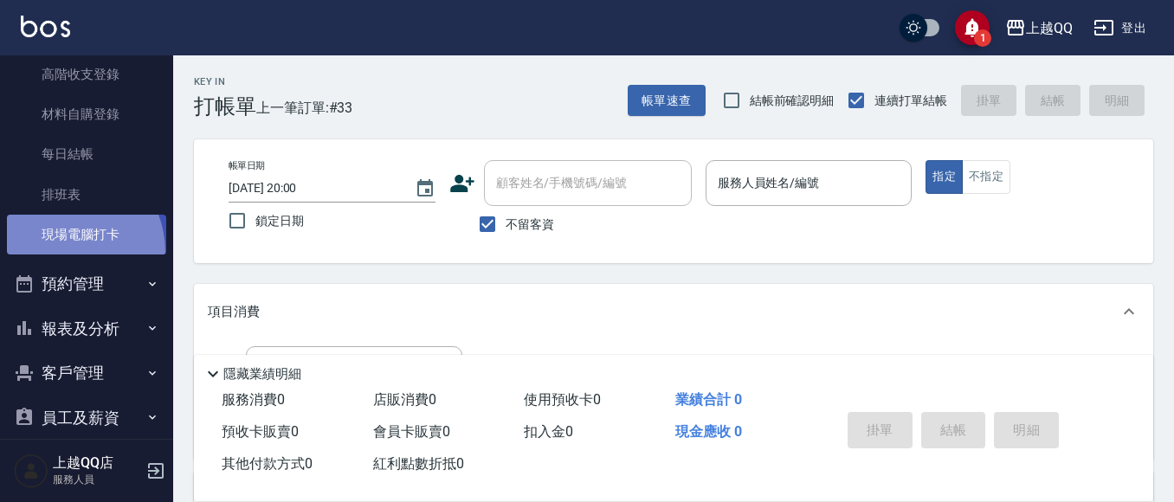
click at [61, 252] on link "現場電腦打卡" at bounding box center [86, 235] width 159 height 40
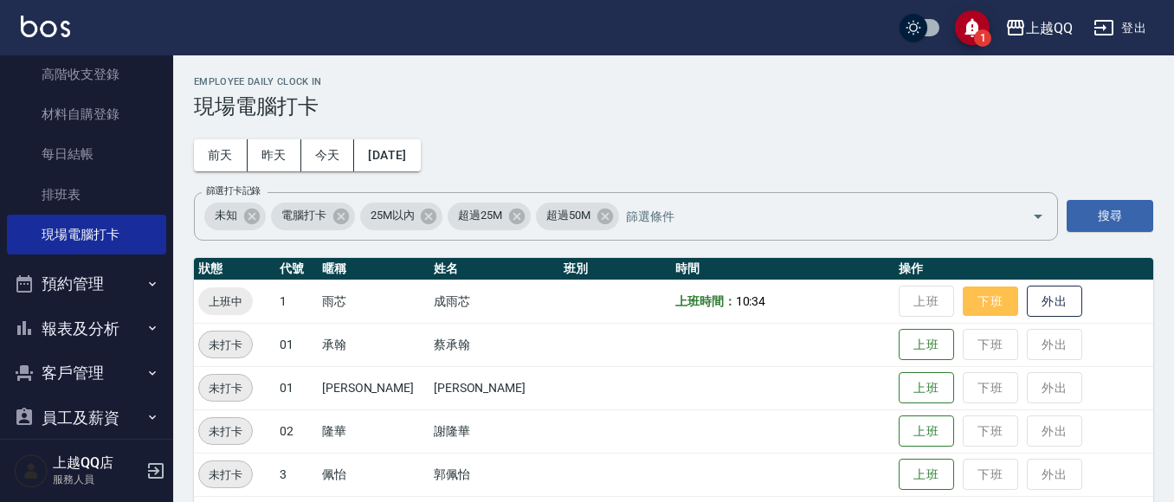
click at [963, 312] on button "下班" at bounding box center [990, 302] width 55 height 30
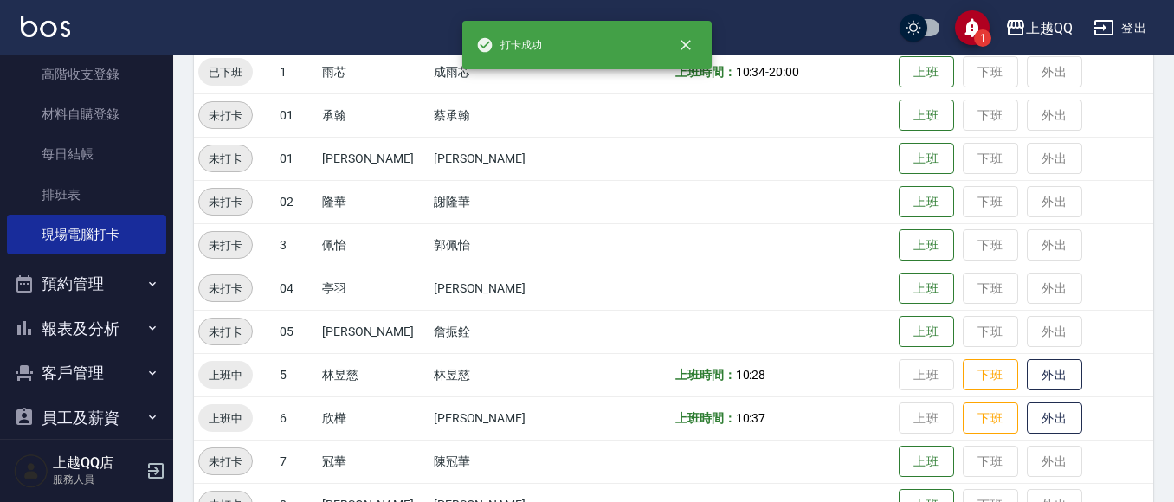
scroll to position [260, 0]
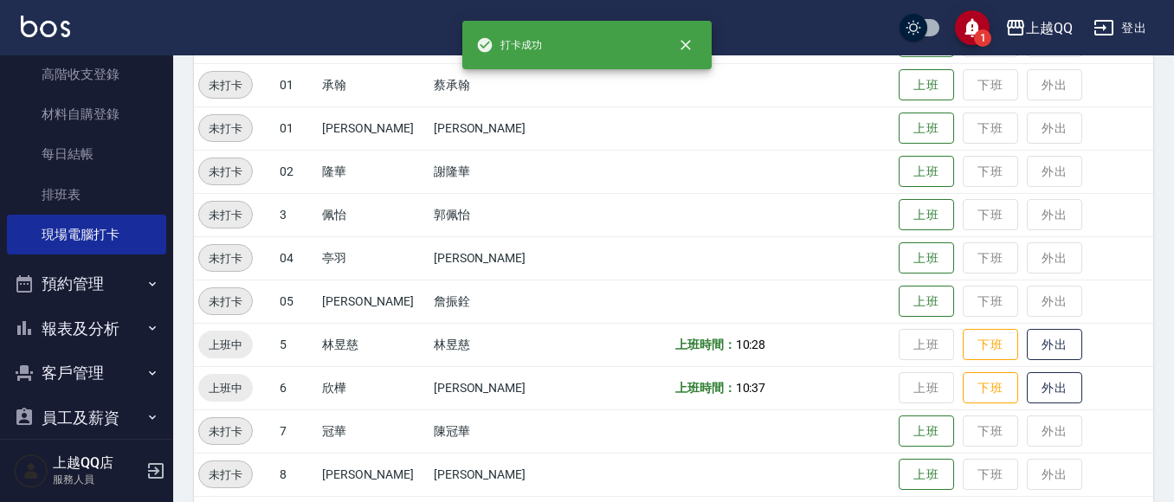
click at [946, 362] on td "上班 下班 外出" at bounding box center [1023, 344] width 259 height 43
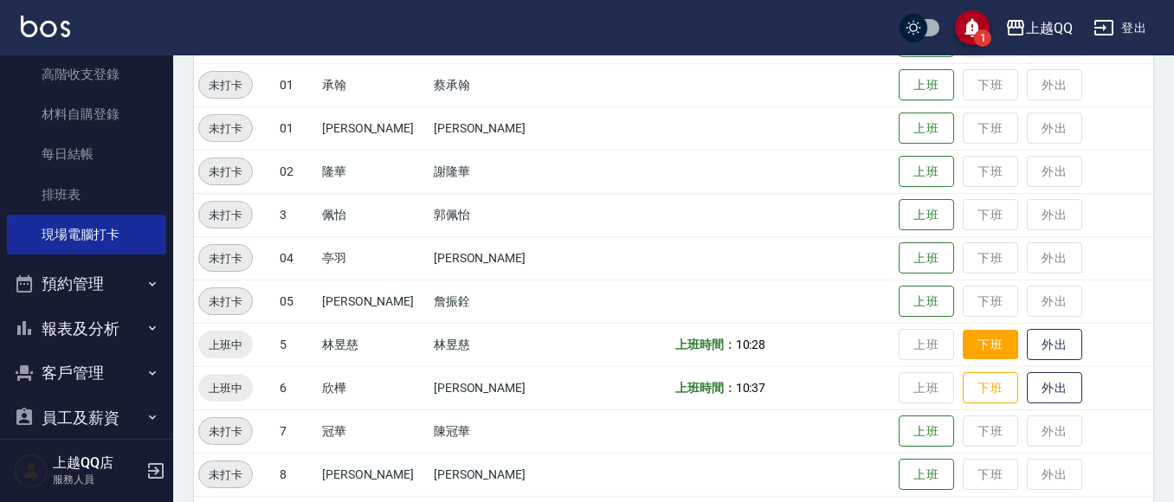
click at [963, 350] on button "下班" at bounding box center [990, 345] width 55 height 30
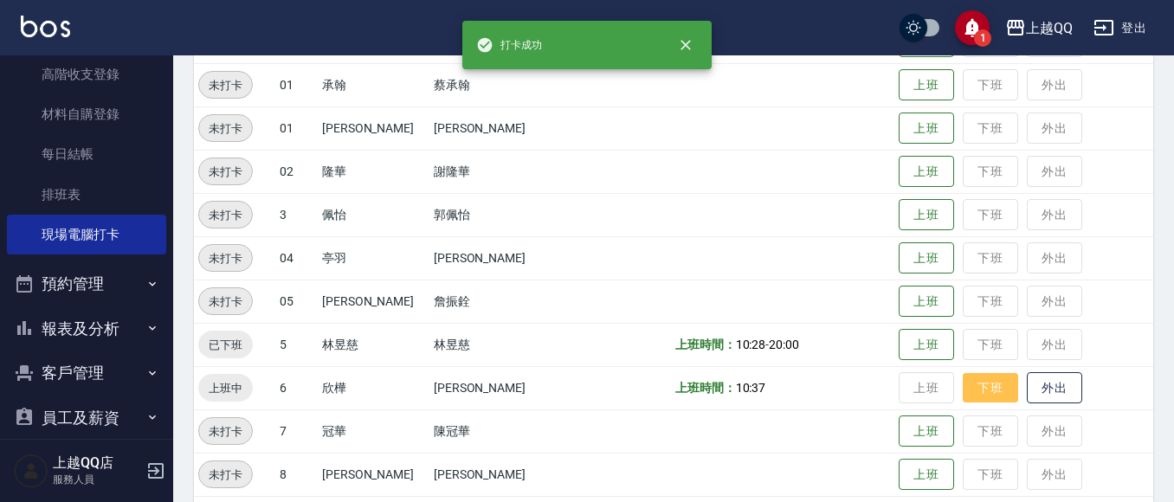
click at [963, 389] on button "下班" at bounding box center [990, 388] width 55 height 30
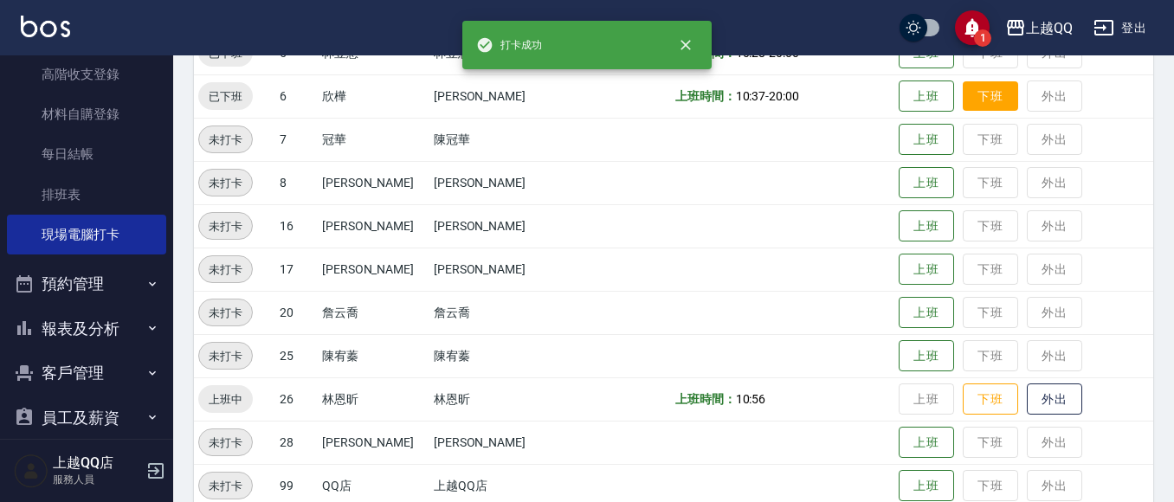
scroll to position [578, 0]
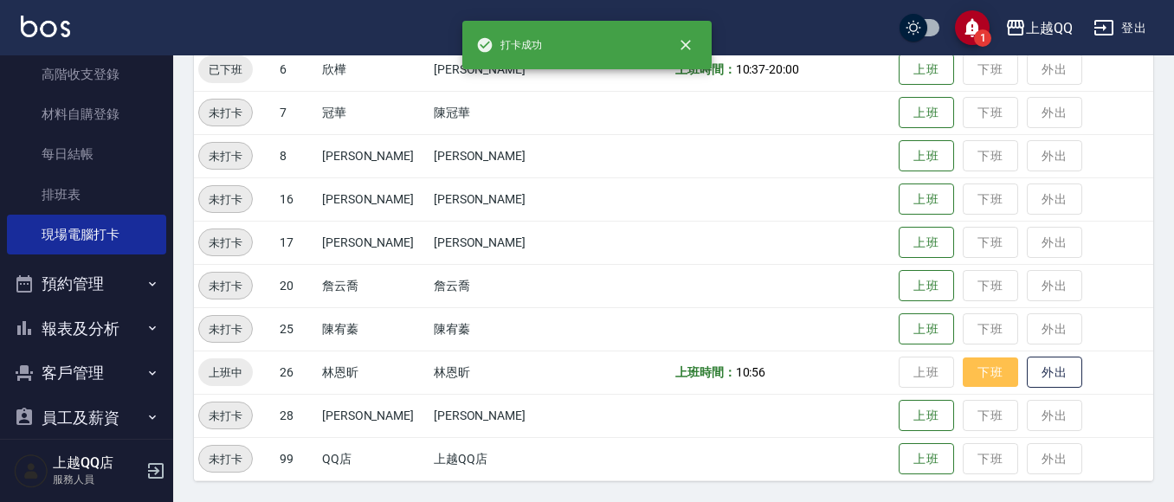
click at [963, 387] on button "下班" at bounding box center [990, 373] width 55 height 30
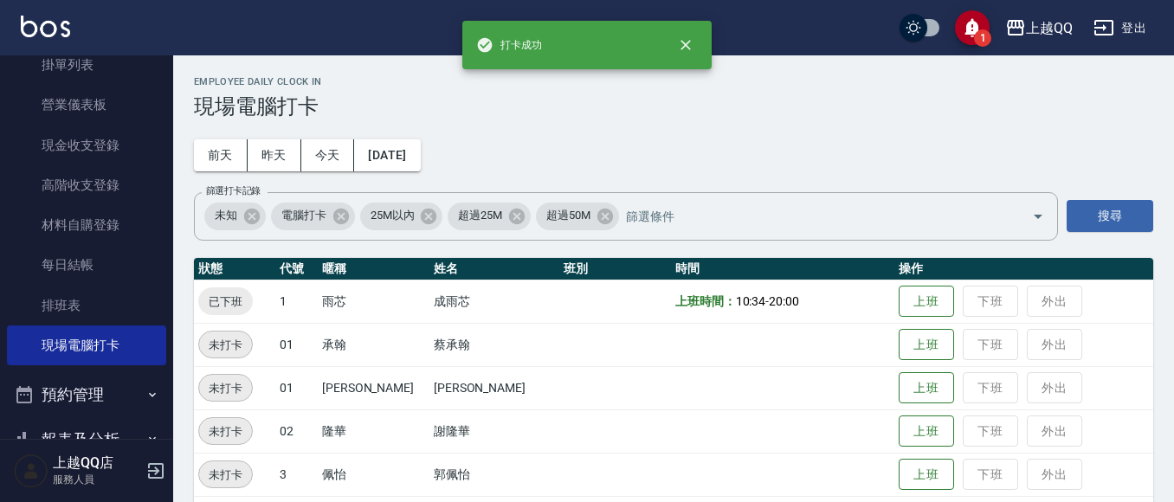
scroll to position [0, 0]
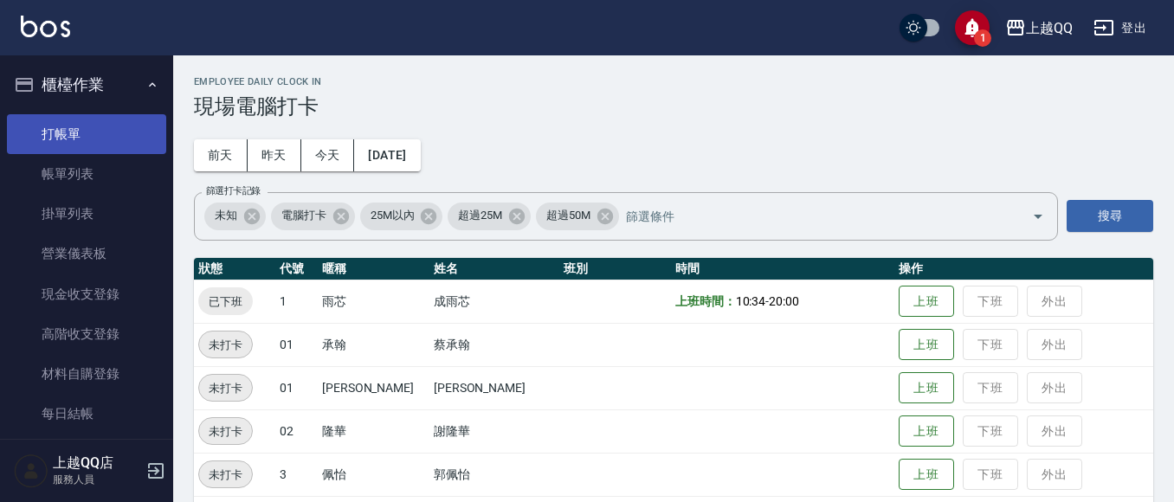
click at [58, 129] on link "打帳單" at bounding box center [86, 134] width 159 height 40
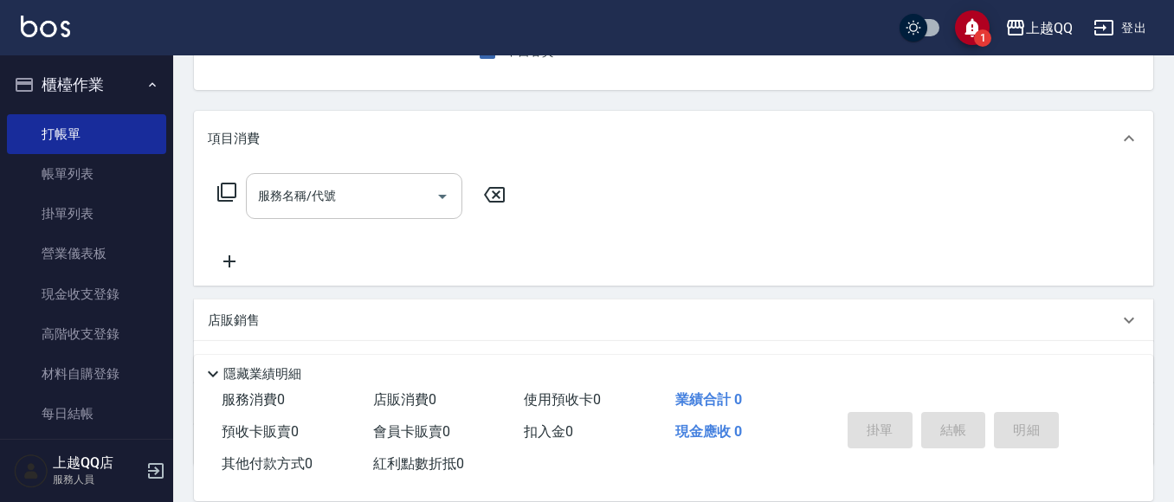
scroll to position [87, 0]
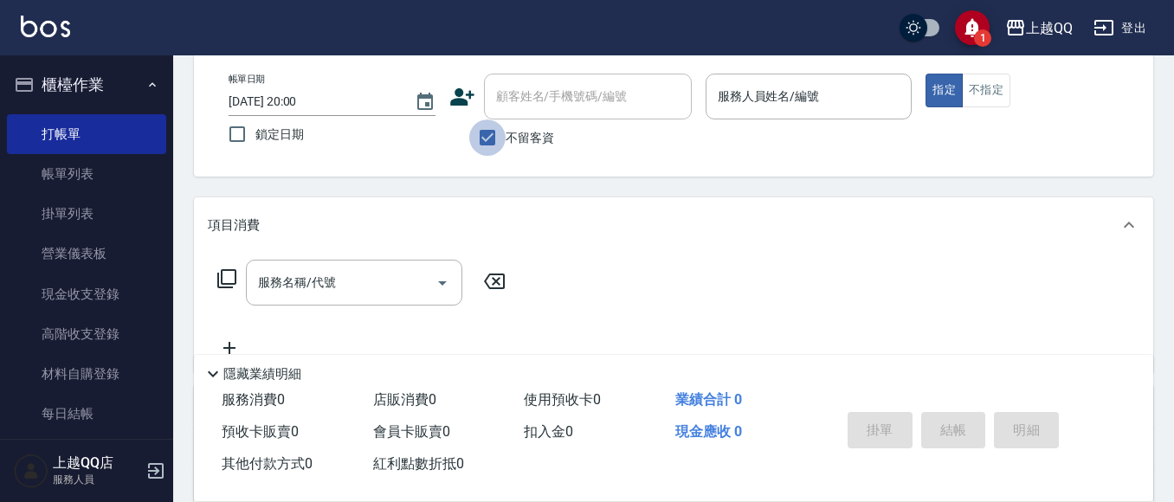
click at [499, 126] on input "不留客資" at bounding box center [487, 137] width 36 height 36
checkbox input "false"
drag, startPoint x: 521, startPoint y: 100, endPoint x: 525, endPoint y: 57, distance: 43.4
click at [522, 100] on input "顧客姓名/手機號碼/編號" at bounding box center [575, 96] width 166 height 30
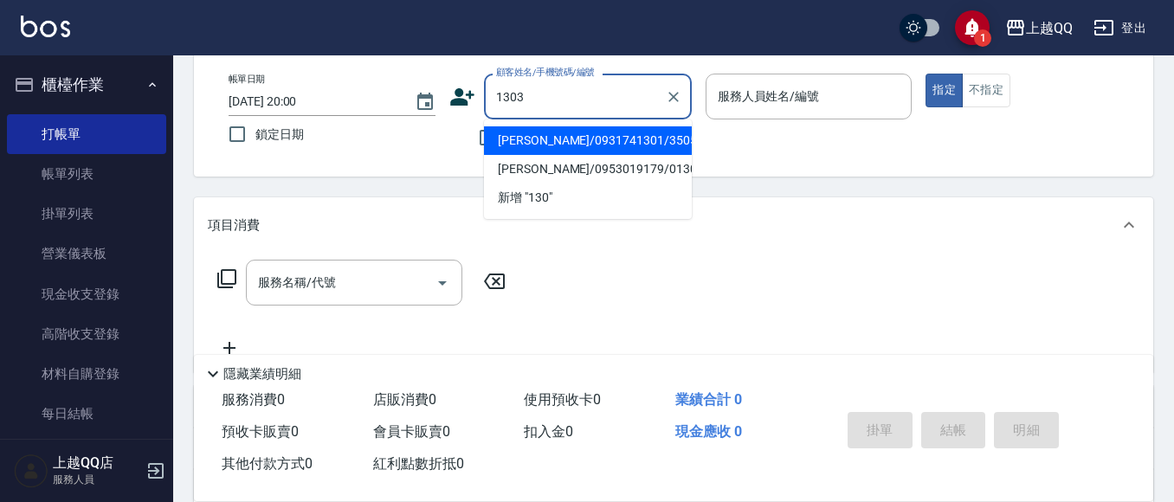
type input "1303"
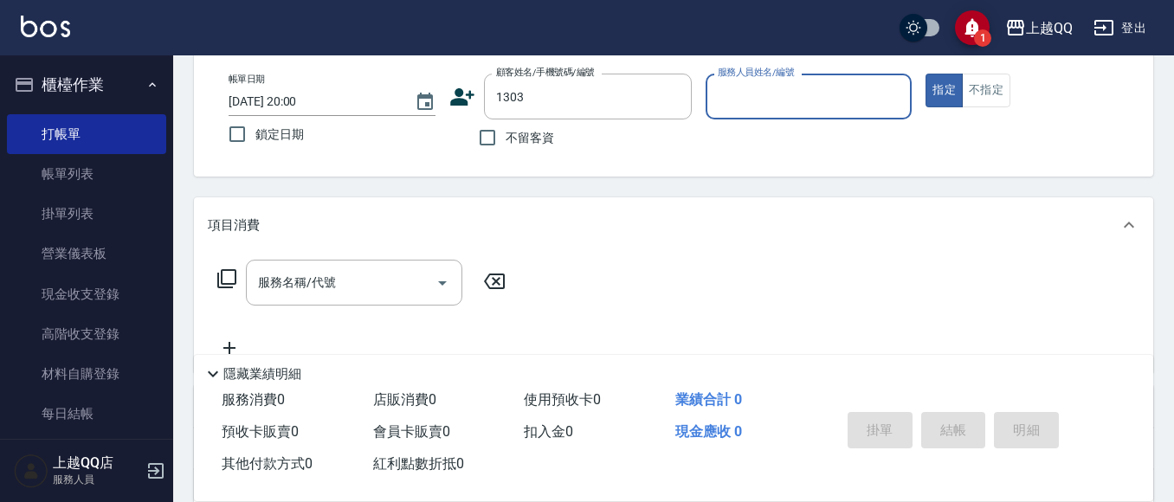
click at [926, 74] on button "指定" at bounding box center [944, 91] width 37 height 34
type button "true"
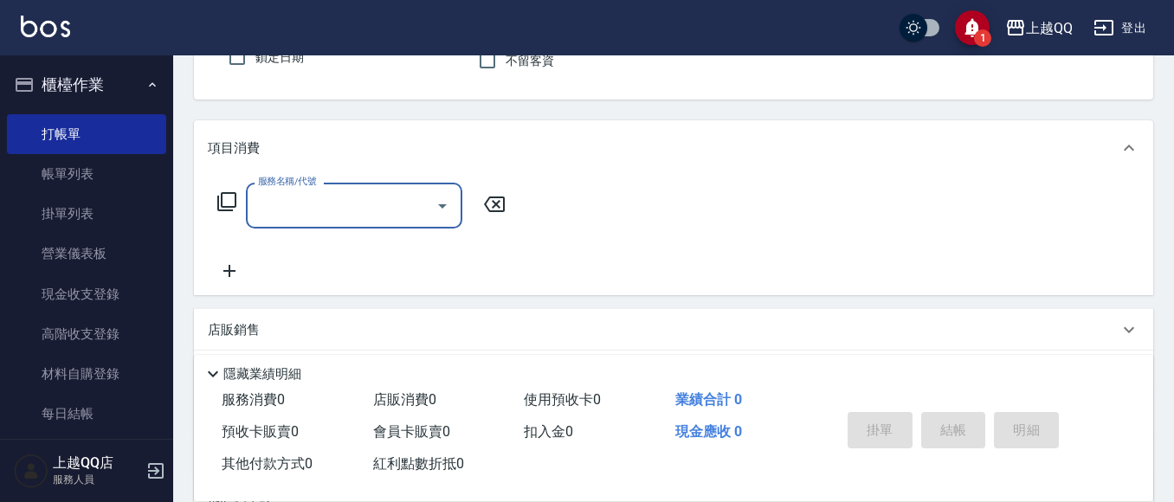
type input "鄭嘉惠/0910015771/1303"
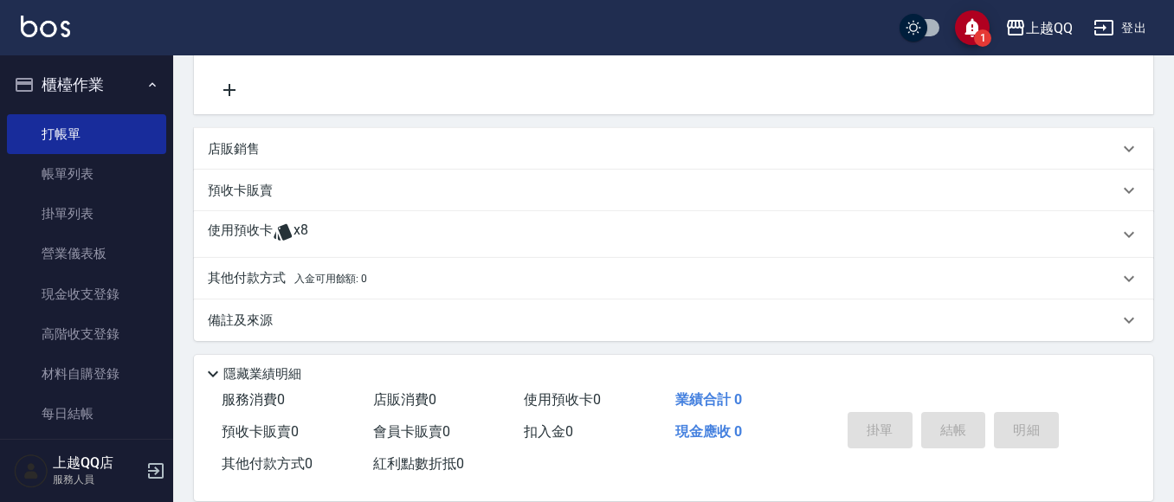
click at [305, 231] on span "x8" at bounding box center [301, 235] width 15 height 26
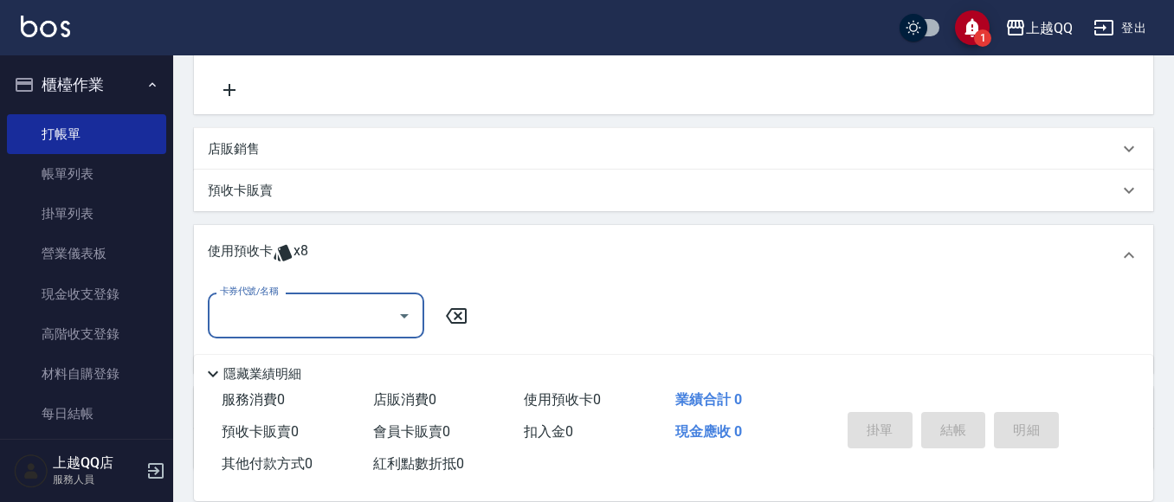
scroll to position [0, 0]
drag, startPoint x: 309, startPoint y: 301, endPoint x: 317, endPoint y: 327, distance: 27.1
click at [309, 302] on input "卡券代號/名稱" at bounding box center [303, 315] width 175 height 30
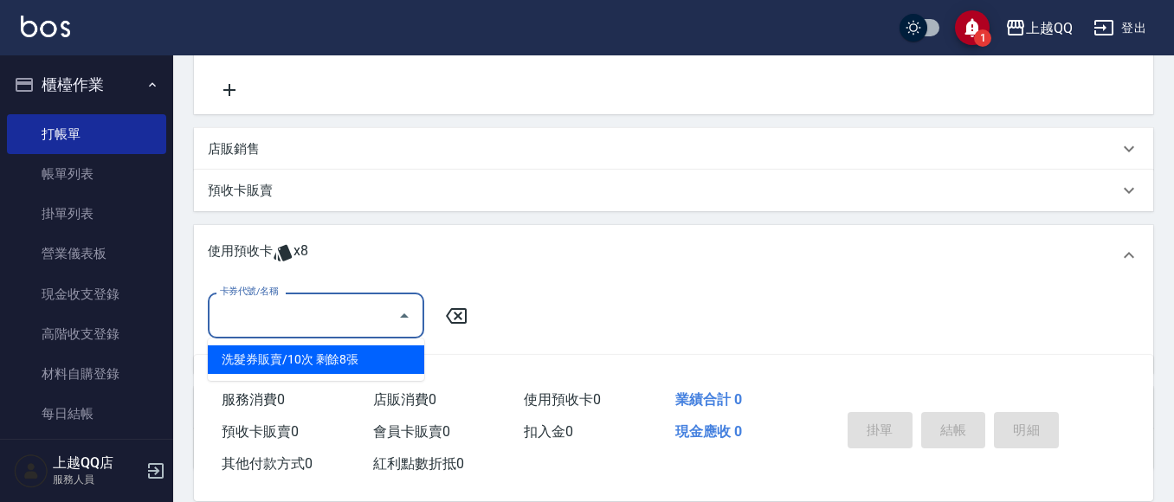
click at [317, 360] on div "洗髮券販賣/10次 剩餘8張" at bounding box center [316, 359] width 216 height 29
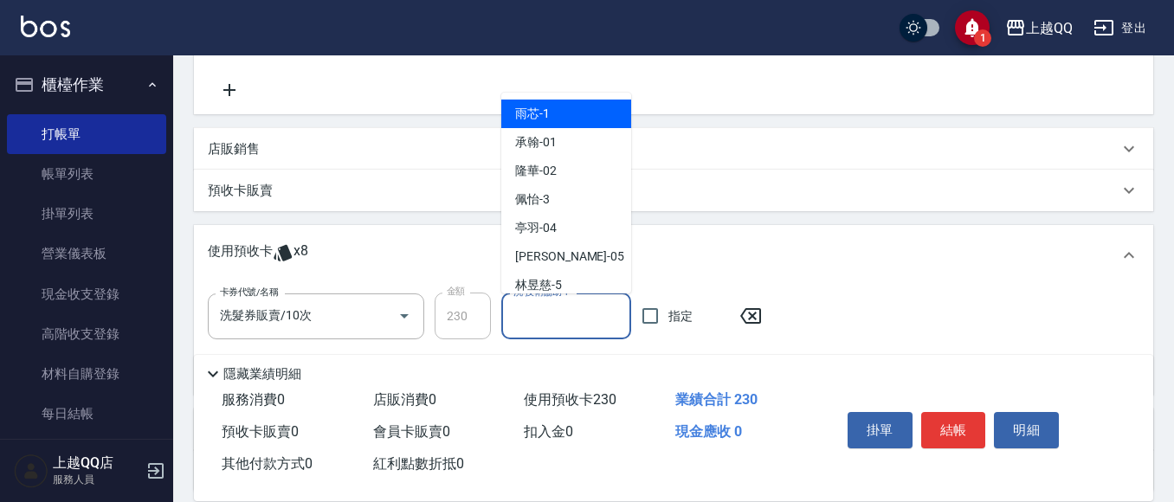
drag, startPoint x: 317, startPoint y: 360, endPoint x: 542, endPoint y: 16, distance: 411.6
click at [572, 306] on div "洗-技術協助-1 洗-技術協助-1" at bounding box center [566, 317] width 130 height 46
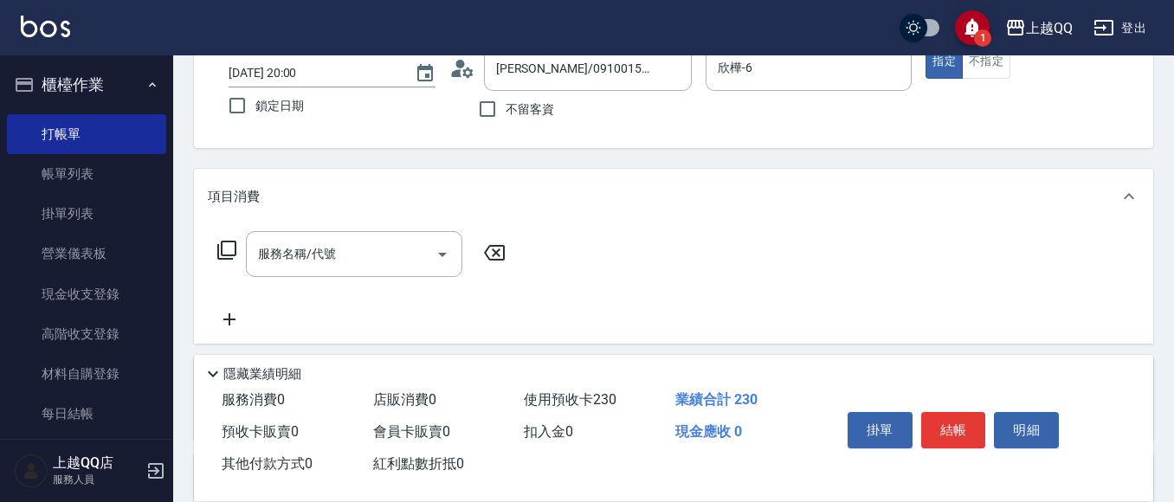
scroll to position [85, 0]
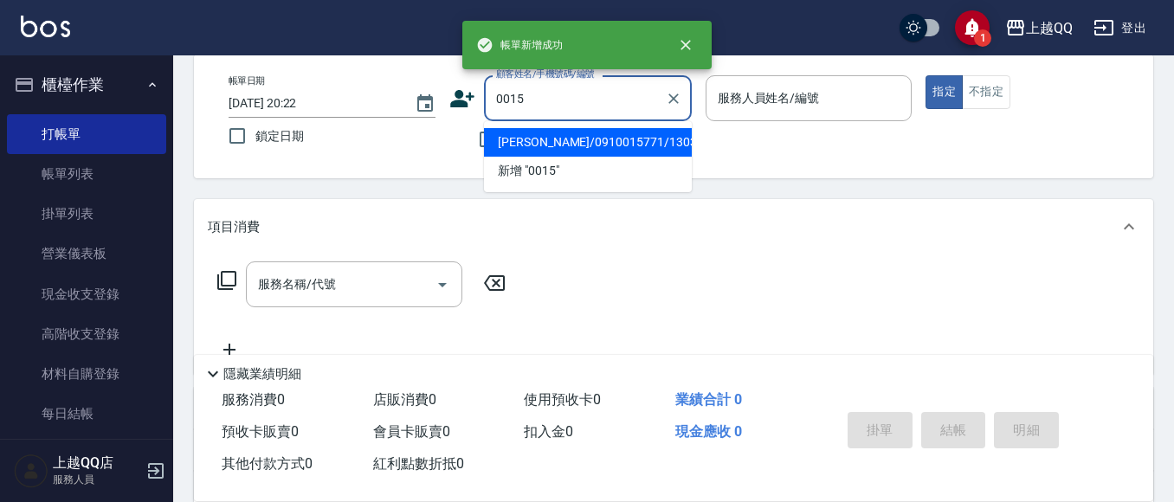
click at [926, 75] on button "指定" at bounding box center [944, 92] width 37 height 34
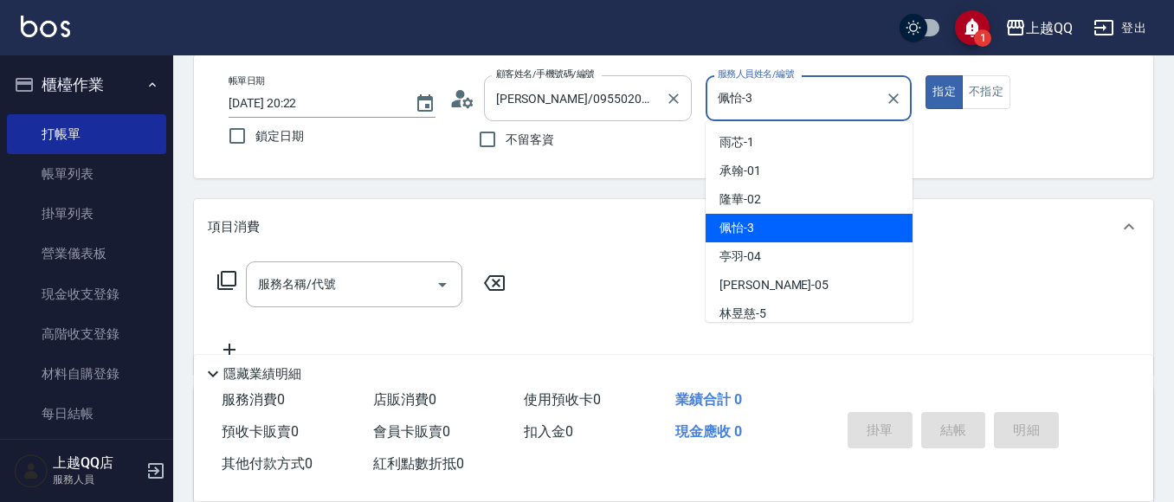
drag, startPoint x: 767, startPoint y: 94, endPoint x: 568, endPoint y: 104, distance: 199.4
click at [568, 104] on div "帳單日期 2025/08/19 20:22 鎖定日期 顧客姓名/手機號碼/編號 袁庭萱/0955020415/0015 顧客姓名/手機號碼/編號 不留客資 服…" at bounding box center [674, 116] width 918 height 82
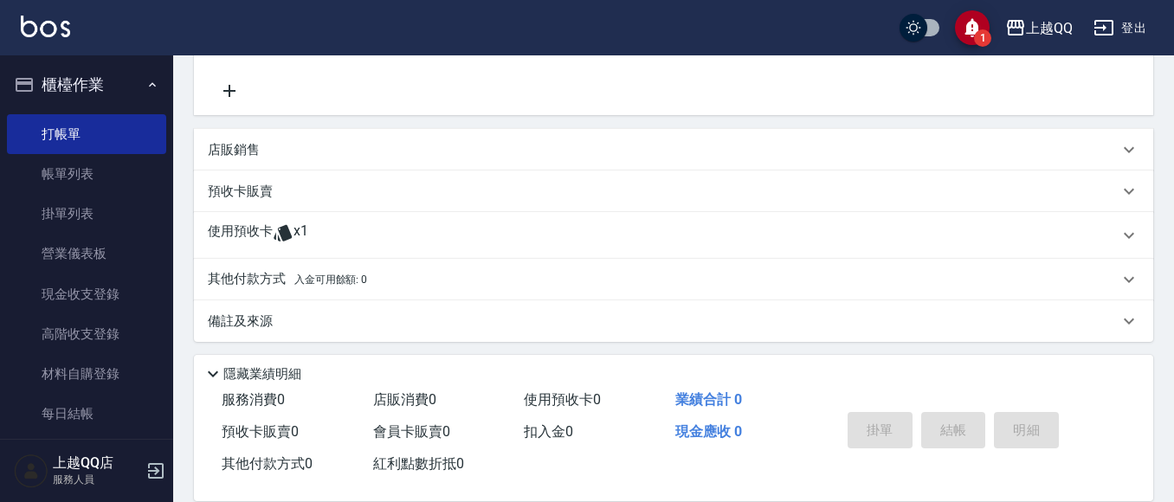
scroll to position [345, 0]
click at [266, 258] on div "其他付款方式 入金可用餘額: 0 其他付款方式 其他付款方式 入金剩餘： 0元 0 ​ 整筆扣入金 0元 異動入金" at bounding box center [673, 279] width 959 height 42
click at [274, 229] on icon at bounding box center [283, 232] width 21 height 21
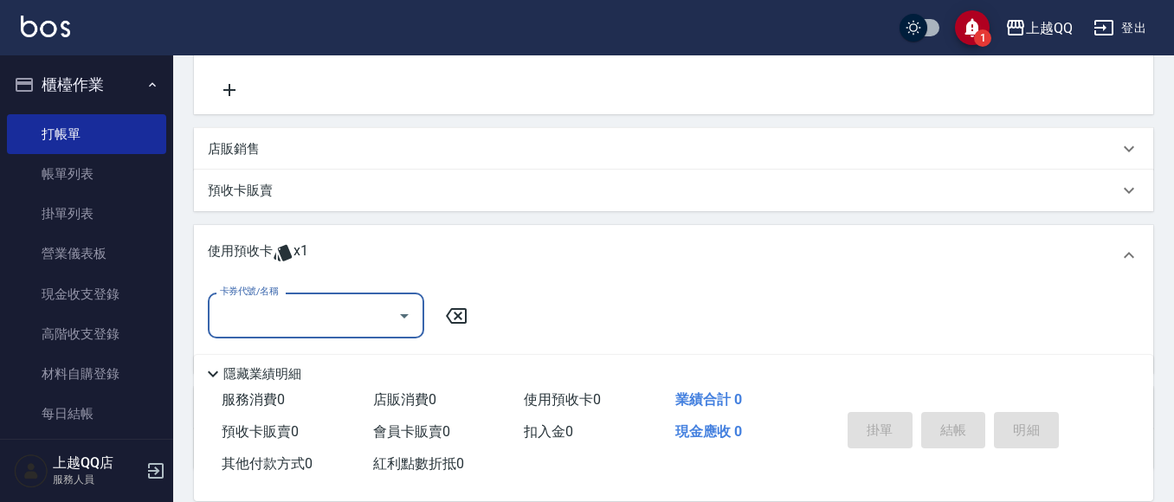
scroll to position [0, 0]
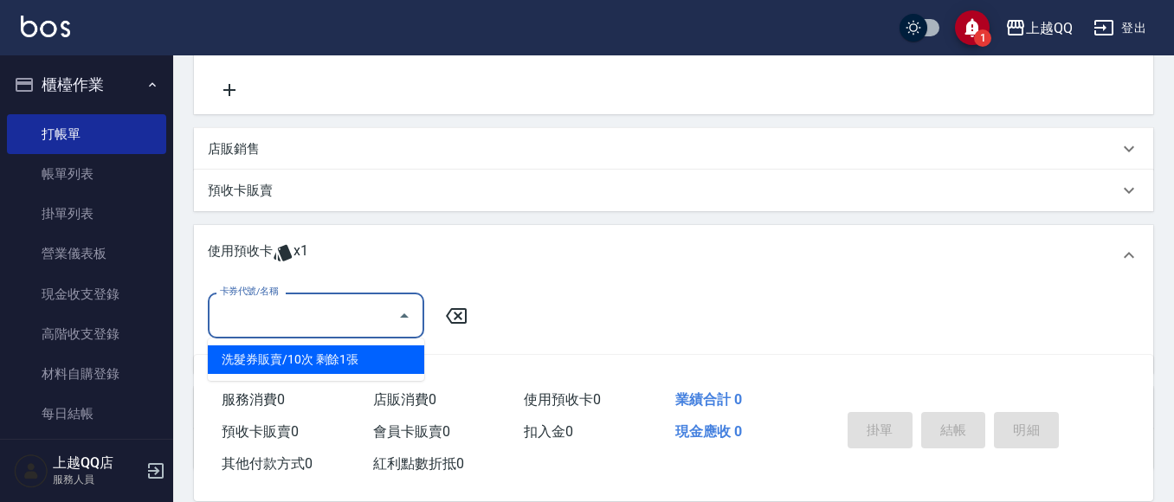
click at [315, 309] on input "卡券代號/名稱" at bounding box center [303, 315] width 175 height 30
click at [317, 354] on div "洗髮券販賣/10次 剩餘1張" at bounding box center [316, 359] width 216 height 29
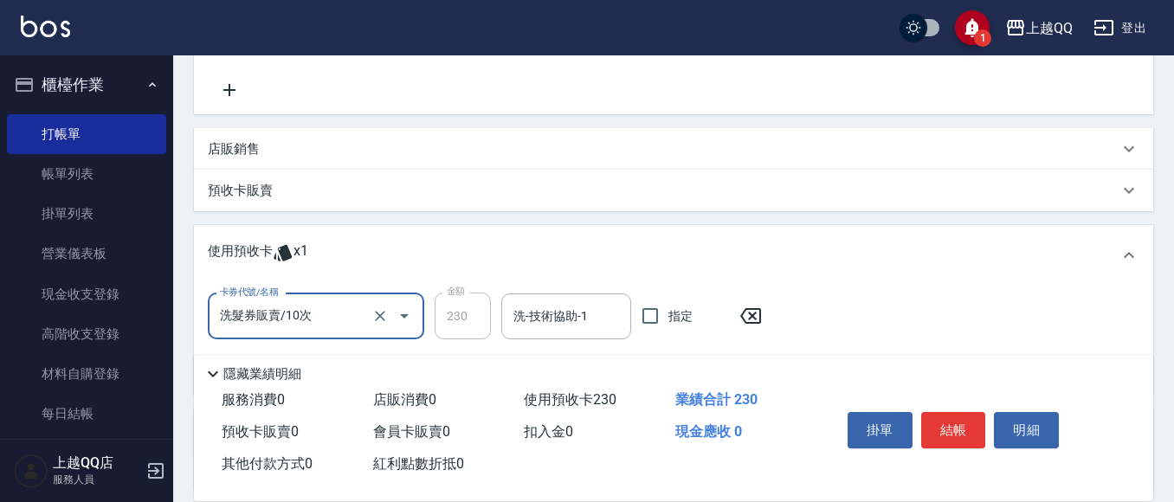
drag, startPoint x: 557, startPoint y: 326, endPoint x: 533, endPoint y: 13, distance: 313.5
click at [559, 327] on input "洗-技術協助-1" at bounding box center [566, 316] width 114 height 30
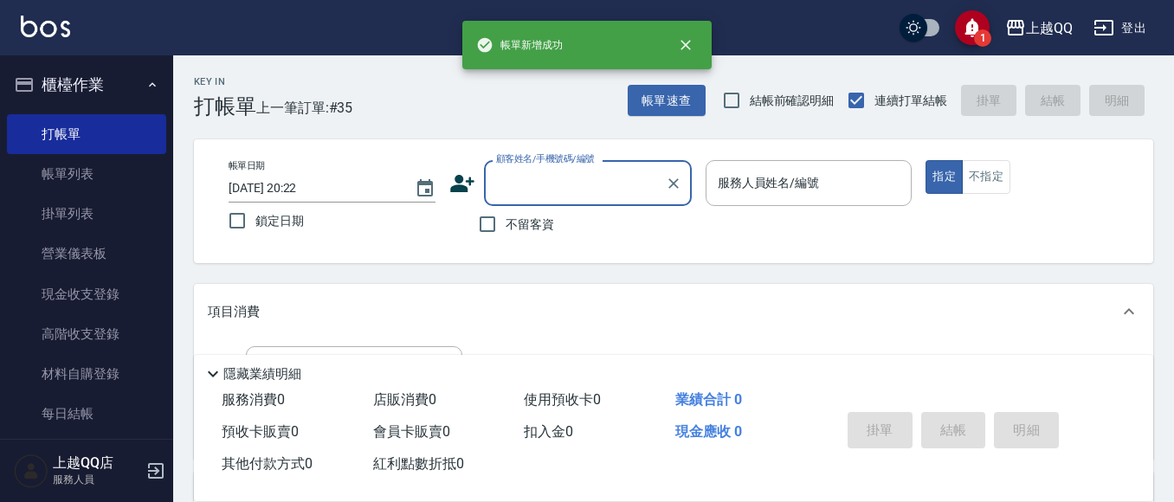
scroll to position [73, 0]
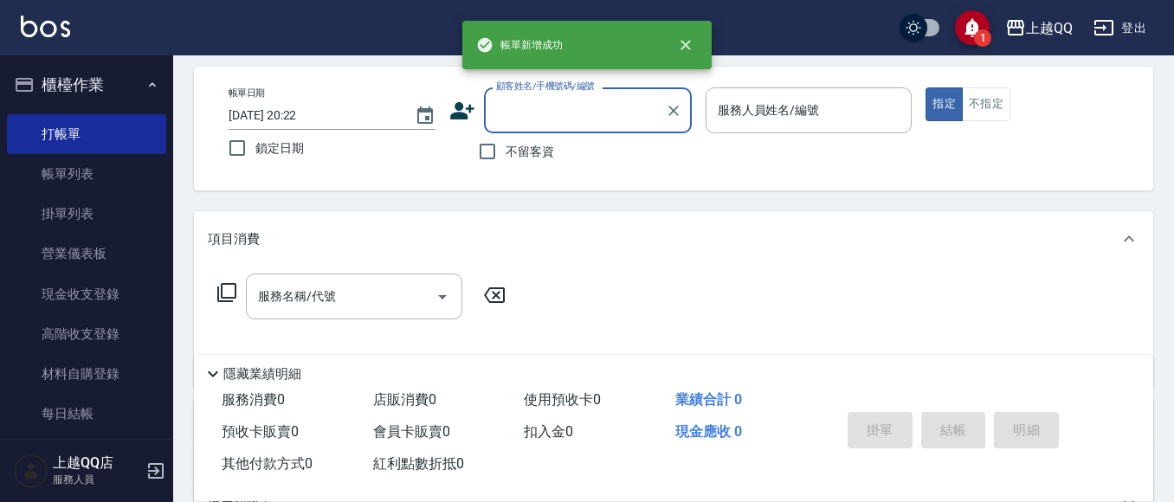
click at [506, 152] on span "不留客資" at bounding box center [530, 152] width 48 height 18
click at [506, 152] on input "不留客資" at bounding box center [487, 151] width 36 height 36
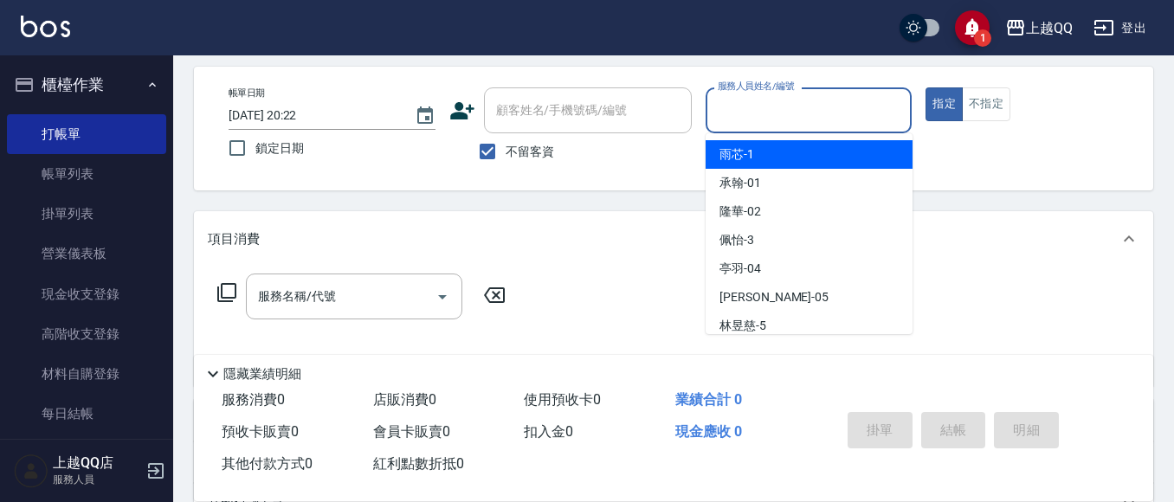
click at [715, 107] on input "服務人員姓名/編號" at bounding box center [809, 110] width 191 height 30
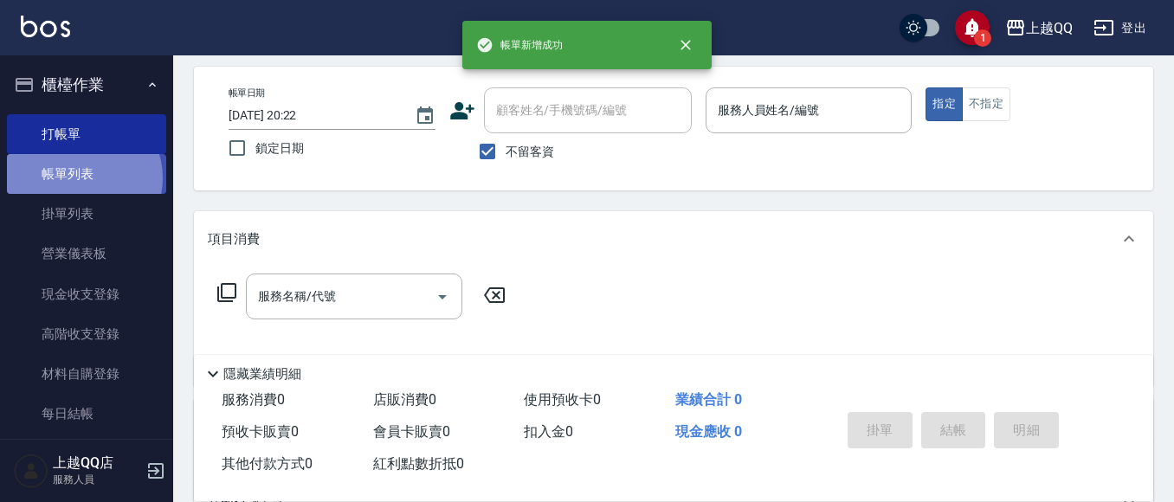
click at [81, 178] on link "帳單列表" at bounding box center [86, 174] width 159 height 40
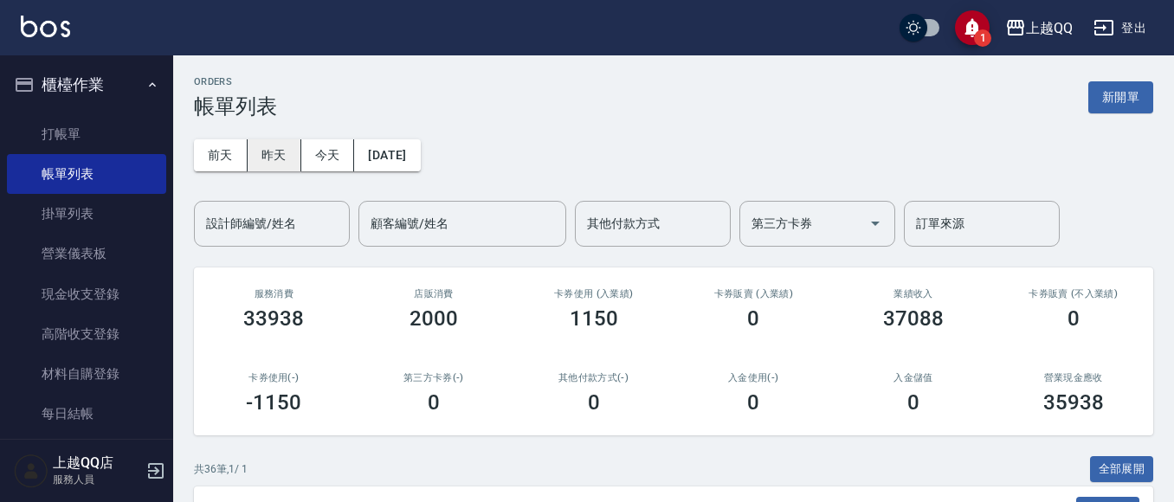
drag, startPoint x: 259, startPoint y: 242, endPoint x: 275, endPoint y: 155, distance: 89.0
click at [267, 219] on div "設計師編號/姓名" at bounding box center [272, 224] width 156 height 46
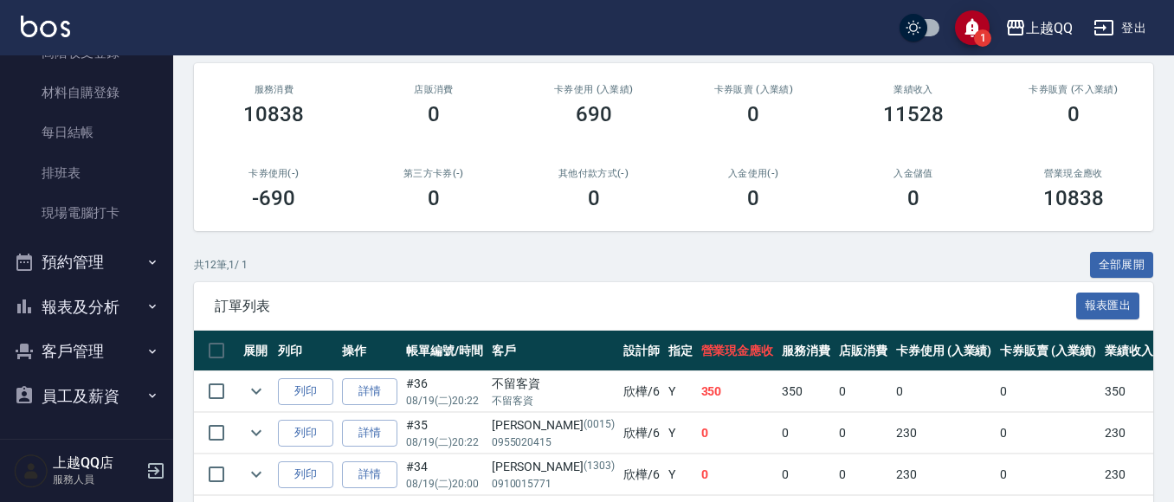
scroll to position [300, 0]
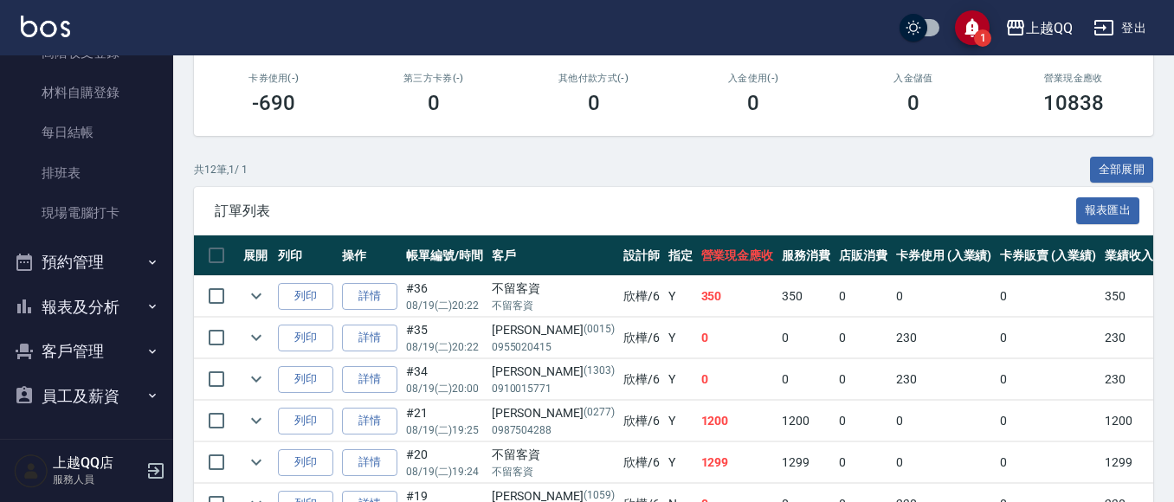
click at [68, 307] on button "報表及分析" at bounding box center [86, 307] width 159 height 45
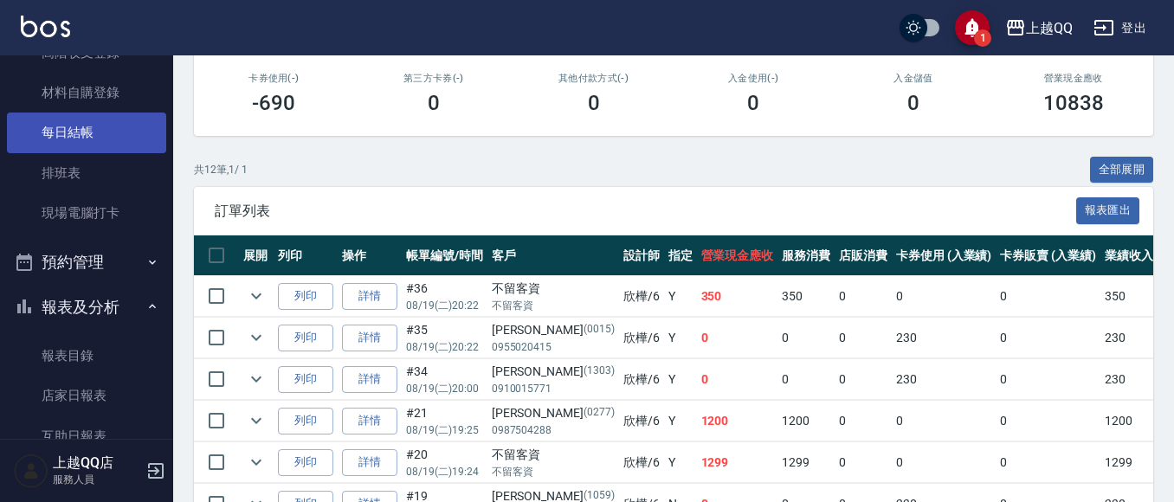
click at [100, 131] on link "每日結帳" at bounding box center [86, 133] width 159 height 40
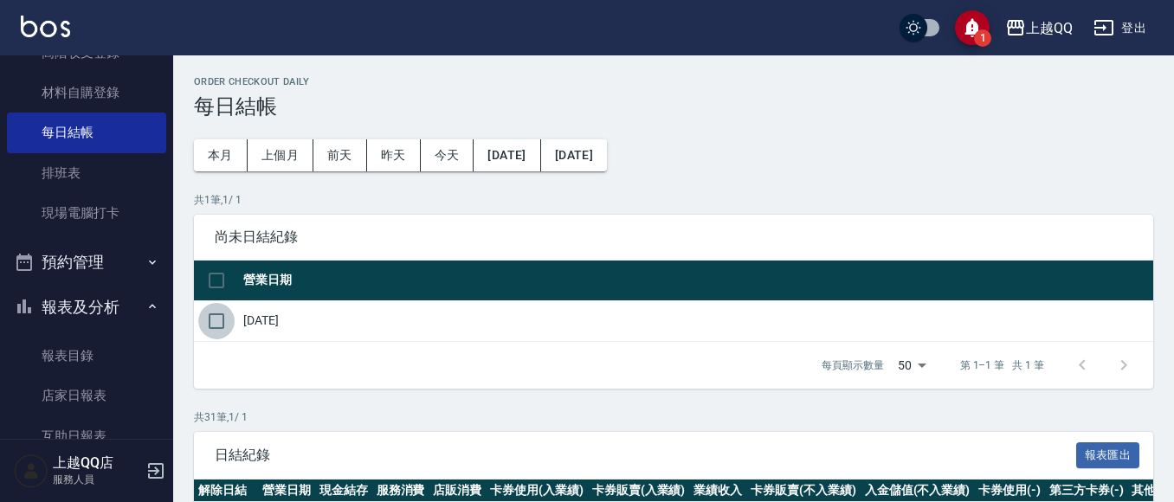
click at [224, 313] on input "checkbox" at bounding box center [216, 321] width 36 height 36
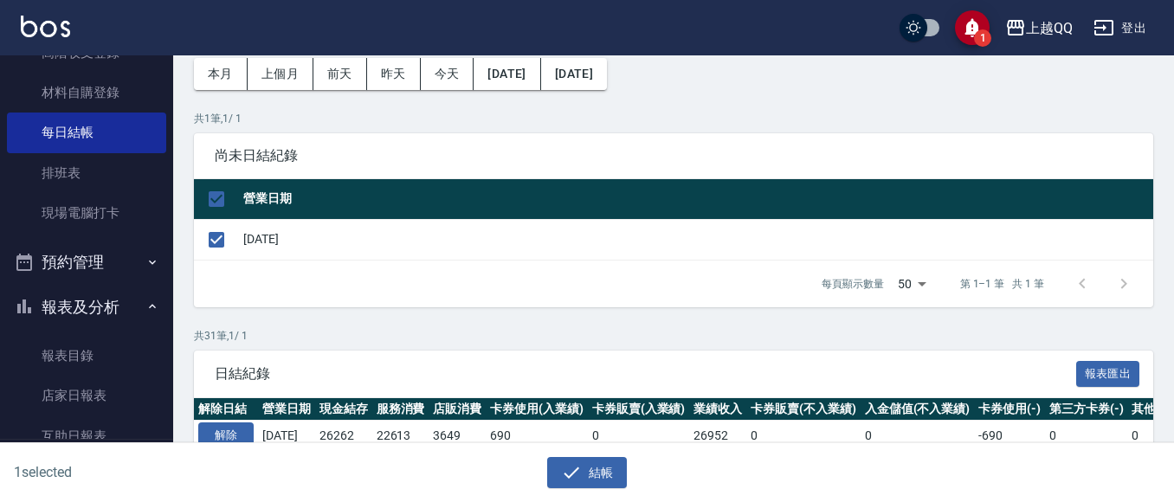
scroll to position [173, 0]
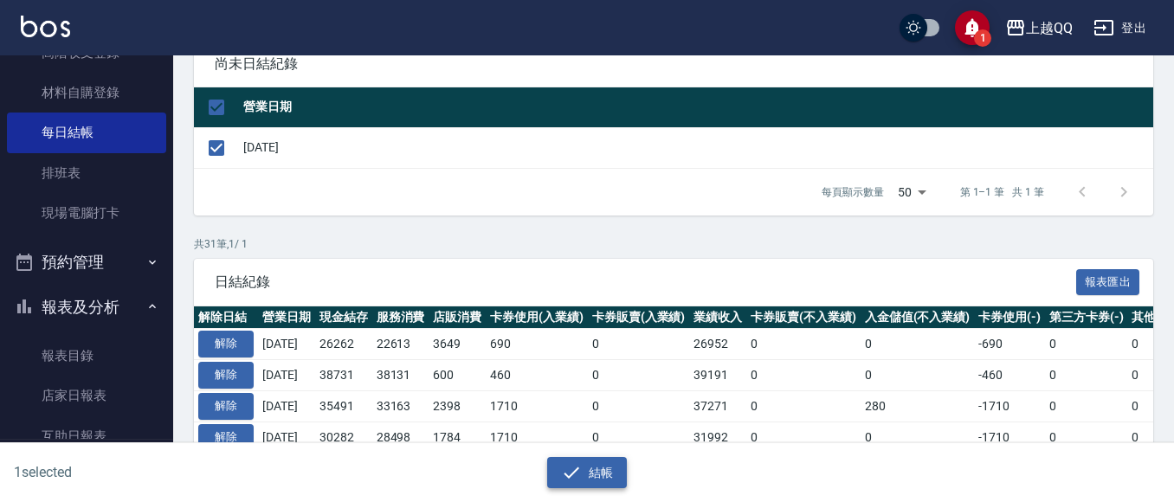
click at [584, 481] on button "結帳" at bounding box center [587, 473] width 81 height 32
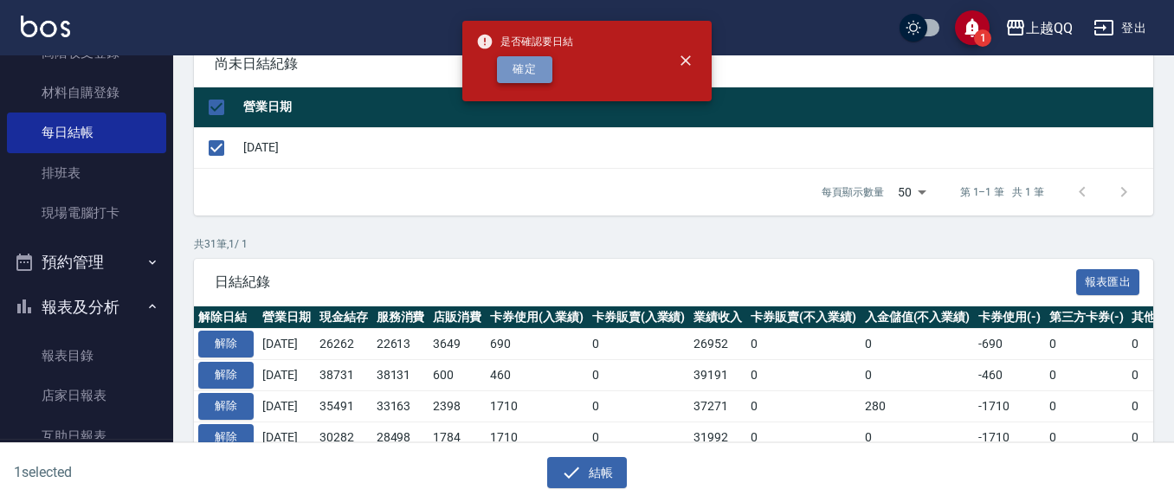
click at [539, 78] on button "確定" at bounding box center [524, 69] width 55 height 27
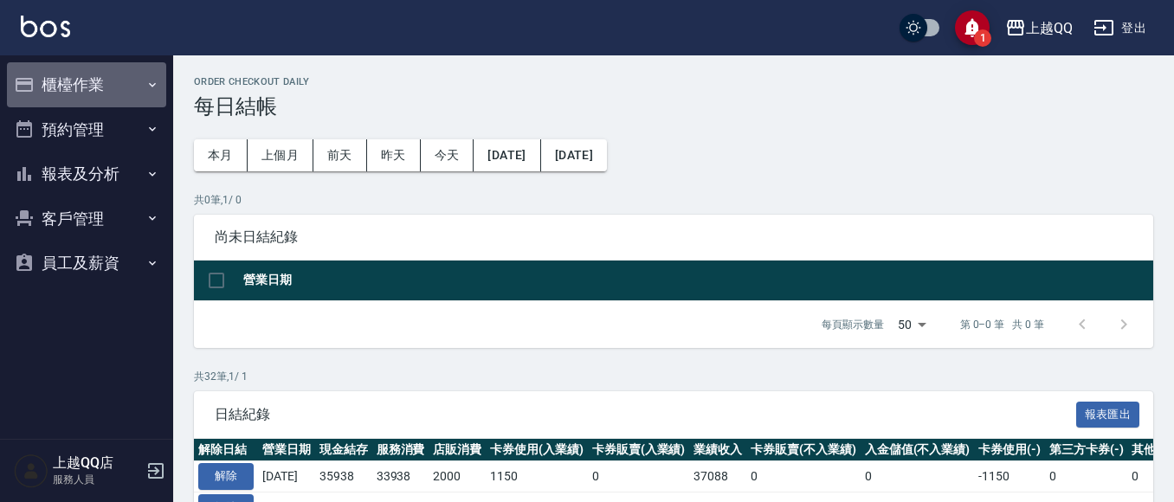
click at [86, 89] on button "櫃檯作業" at bounding box center [86, 84] width 159 height 45
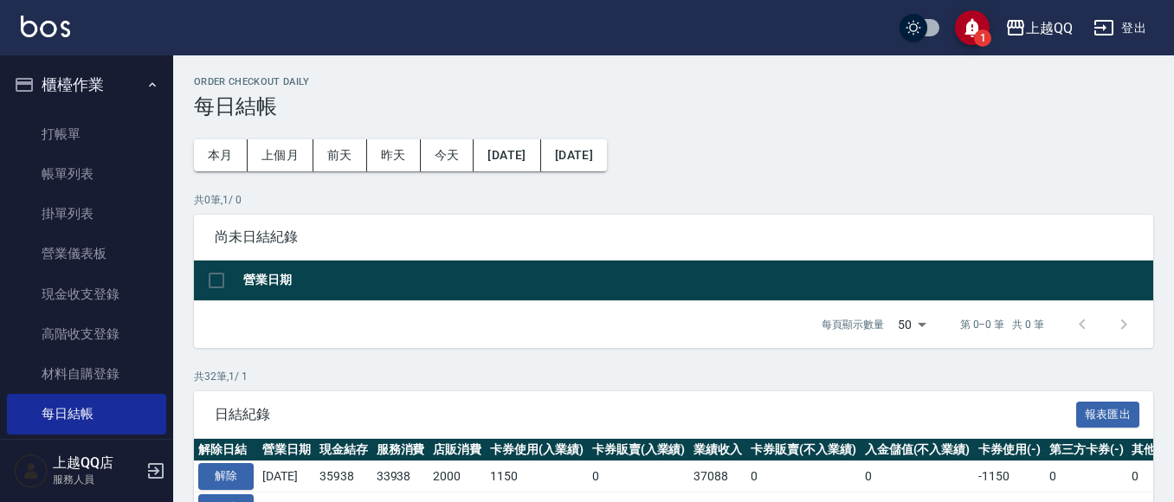
click at [113, 176] on link "帳單列表" at bounding box center [86, 174] width 159 height 40
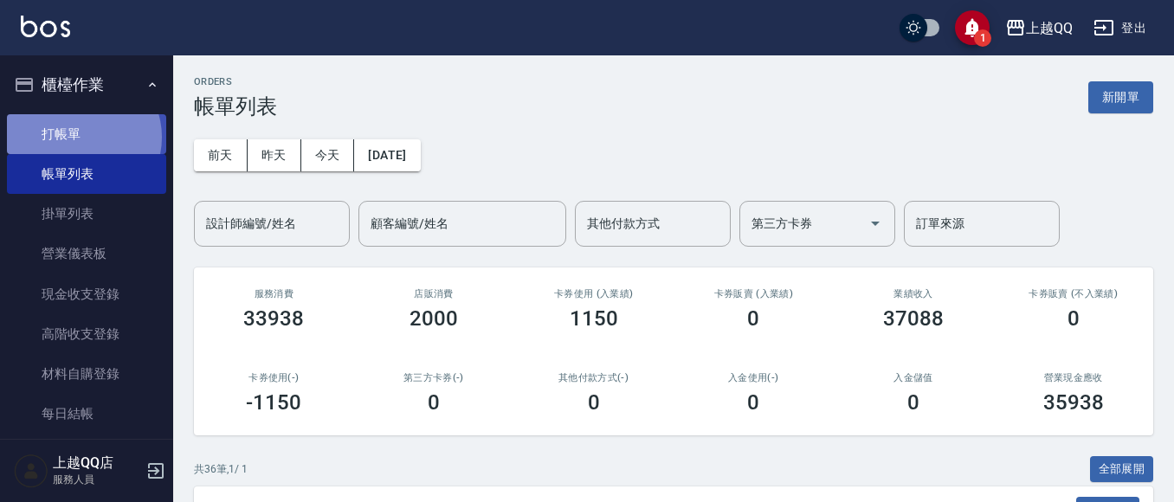
click at [82, 137] on link "打帳單" at bounding box center [86, 134] width 159 height 40
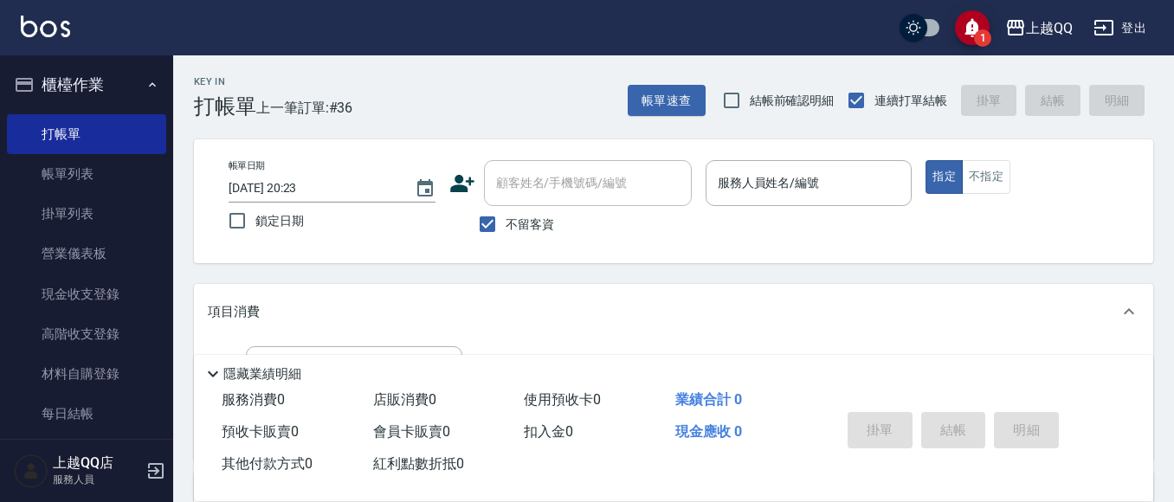
drag, startPoint x: 159, startPoint y: 191, endPoint x: 164, endPoint y: 202, distance: 11.3
click at [164, 202] on nav "櫃檯作業 打帳單 帳單列表 掛單列表 營業儀表板 現金收支登錄 高階收支登錄 材料自購登錄 每日結帳 排班表 現場電腦打卡 預約管理 預約管理 單日預約紀錄 …" at bounding box center [86, 247] width 173 height 384
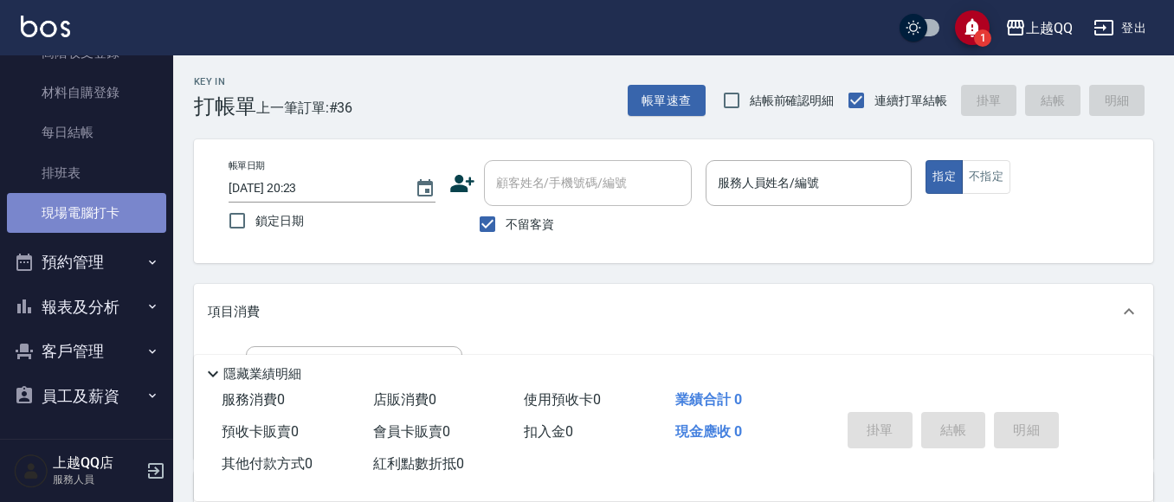
click at [105, 220] on link "現場電腦打卡" at bounding box center [86, 213] width 159 height 40
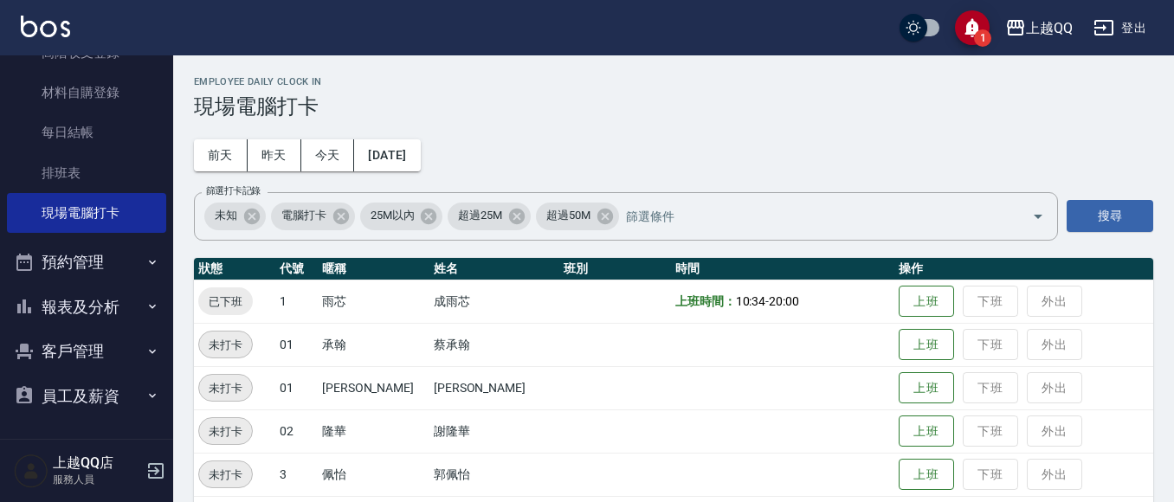
click at [118, 287] on button "報表及分析" at bounding box center [86, 307] width 159 height 45
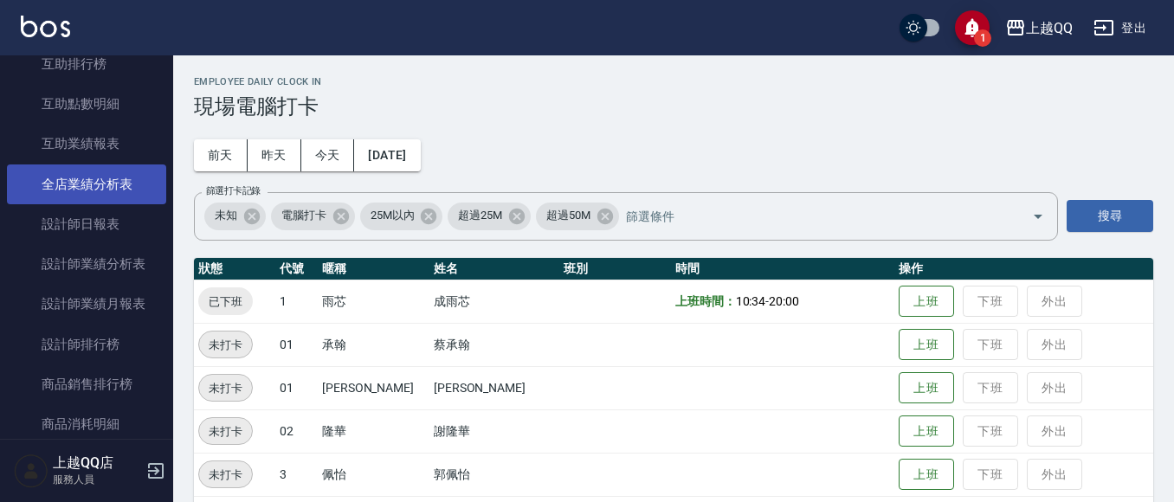
scroll to position [520, 0]
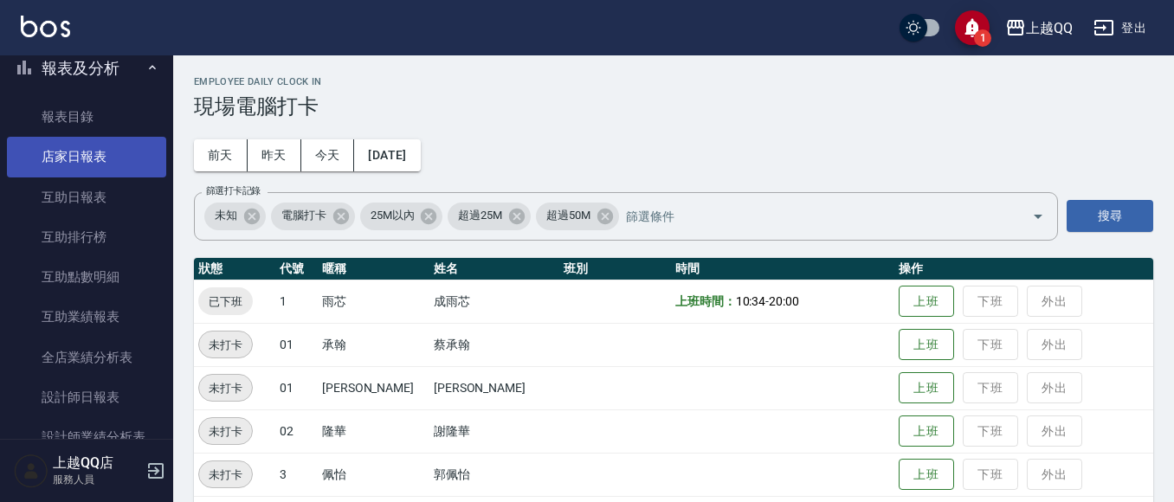
click at [99, 162] on link "店家日報表" at bounding box center [86, 157] width 159 height 40
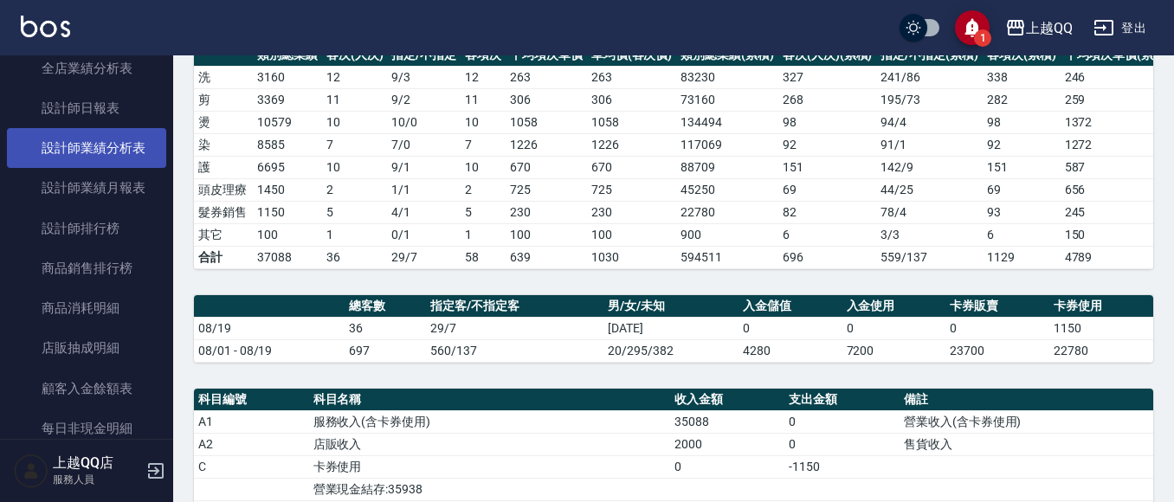
scroll to position [779, 0]
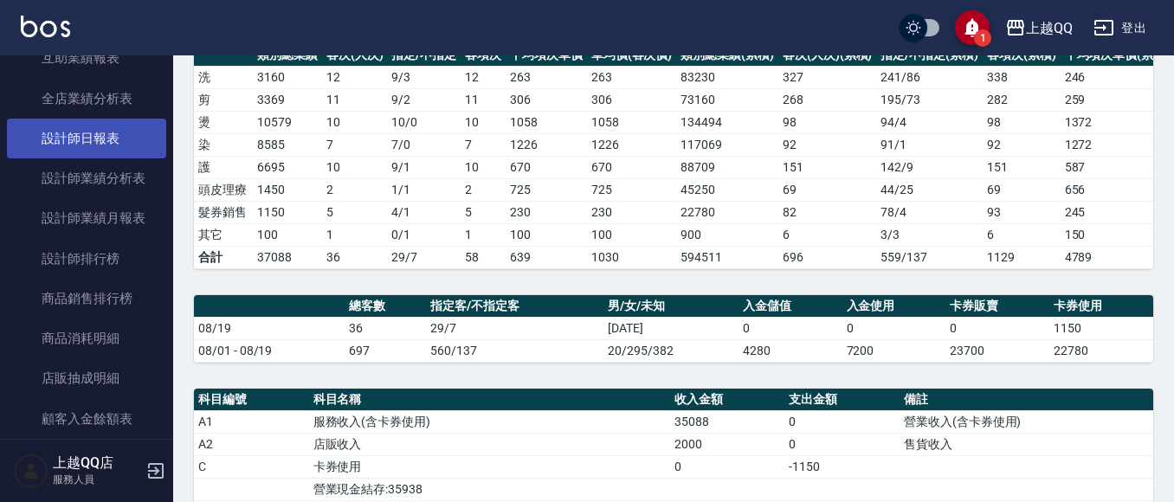
click at [111, 143] on link "設計師日報表" at bounding box center [86, 139] width 159 height 40
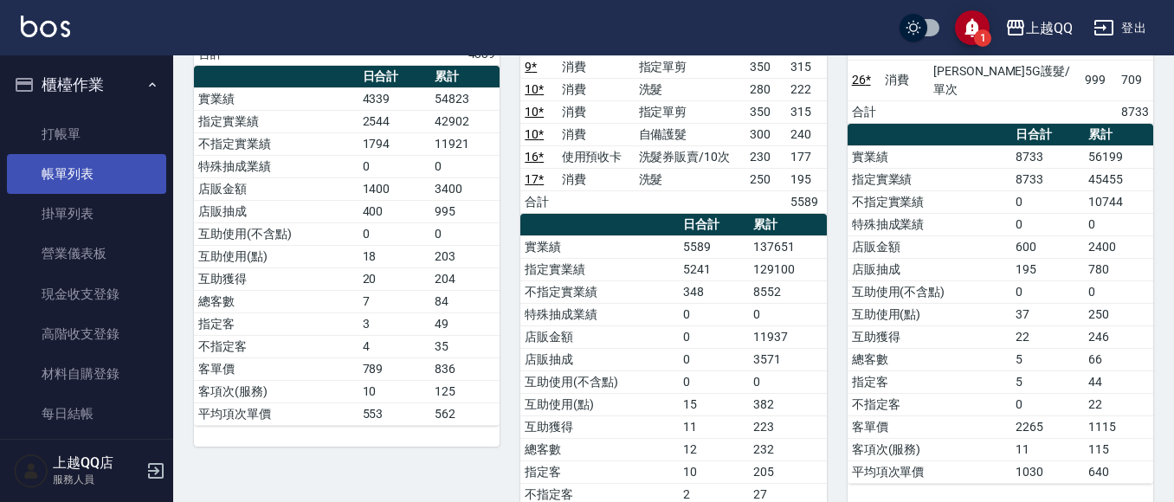
click at [80, 162] on link "帳單列表" at bounding box center [86, 174] width 159 height 40
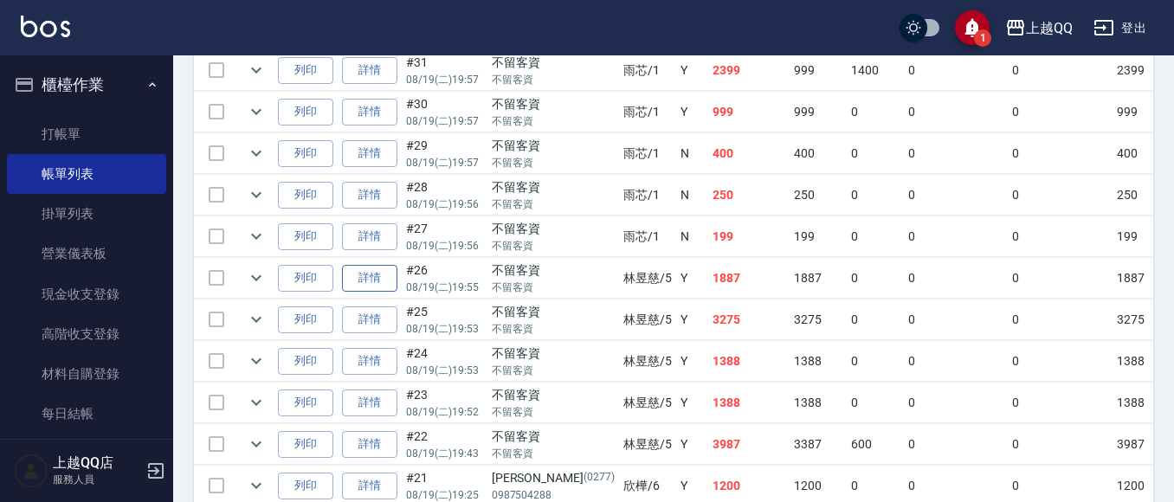
scroll to position [779, 0]
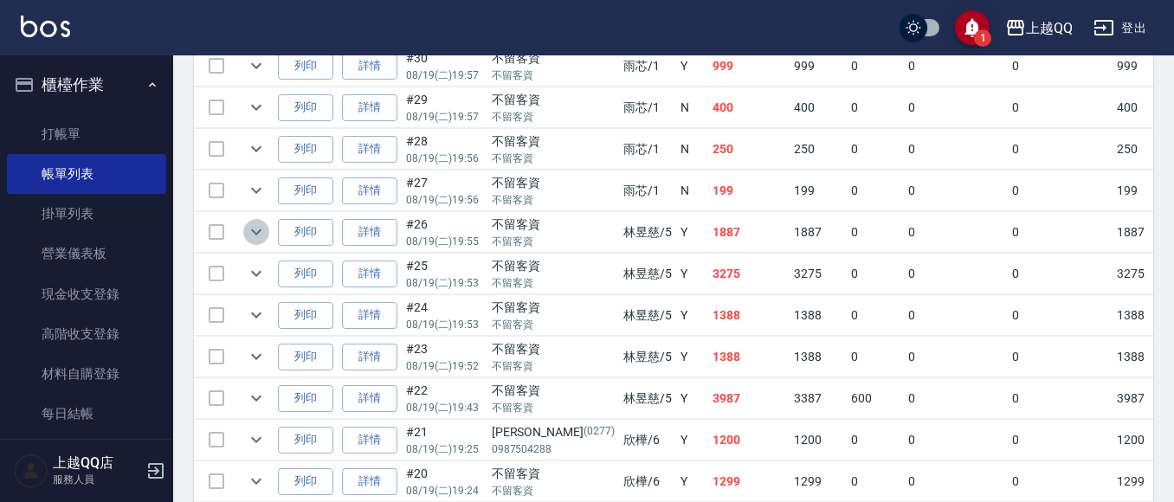
click at [260, 224] on icon "expand row" at bounding box center [256, 232] width 21 height 21
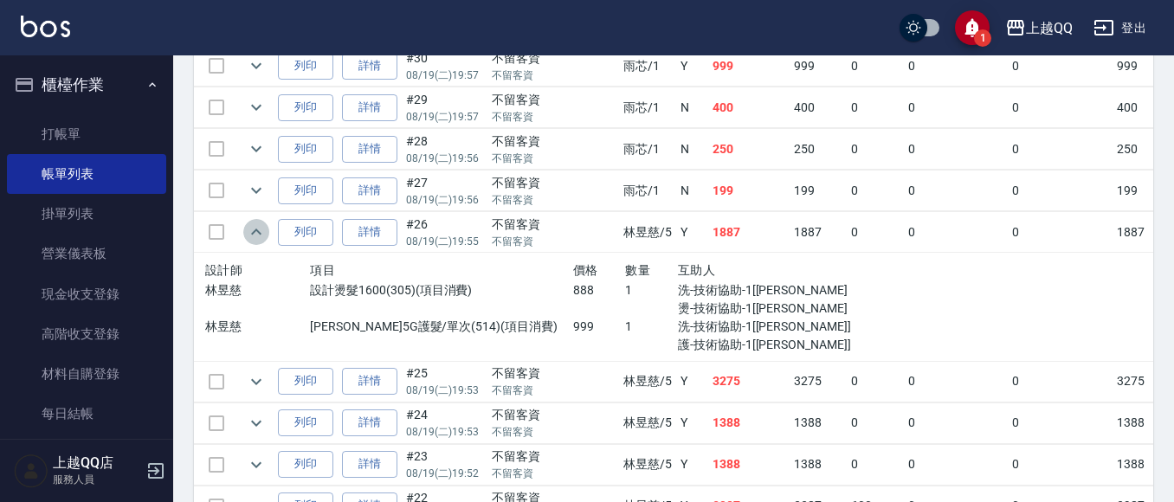
click at [262, 229] on icon "expand row" at bounding box center [256, 232] width 21 height 21
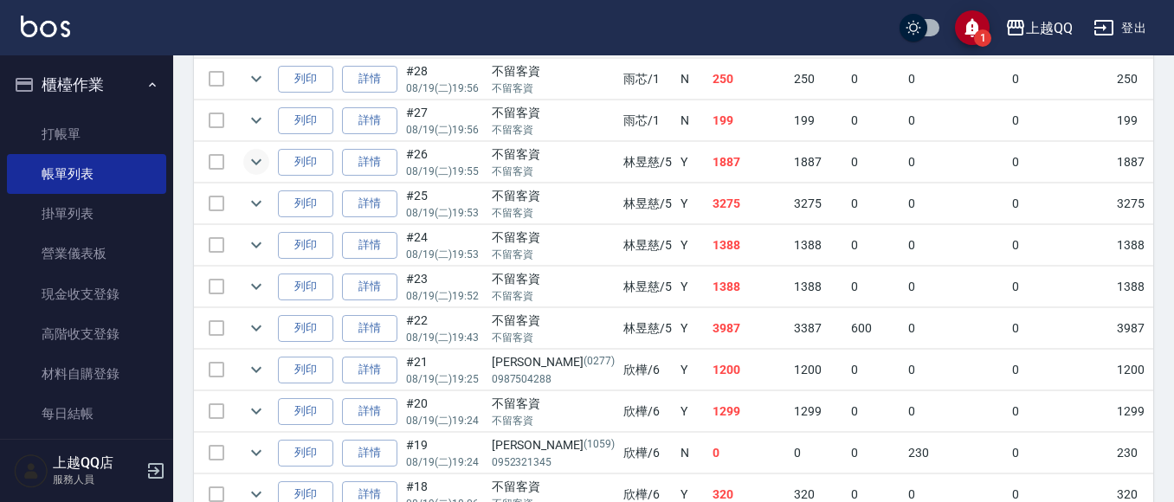
scroll to position [866, 0]
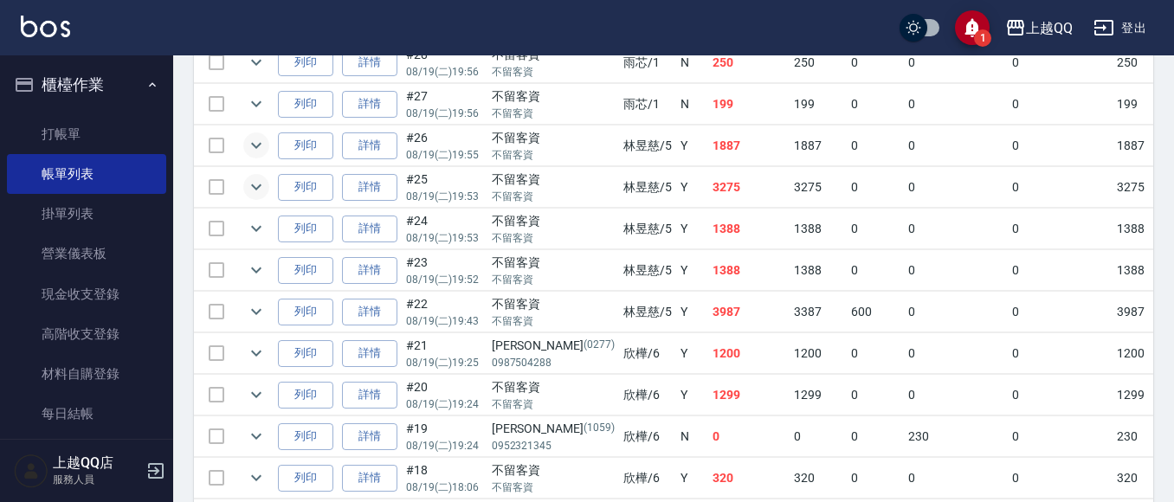
click at [255, 188] on icon "expand row" at bounding box center [256, 187] width 10 height 6
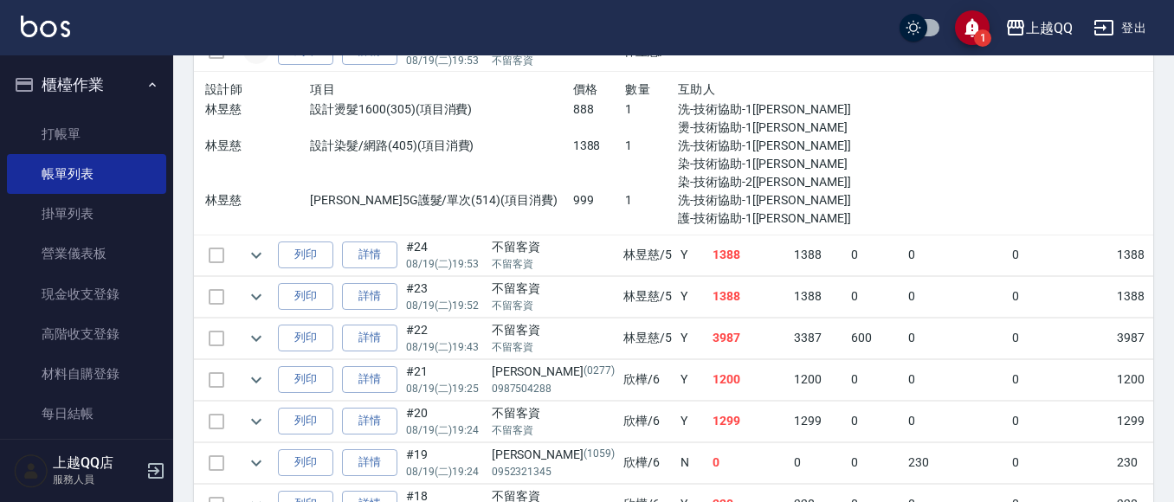
scroll to position [1126, 0]
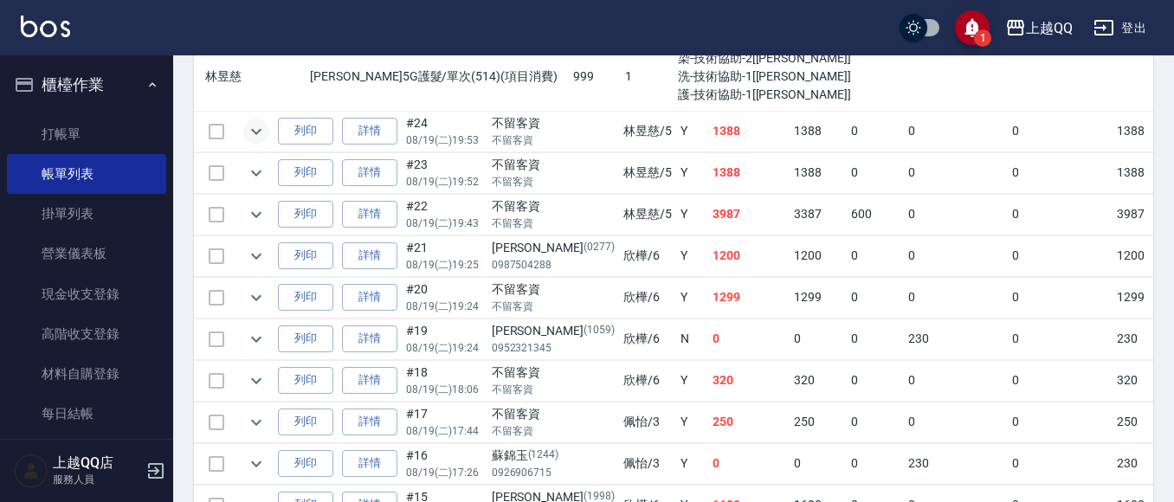
click at [255, 135] on icon "expand row" at bounding box center [256, 131] width 21 height 21
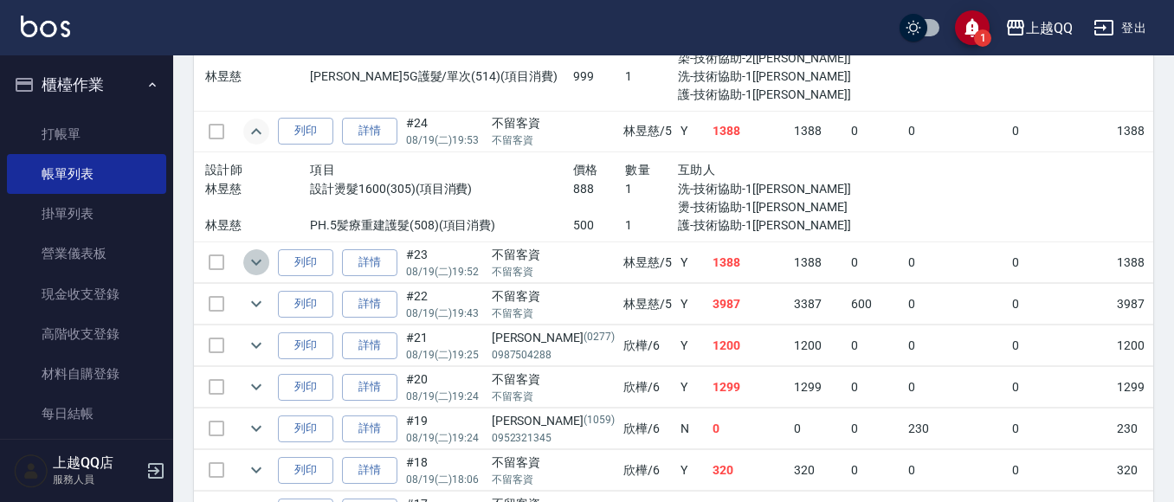
click at [249, 262] on icon "expand row" at bounding box center [256, 262] width 21 height 21
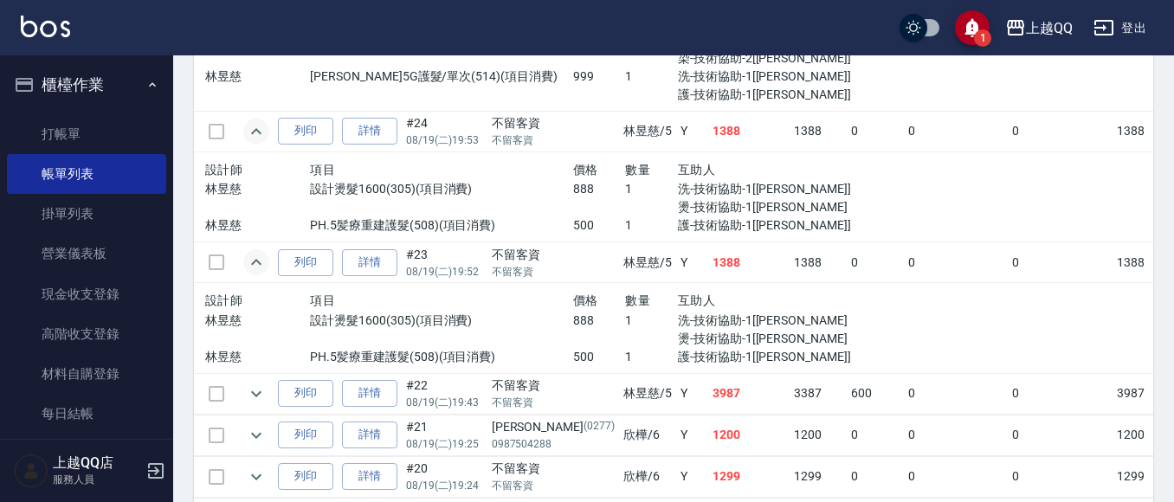
scroll to position [1212, 0]
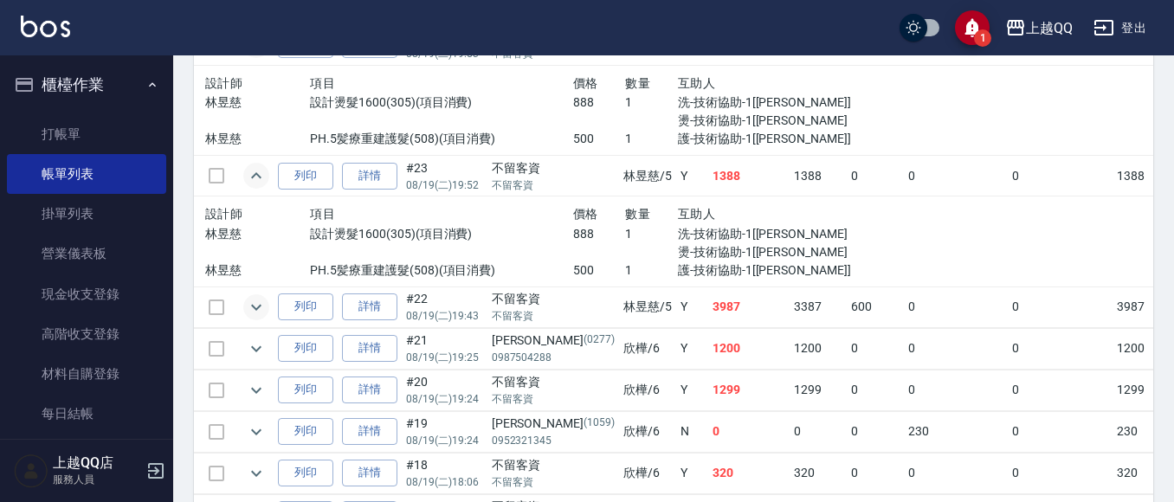
click at [250, 303] on icon "expand row" at bounding box center [256, 307] width 21 height 21
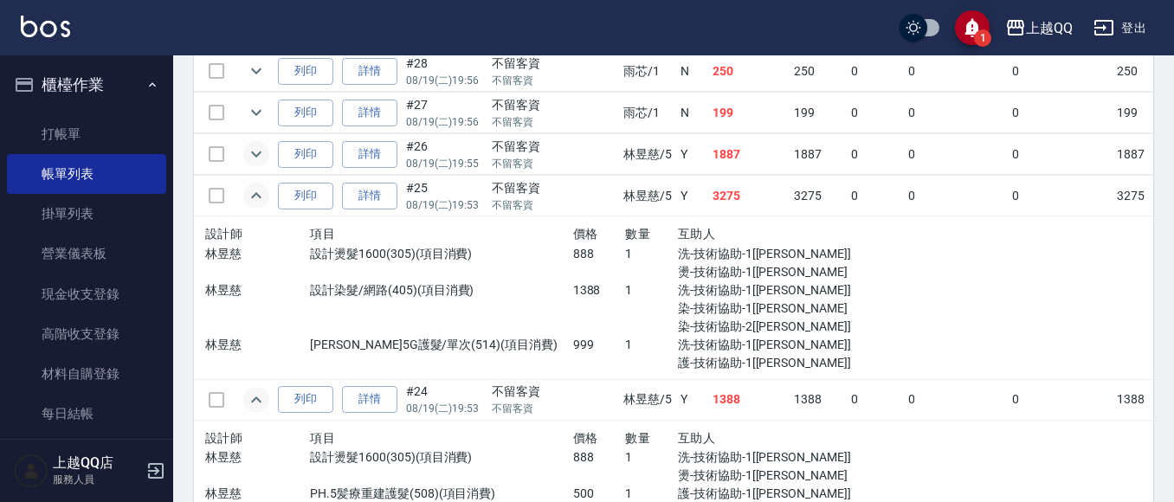
scroll to position [693, 0]
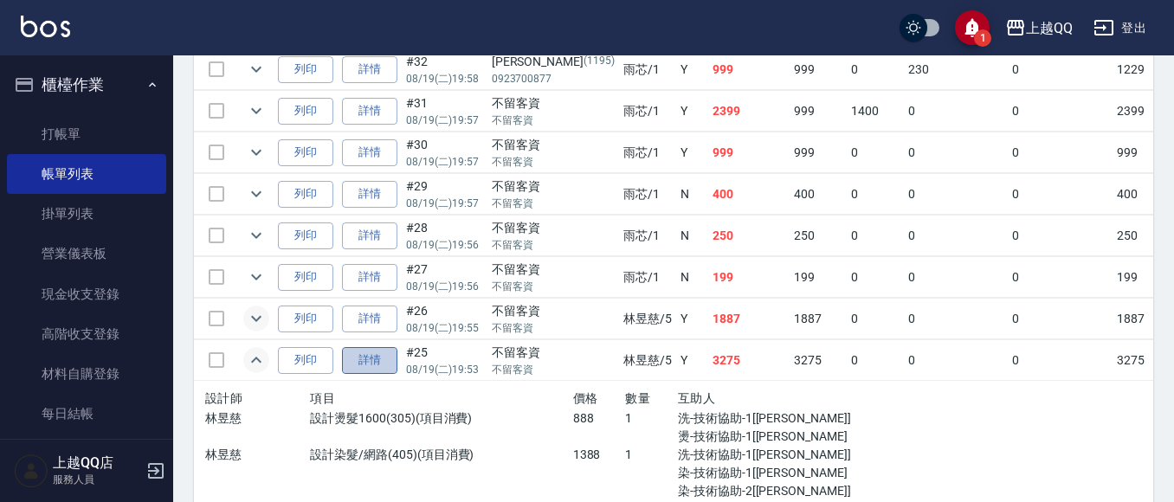
click at [368, 366] on link "詳情" at bounding box center [369, 360] width 55 height 27
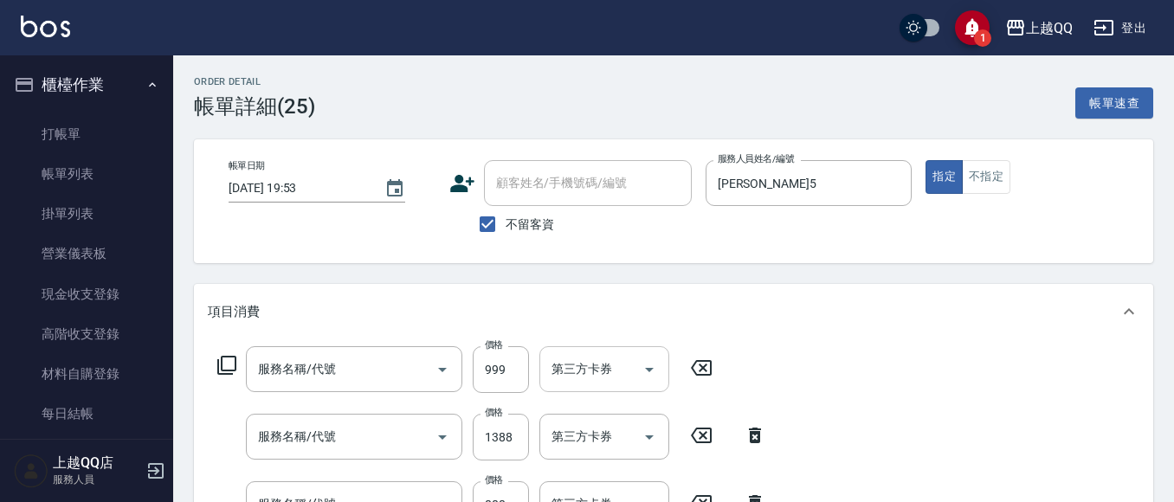
type input "[DATE] 19:53"
checkbox input "true"
type input "[PERSON_NAME]5"
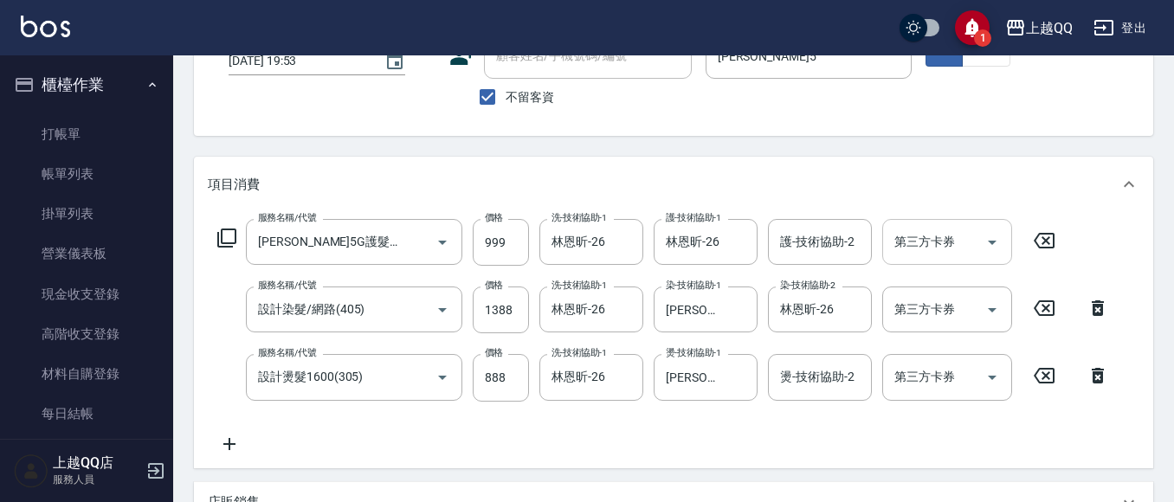
type input "[PERSON_NAME]5G護髮/單次(514)"
type input "設計染髮/網路(405)"
type input "設計燙髮1600(305)"
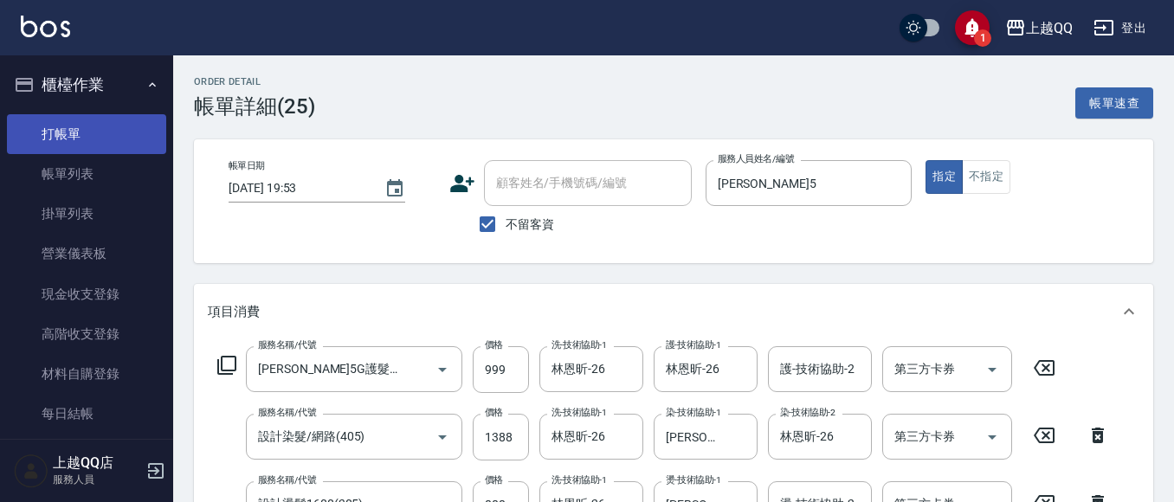
click at [107, 122] on link "打帳單" at bounding box center [86, 134] width 159 height 40
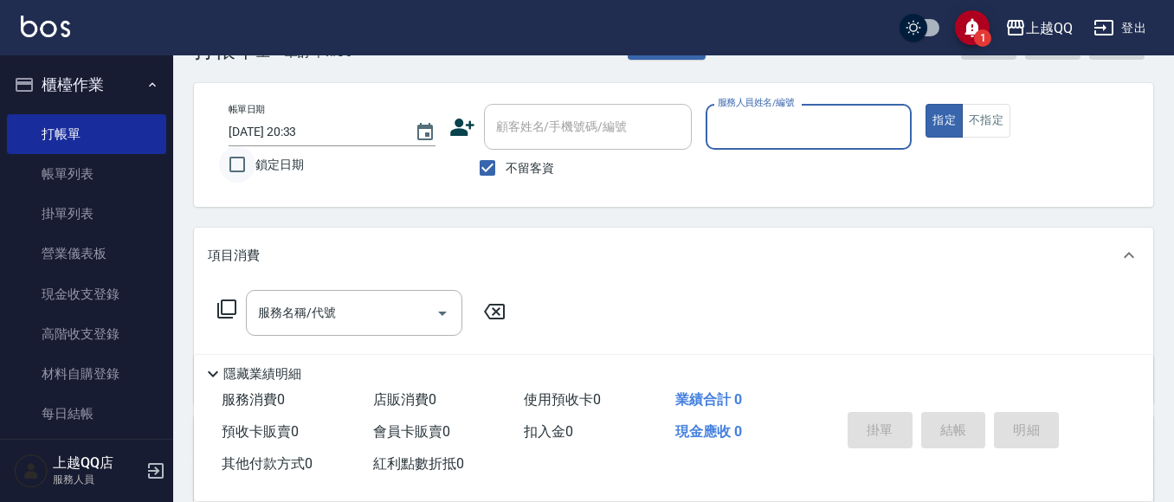
scroll to position [87, 0]
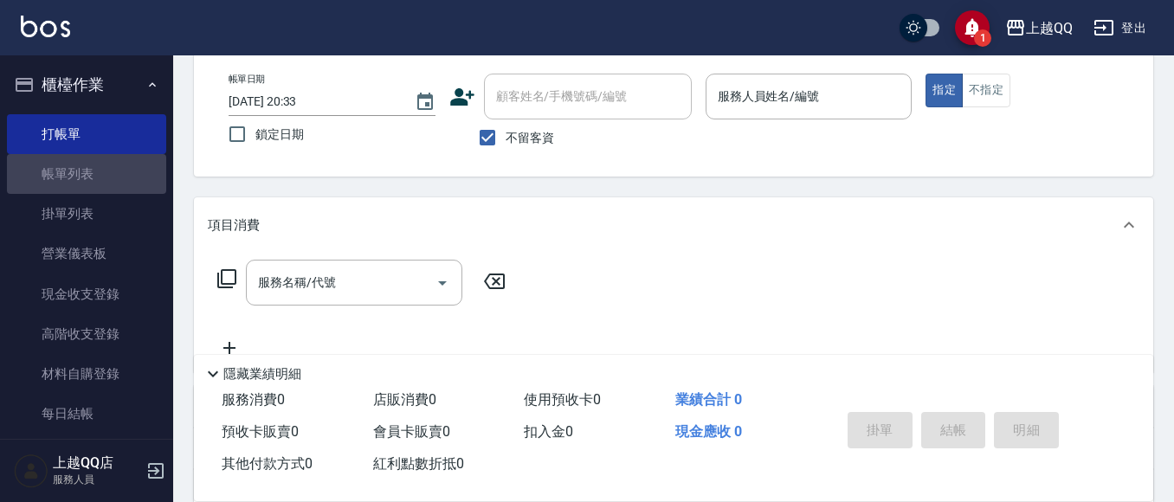
drag, startPoint x: 90, startPoint y: 178, endPoint x: 158, endPoint y: 170, distance: 69.0
click at [92, 181] on link "帳單列表" at bounding box center [86, 174] width 159 height 40
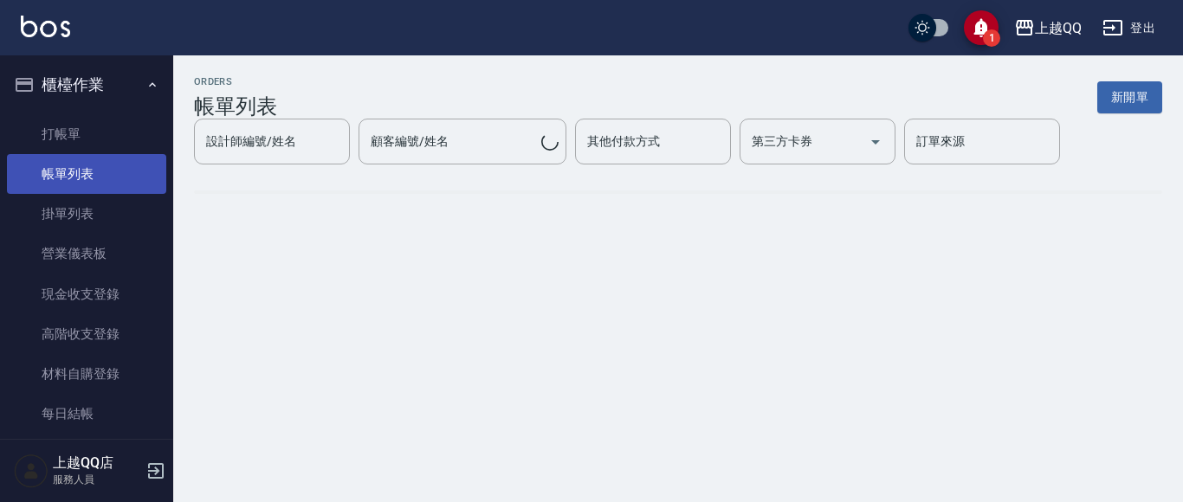
drag, startPoint x: 100, startPoint y: 177, endPoint x: 134, endPoint y: 178, distance: 33.8
click at [100, 178] on link "帳單列表" at bounding box center [86, 174] width 159 height 40
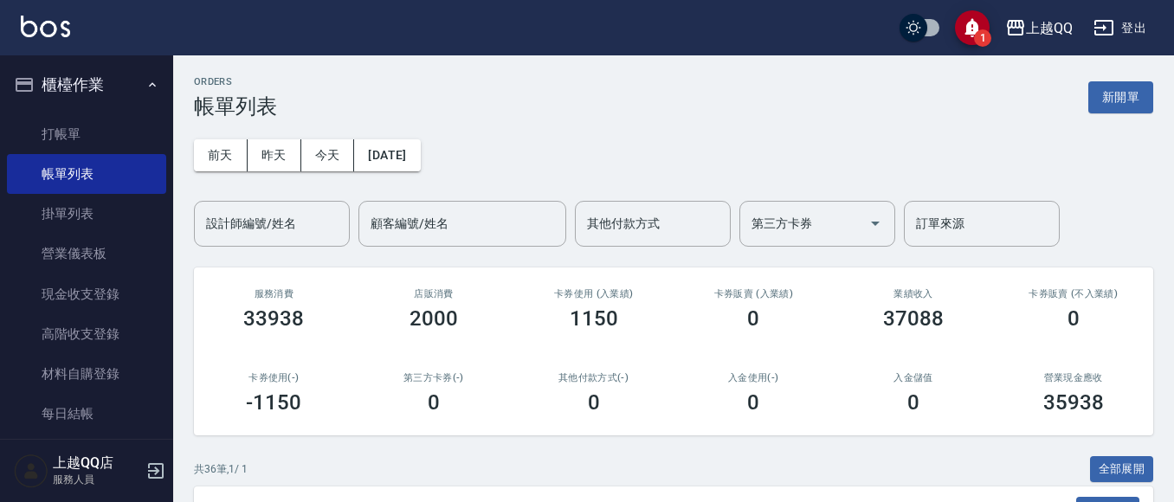
drag, startPoint x: 282, startPoint y: 235, endPoint x: 287, endPoint y: 225, distance: 10.5
click at [287, 230] on div "設計師編號/姓名 設計師編號/姓名" at bounding box center [272, 224] width 156 height 46
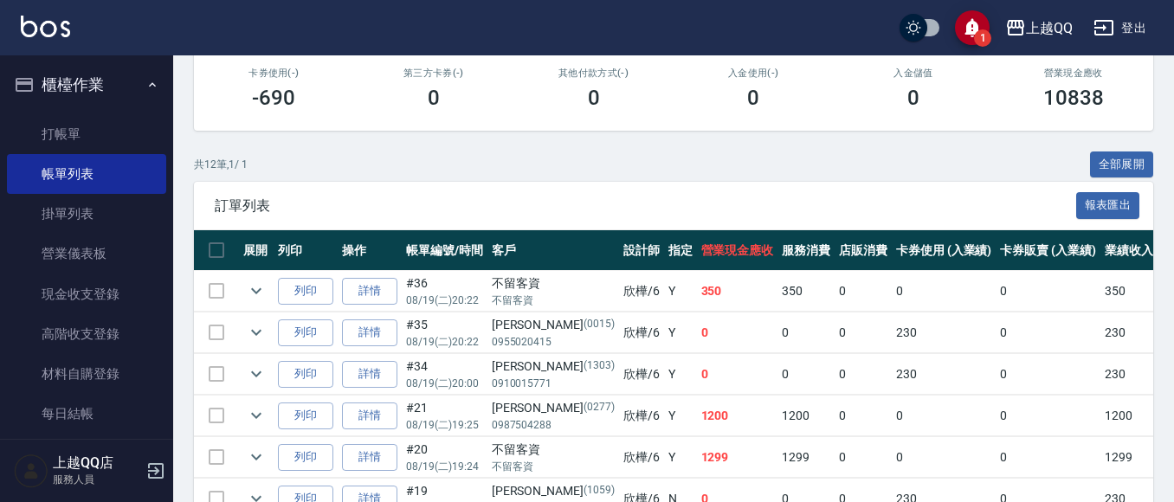
scroll to position [260, 0]
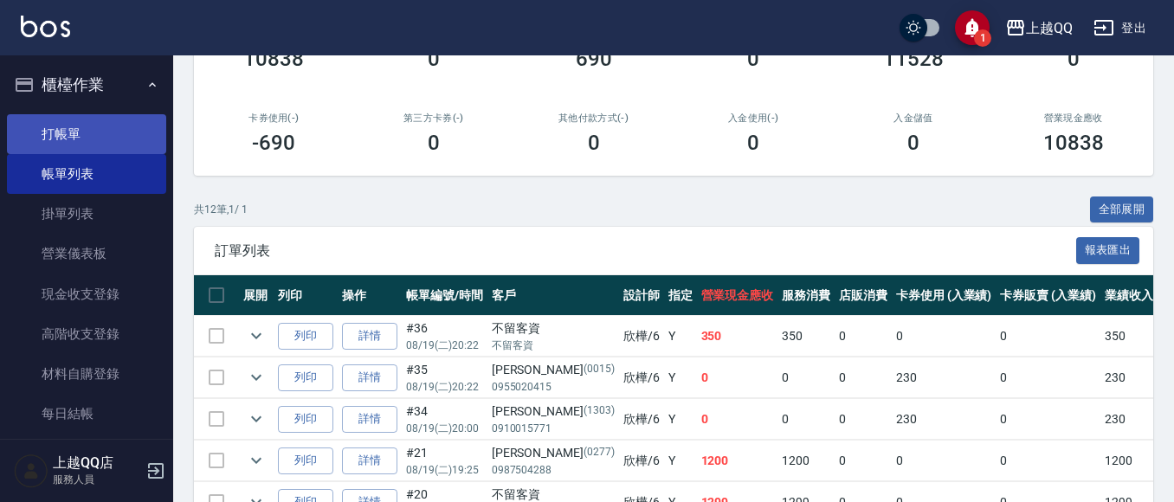
type input "欣樺-6"
click at [94, 145] on link "打帳單" at bounding box center [86, 134] width 159 height 40
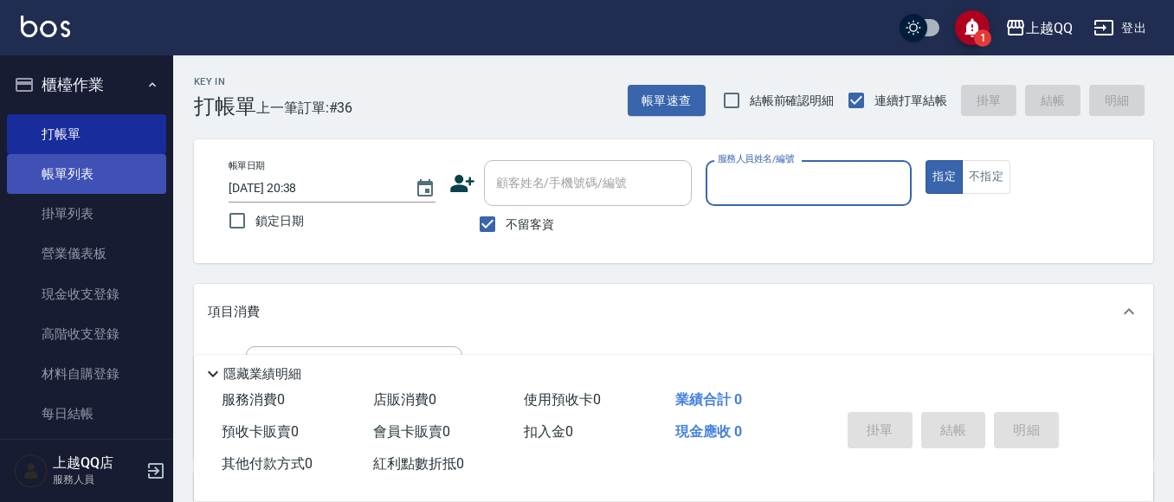
drag, startPoint x: 57, startPoint y: 173, endPoint x: 75, endPoint y: 166, distance: 19.5
click at [59, 173] on link "帳單列表" at bounding box center [86, 174] width 159 height 40
click at [75, 166] on link "帳單列表" at bounding box center [86, 174] width 159 height 40
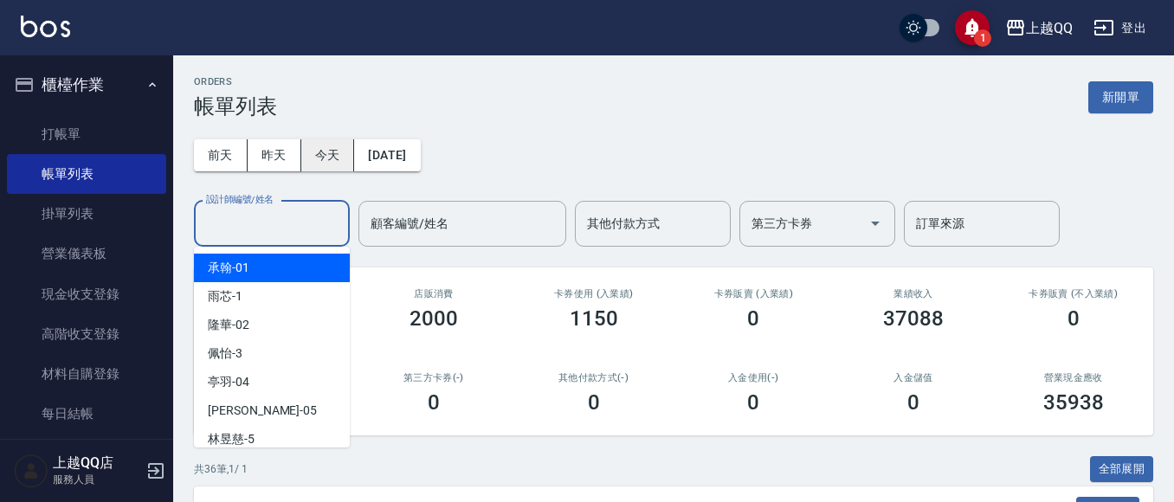
drag, startPoint x: 301, startPoint y: 222, endPoint x: 322, endPoint y: 165, distance: 60.0
click at [302, 221] on input "設計師編號/姓名" at bounding box center [272, 224] width 140 height 30
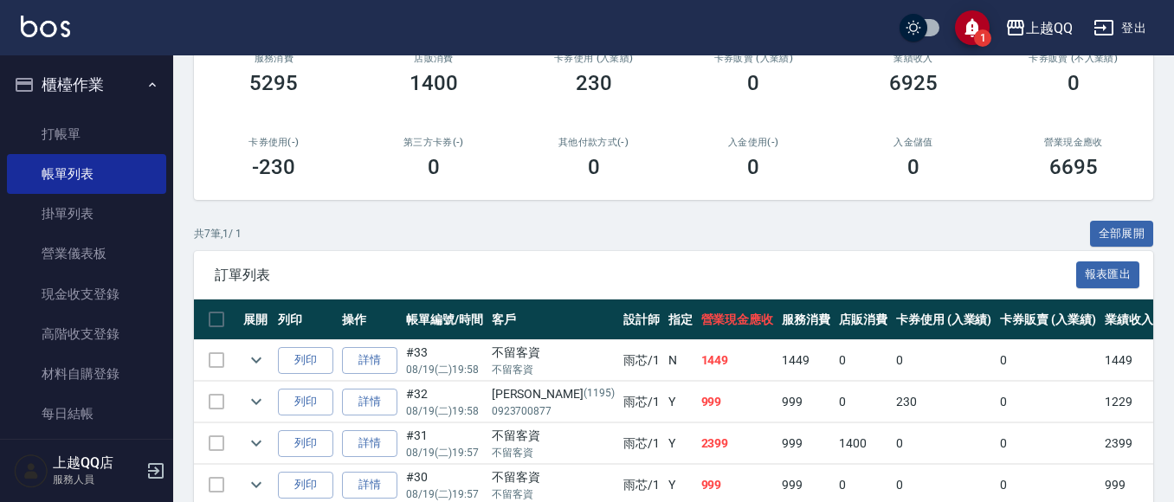
scroll to position [433, 0]
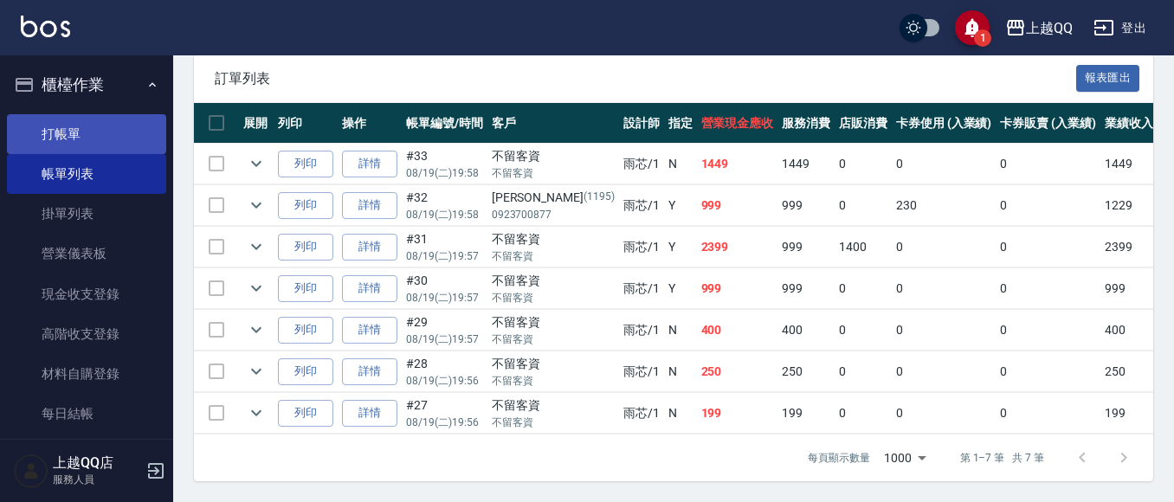
type input "雨芯-1"
click at [93, 123] on link "打帳單" at bounding box center [86, 134] width 159 height 40
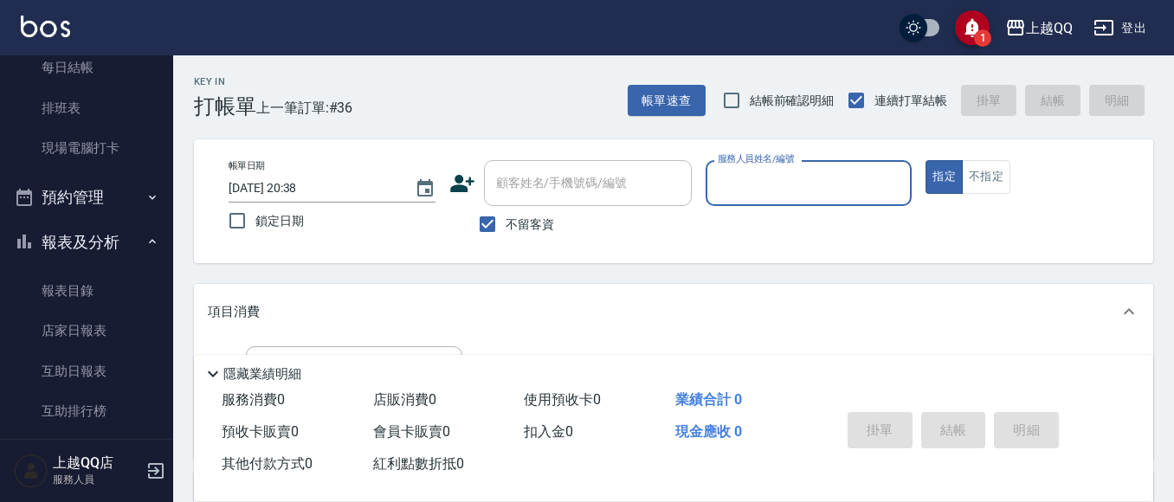
scroll to position [433, 0]
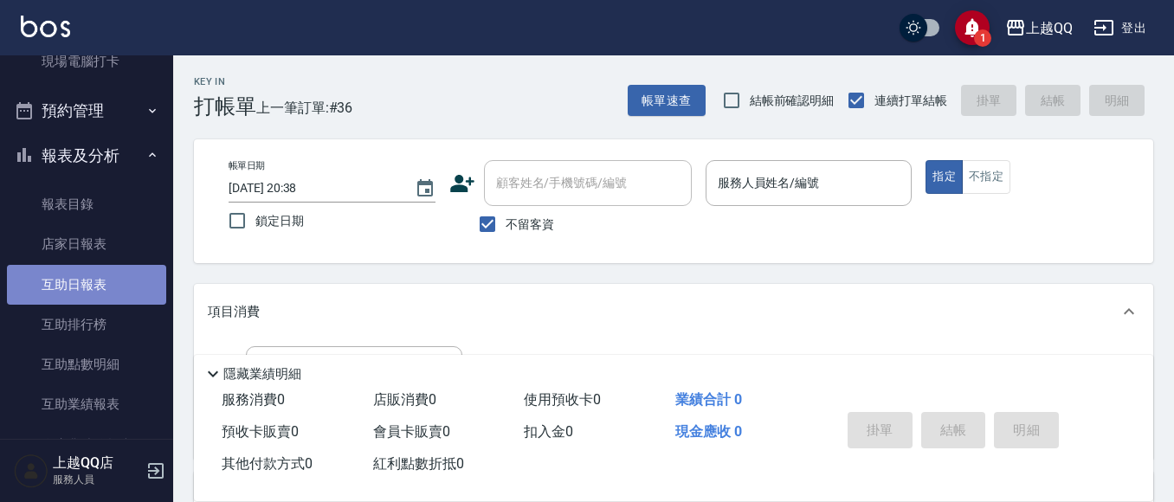
click at [119, 281] on link "互助日報表" at bounding box center [86, 285] width 159 height 40
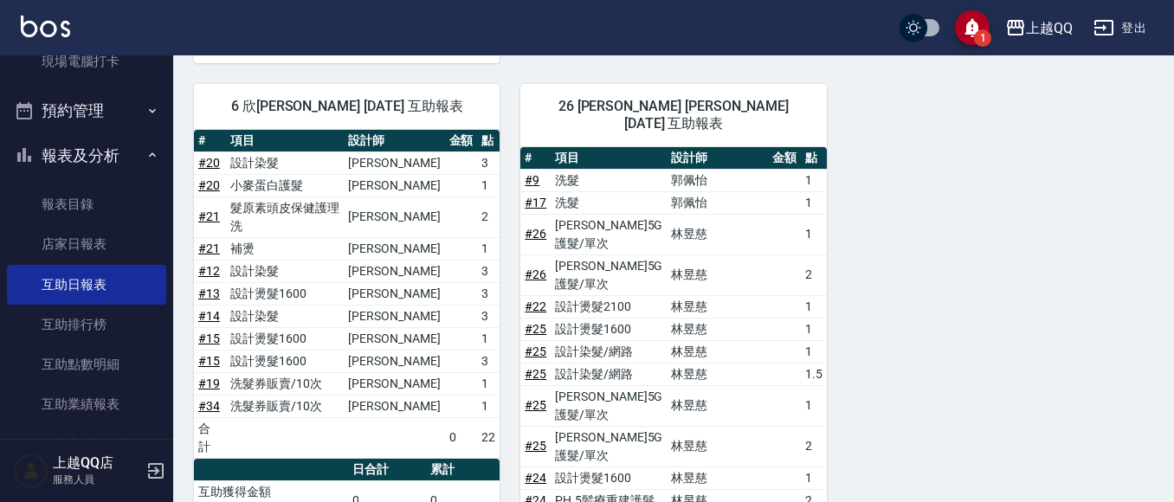
scroll to position [1059, 0]
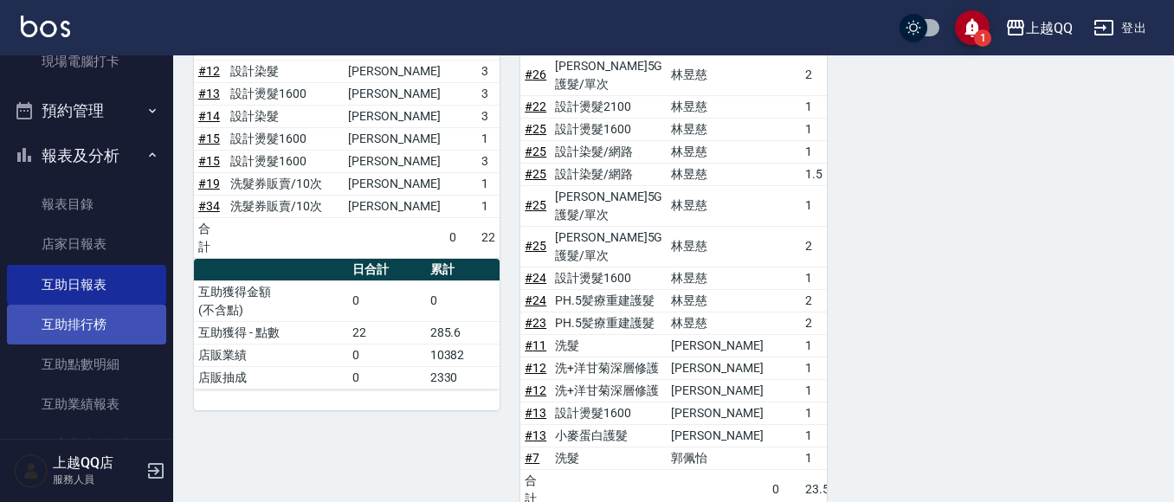
click at [100, 310] on link "互助排行榜" at bounding box center [86, 325] width 159 height 40
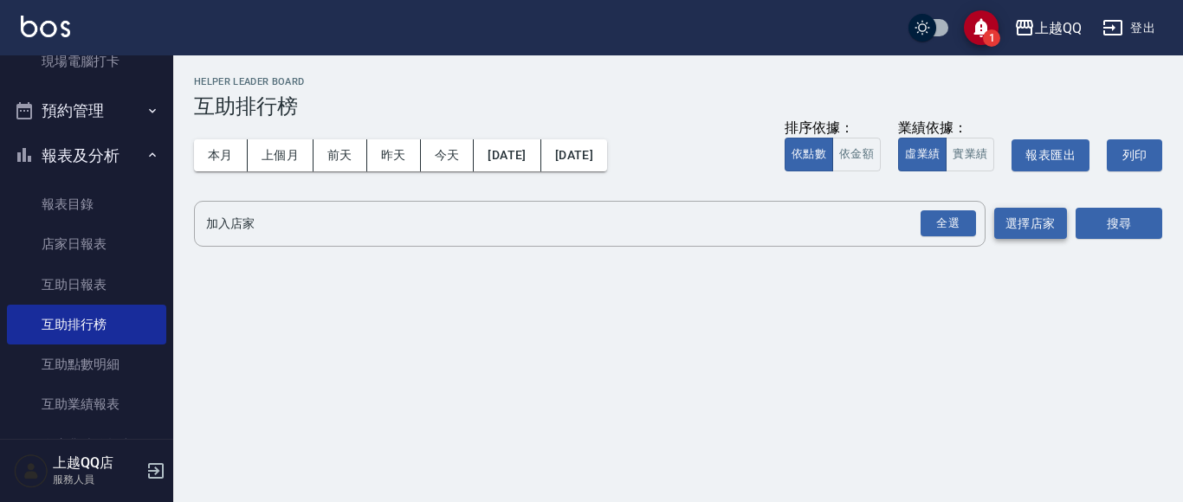
click at [1015, 227] on button "選擇店家" at bounding box center [1030, 224] width 73 height 32
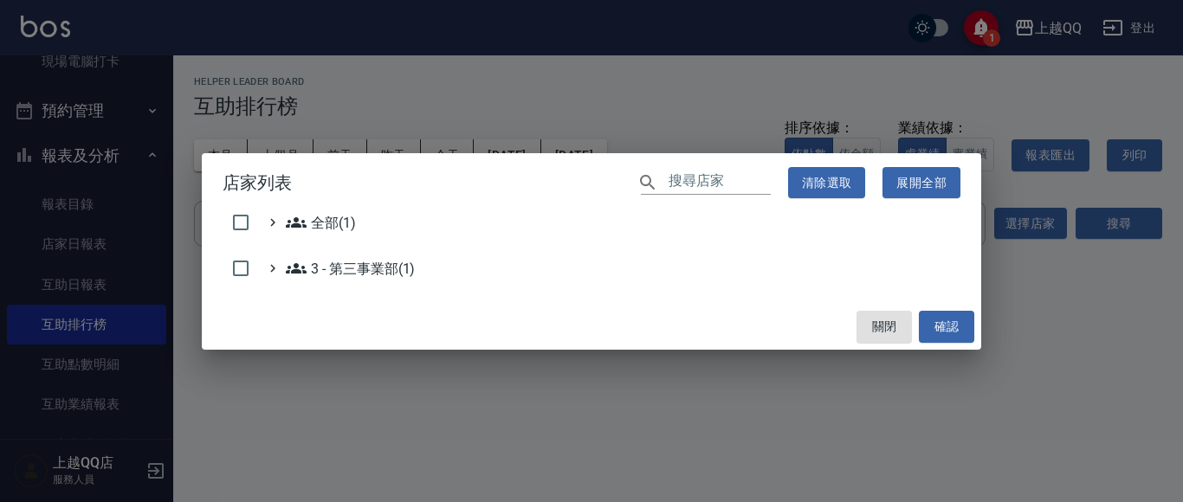
click at [359, 281] on div "3 - 第三事業部(1)" at bounding box center [592, 272] width 738 height 29
click at [360, 266] on 第三事業部\(1\) "3 - 第三事業部(1)" at bounding box center [350, 268] width 129 height 21
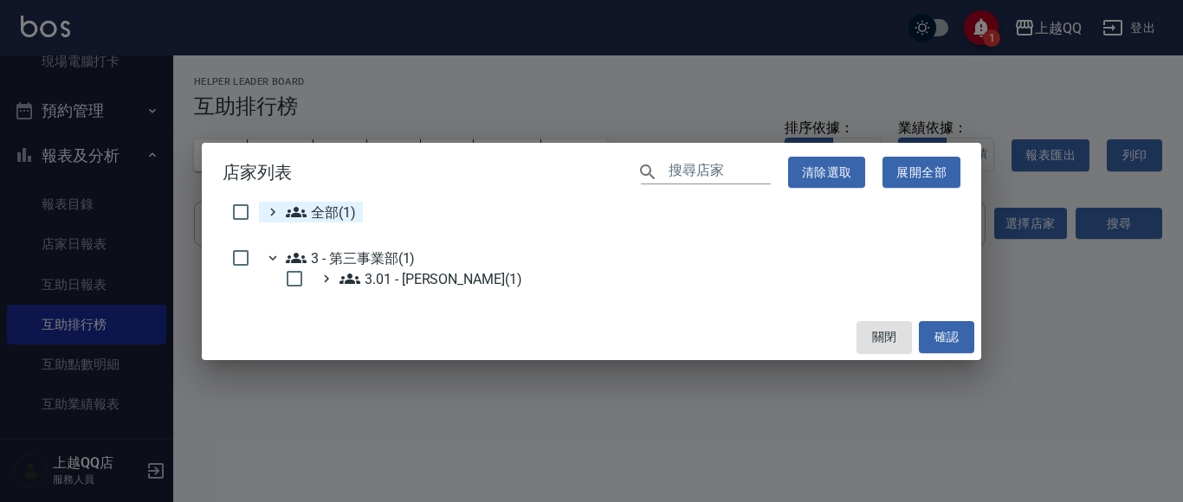
click at [316, 216] on span "全部(1)" at bounding box center [321, 212] width 70 height 21
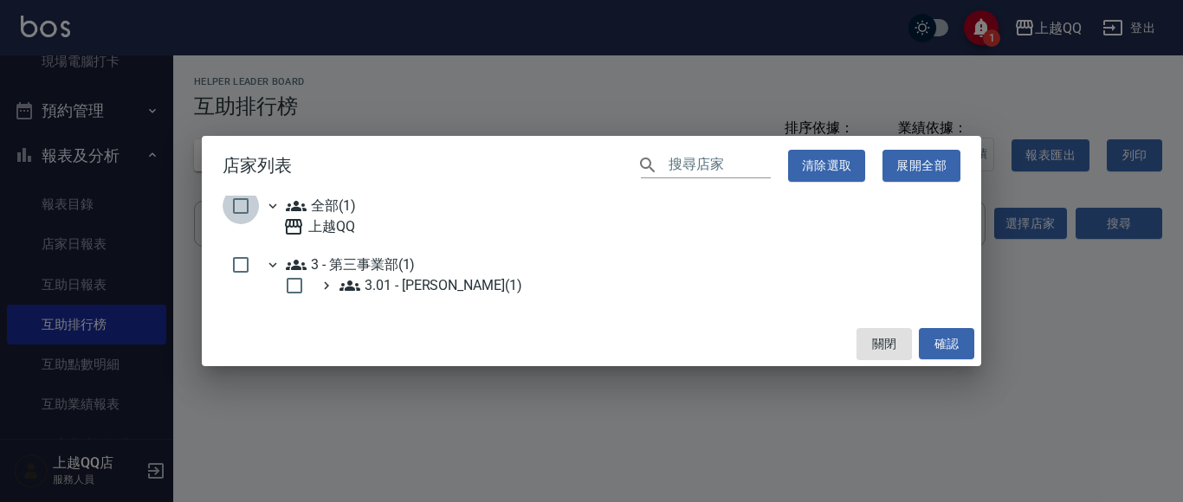
click at [242, 213] on input "checkbox" at bounding box center [241, 206] width 36 height 36
checkbox input "true"
click at [243, 274] on input "checkbox" at bounding box center [241, 265] width 36 height 36
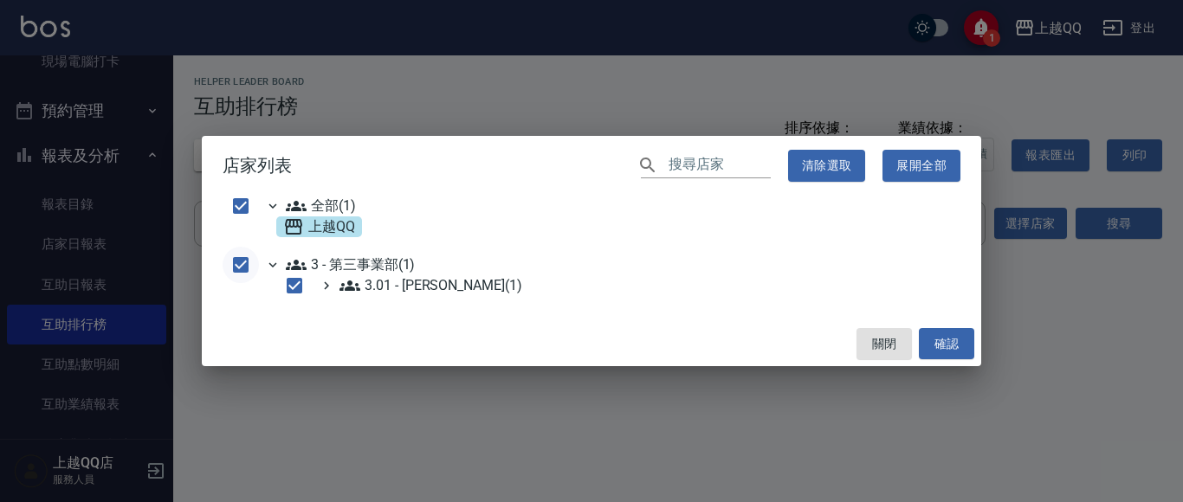
checkbox input "false"
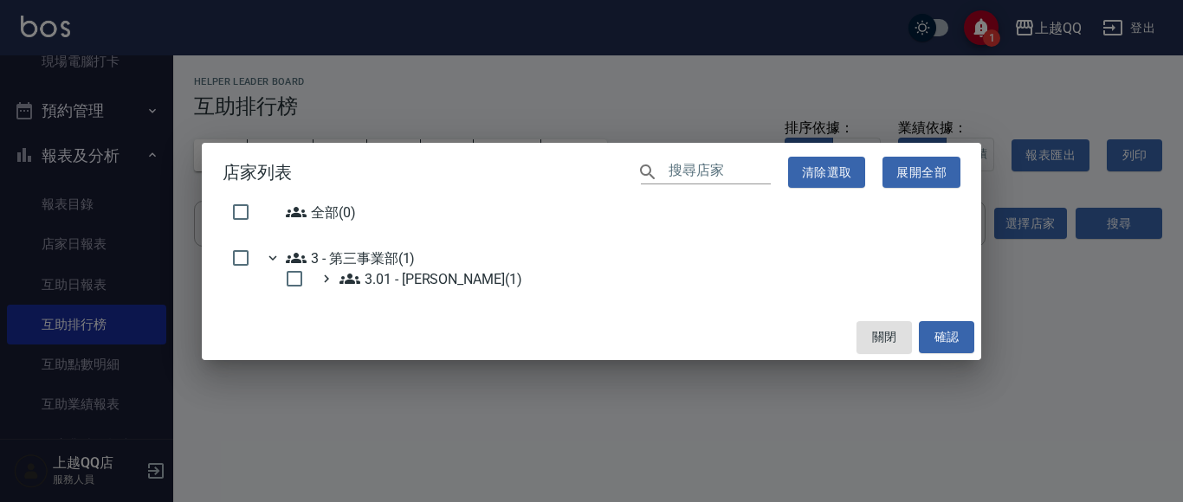
click at [277, 258] on icon at bounding box center [273, 258] width 16 height 16
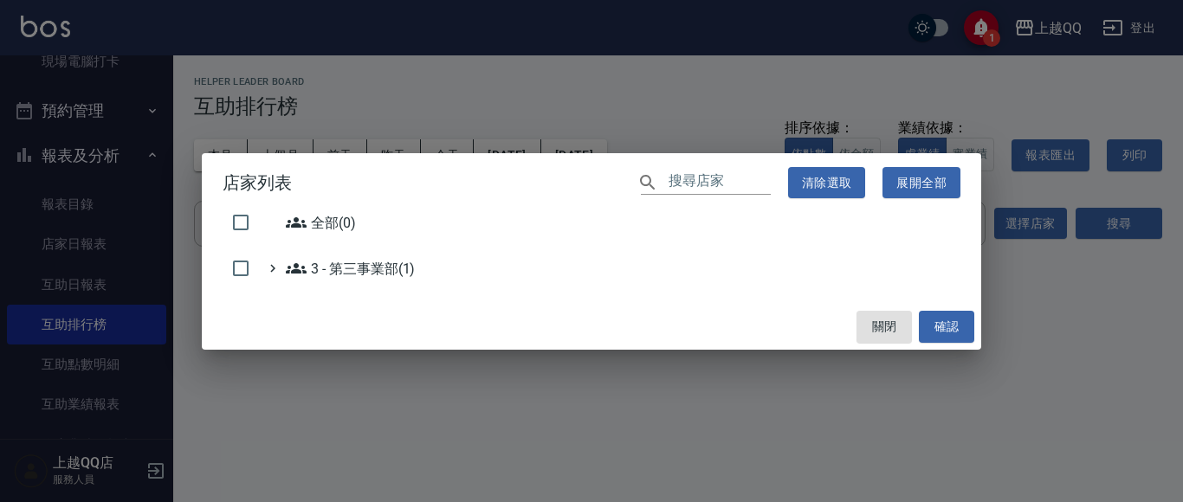
click at [263, 241] on ul "全部(0) 3 - 第三事業部(1)" at bounding box center [592, 249] width 738 height 74
click at [230, 224] on input "checkbox" at bounding box center [241, 222] width 36 height 36
checkbox input "false"
click at [305, 223] on icon at bounding box center [296, 222] width 21 height 21
click at [883, 320] on button "關閉" at bounding box center [883, 327] width 55 height 32
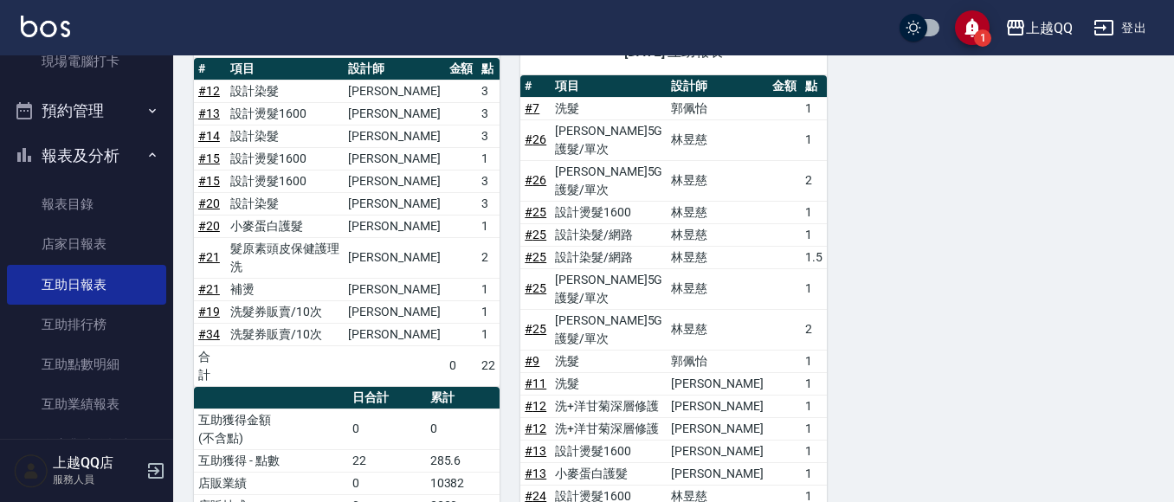
scroll to position [1059, 0]
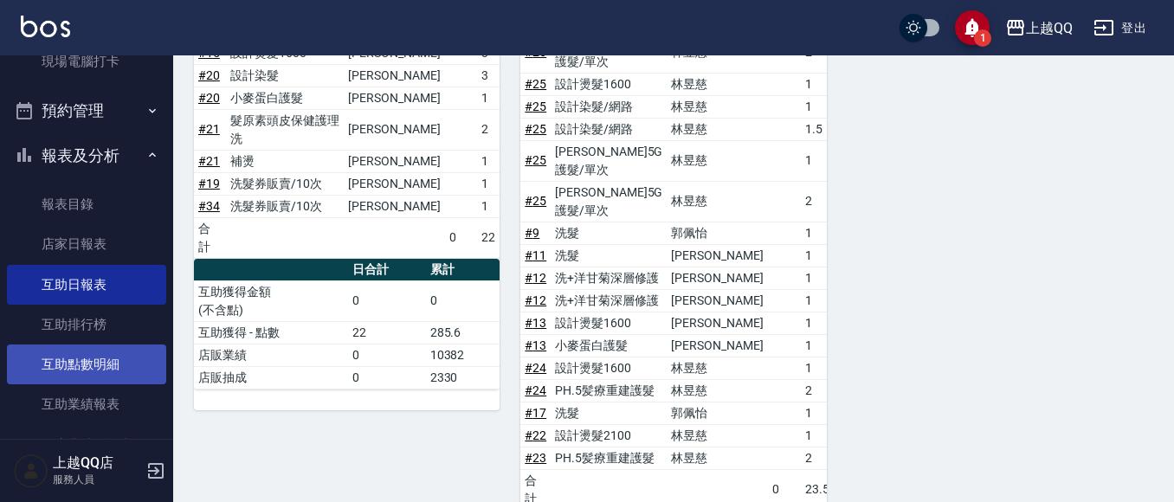
click at [110, 345] on link "互助點數明細" at bounding box center [86, 365] width 159 height 40
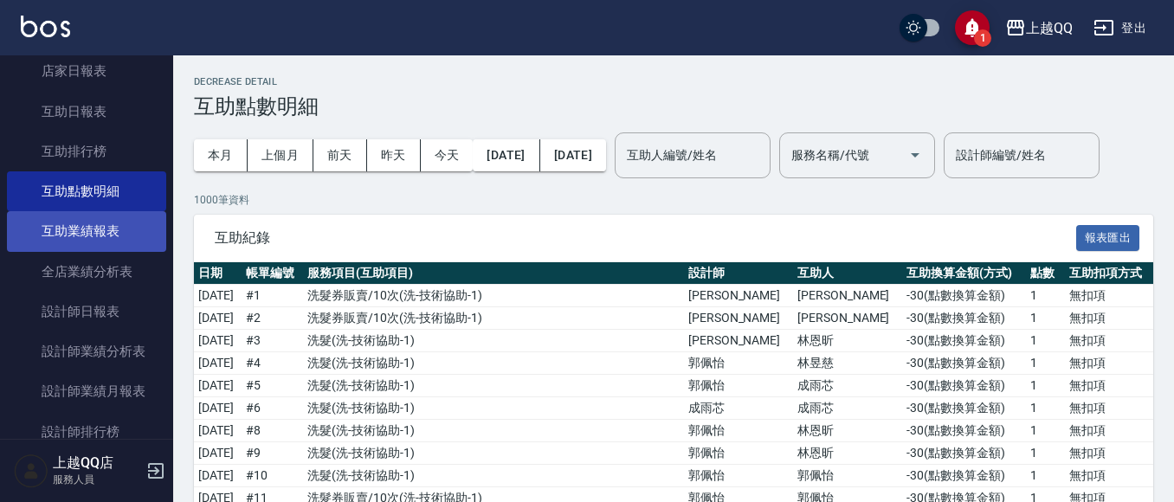
drag, startPoint x: 98, startPoint y: 166, endPoint x: 156, endPoint y: 233, distance: 88.4
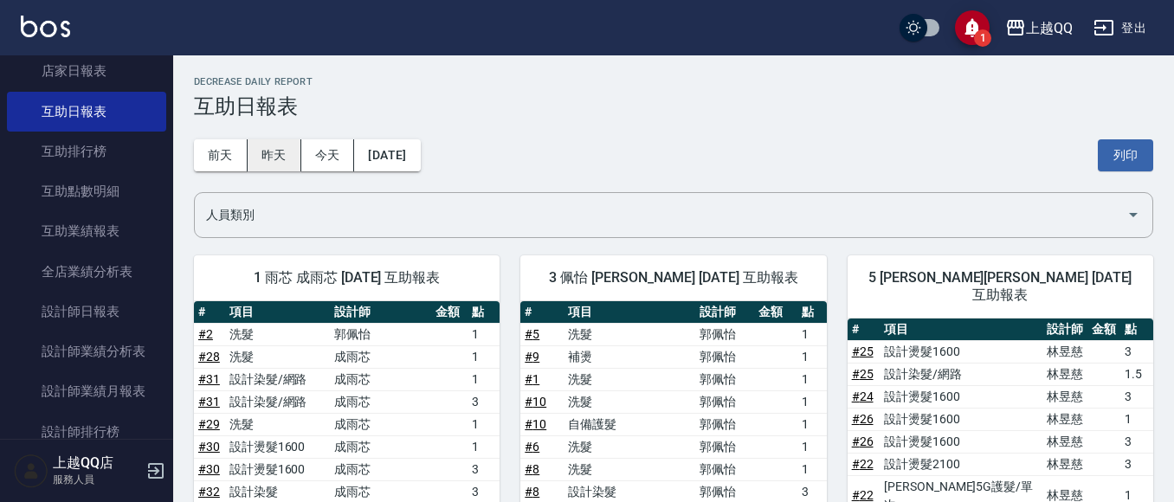
click at [268, 159] on button "昨天" at bounding box center [275, 155] width 54 height 32
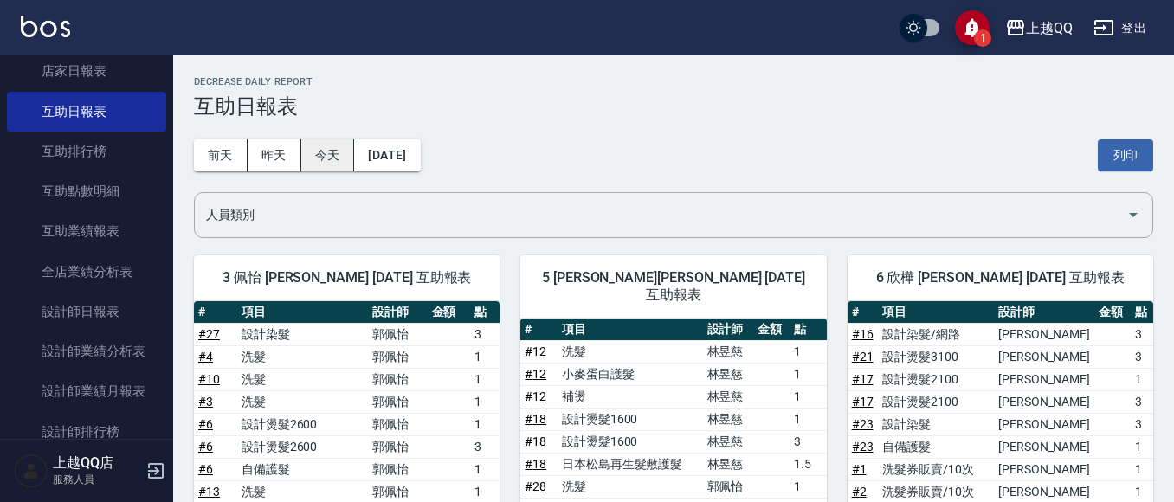
click at [301, 165] on button "今天" at bounding box center [328, 155] width 54 height 32
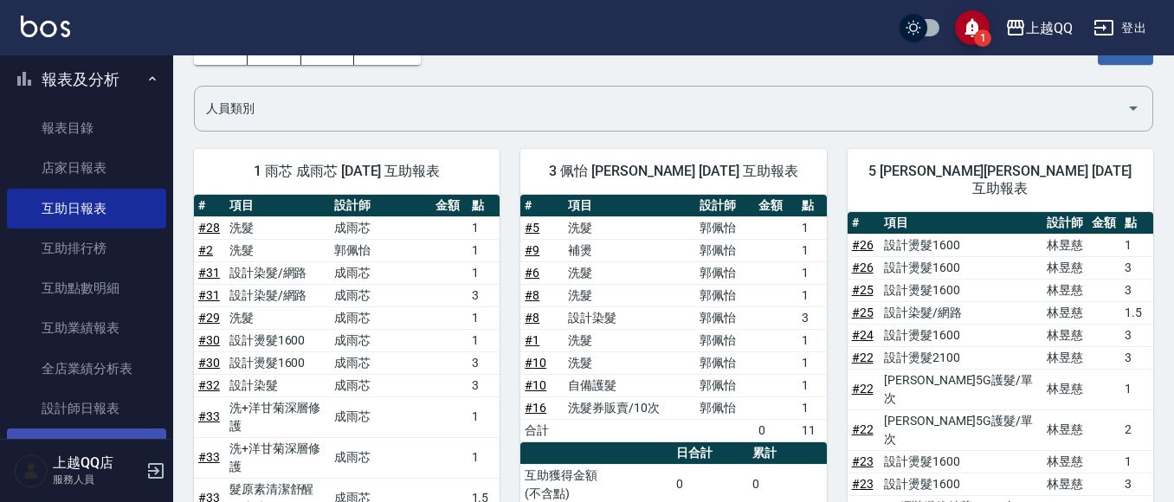
scroll to position [693, 0]
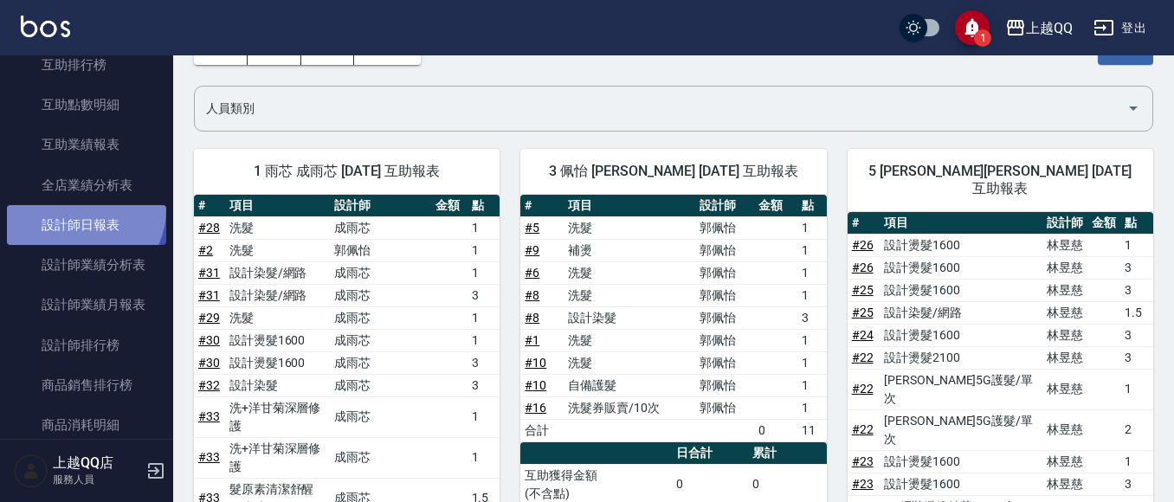
click at [81, 212] on link "設計師日報表" at bounding box center [86, 225] width 159 height 40
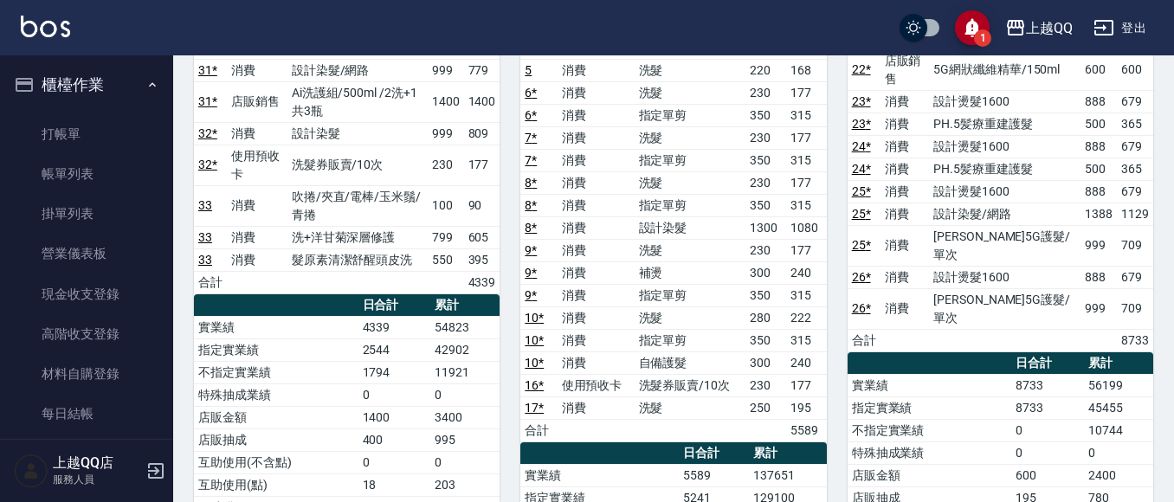
scroll to position [260, 0]
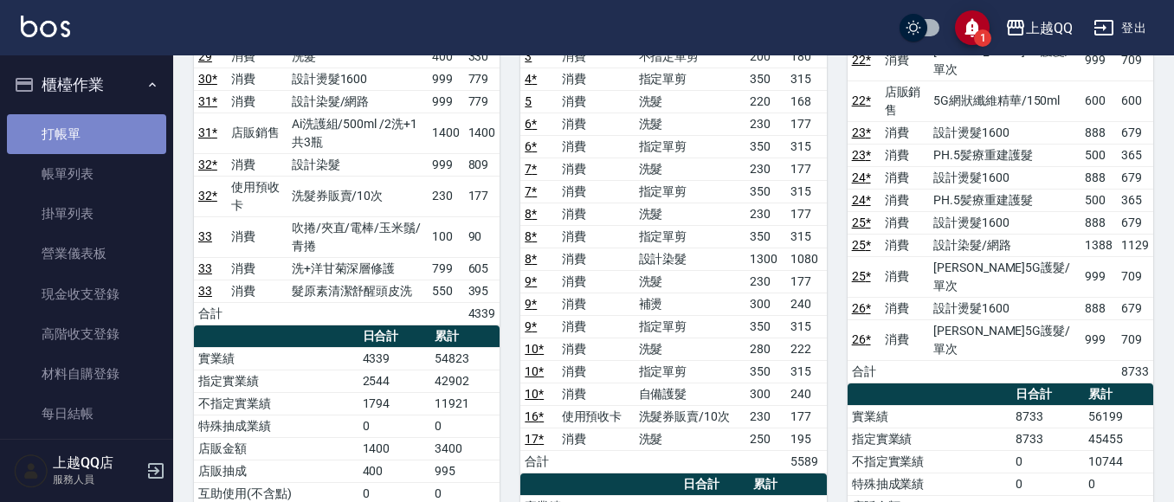
click at [96, 137] on link "打帳單" at bounding box center [86, 134] width 159 height 40
